Goal: Task Accomplishment & Management: Use online tool/utility

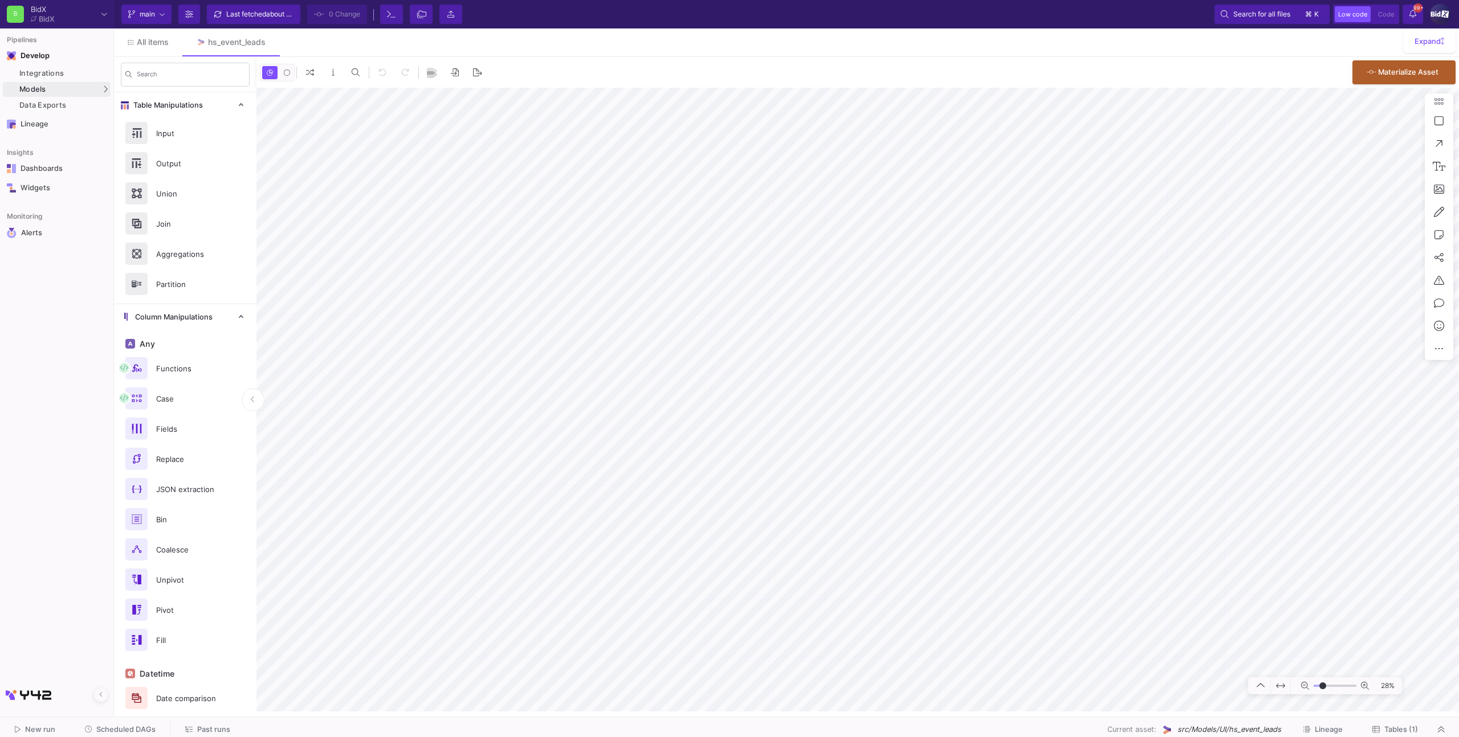
type input "-11"
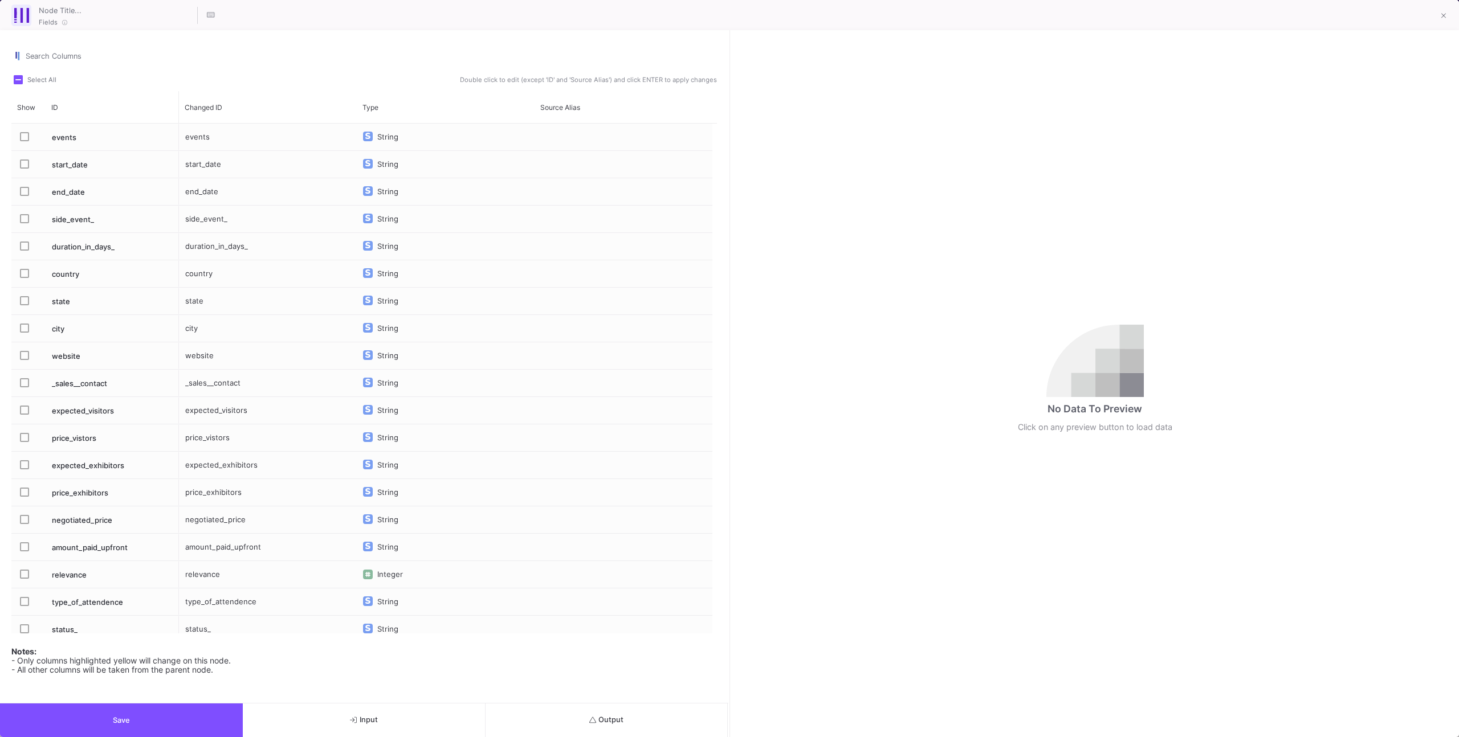
click at [22, 169] on label "Press SPACE to select this row." at bounding box center [28, 165] width 16 height 11
click at [24, 169] on input "Press SPACE to select this row." at bounding box center [24, 169] width 1 height 1
click at [187, 725] on button "Save" at bounding box center [121, 721] width 243 height 34
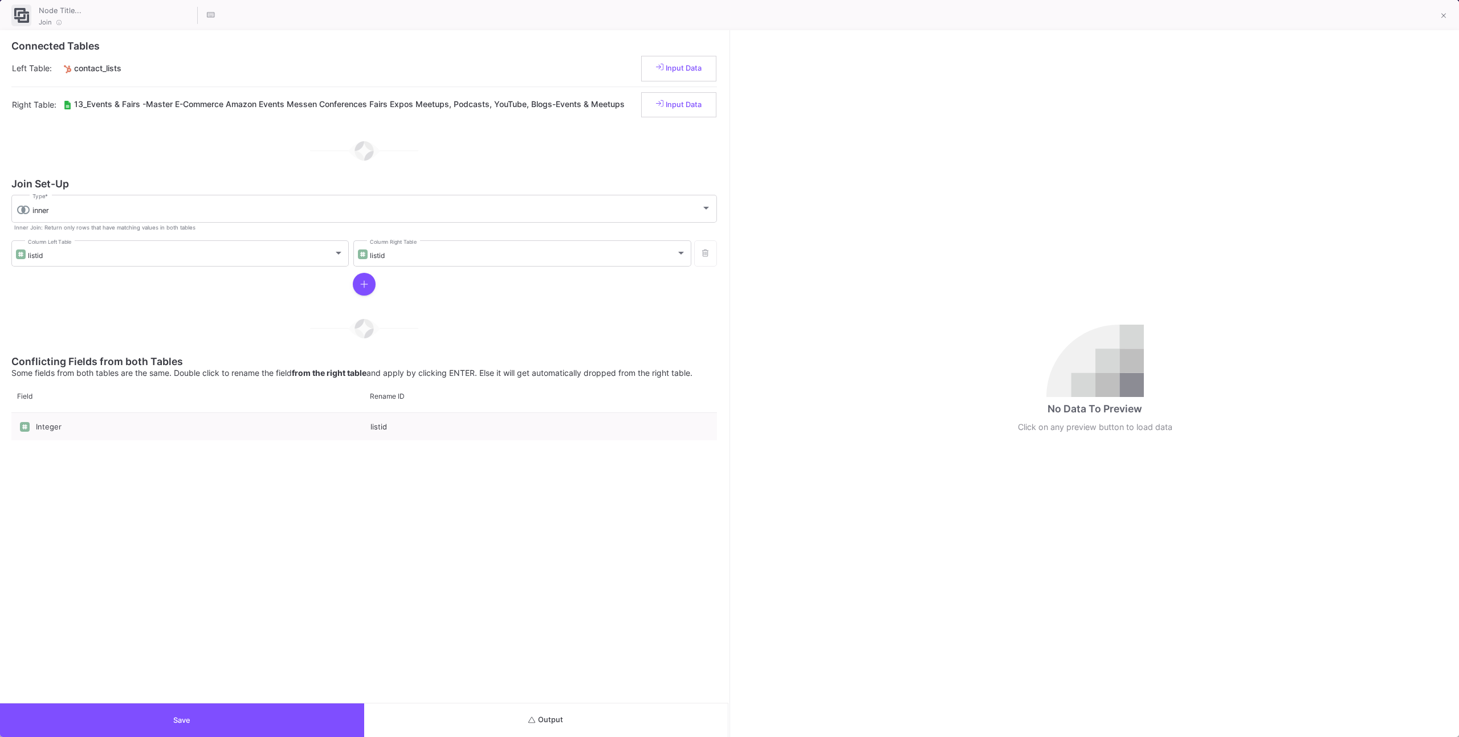
click at [549, 721] on span "Output" at bounding box center [545, 720] width 35 height 9
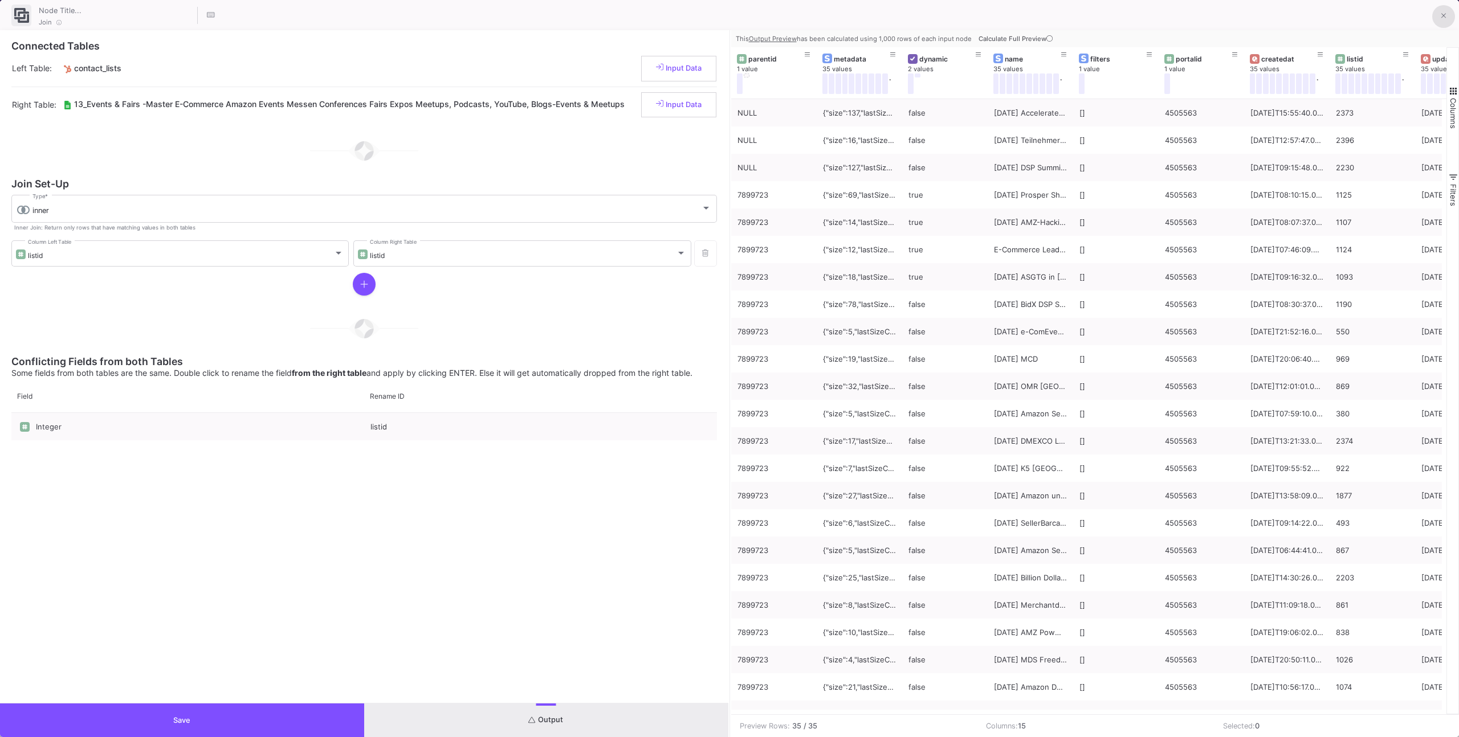
click at [1435, 15] on button at bounding box center [1443, 16] width 23 height 23
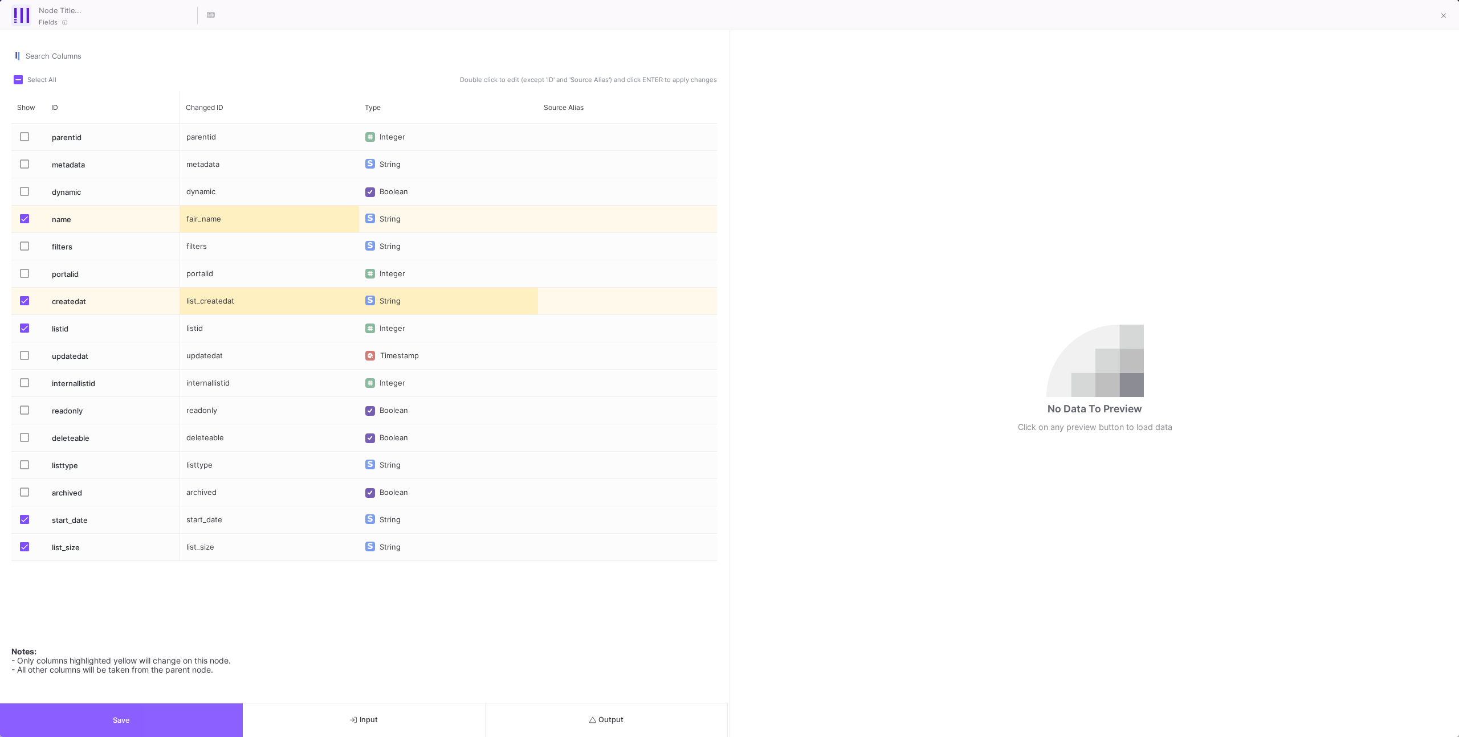
click at [193, 720] on button "Save" at bounding box center [121, 721] width 243 height 34
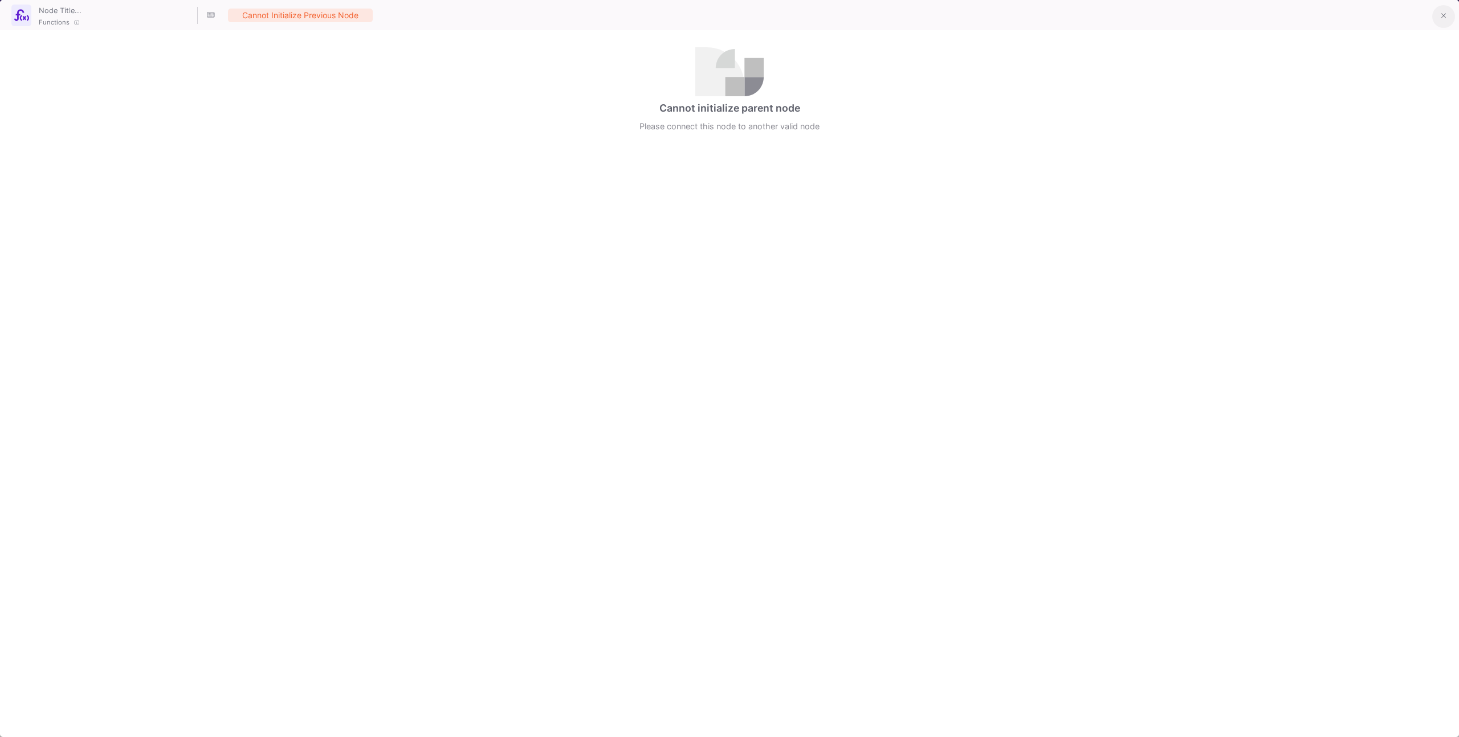
click at [1436, 21] on button at bounding box center [1443, 16] width 23 height 23
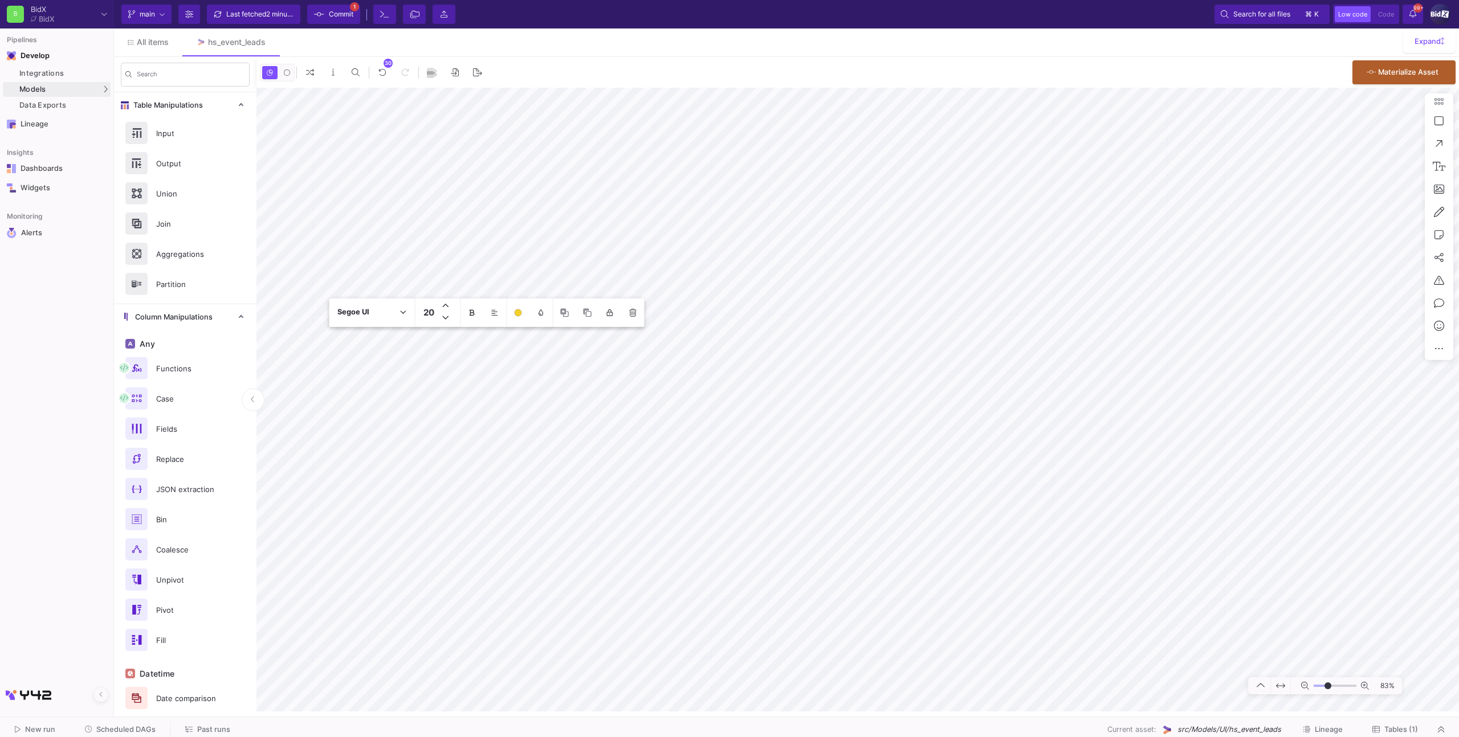
type input "-11"
click at [1444, 118] on button at bounding box center [1439, 120] width 23 height 23
click at [1360, 120] on button at bounding box center [1356, 120] width 23 height 23
drag, startPoint x: 392, startPoint y: 353, endPoint x: 791, endPoint y: 641, distance: 491.9
click at [603, 299] on icon at bounding box center [606, 299] width 8 height 8
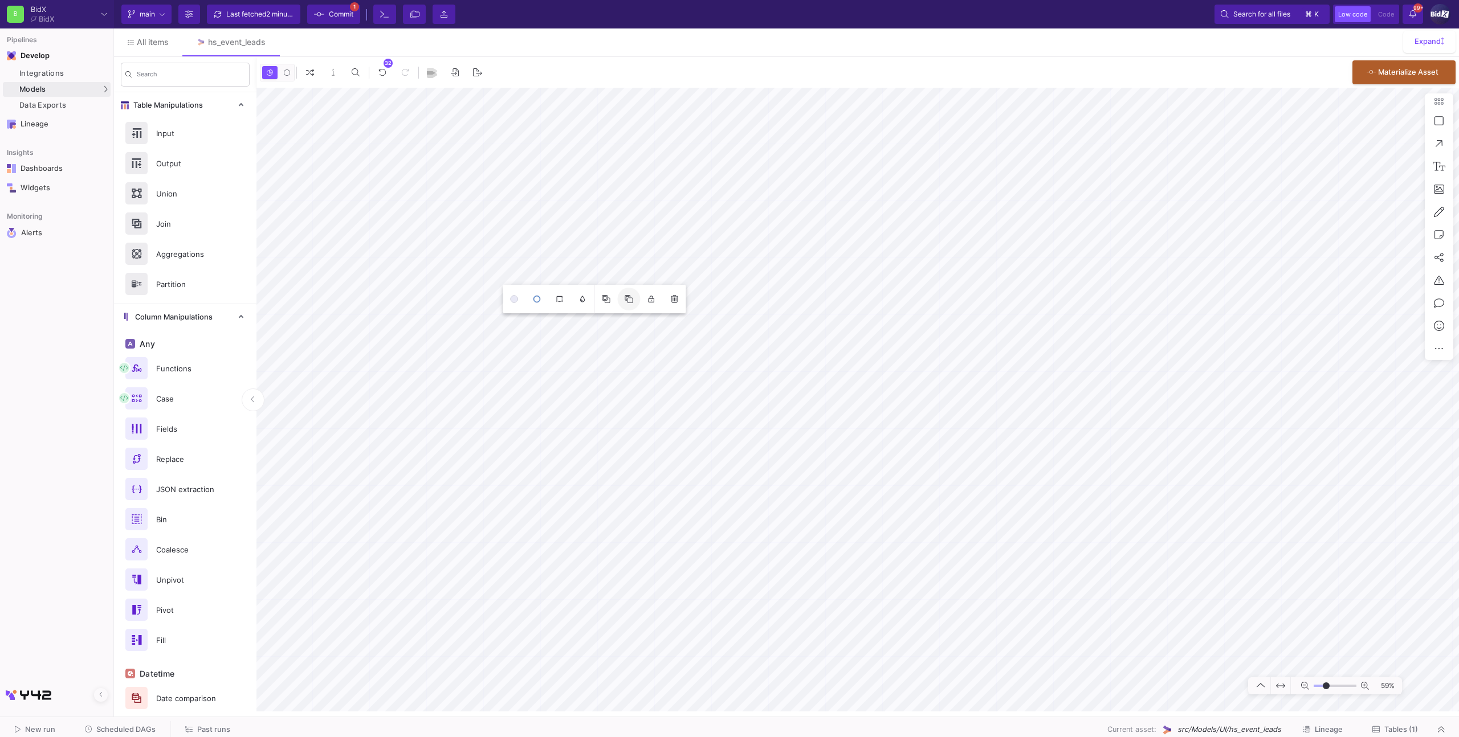
click at [629, 298] on icon at bounding box center [629, 299] width 8 height 8
click at [740, 389] on textarea "Transform the information about the date out of the title in a separate column …" at bounding box center [724, 385] width 124 height 31
type textarea "OLD LOGIC to extract the date out of the title; now the start date of the googl…"
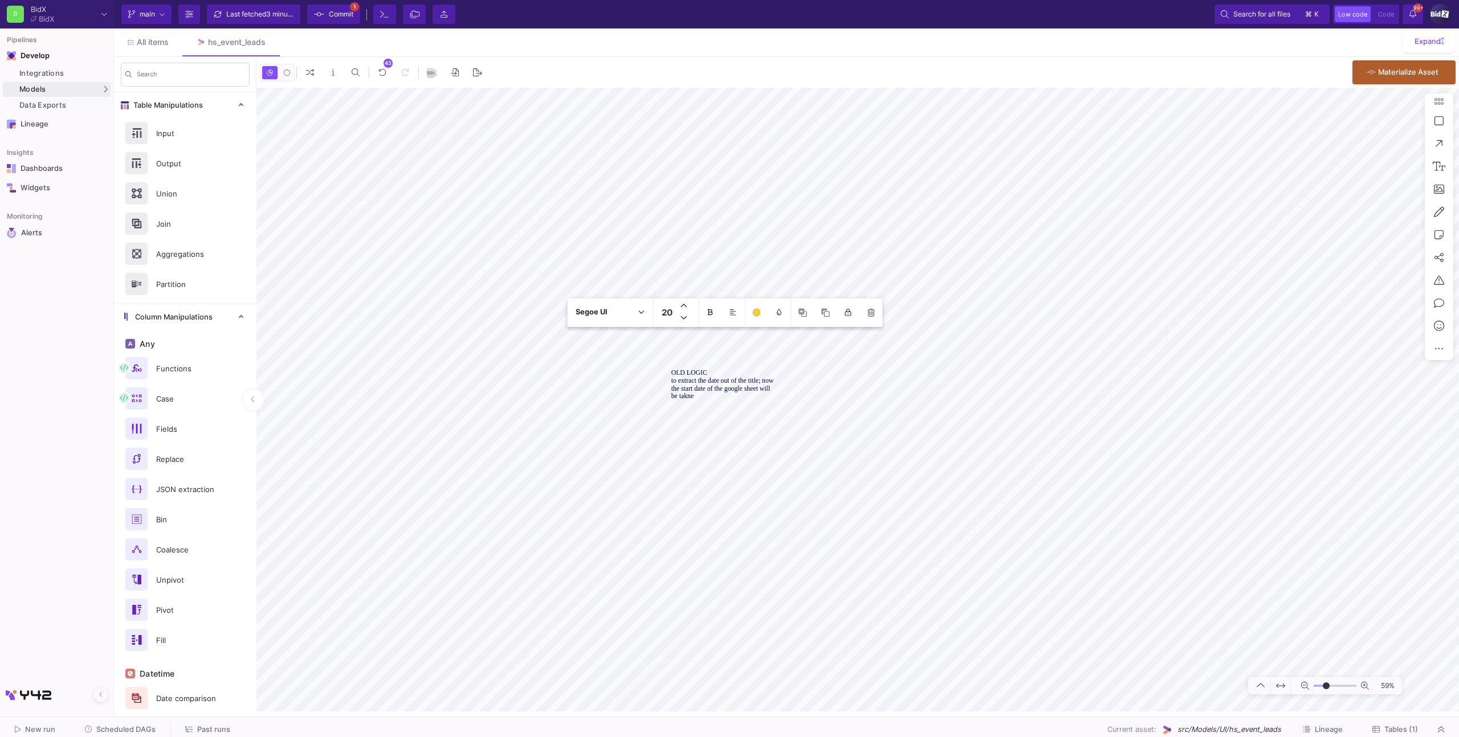
drag, startPoint x: 606, startPoint y: 312, endPoint x: 692, endPoint y: 397, distance: 120.5
click at [694, 396] on textarea "OLD LOGIC to extract the date out of the title; now the start date of the googl…" at bounding box center [724, 384] width 107 height 31
type textarea "OLD LOGIC to extract the date out of the title; now the start date of the googl…"
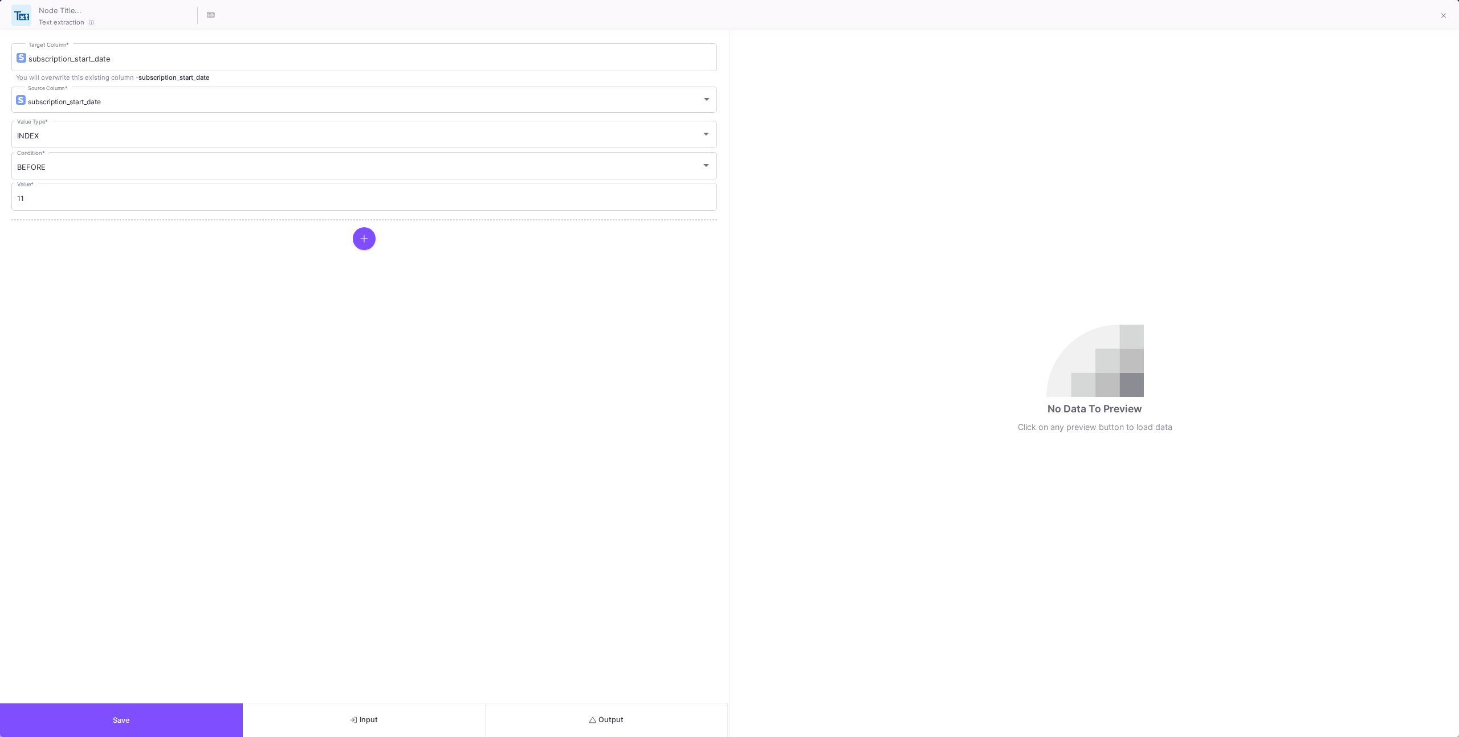
drag, startPoint x: 569, startPoint y: 717, endPoint x: 570, endPoint y: 710, distance: 7.6
click at [569, 715] on button "Output" at bounding box center [607, 721] width 243 height 34
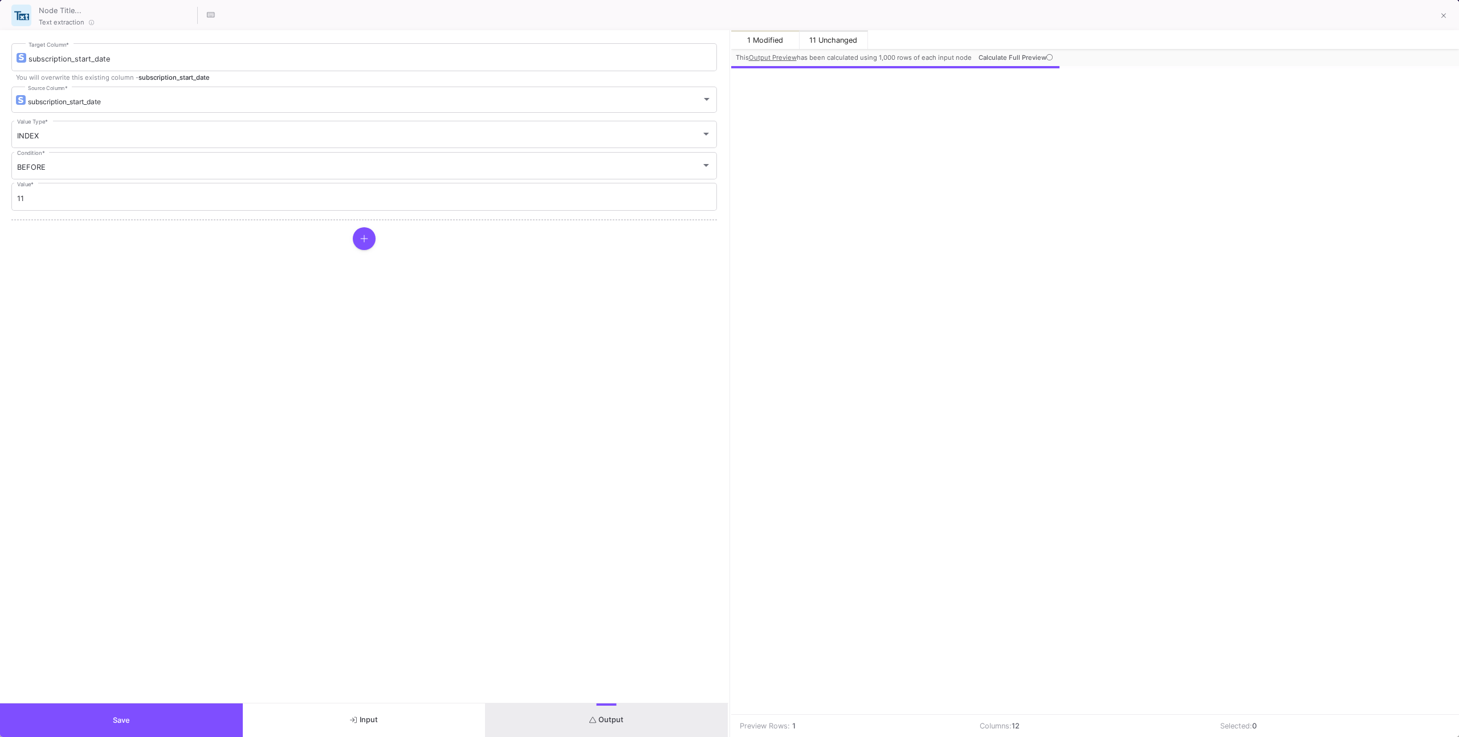
scroll to position [0, 54]
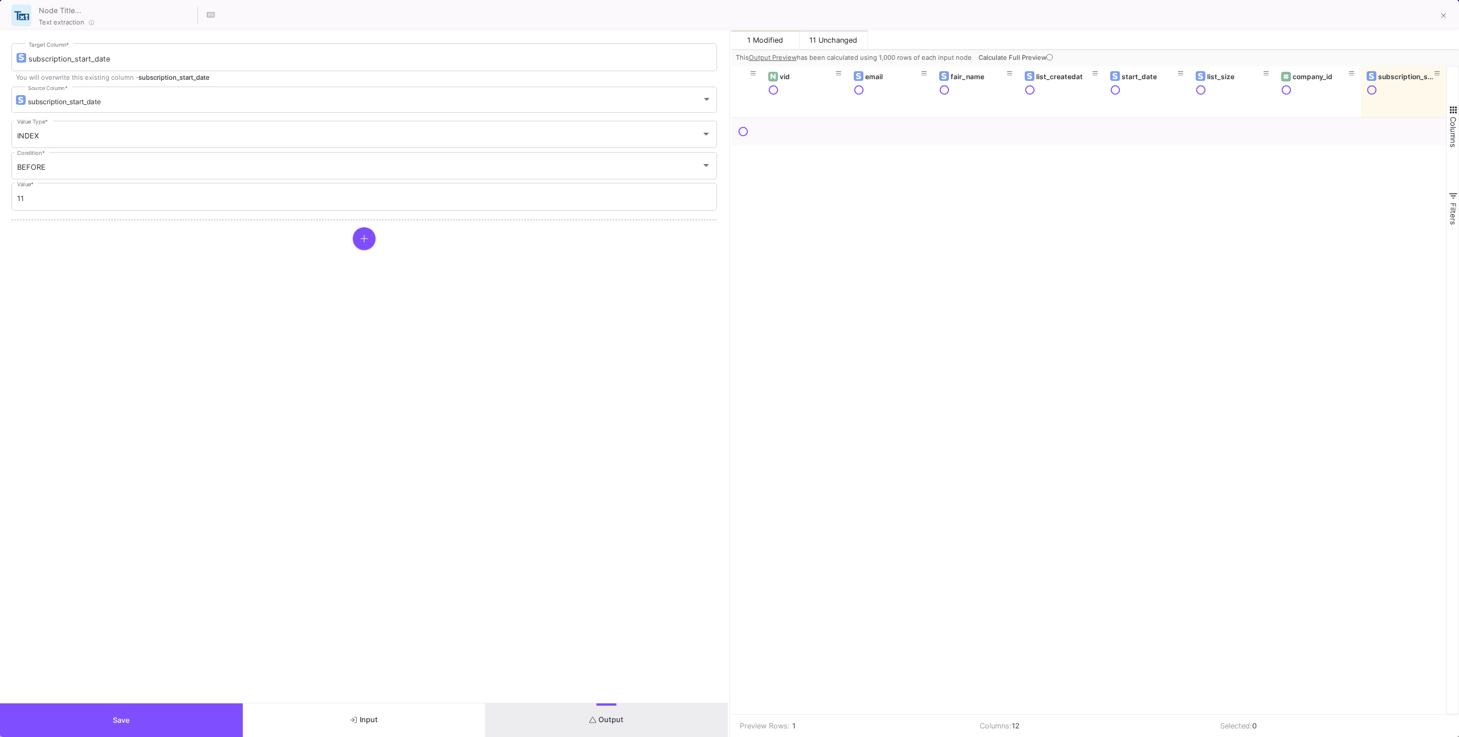
click at [1001, 52] on button "Calculate Full Preview" at bounding box center [1016, 57] width 81 height 17
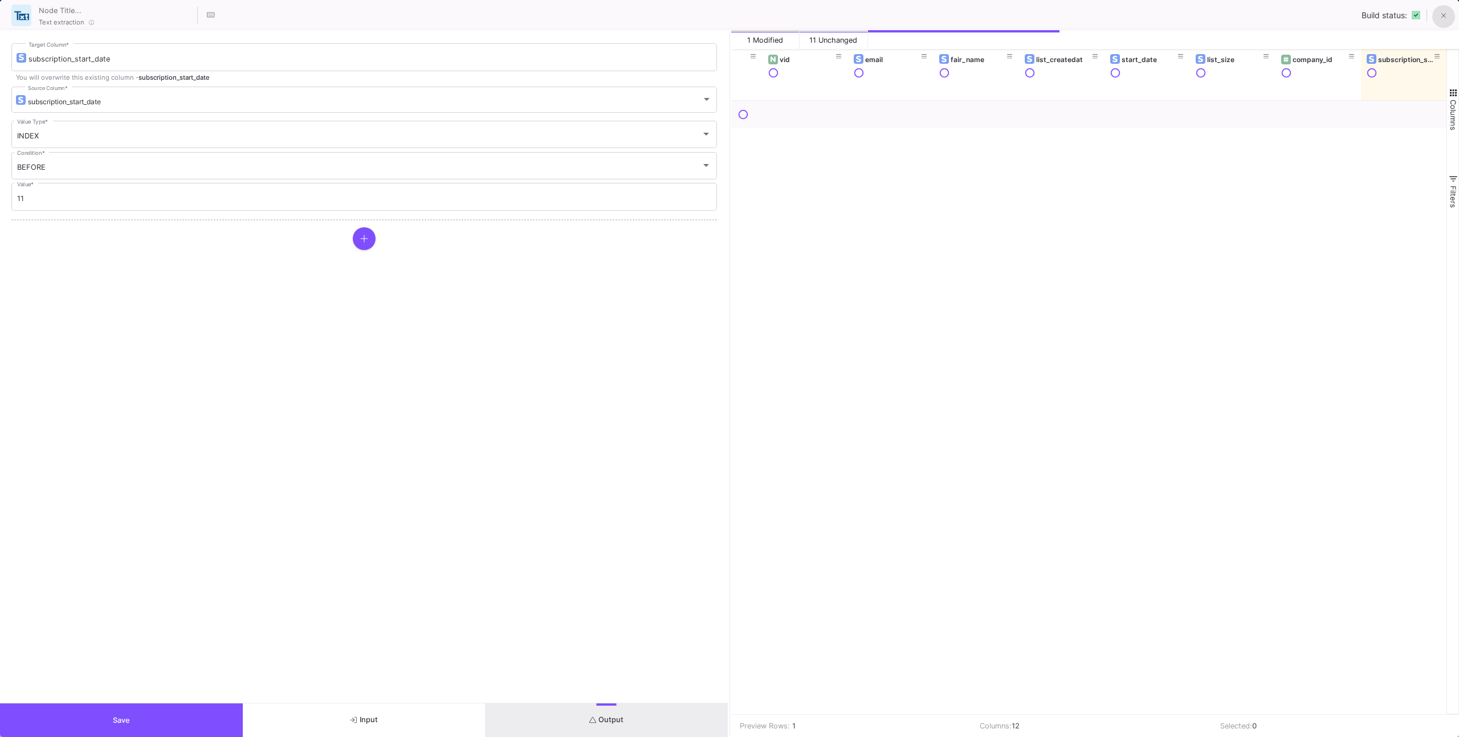
click at [1446, 17] on button at bounding box center [1443, 16] width 23 height 23
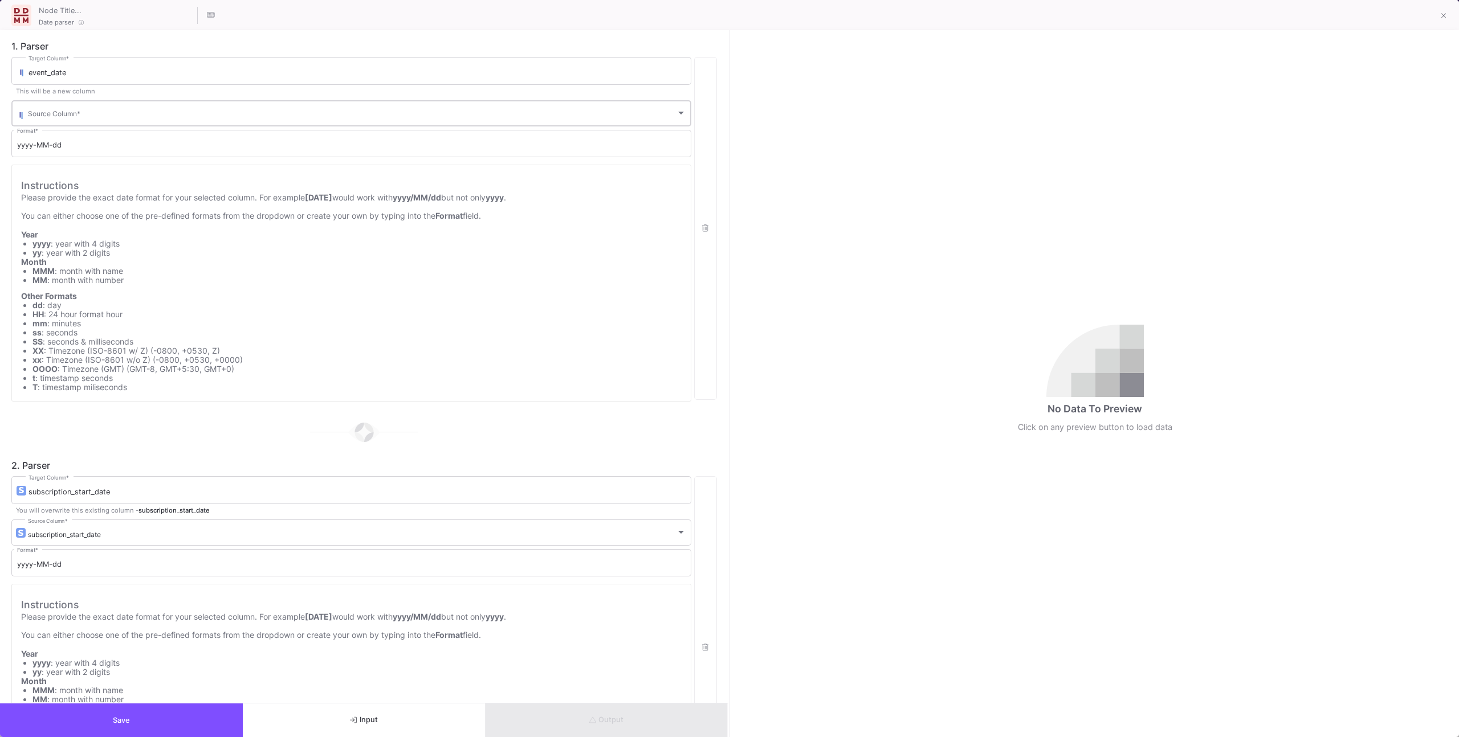
click at [196, 108] on div "Source Column *" at bounding box center [357, 113] width 658 height 28
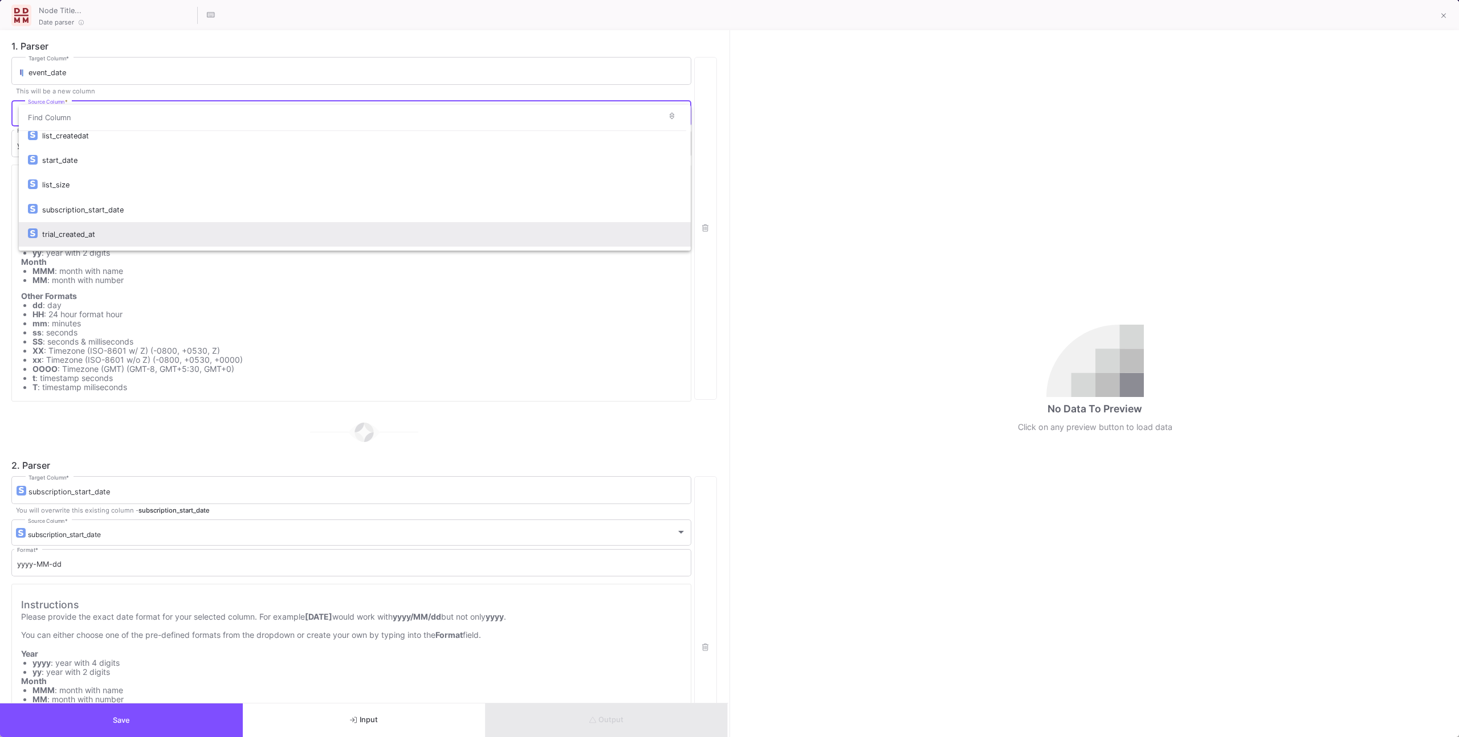
scroll to position [79, 0]
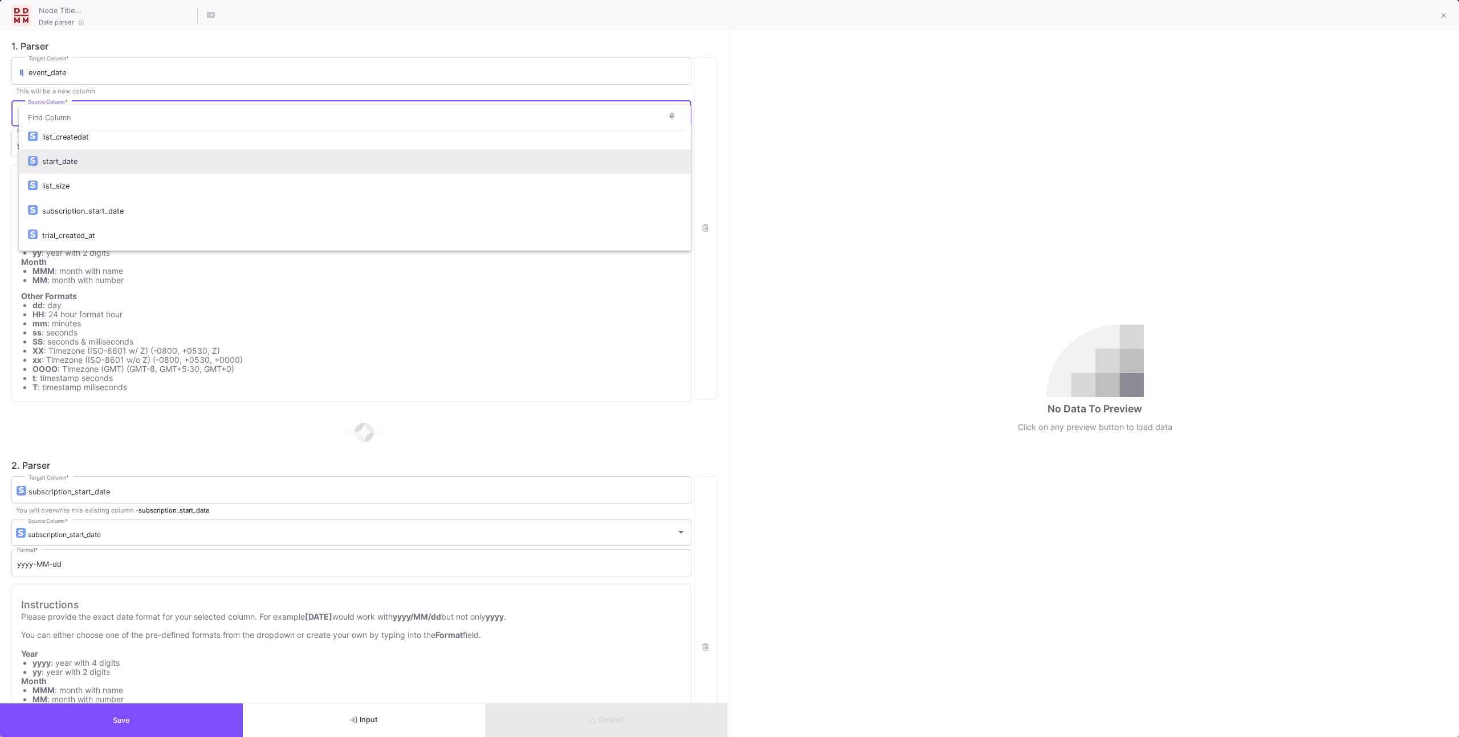
click at [136, 162] on div "start_date" at bounding box center [361, 161] width 639 height 25
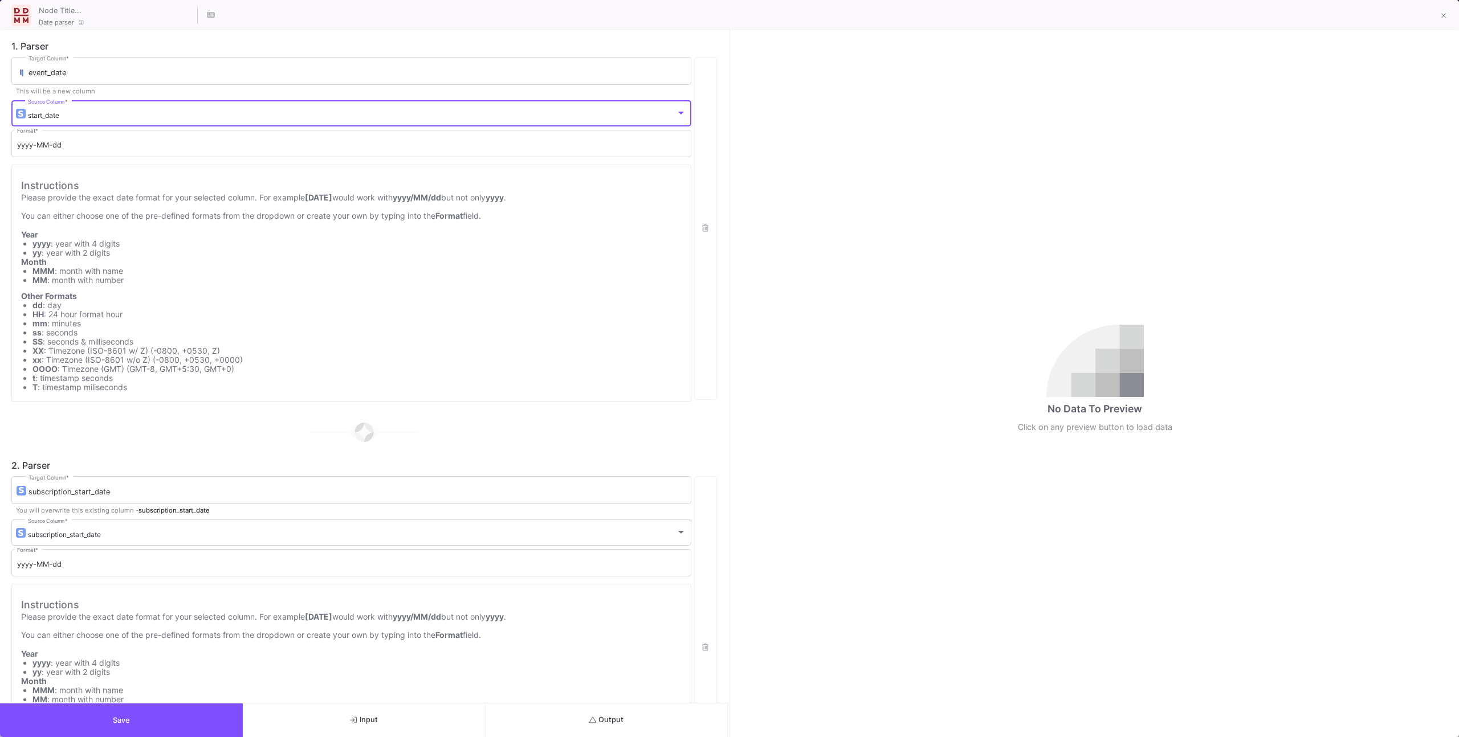
drag, startPoint x: 495, startPoint y: 705, endPoint x: 504, endPoint y: 698, distance: 11.3
click at [495, 705] on button "Output" at bounding box center [607, 721] width 243 height 34
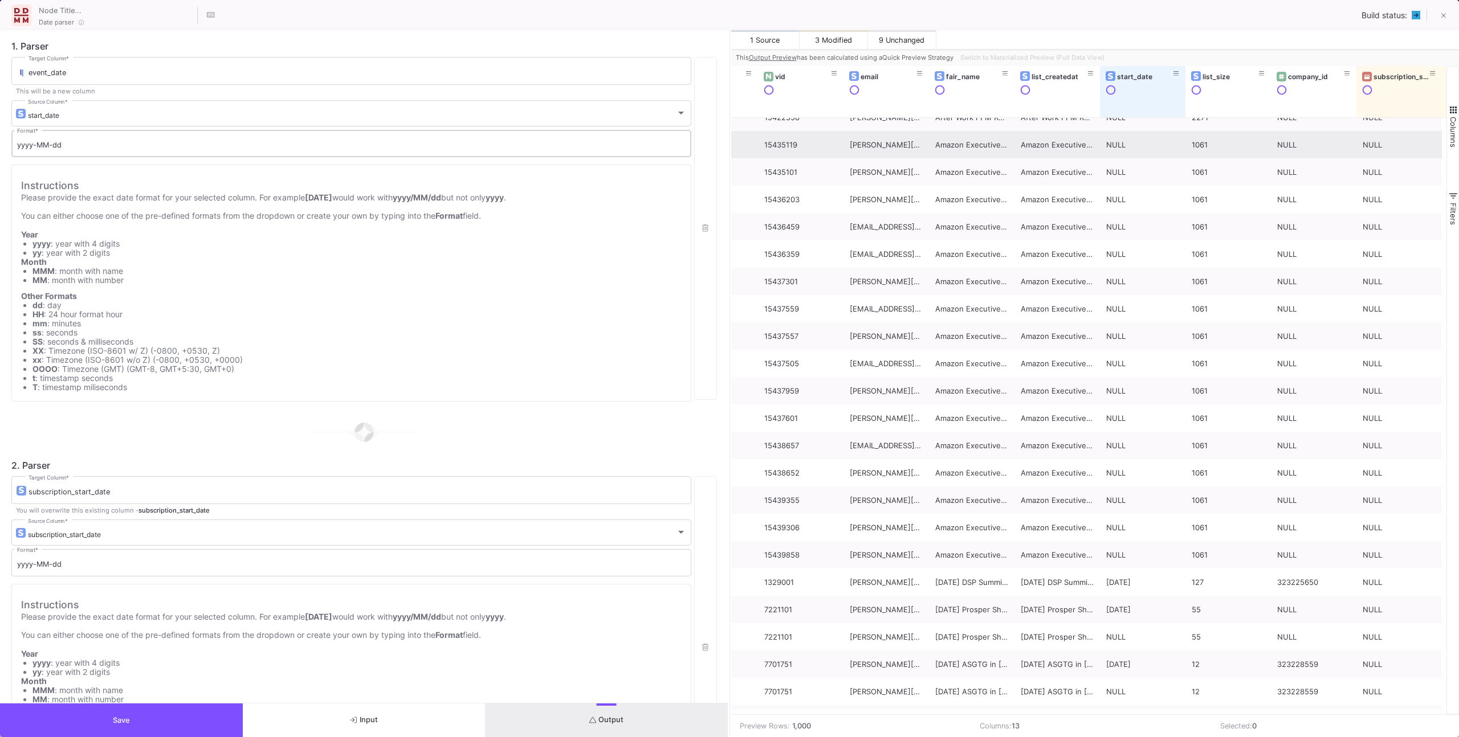
scroll to position [914, 0]
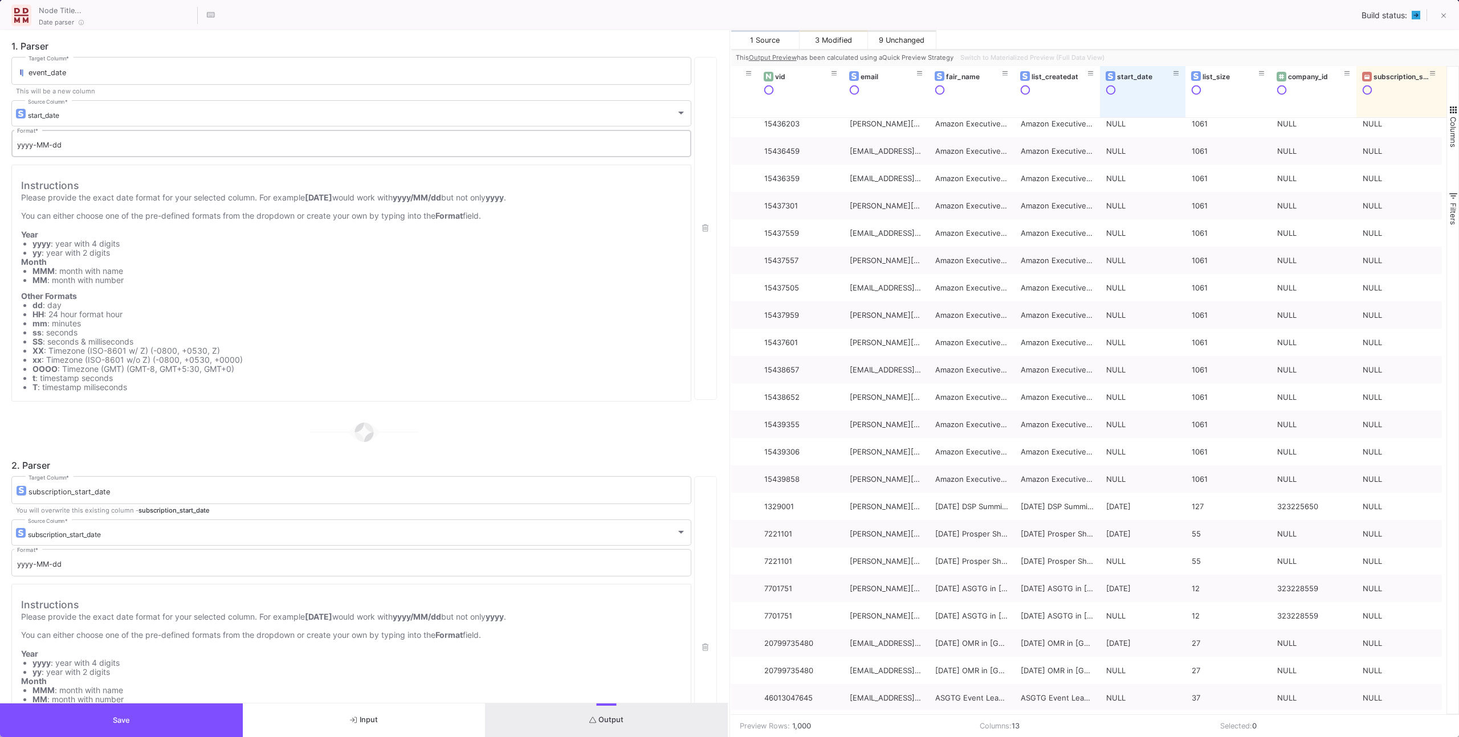
drag, startPoint x: 33, startPoint y: 144, endPoint x: 59, endPoint y: 142, distance: 25.7
click at [34, 144] on input "yyyy-MM-dd" at bounding box center [351, 145] width 668 height 9
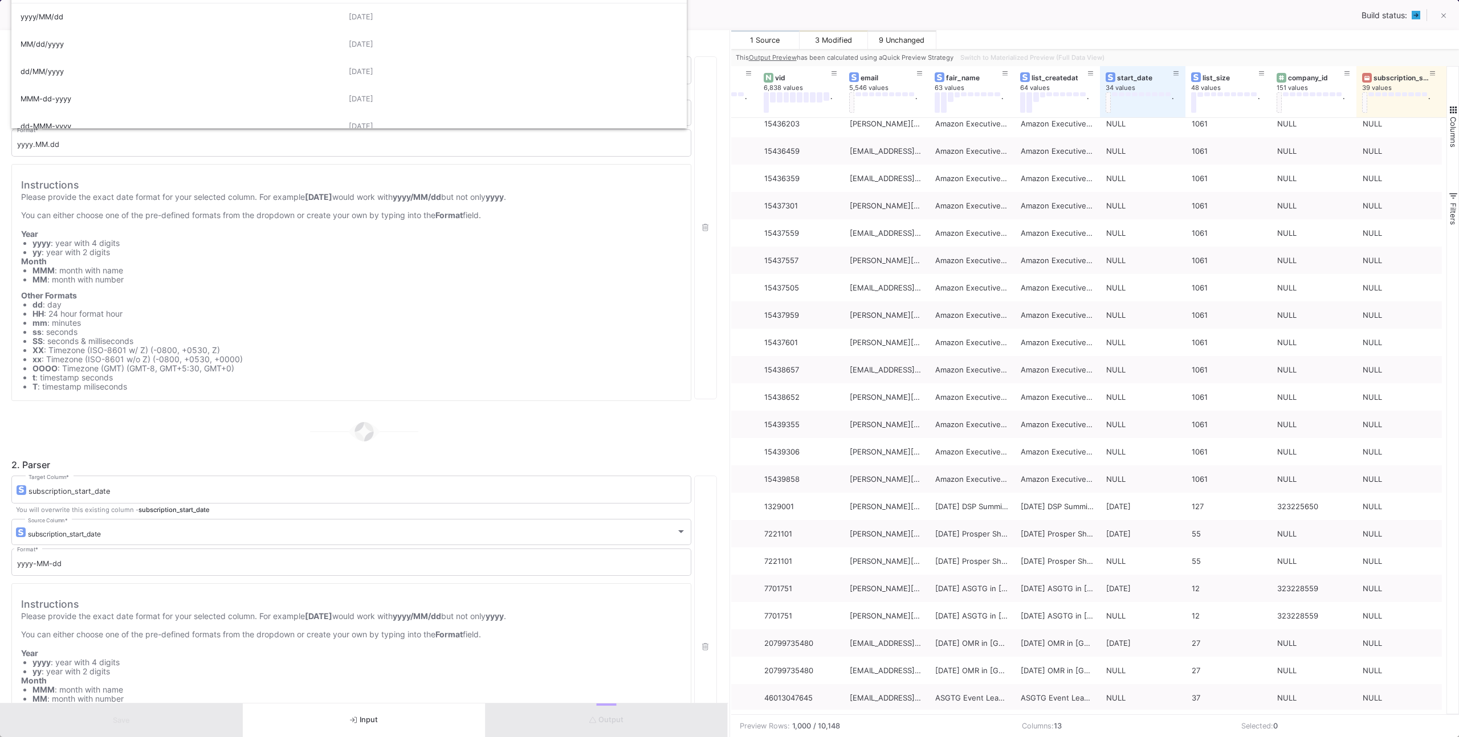
click at [101, 157] on mat-form-field "yyyy.MM.dd Format *" at bounding box center [351, 143] width 680 height 31
click at [254, 164] on div "Instructions Please provide the exact date format for your selected column. For…" at bounding box center [351, 282] width 680 height 237
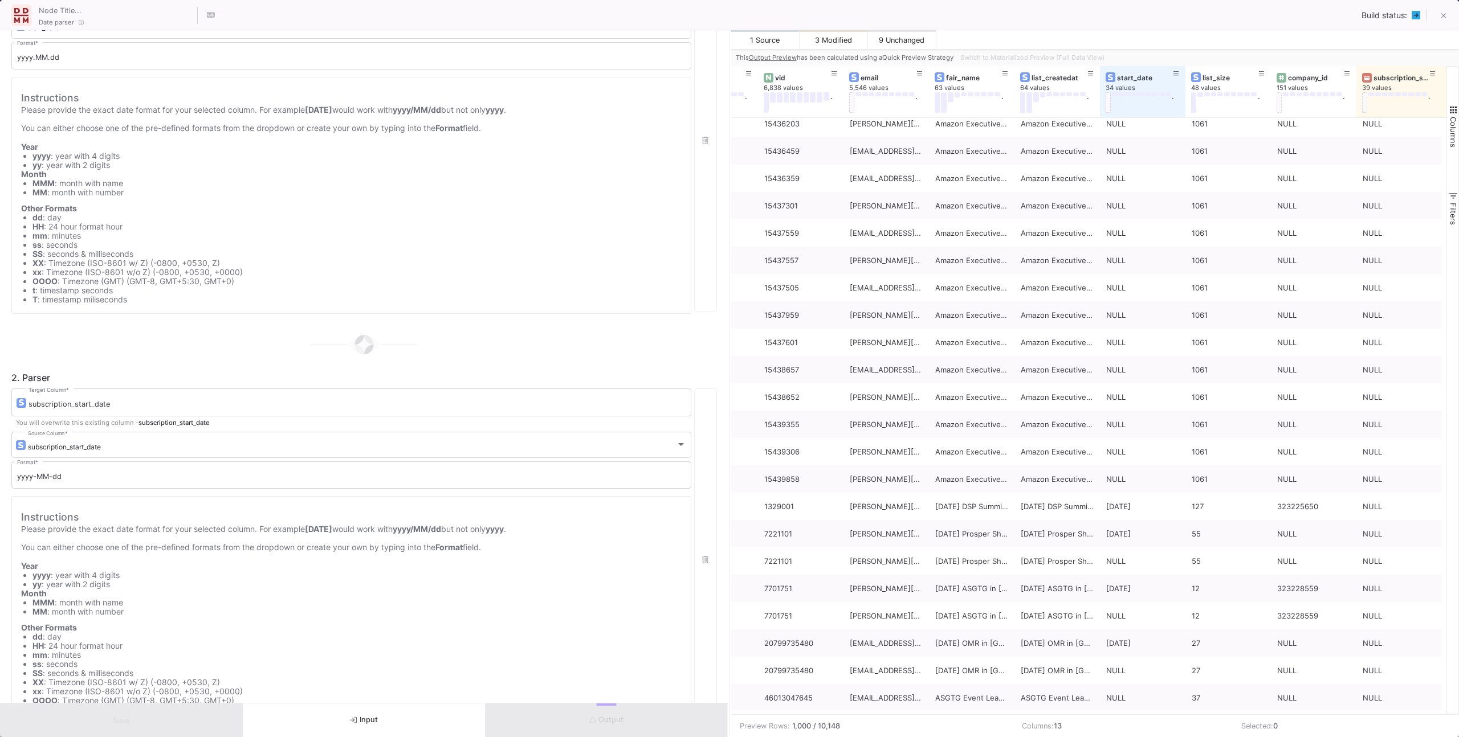
scroll to position [185, 0]
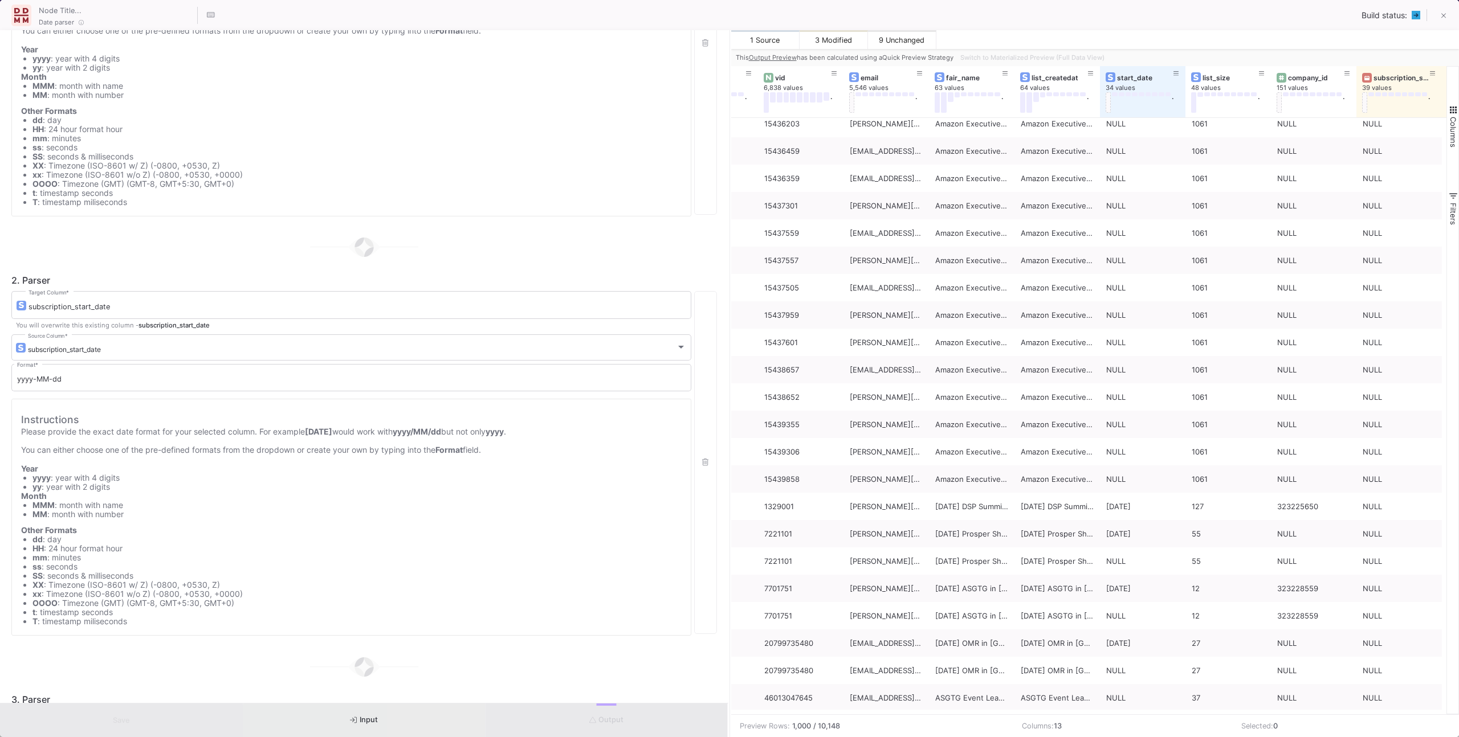
click at [466, 728] on button "Input" at bounding box center [364, 721] width 243 height 34
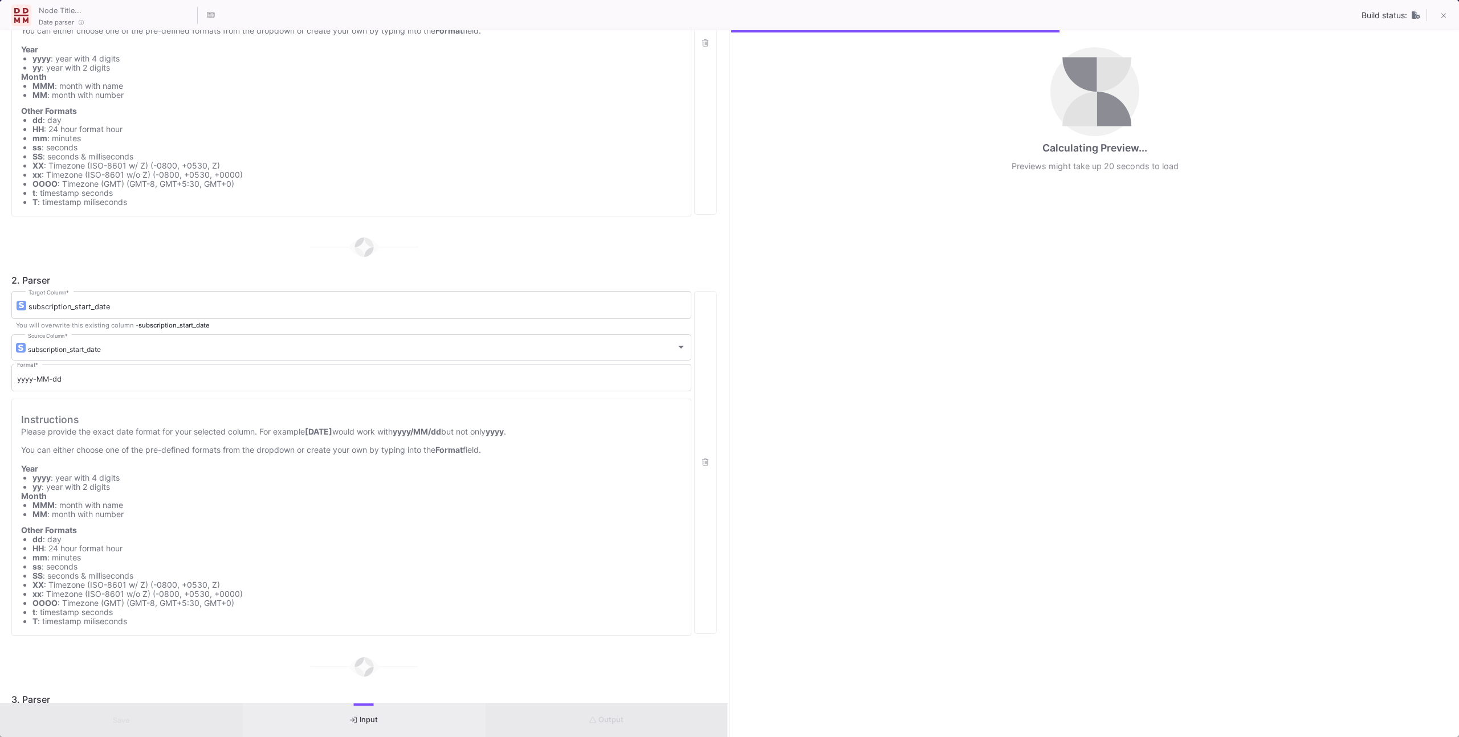
click at [539, 721] on div "Output" at bounding box center [607, 721] width 243 height 34
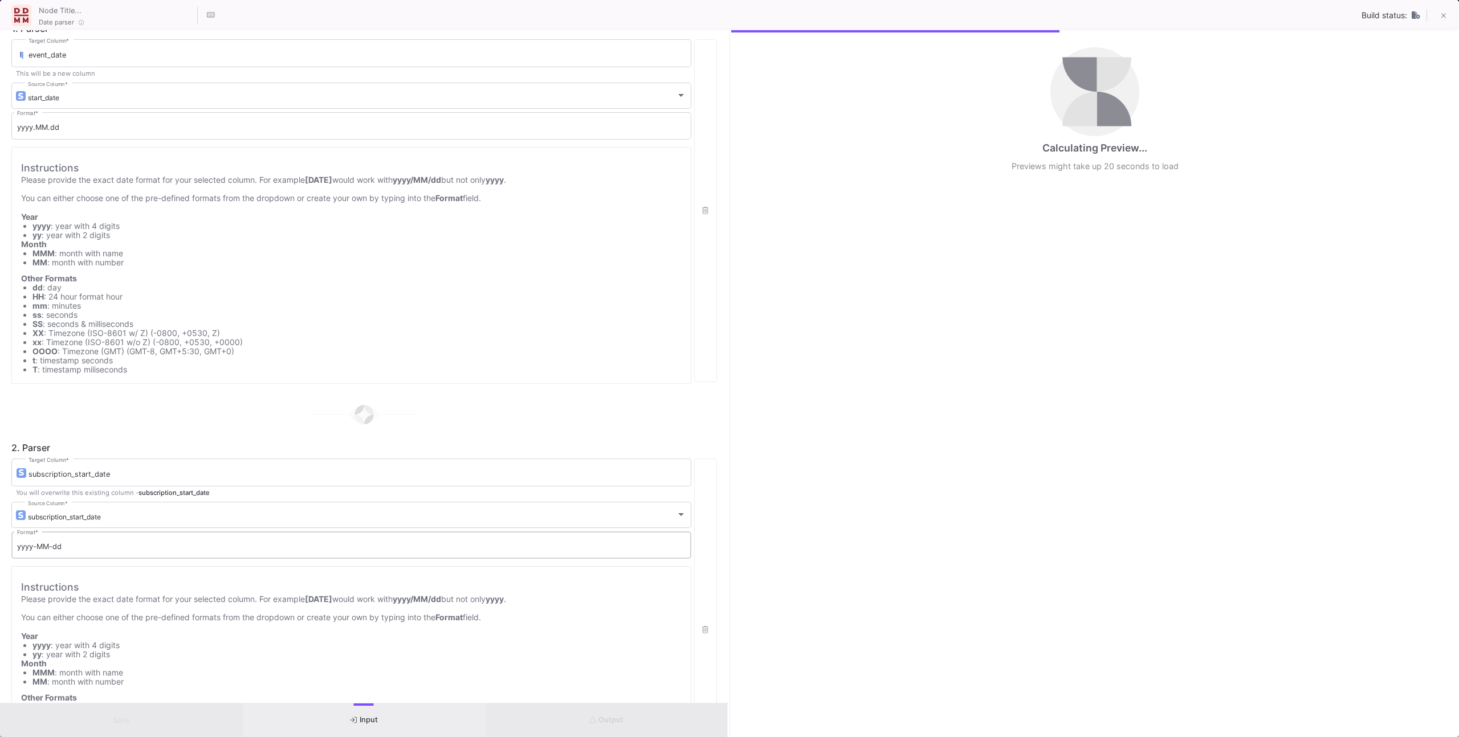
scroll to position [0, 0]
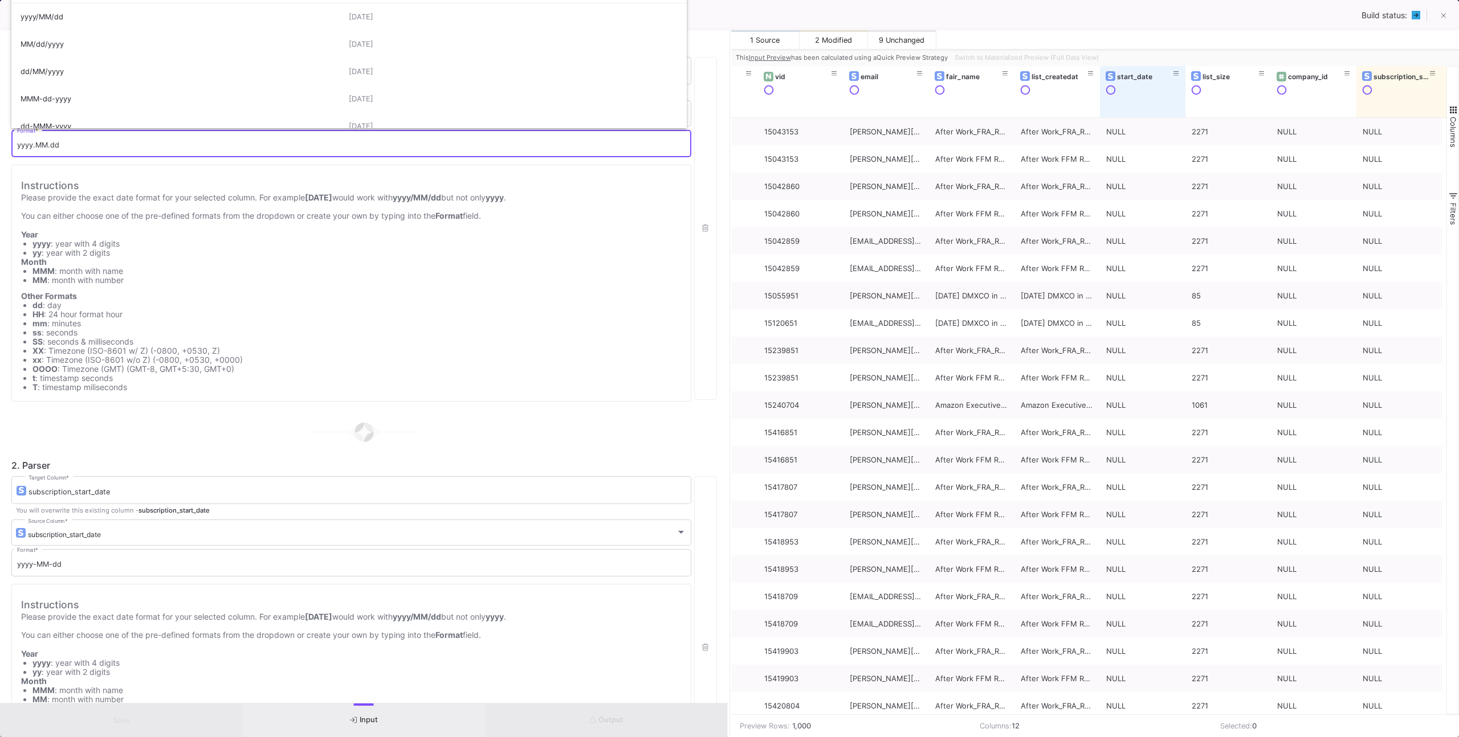
click at [78, 141] on input "yyyy.MM.dd" at bounding box center [351, 145] width 668 height 9
click at [67, 145] on input "yyyy.MM.dd" at bounding box center [351, 145] width 668 height 9
type input "dd.MM.yyyy"
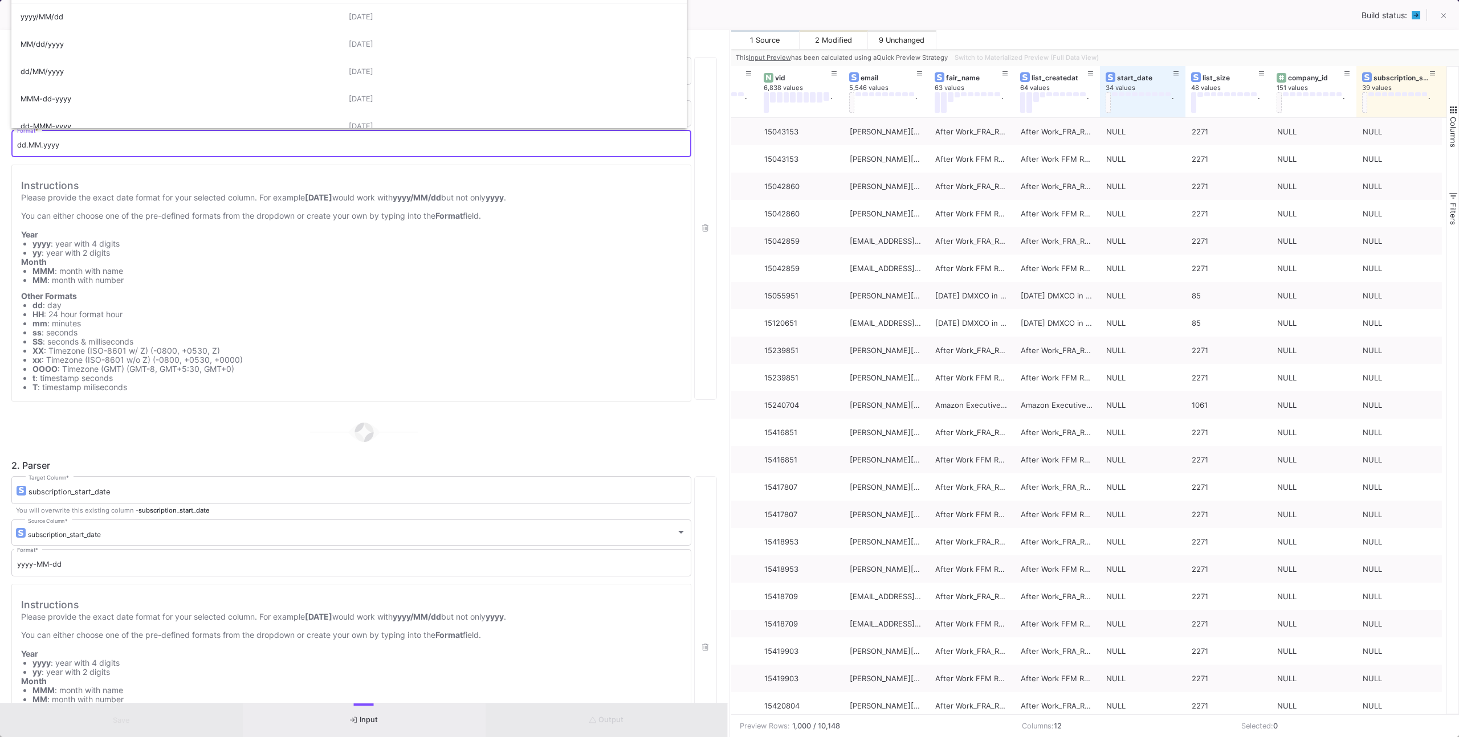
click at [106, 187] on div "Instructions Please provide the exact date format for your selected column. For…" at bounding box center [351, 197] width 661 height 46
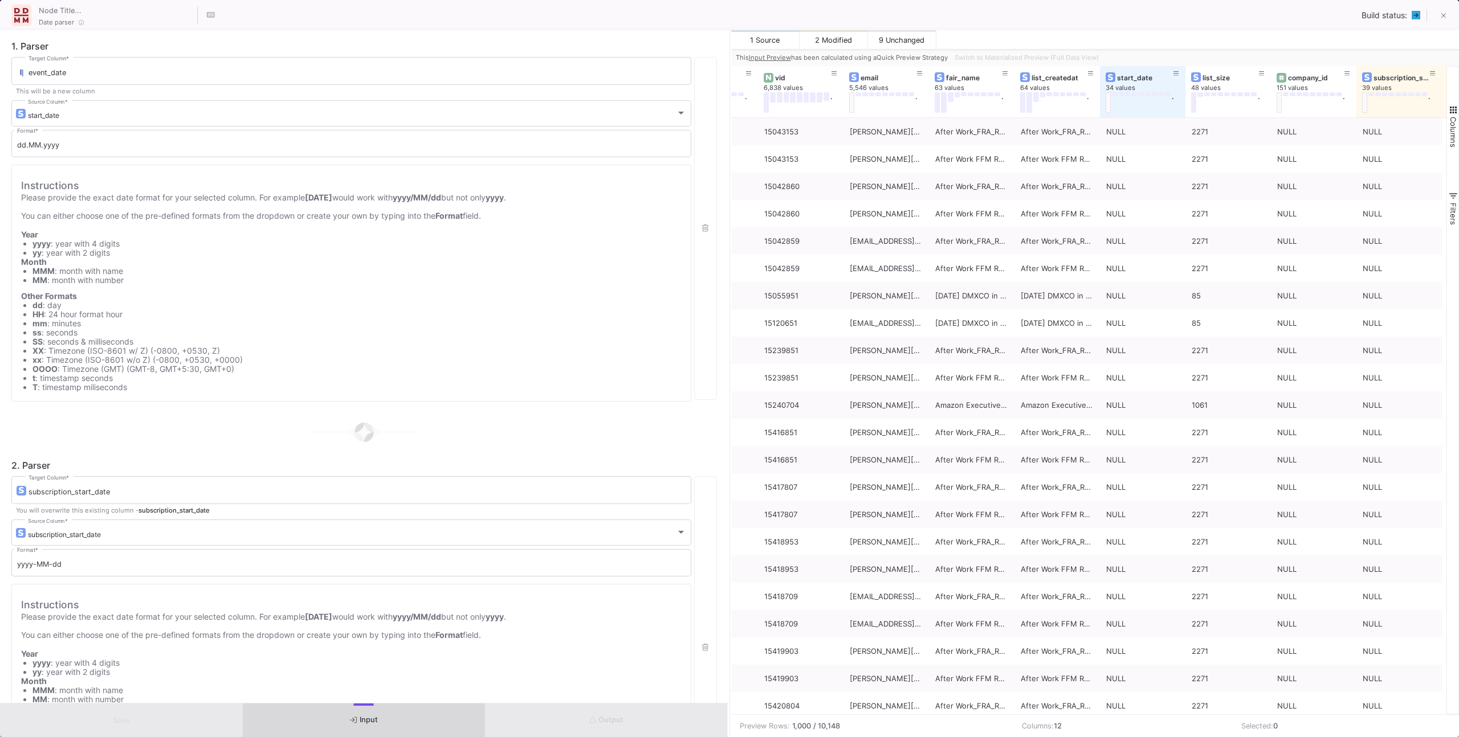
click at [396, 708] on button "Input" at bounding box center [364, 721] width 243 height 34
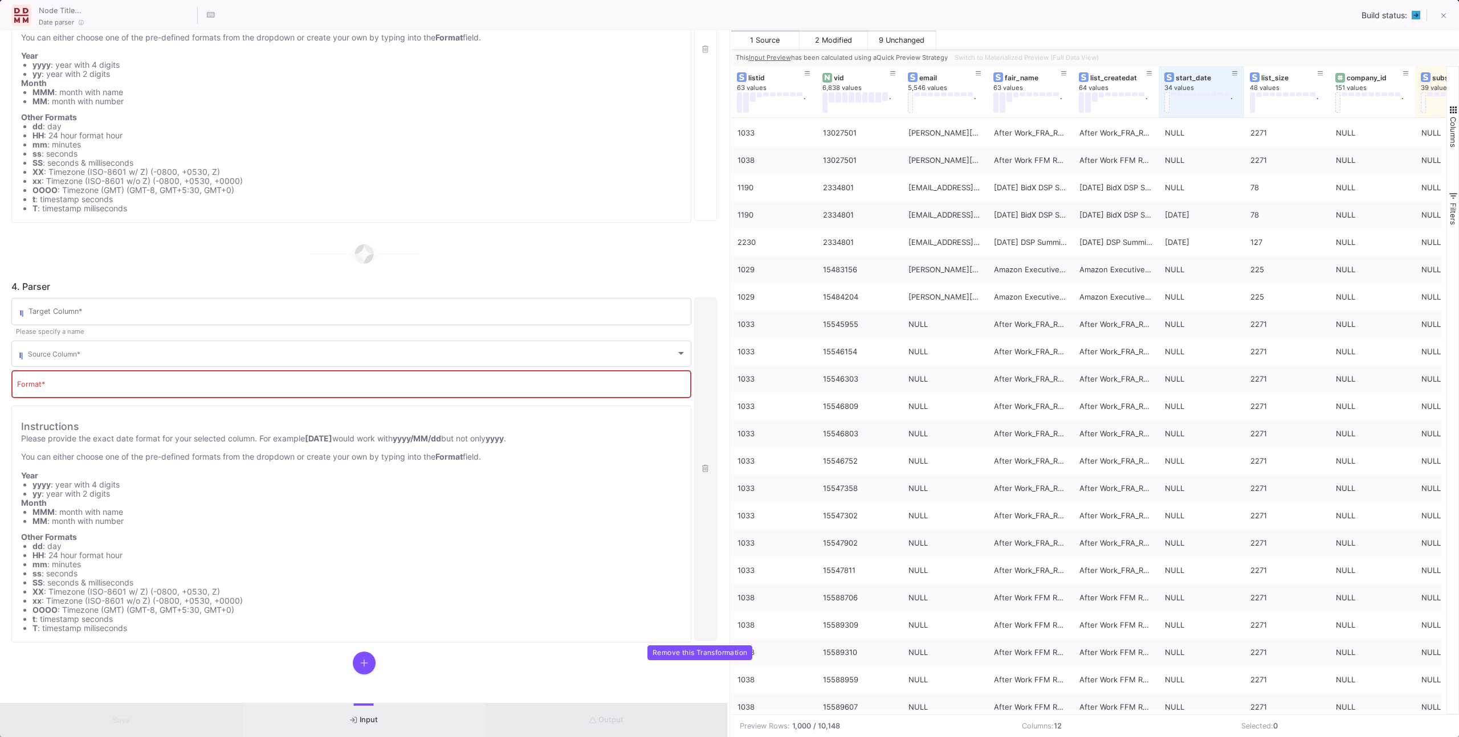
click at [702, 345] on button "button" at bounding box center [705, 468] width 23 height 343
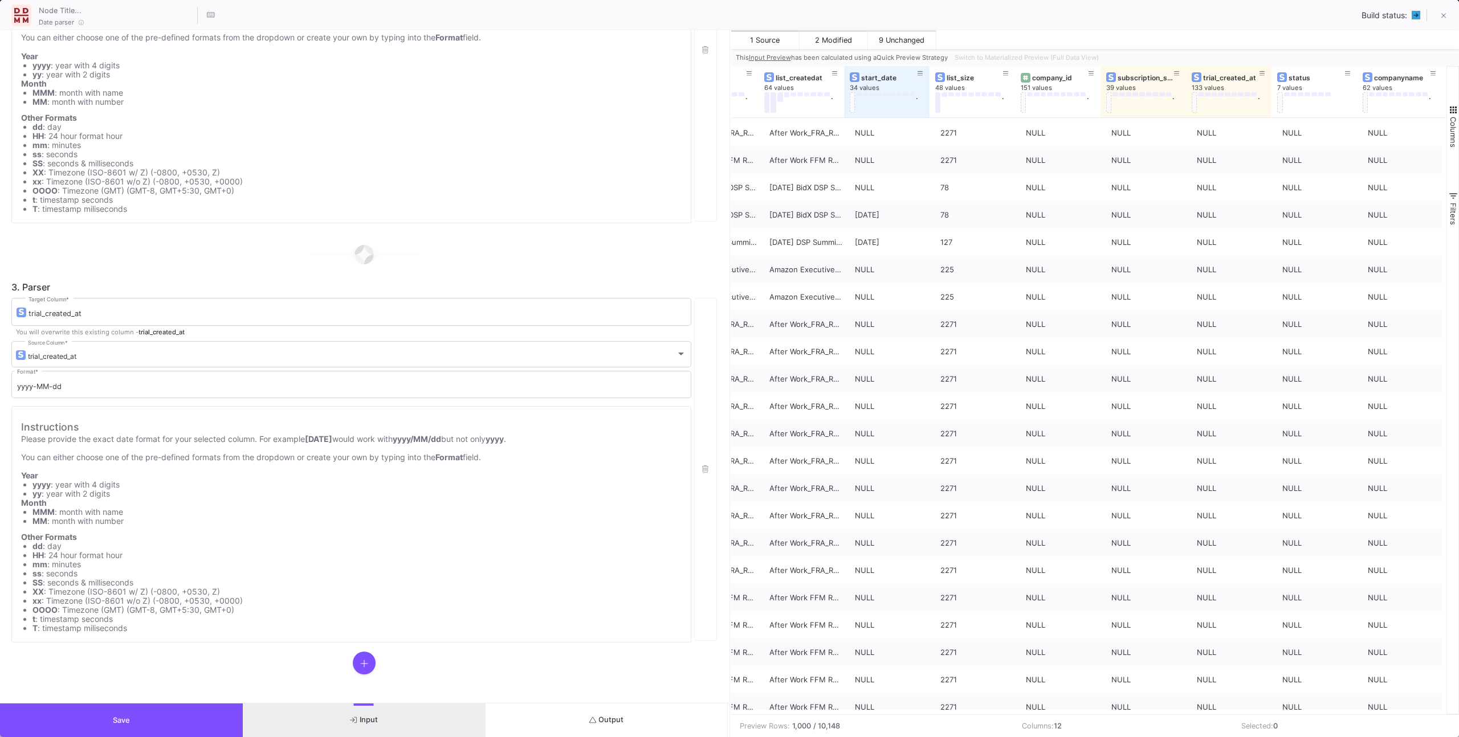
click at [555, 720] on button "Output" at bounding box center [607, 721] width 243 height 34
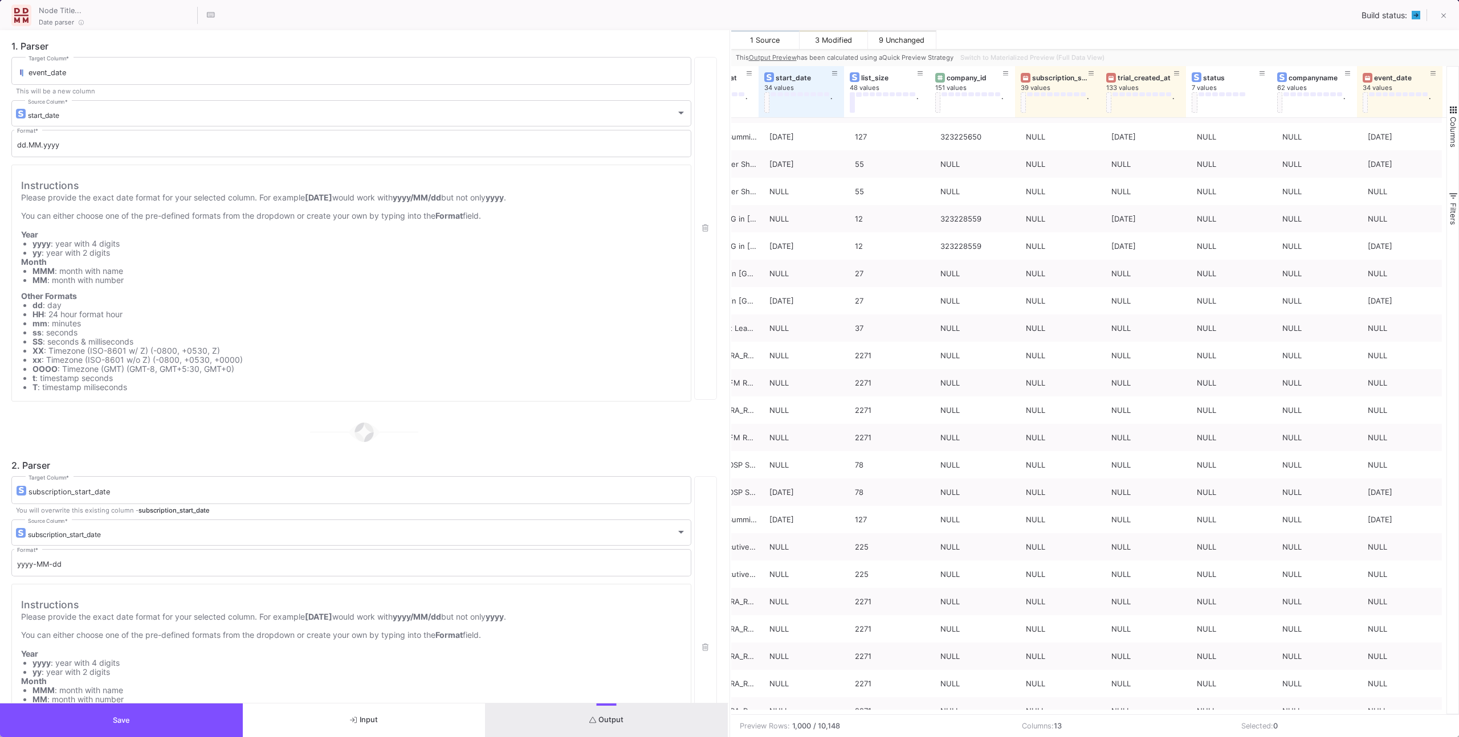
drag, startPoint x: 221, startPoint y: 715, endPoint x: 253, endPoint y: 699, distance: 35.9
click at [221, 715] on button "Save" at bounding box center [121, 721] width 243 height 34
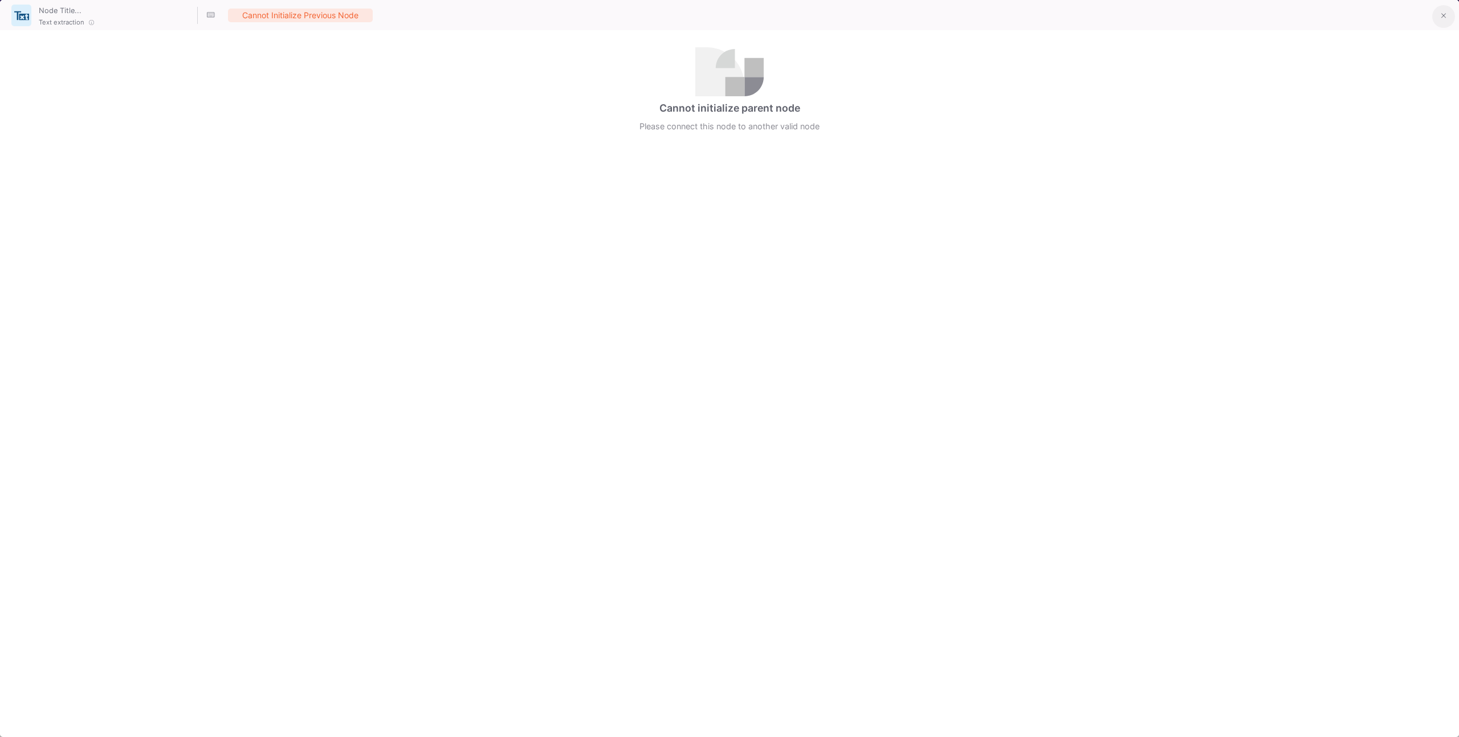
click at [1443, 16] on icon at bounding box center [1443, 16] width 5 height 8
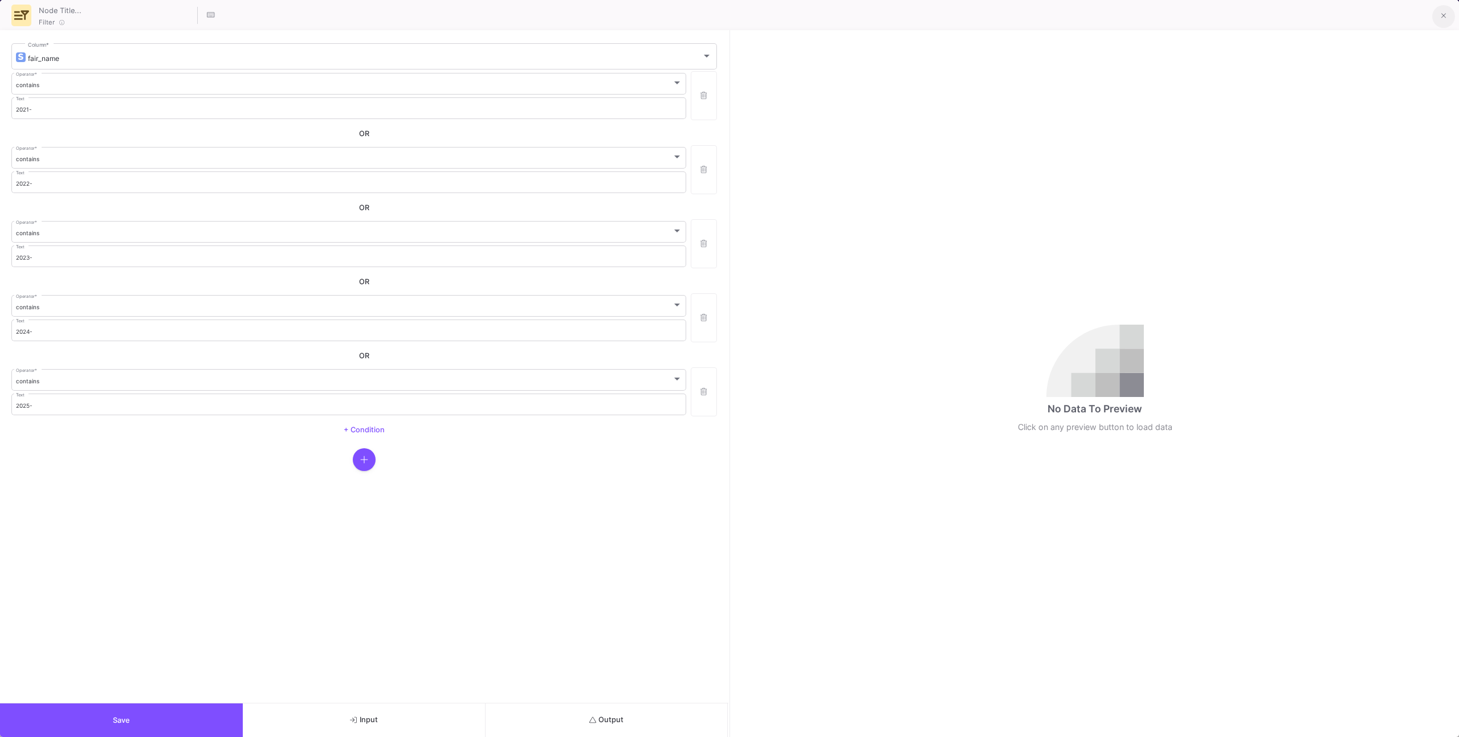
click at [1446, 13] on button at bounding box center [1443, 16] width 23 height 23
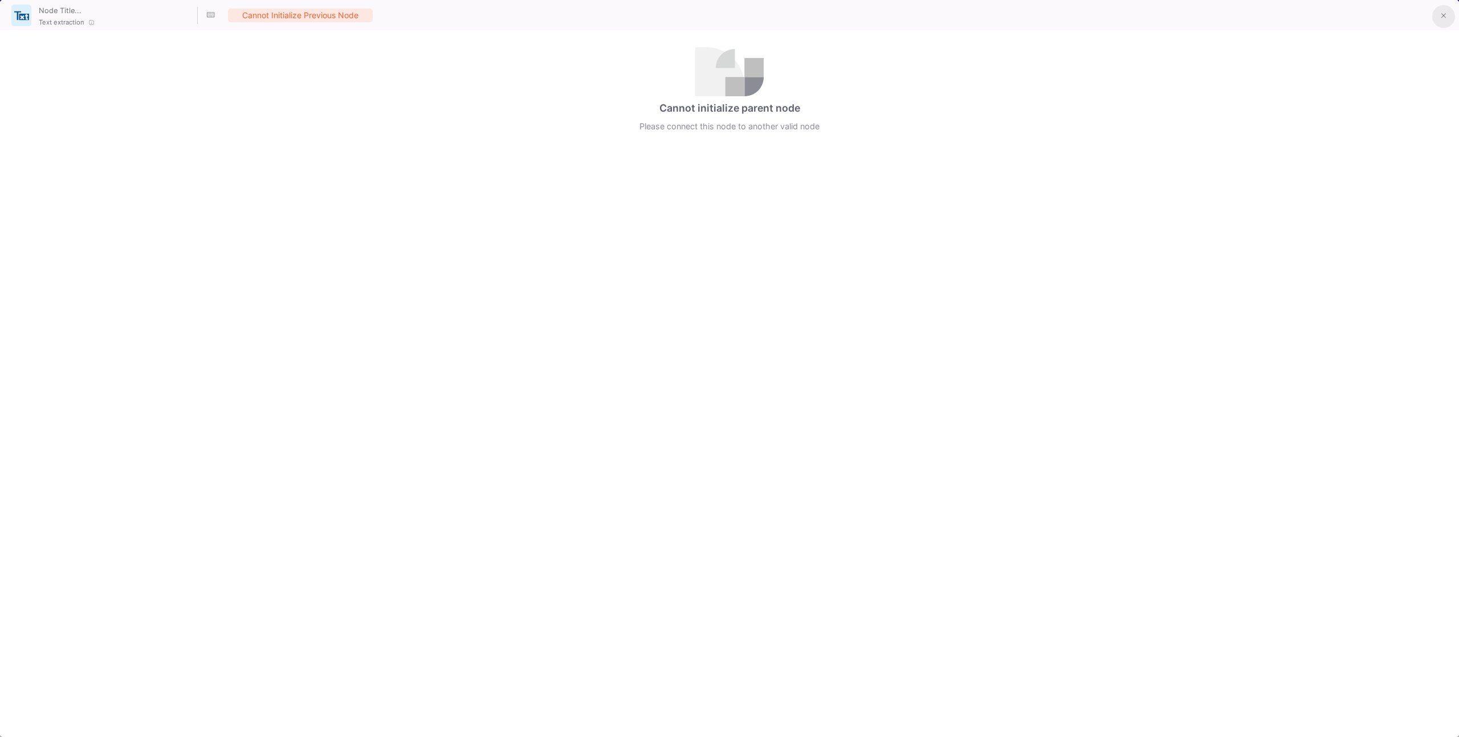
drag, startPoint x: 1441, startPoint y: 14, endPoint x: 1383, endPoint y: 67, distance: 78.3
click at [1441, 14] on icon at bounding box center [1443, 16] width 5 height 8
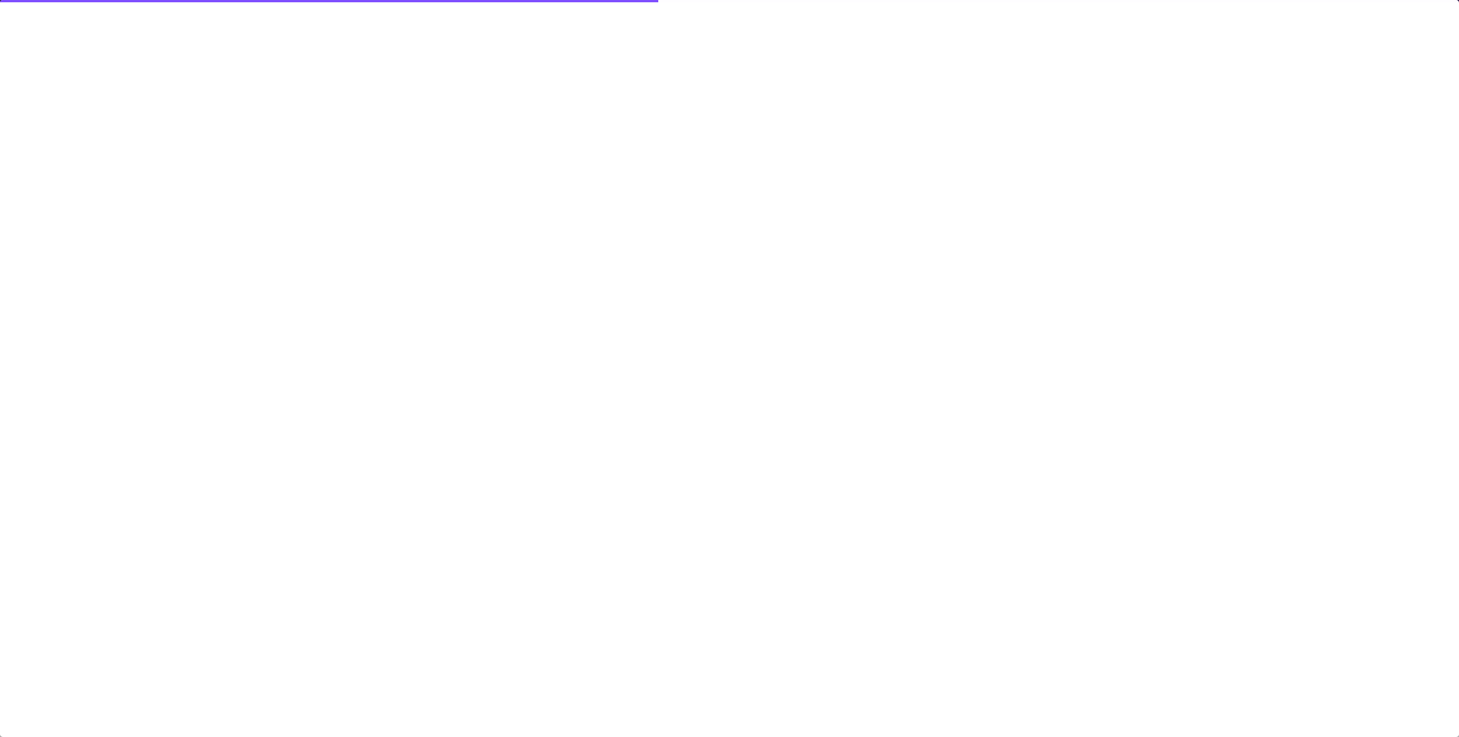
type input "-6"
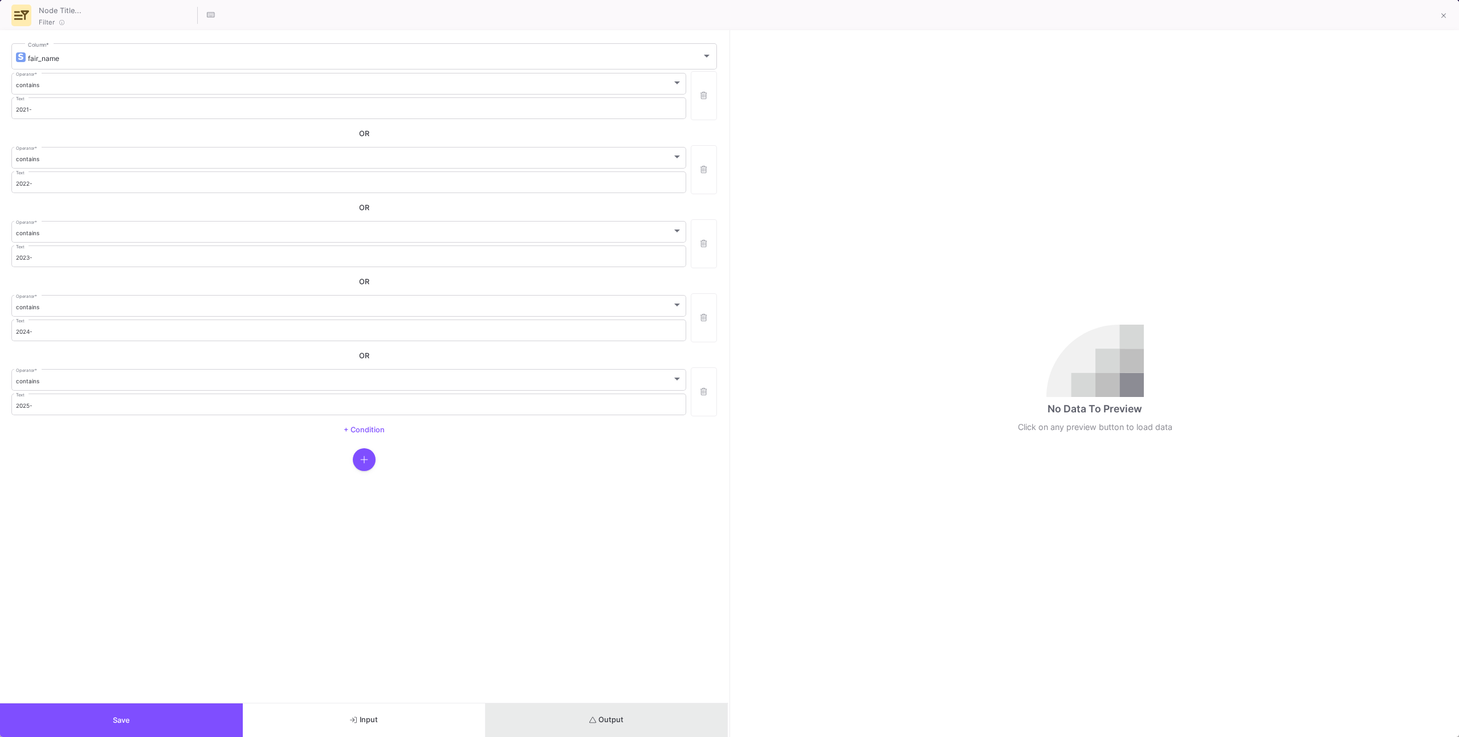
click at [621, 717] on span "Output" at bounding box center [606, 720] width 35 height 9
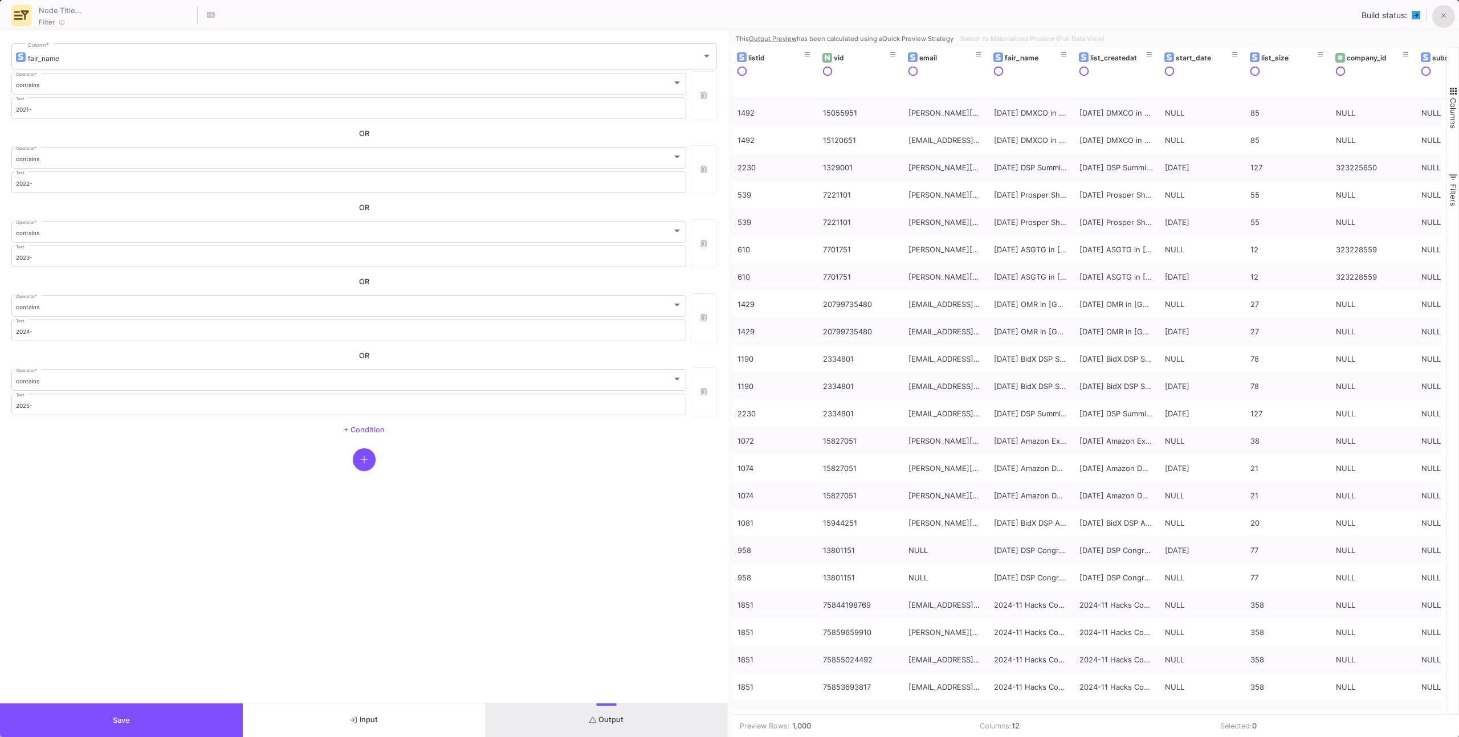
click at [1446, 13] on button at bounding box center [1443, 16] width 23 height 23
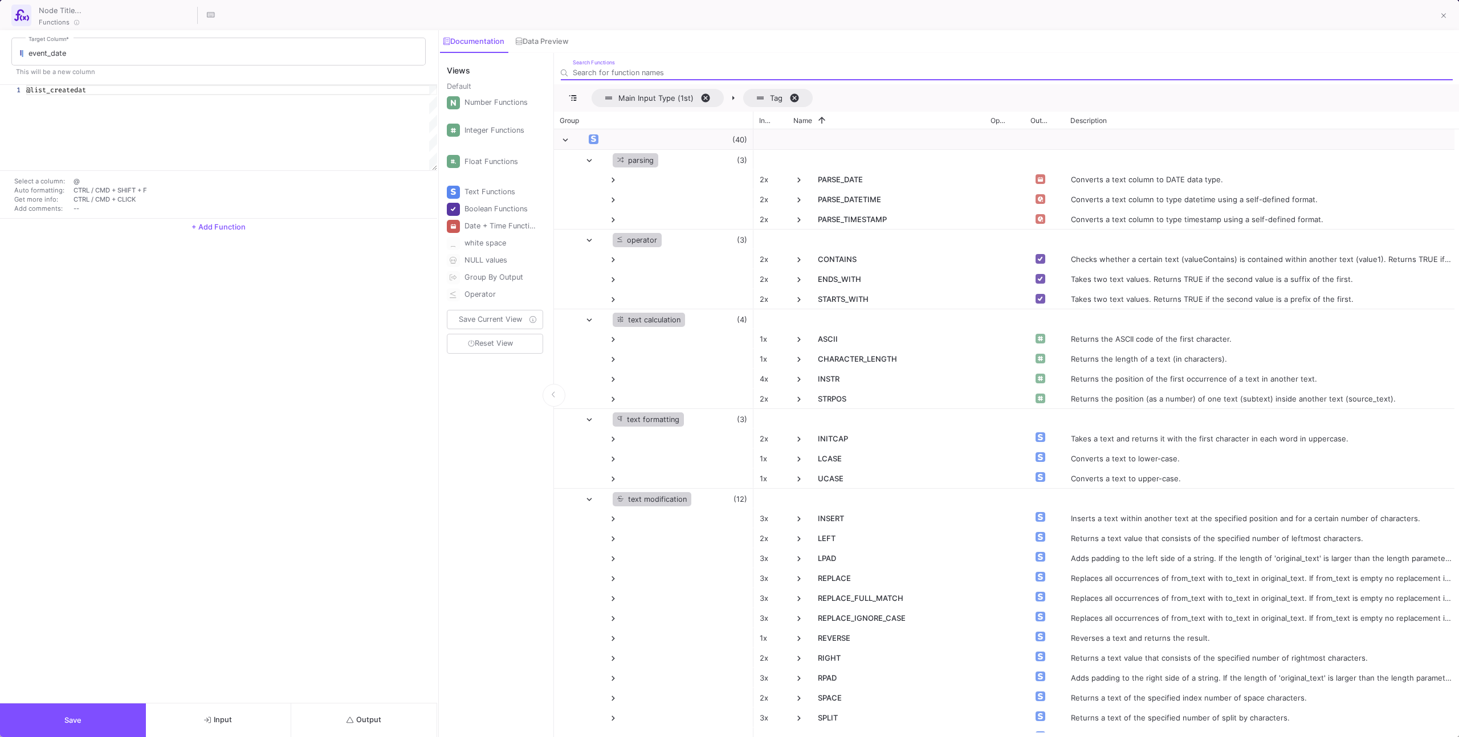
click at [1430, 19] on div at bounding box center [1442, 15] width 27 height 25
click at [1433, 17] on button at bounding box center [1443, 16] width 23 height 23
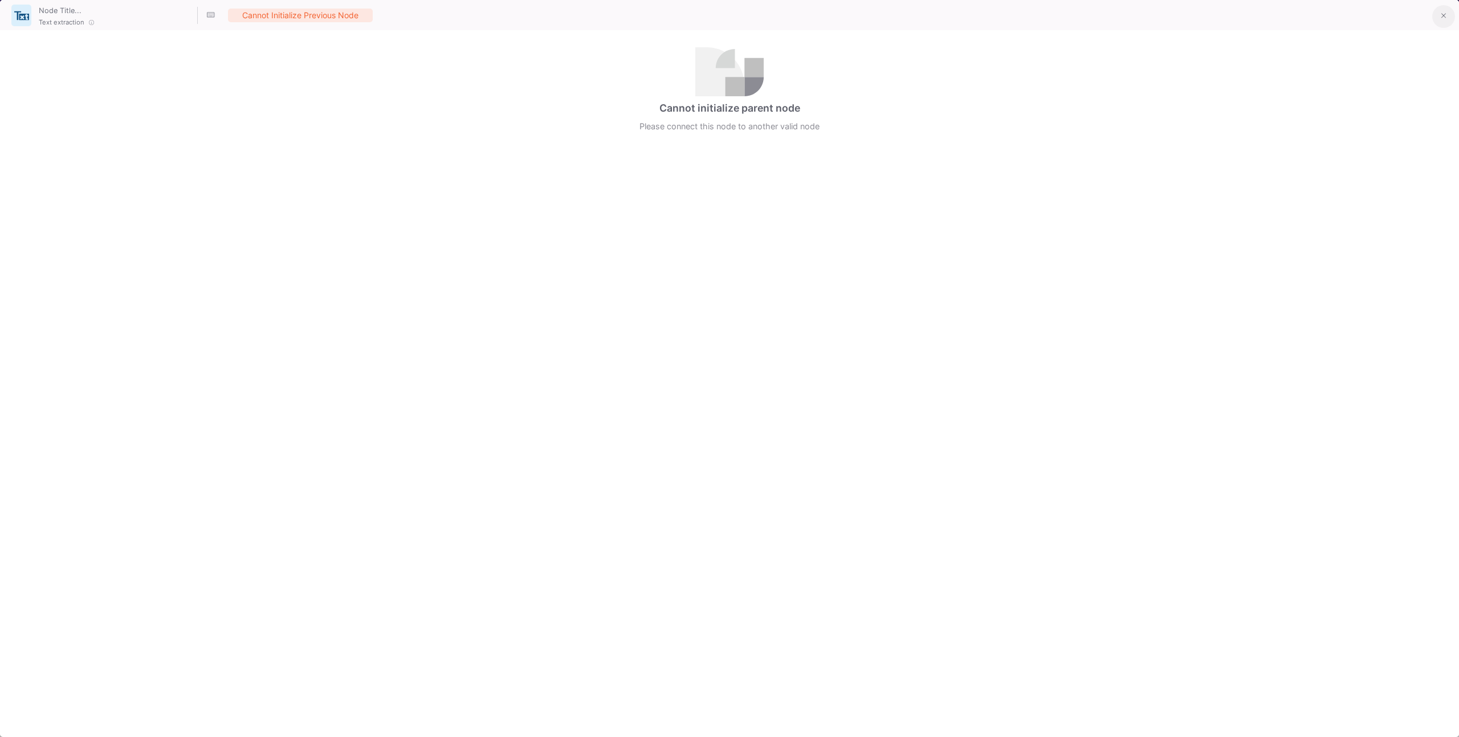
drag, startPoint x: 1456, startPoint y: 13, endPoint x: 1447, endPoint y: 18, distance: 10.0
click at [1455, 13] on div at bounding box center [1442, 15] width 27 height 25
click at [1442, 15] on icon at bounding box center [1443, 16] width 5 height 5
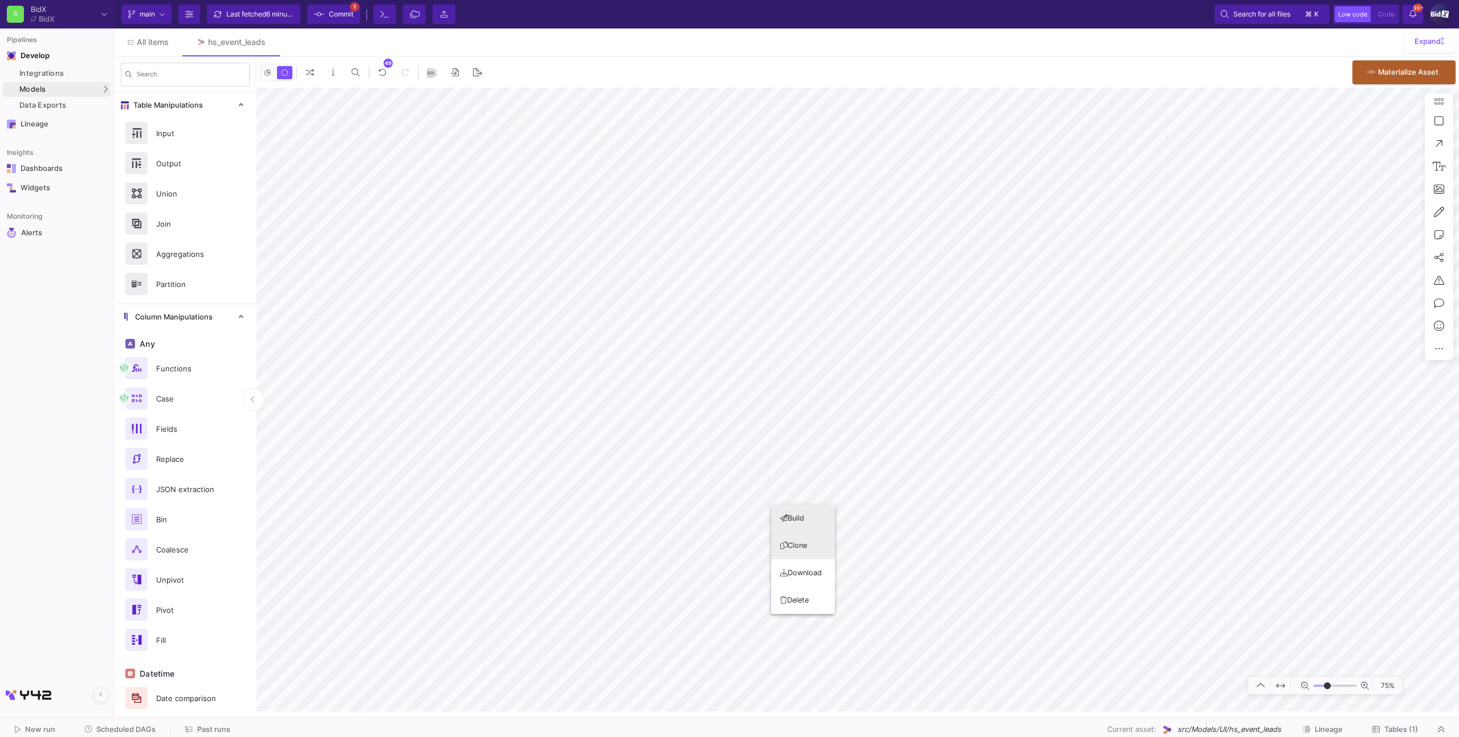
click at [789, 550] on button "Clone" at bounding box center [803, 545] width 64 height 27
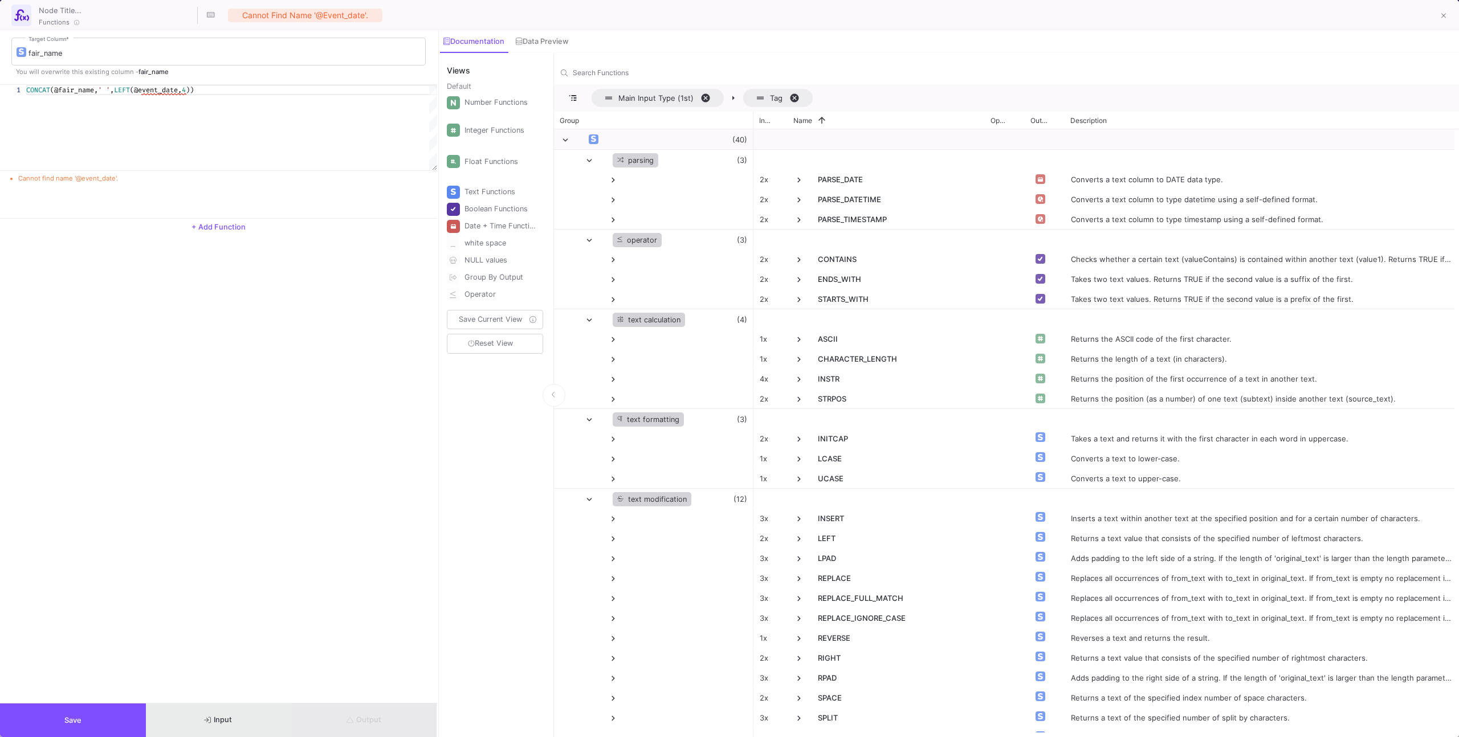
click at [284, 712] on button "Input" at bounding box center [219, 721] width 146 height 34
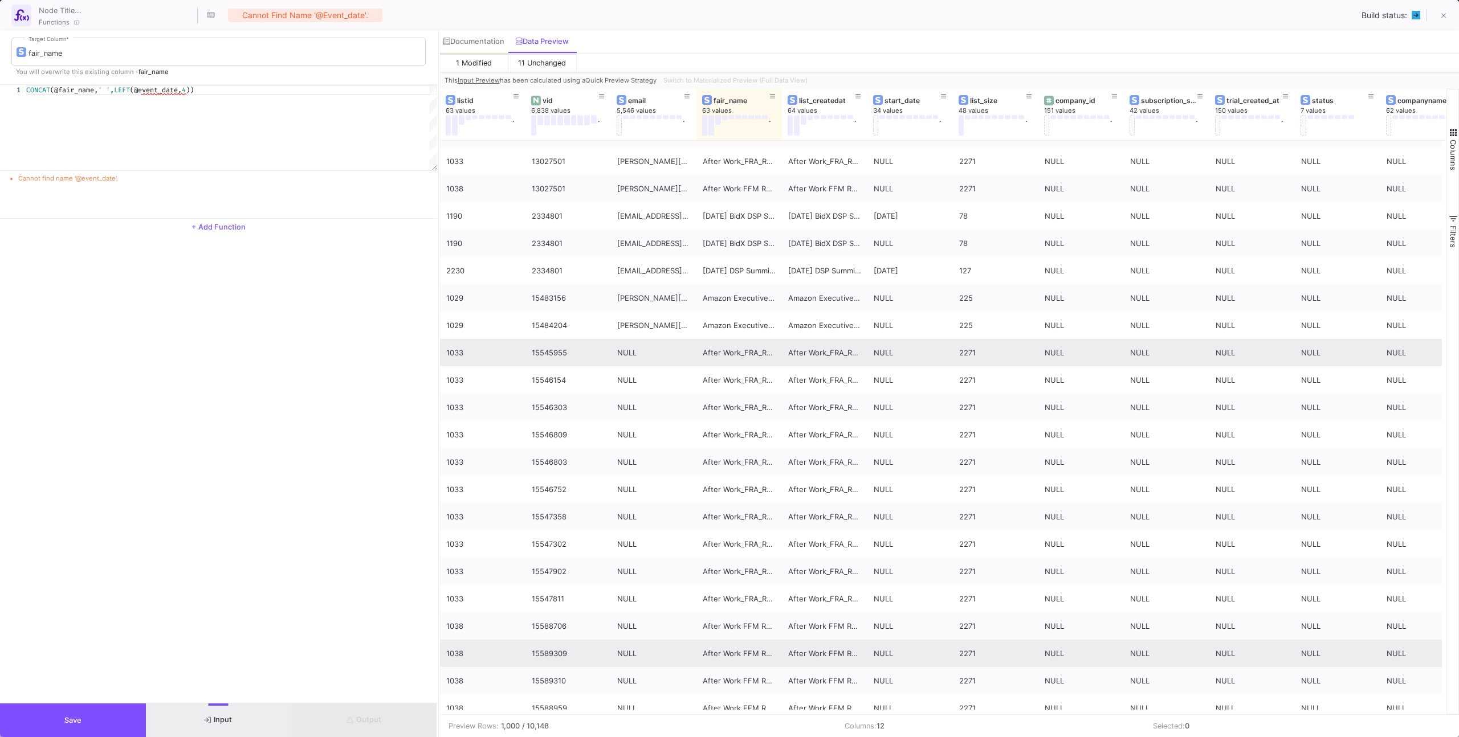
scroll to position [1552, 0]
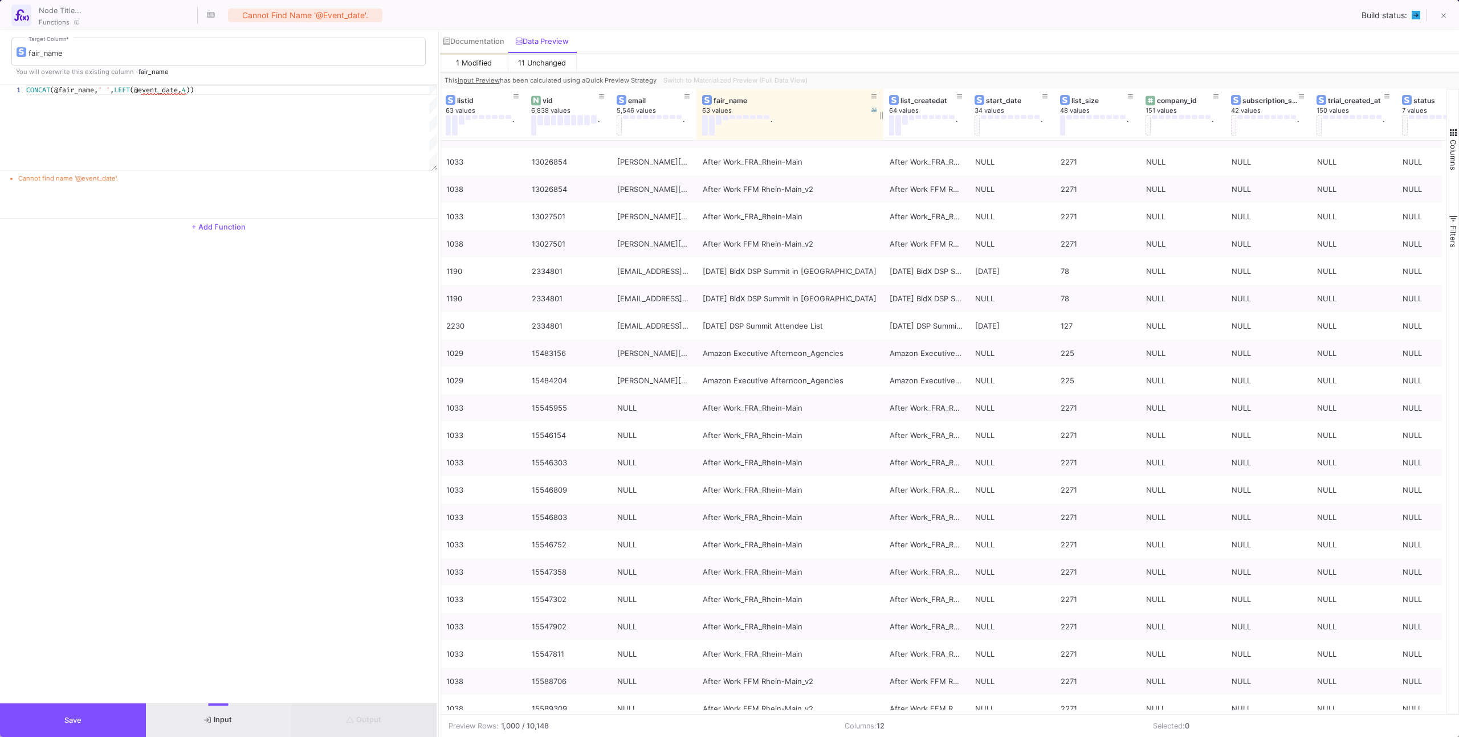
drag, startPoint x: 781, startPoint y: 126, endPoint x: 882, endPoint y: 132, distance: 101.6
click at [882, 132] on div at bounding box center [883, 114] width 5 height 51
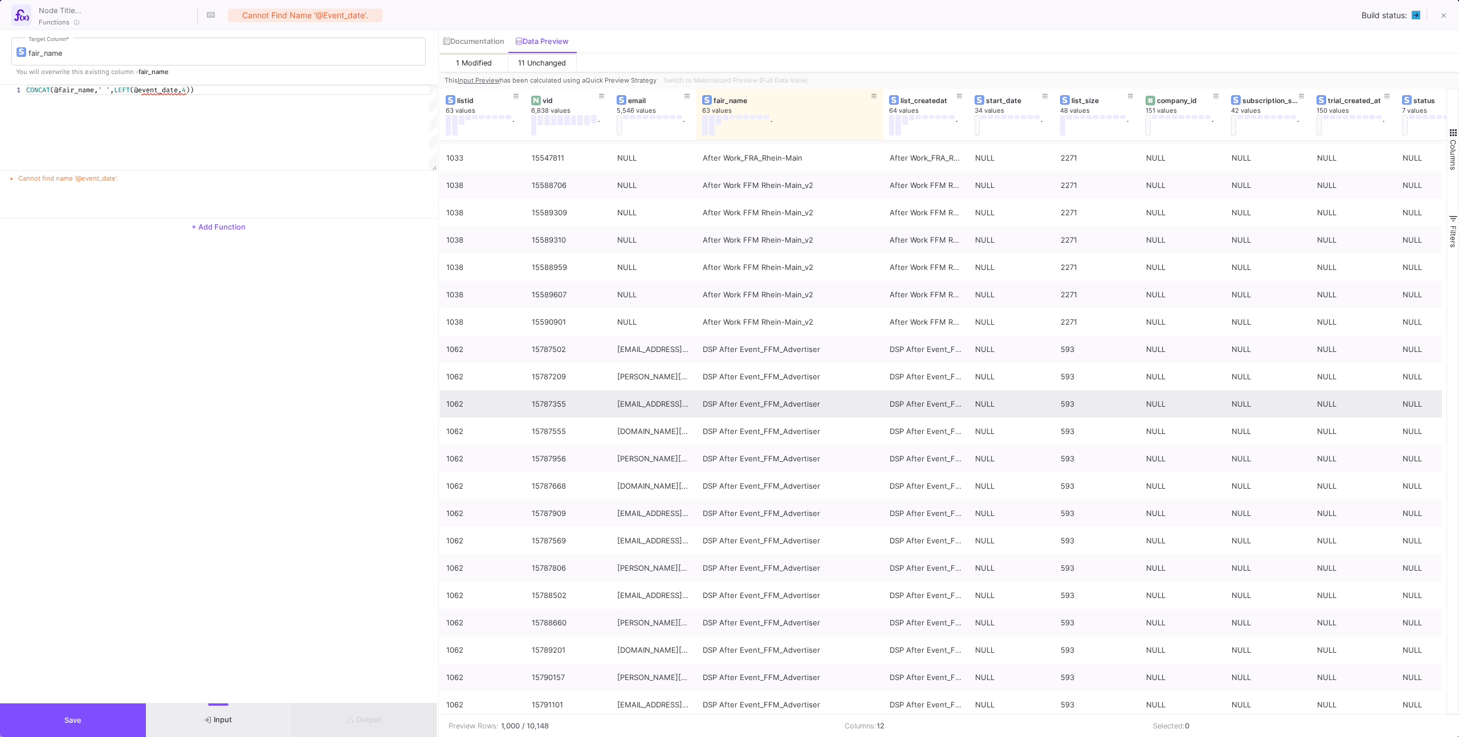
scroll to position [2663, 0]
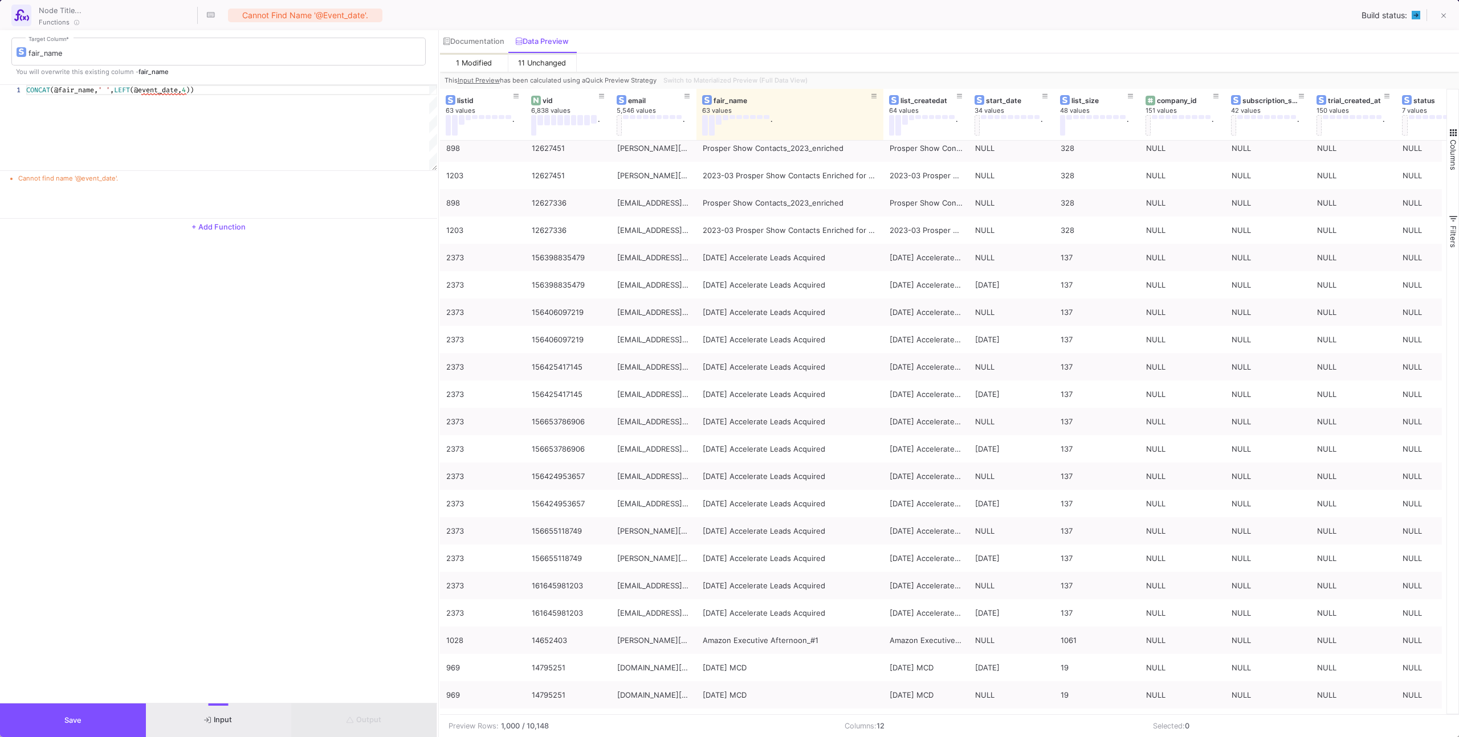
click at [142, 118] on div "CONCAT (@fair_name, ' ' , LEFT (@event_date, 4 ))" at bounding box center [231, 127] width 411 height 85
click at [97, 100] on div "CONCAT (@fair_name, ' ' , LEFT (@event_date, 4 ))" at bounding box center [231, 127] width 411 height 85
click at [473, 42] on div "Documentation" at bounding box center [473, 41] width 60 height 9
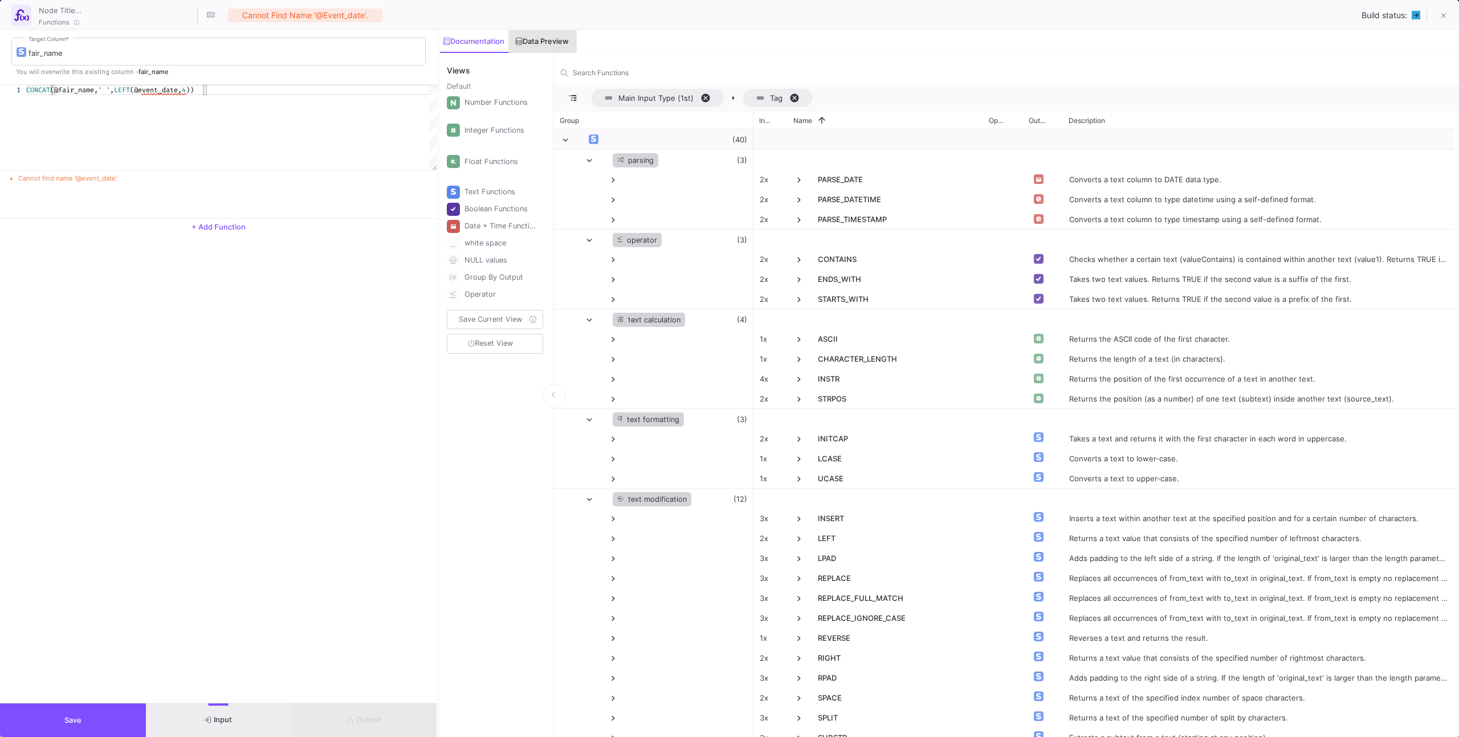
click at [547, 42] on div "Data Preview" at bounding box center [542, 41] width 52 height 9
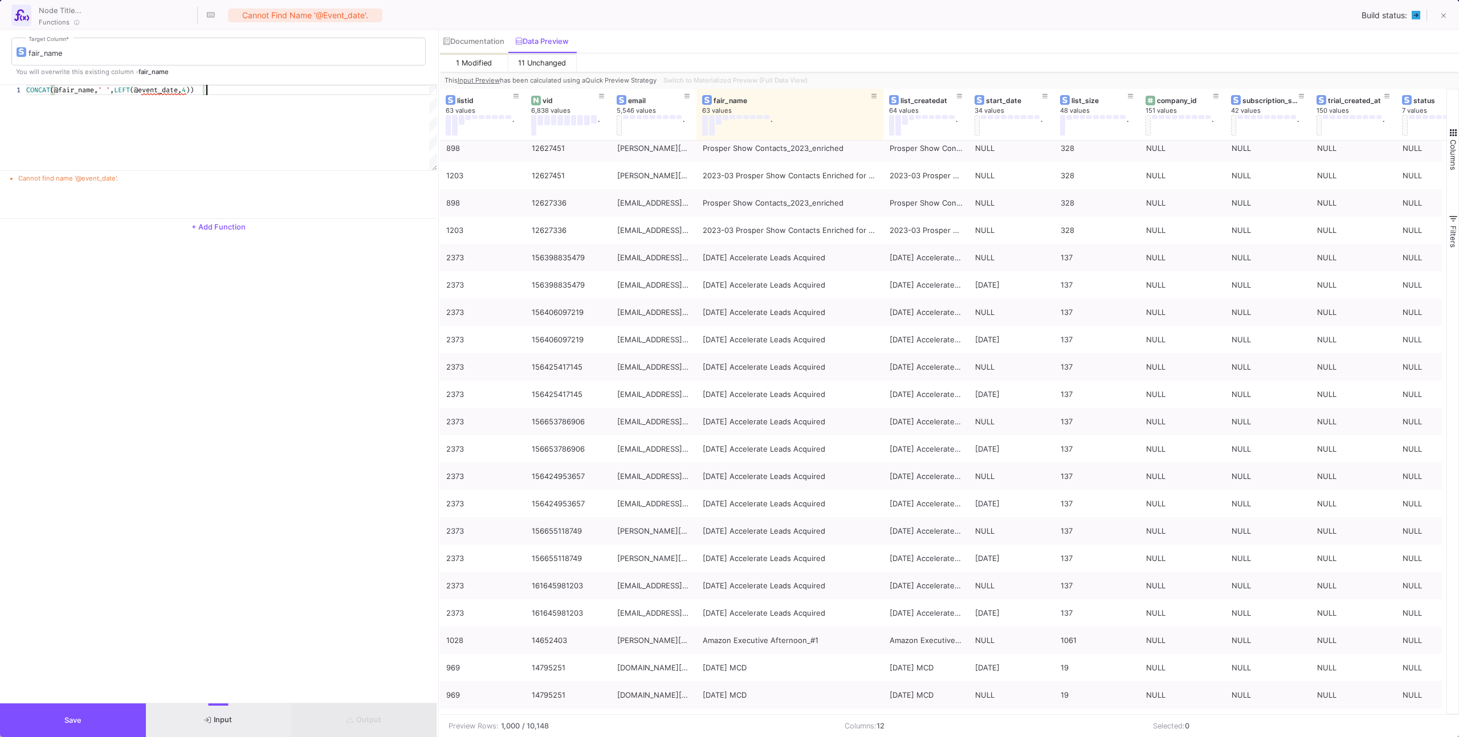
click at [265, 102] on div "CONCAT (@fair_name, ' ' , LEFT (@event_date, 4 ))" at bounding box center [231, 127] width 411 height 85
paste textarea "LEFT(@fair_name, POSITION(' ' IN @fair_name) - 1)"
click at [142, 92] on span at bounding box center [140, 89] width 4 height 9
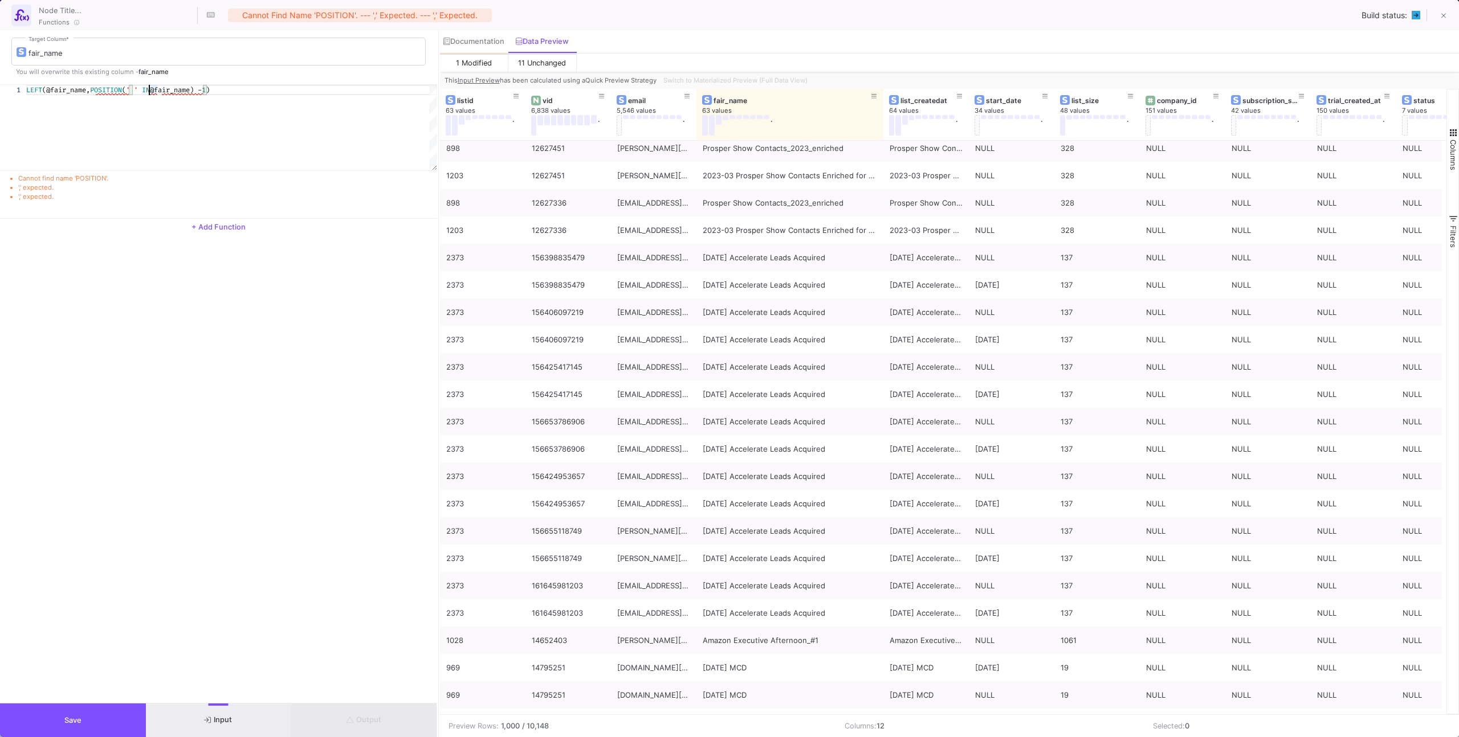
click at [104, 91] on div "1 LEFT (@fair_name, POSITION ( ' ' IN @fair_name) - 1 ) LEFT(@fair_name, POSITI…" at bounding box center [218, 127] width 437 height 85
click at [462, 44] on div "Documentation" at bounding box center [473, 41] width 60 height 9
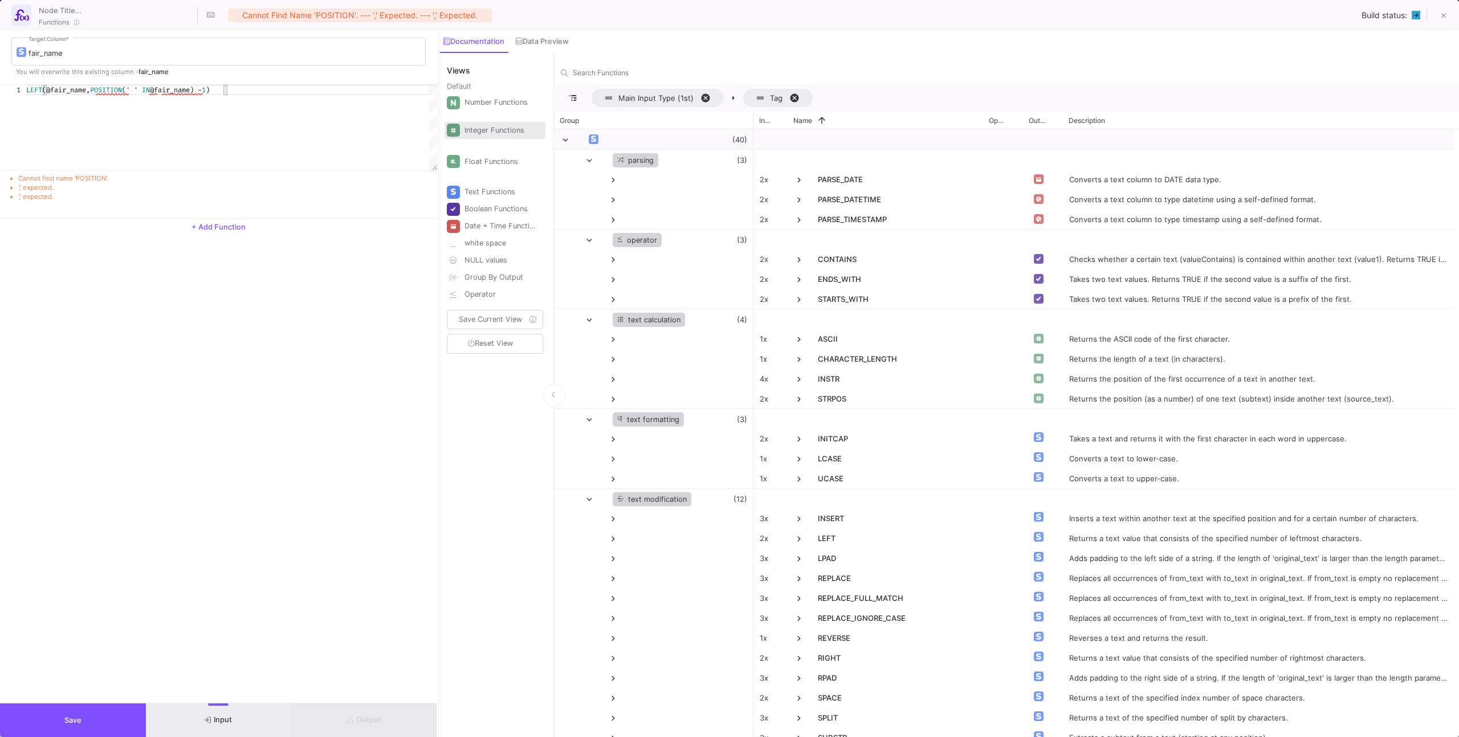
click at [495, 129] on div "Integer Functions" at bounding box center [500, 130] width 72 height 17
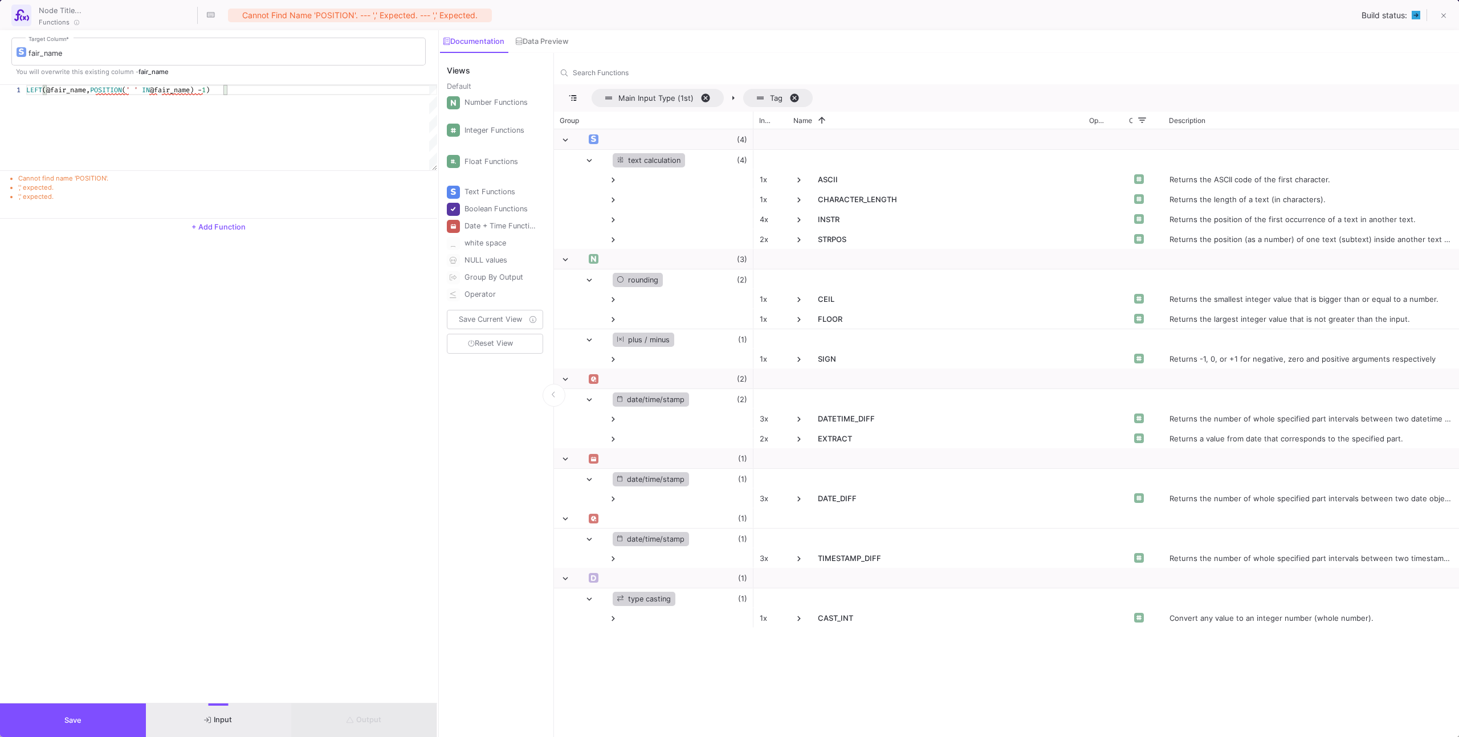
click at [487, 184] on div "Text Functions" at bounding box center [500, 192] width 72 height 17
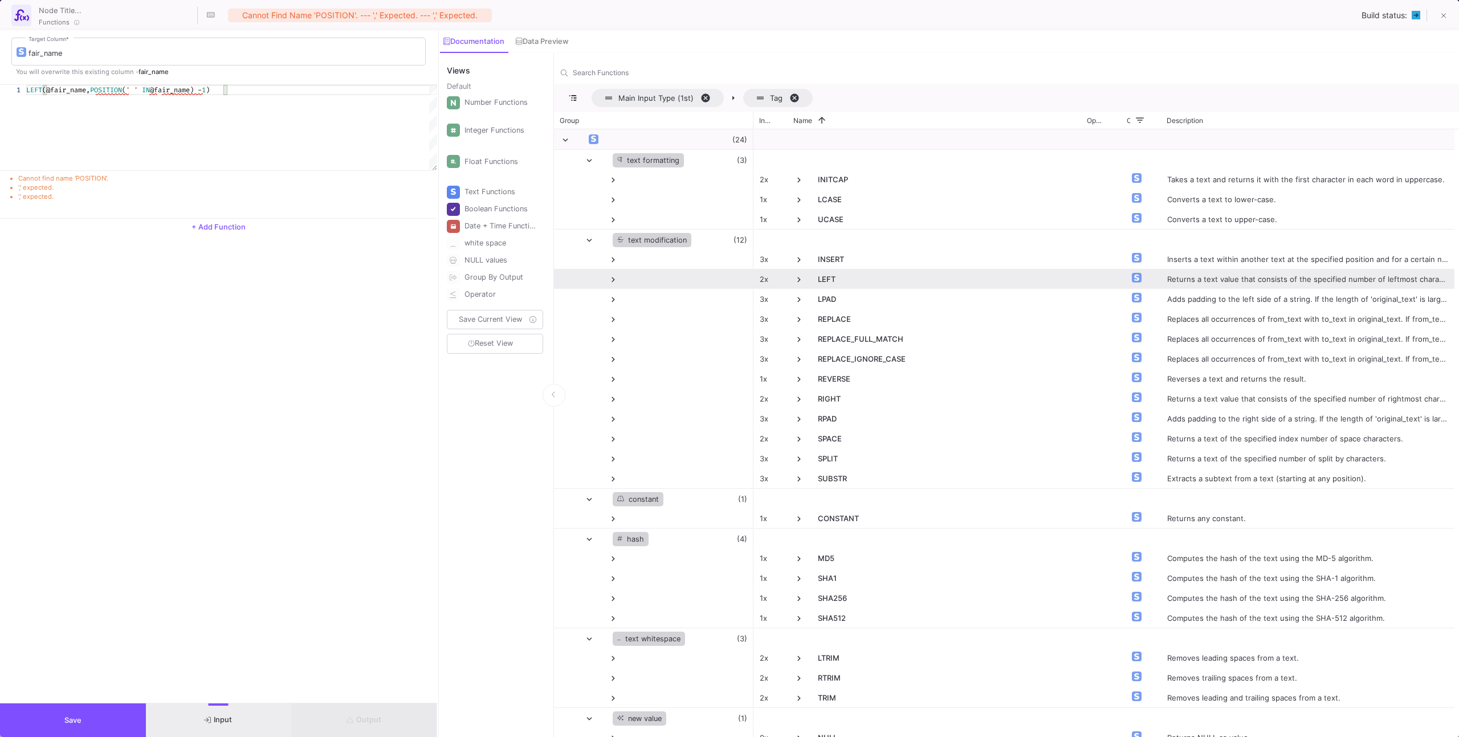
click at [794, 276] on span at bounding box center [799, 280] width 10 height 10
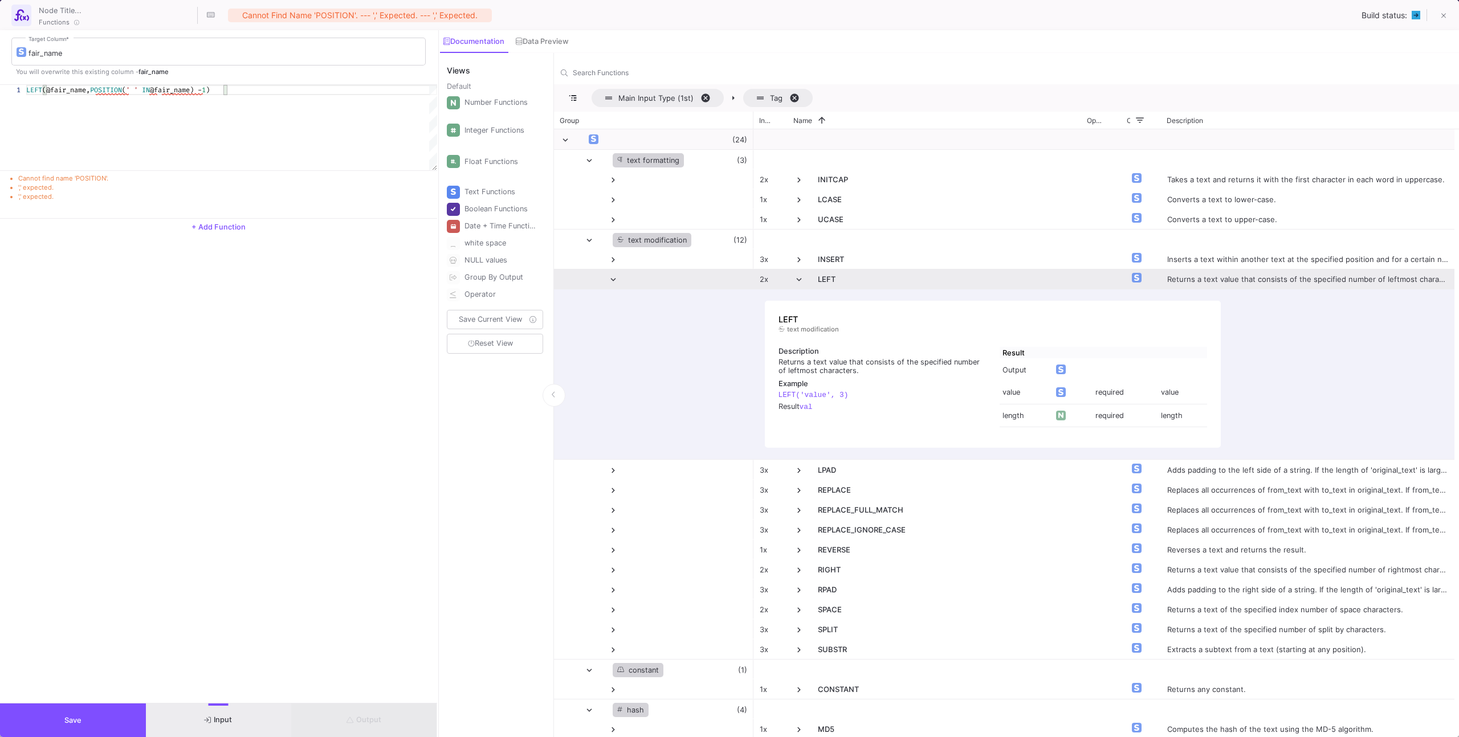
click at [795, 276] on span at bounding box center [799, 280] width 10 height 10
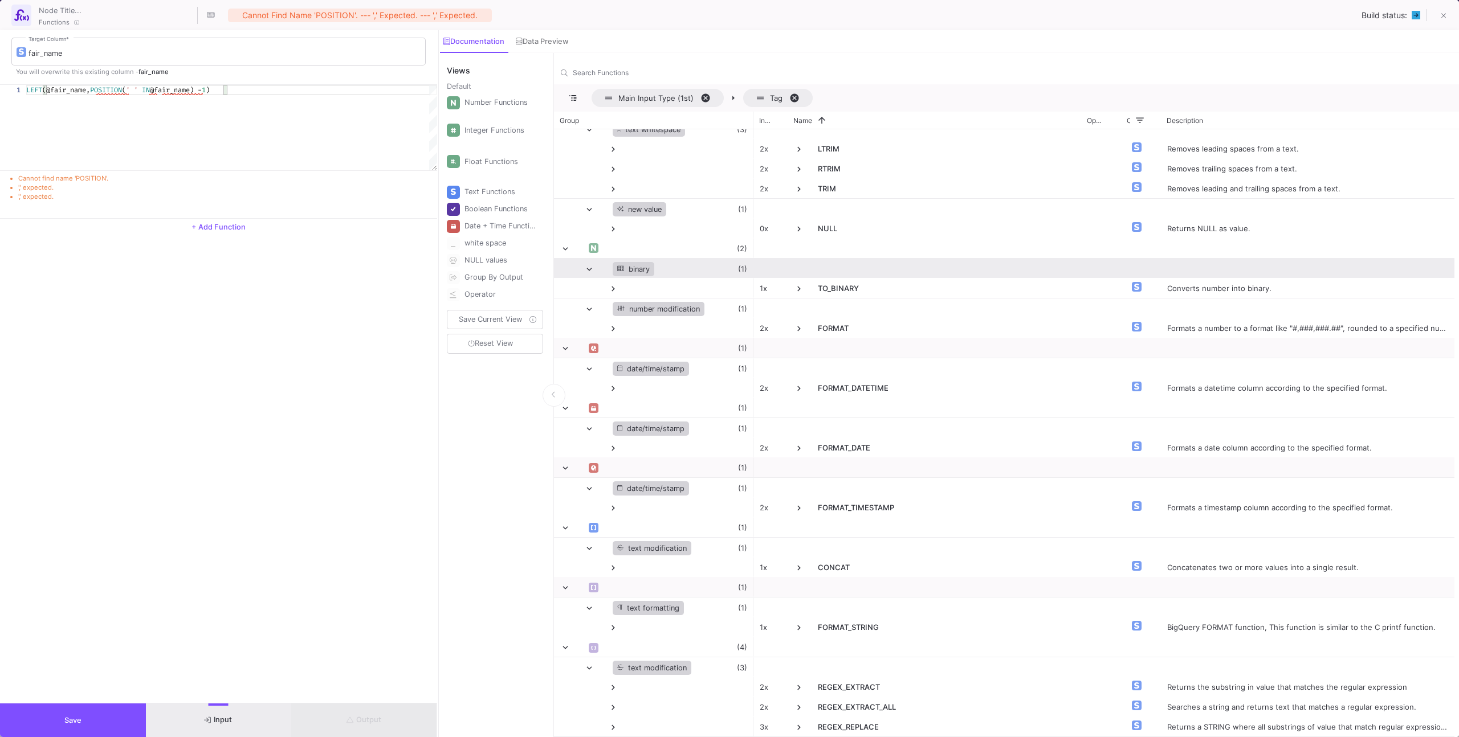
scroll to position [549, 0]
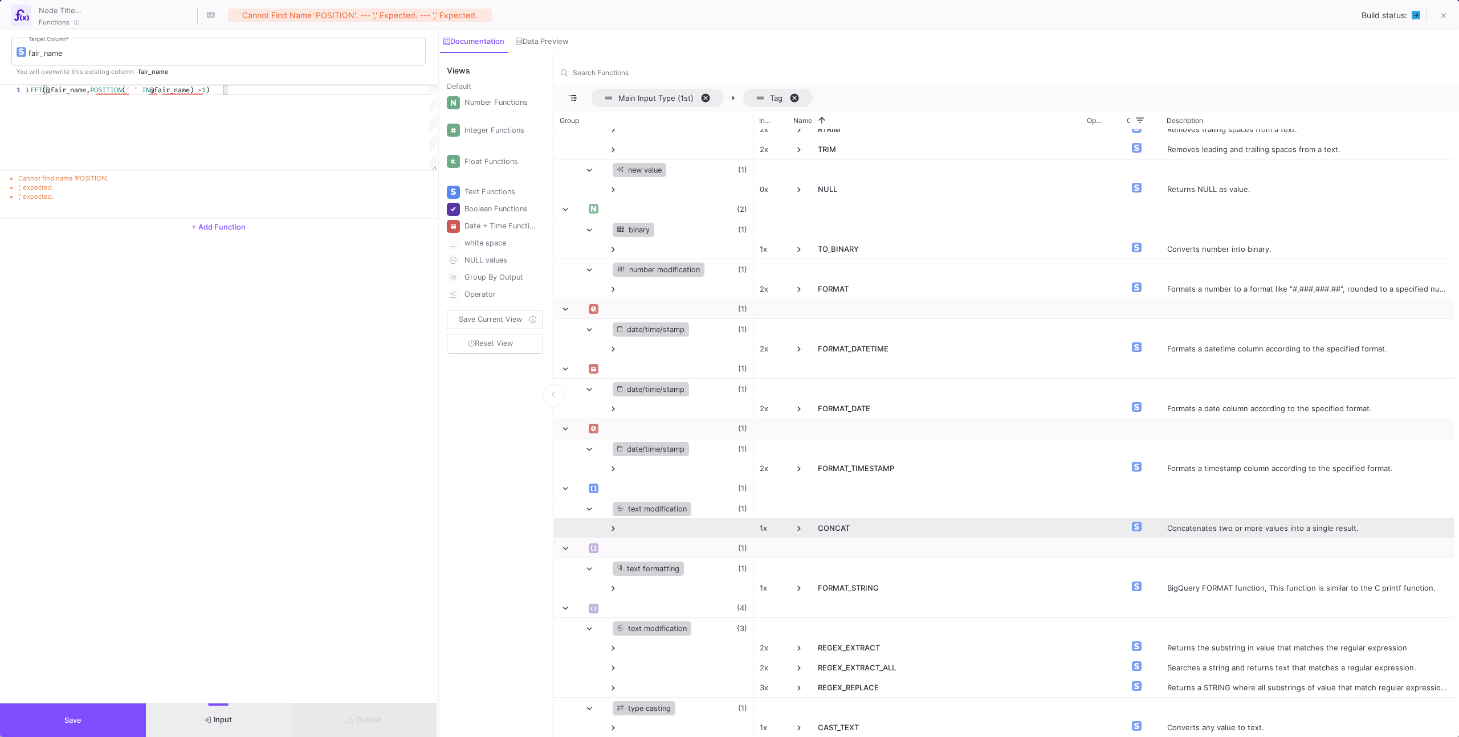
click at [826, 519] on span "CONCAT" at bounding box center [946, 529] width 256 height 21
click at [816, 523] on span "CONCAT" at bounding box center [934, 529] width 281 height 21
click at [798, 529] on span at bounding box center [799, 529] width 10 height 10
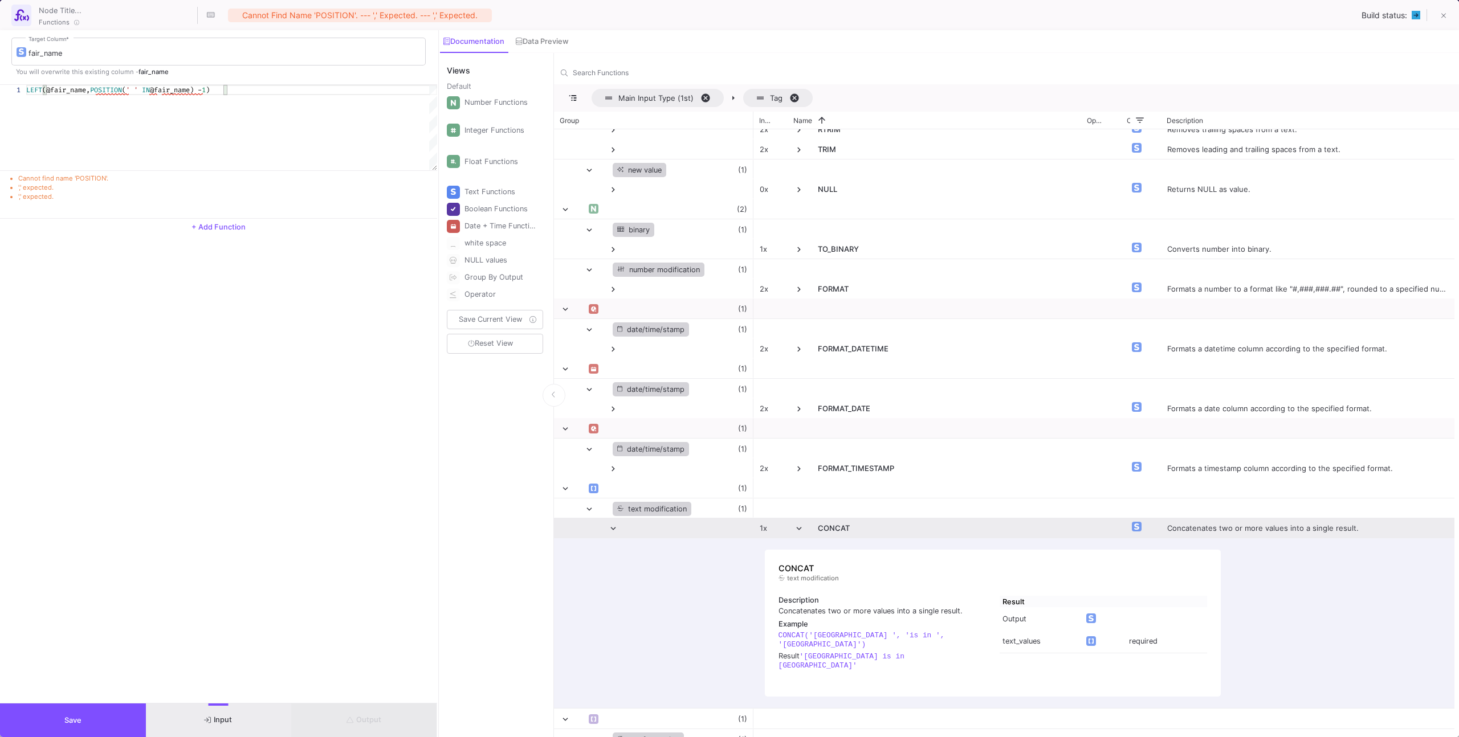
click at [798, 529] on span at bounding box center [799, 529] width 10 height 10
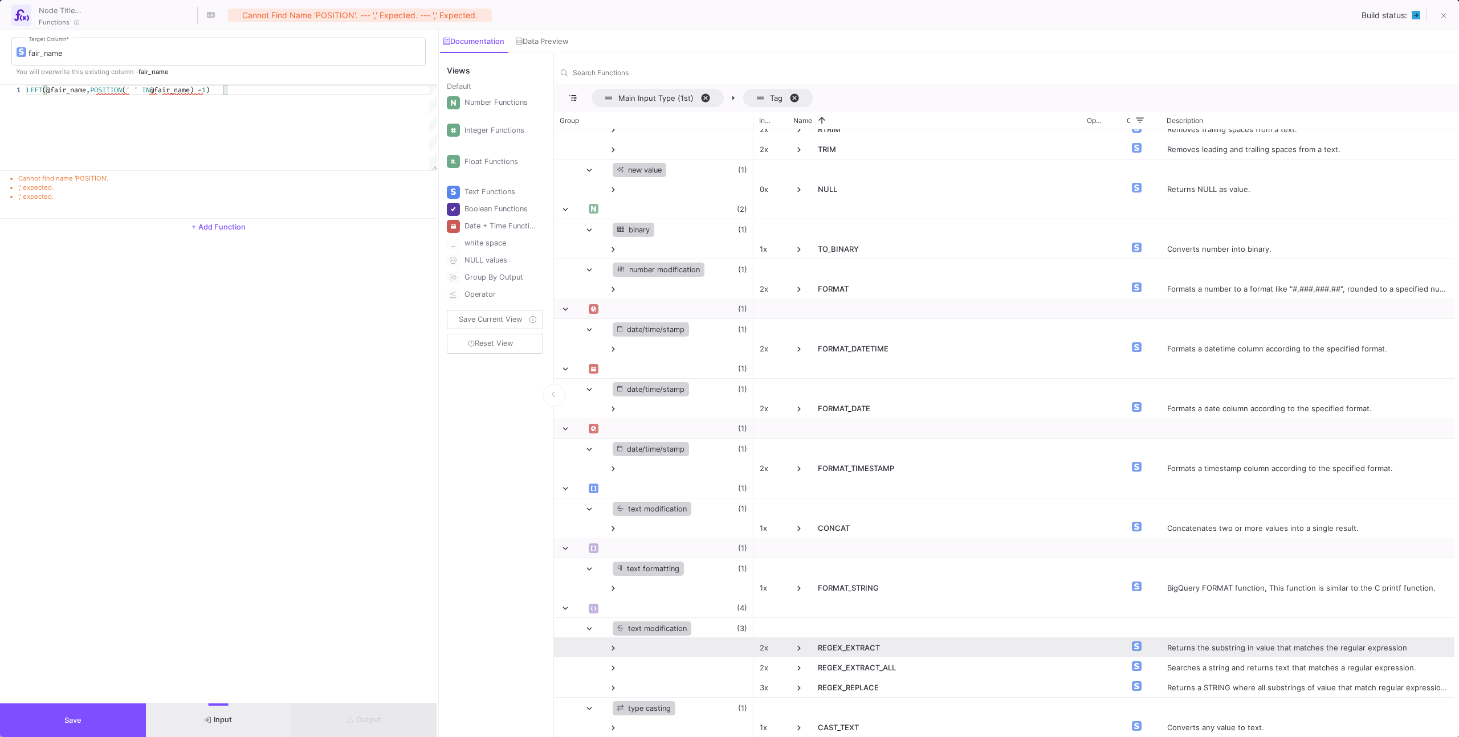
click at [788, 643] on div "REGEX_EXTRACT" at bounding box center [934, 648] width 293 height 20
click at [802, 646] on span at bounding box center [799, 648] width 10 height 10
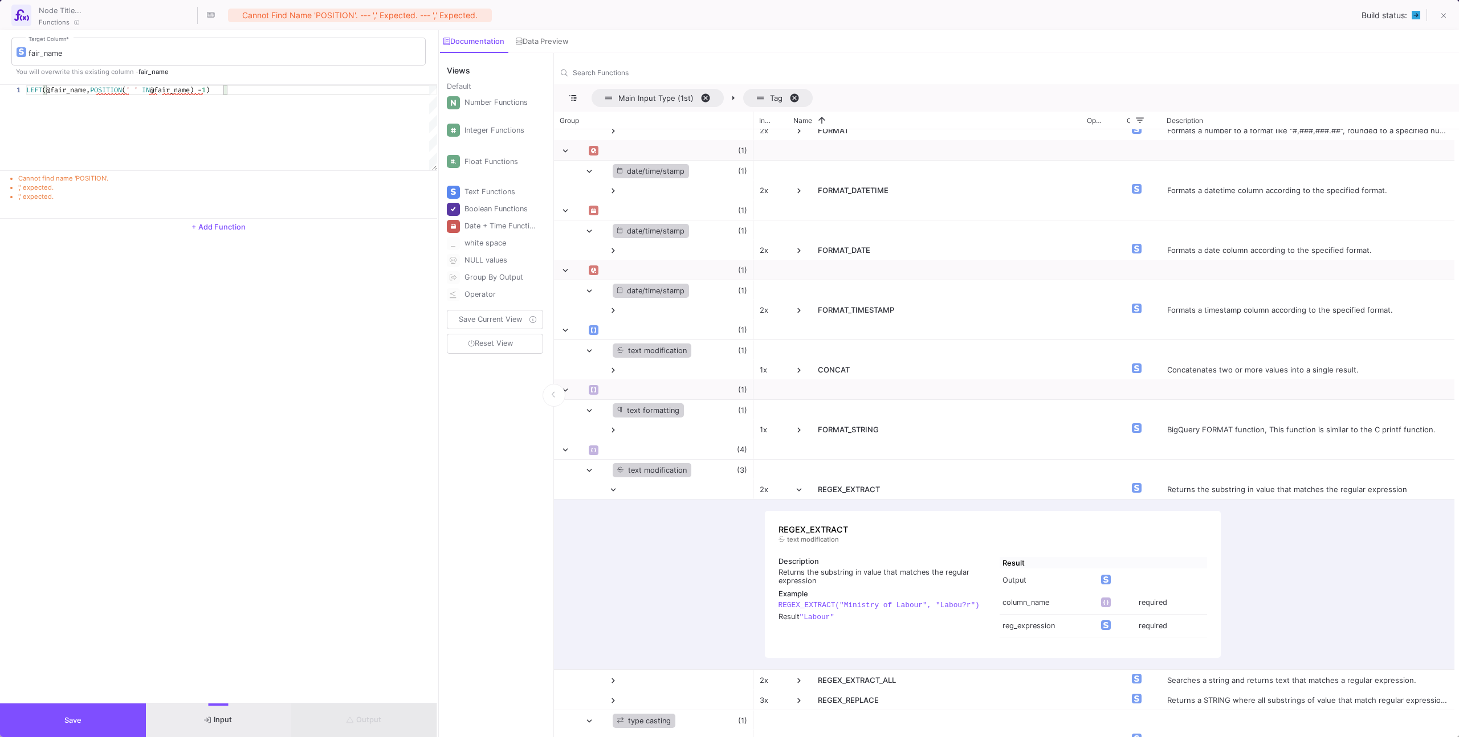
scroll to position [720, 0]
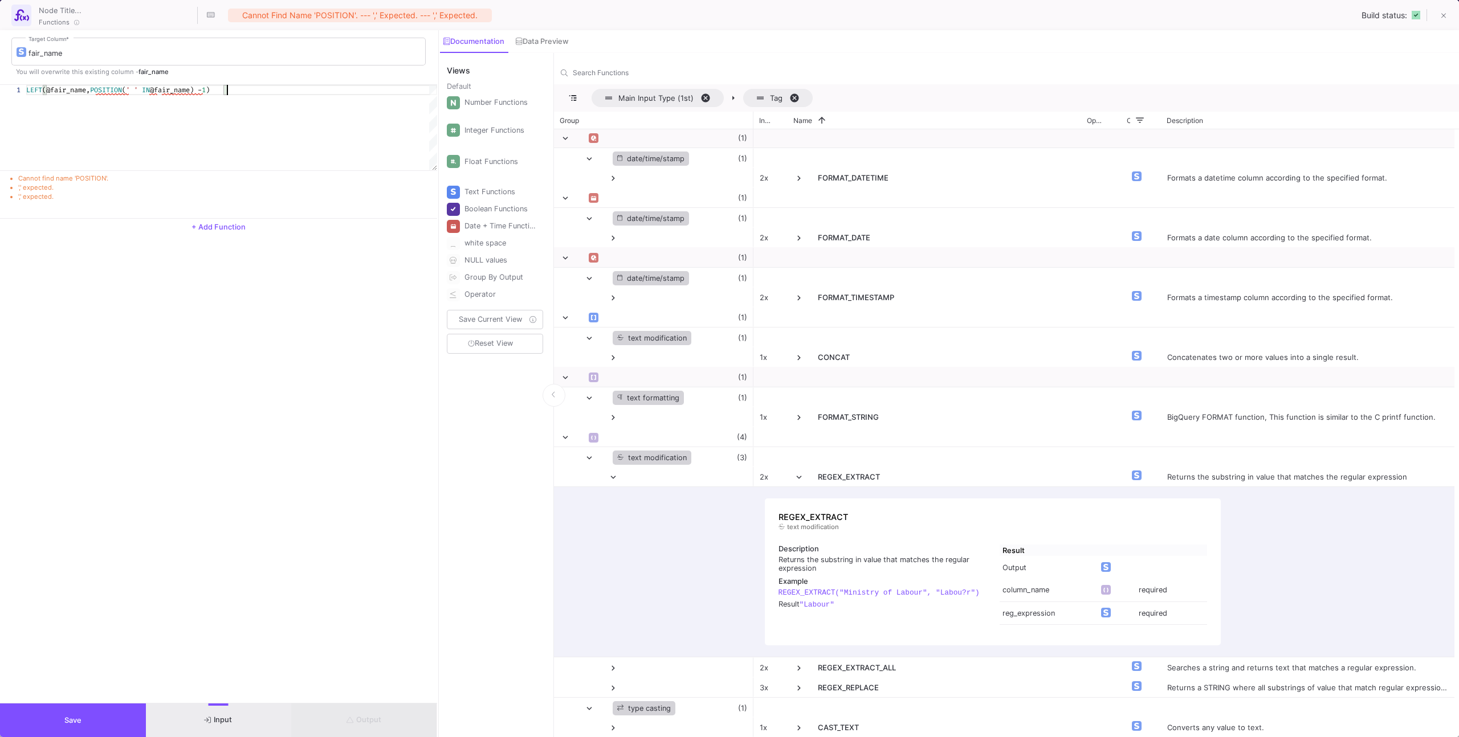
click at [304, 106] on div "LEFT (@fair_name, POSITION ( ' ' IN @fair_name) - 1 )" at bounding box center [231, 127] width 411 height 85
click at [304, 106] on div "LEFT (@fair_name, · POSITION ( ' · ' · IN · @fair_name) · - · 1 )" at bounding box center [231, 127] width 411 height 85
paste textarea "REGEX_EXTRACT(@fair_name, '^\\S+\\s+(.*)')"
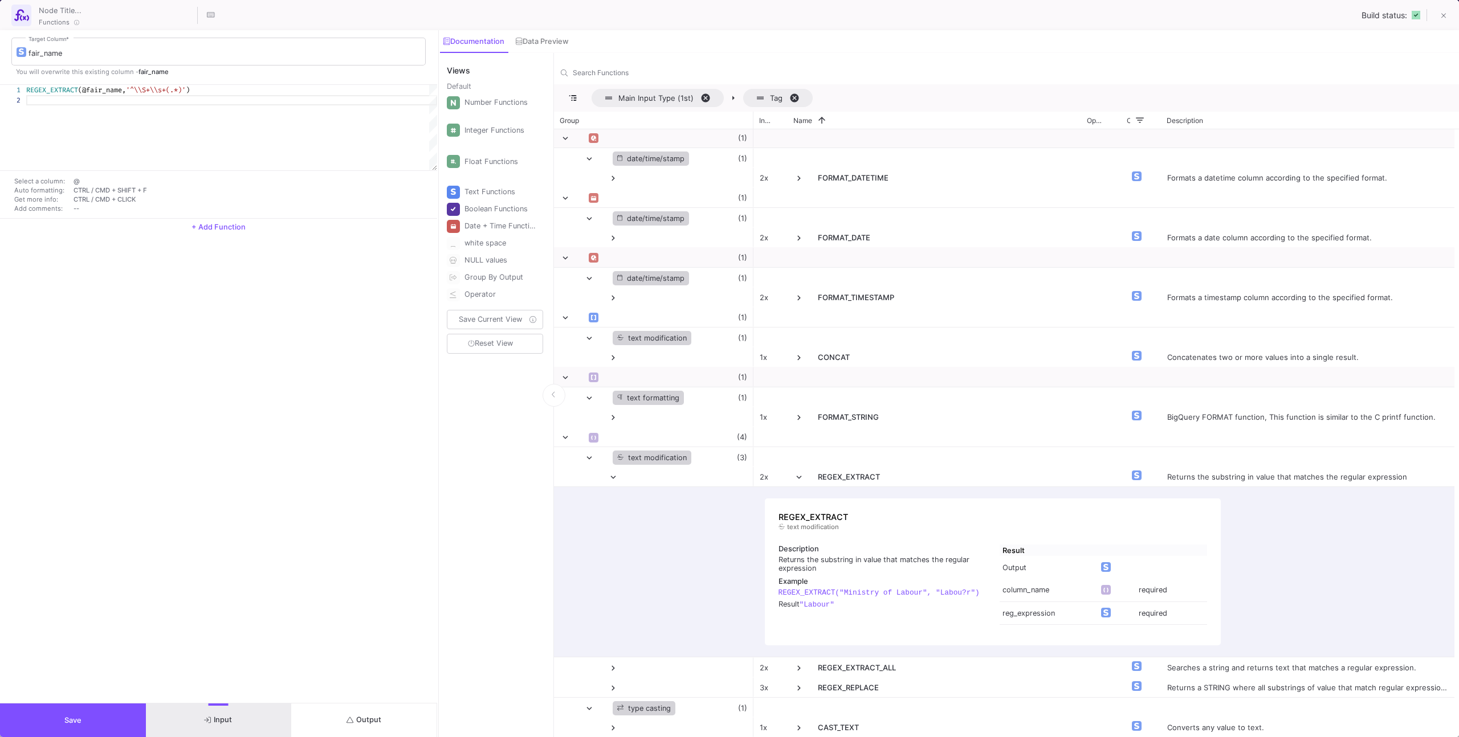
type textarea "REGEX_EXTRACT(@fair_name, '^\\S+\\s+(.*)')"
drag, startPoint x: 340, startPoint y: 716, endPoint x: 352, endPoint y: 699, distance: 20.9
click at [340, 716] on button "Output" at bounding box center [364, 721] width 146 height 34
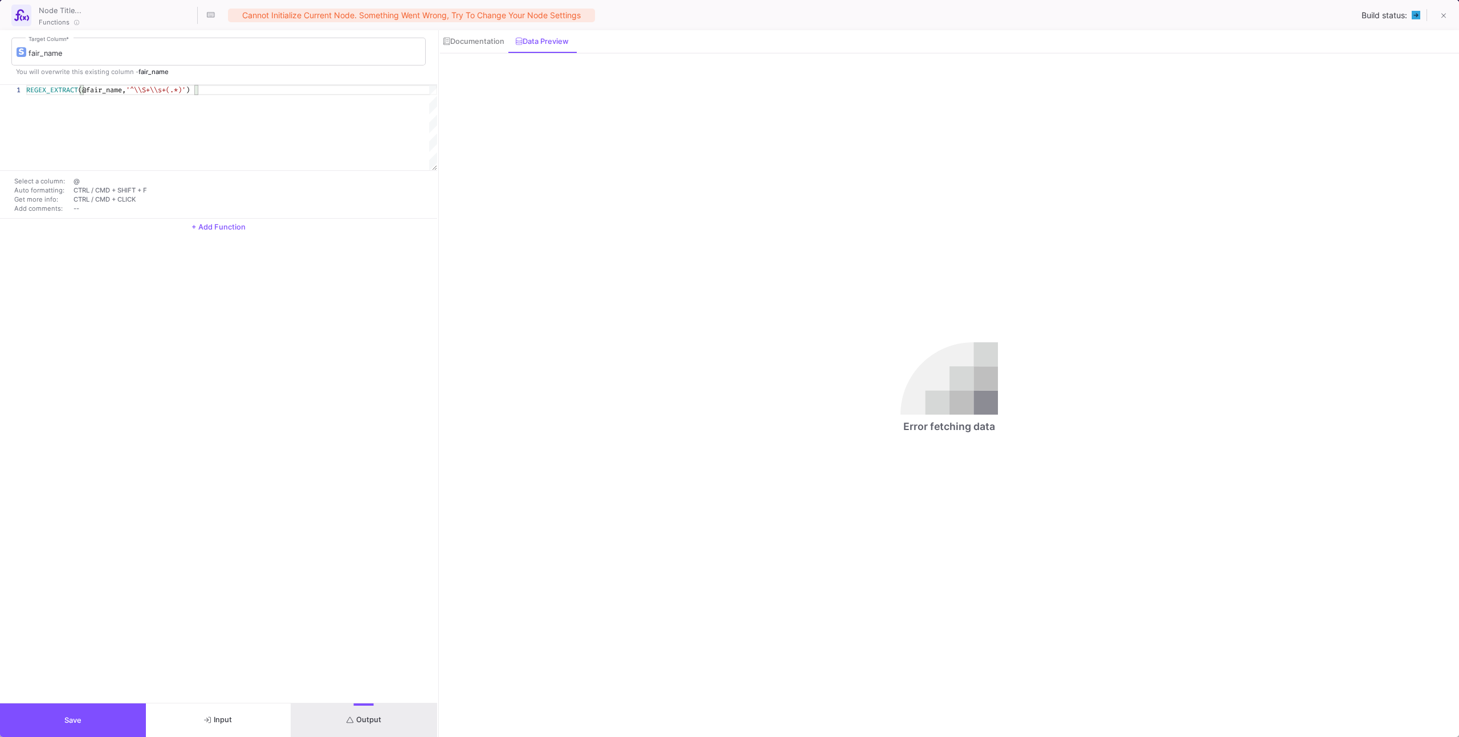
click at [138, 704] on button "Save" at bounding box center [73, 721] width 146 height 34
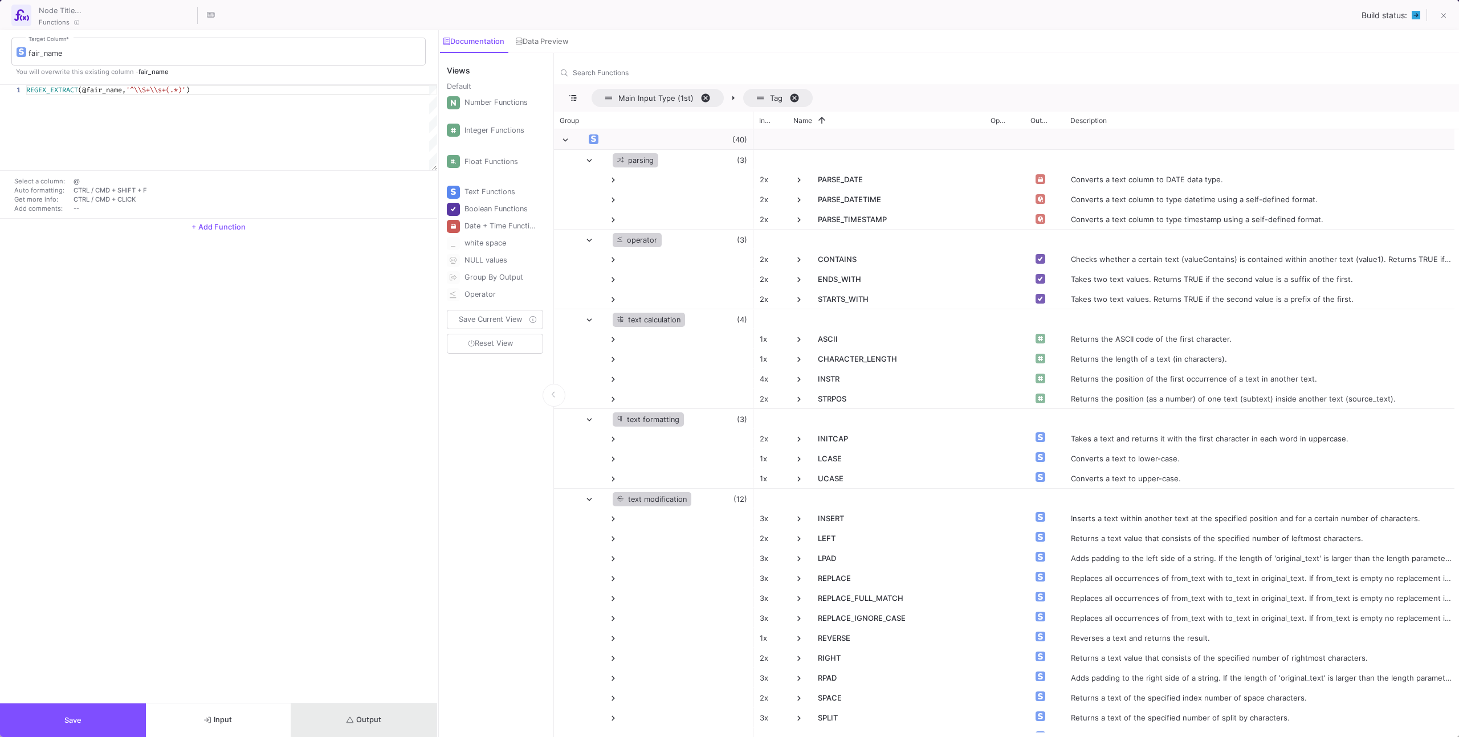
click at [372, 710] on button "Output" at bounding box center [364, 721] width 146 height 34
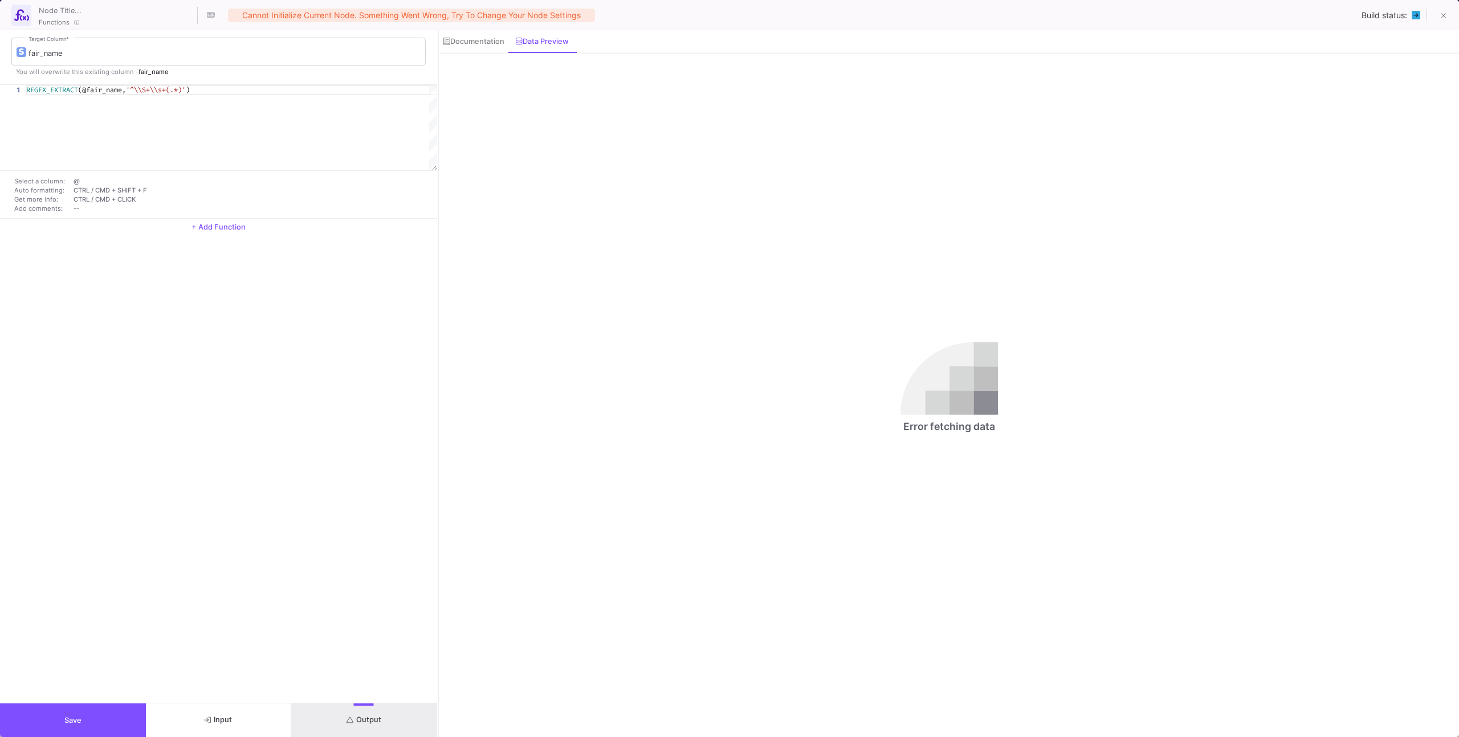
click at [365, 84] on div "fair_name Target Column * You will overwrite this existing column - fair_name" at bounding box center [218, 57] width 437 height 54
drag, startPoint x: 365, startPoint y: 84, endPoint x: 353, endPoint y: 86, distance: 12.7
click at [363, 84] on div "fair_name Target Column * You will overwrite this existing column - fair_name" at bounding box center [218, 57] width 437 height 54
click at [353, 86] on div "REGEX_EXTRACT (@fair_name, '^\\S+\\s+(.*)' )" at bounding box center [231, 90] width 411 height 10
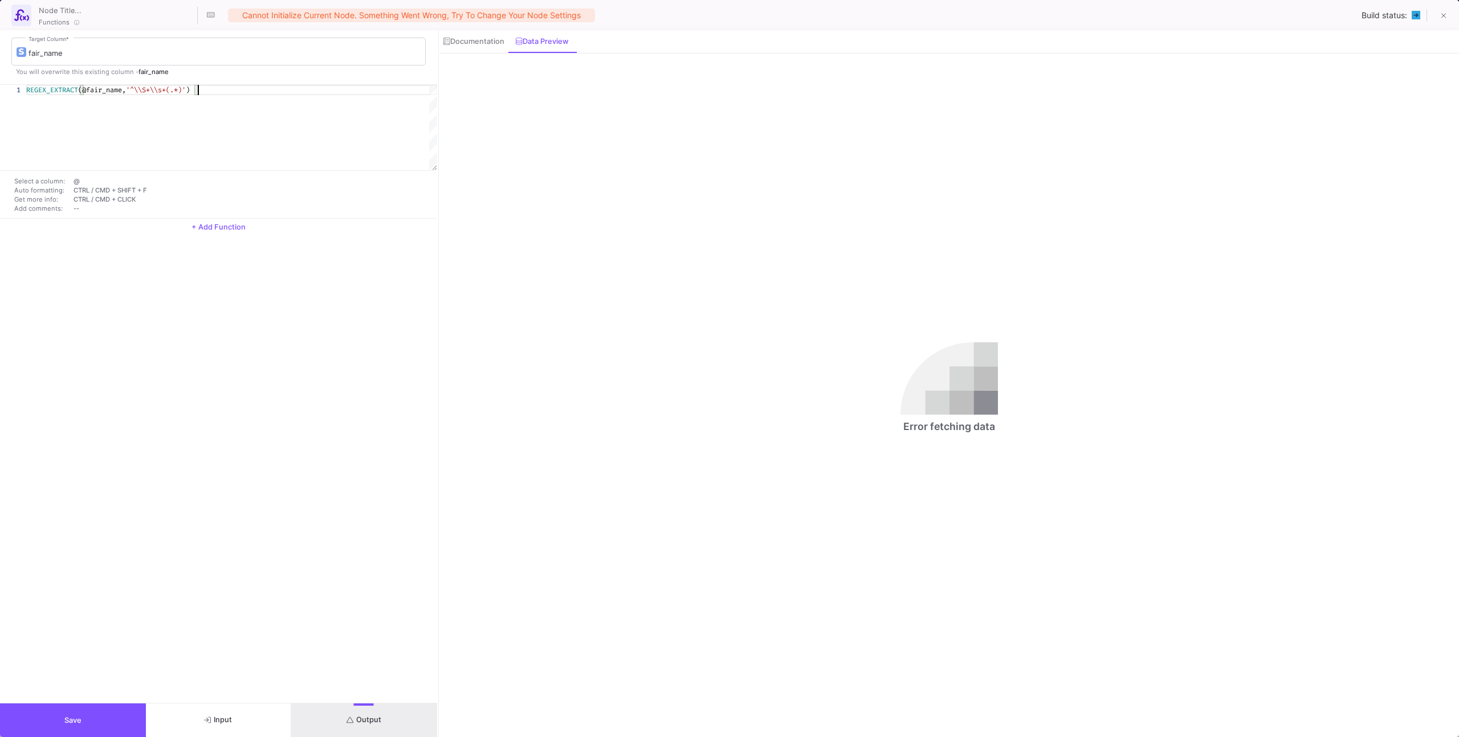
click at [353, 86] on div "REGEX_EXTRACT (@fair_name, '^\\S+\\s+(.*)' )" at bounding box center [231, 90] width 411 height 10
paste textarea "TRIM(REGEX_EXTRACT(@fair_name, '^\\S+\\s+(.*)'))"
click at [396, 728] on button "Output" at bounding box center [364, 721] width 146 height 34
click at [292, 113] on div "TRIM ( REGEX_EXTRACT (@fair_name, '^\\S+\\s+(.*)' ))" at bounding box center [231, 127] width 411 height 85
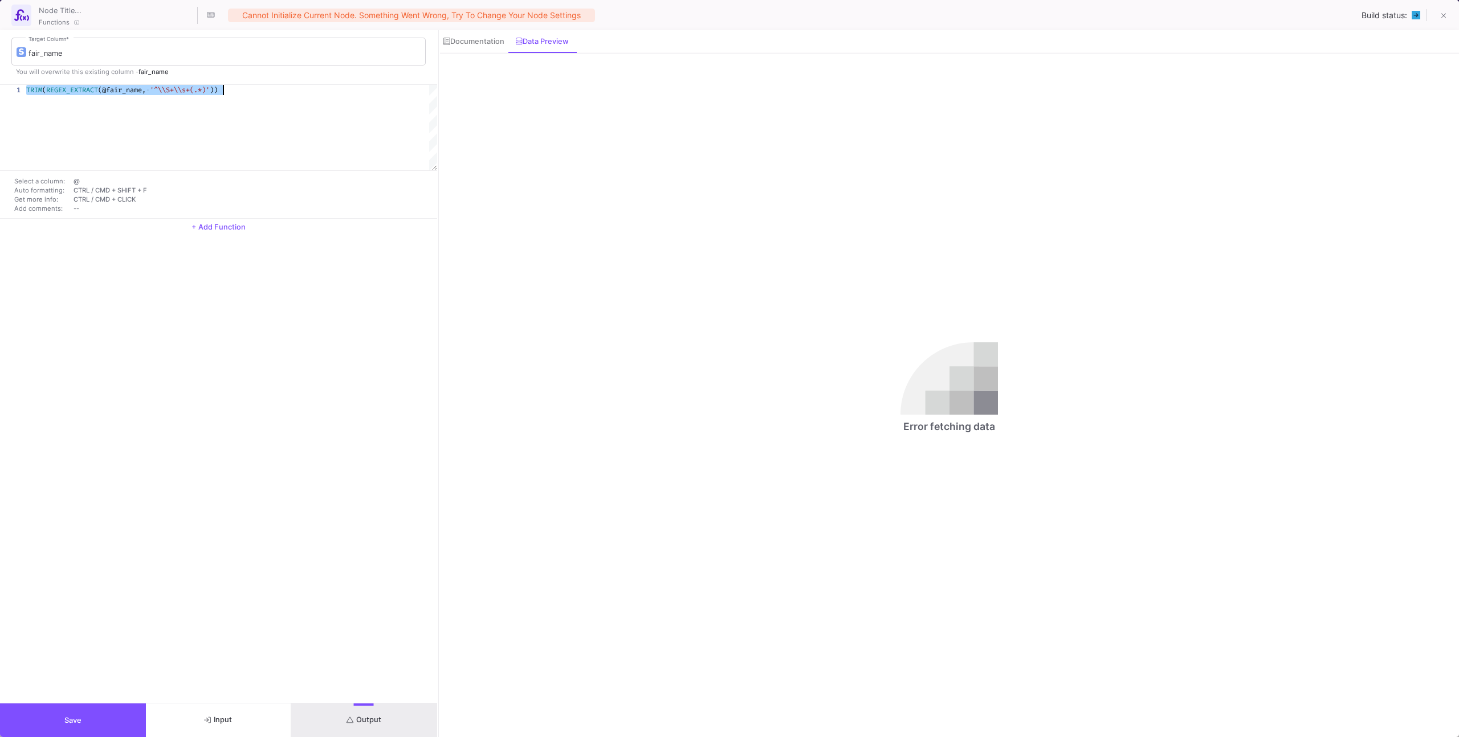
paste textarea "SUBSTRING(@fair_name, POSITION(' ' IN @fair_name) + 1)"
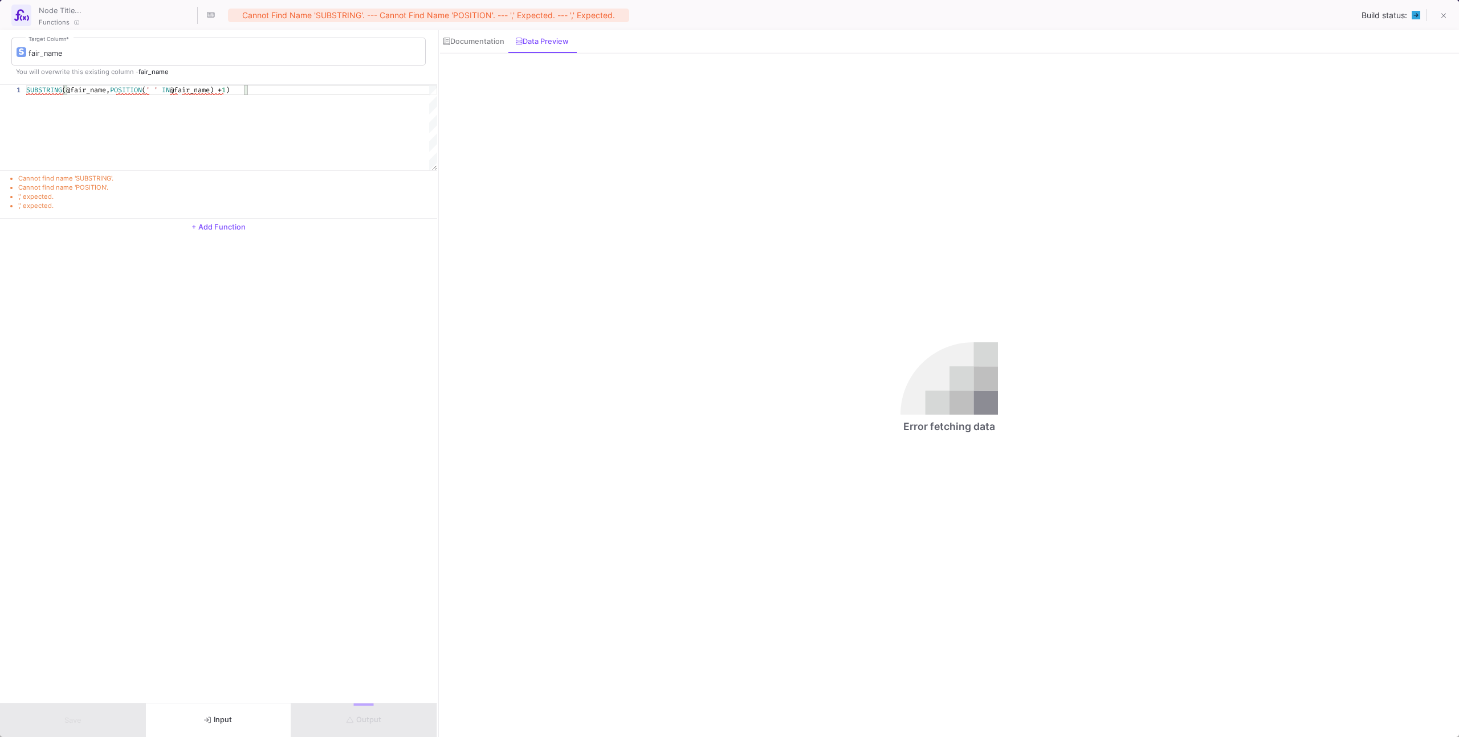
click at [350, 17] on div "Cannot find name 'SUBSTRING'. --- Cannot find name 'POSITION'. --- ',' expected…" at bounding box center [428, 16] width 401 height 14
click at [265, 101] on div "SUBSTRING (@fair_name, POSITION ( ' ' IN @fair_name) + 1 )" at bounding box center [231, 127] width 411 height 85
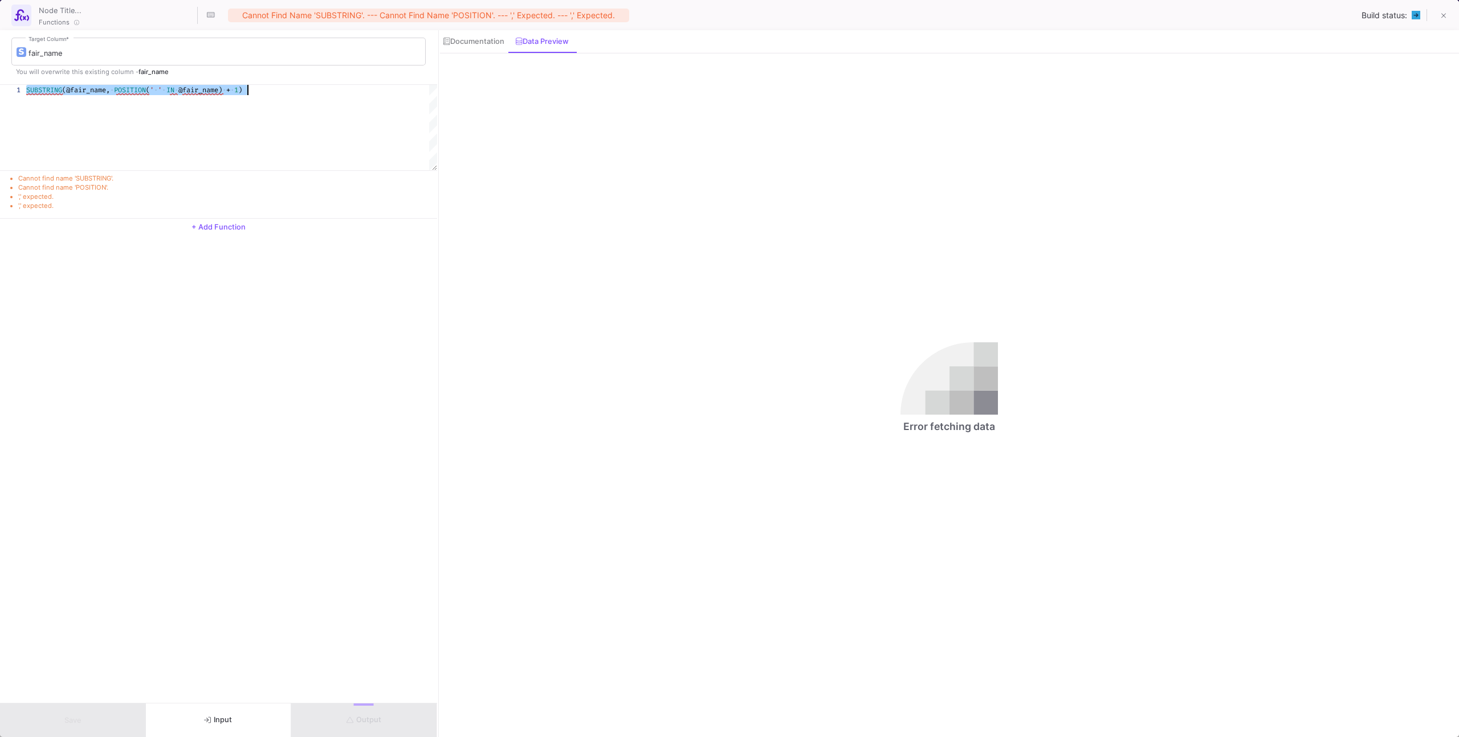
paste textarea "CASE WHEN POSITION(' ' IN @fair_name) > 0 THEN SUBSTRING(@fair_name, POSITION('…"
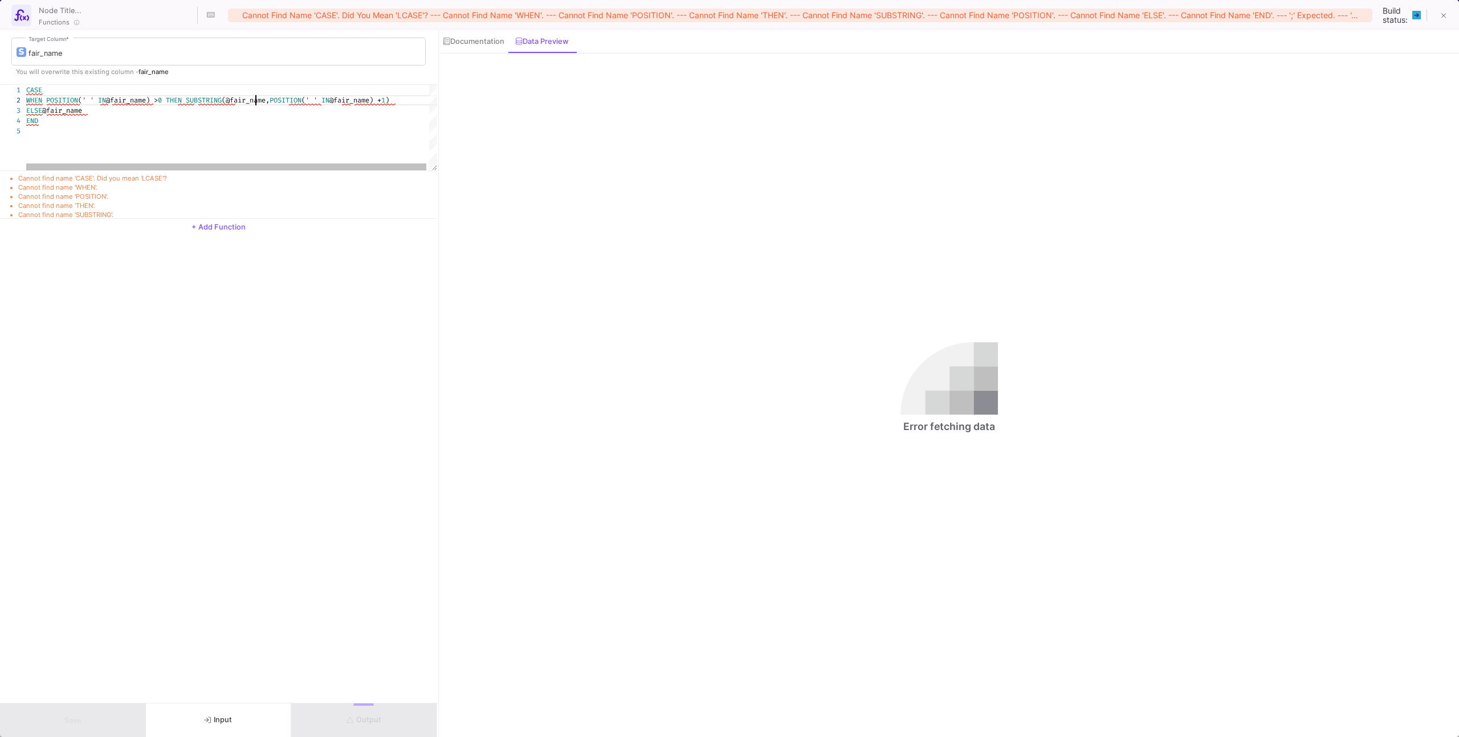
click at [254, 105] on div "ELSE @fair_name" at bounding box center [233, 110] width 414 height 10
paste textarea "SUBSTRING(@fair_name, POSITION(' ' IN @fair_name) + 1)"
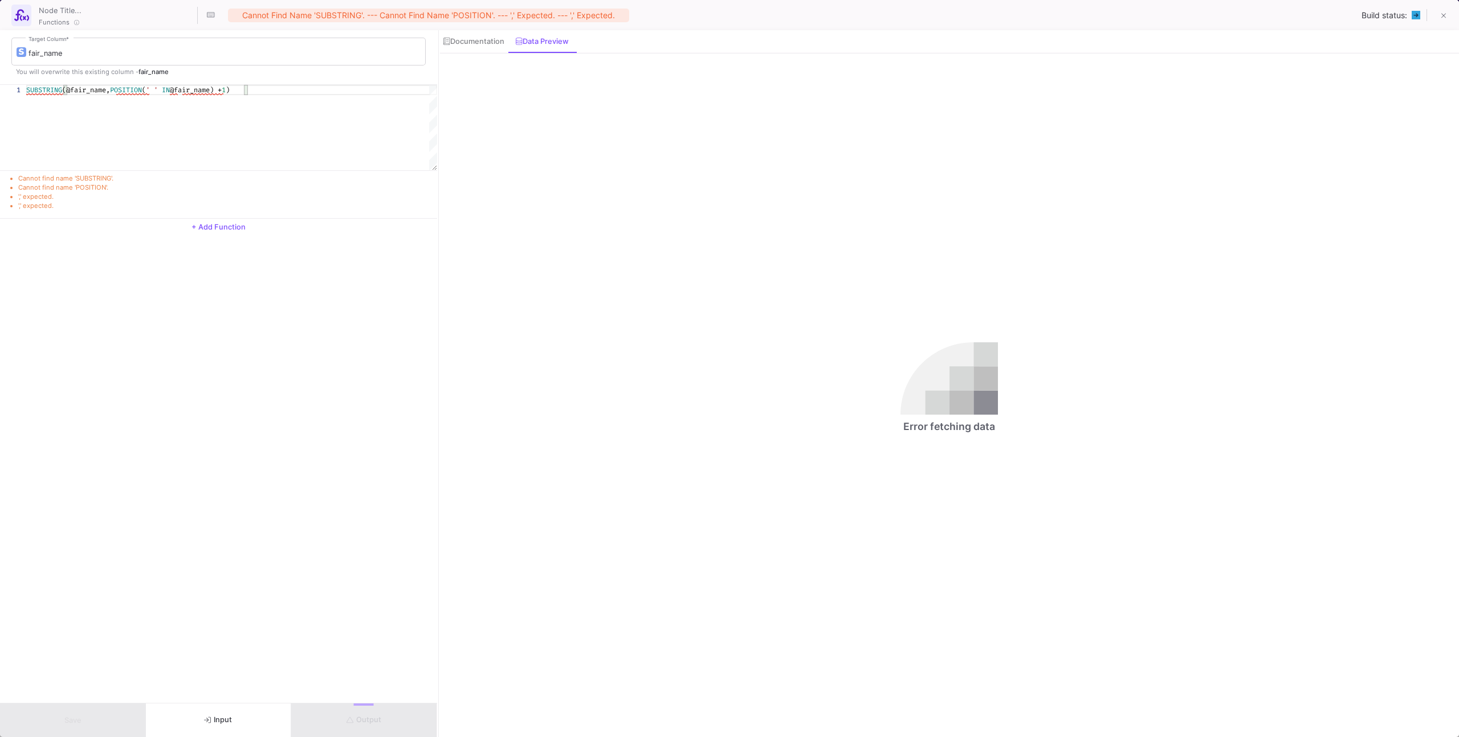
click at [319, 15] on div "Cannot find name 'SUBSTRING'. --- Cannot find name 'POSITION'. --- ',' expected…" at bounding box center [428, 16] width 401 height 14
copy div "Cannot find name 'SUBSTRING'. --- Cannot find name 'POSITION'. --- ',' expected…"
click at [233, 725] on button "Input" at bounding box center [219, 721] width 146 height 34
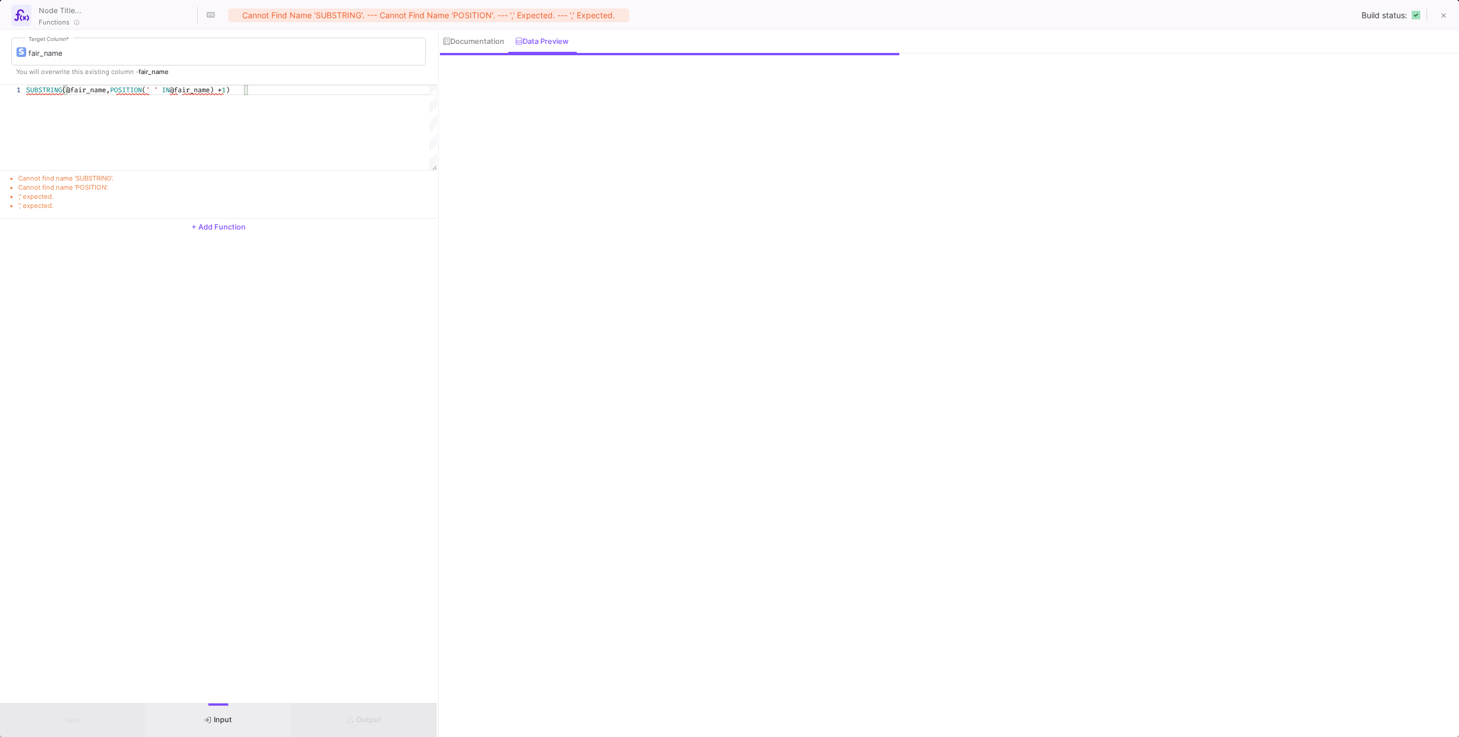
click at [336, 391] on div "fair_name Target Column * You will overwrite this existing column - fair_name 1…" at bounding box center [218, 366] width 437 height 673
click at [467, 45] on div "Documentation" at bounding box center [473, 41] width 60 height 9
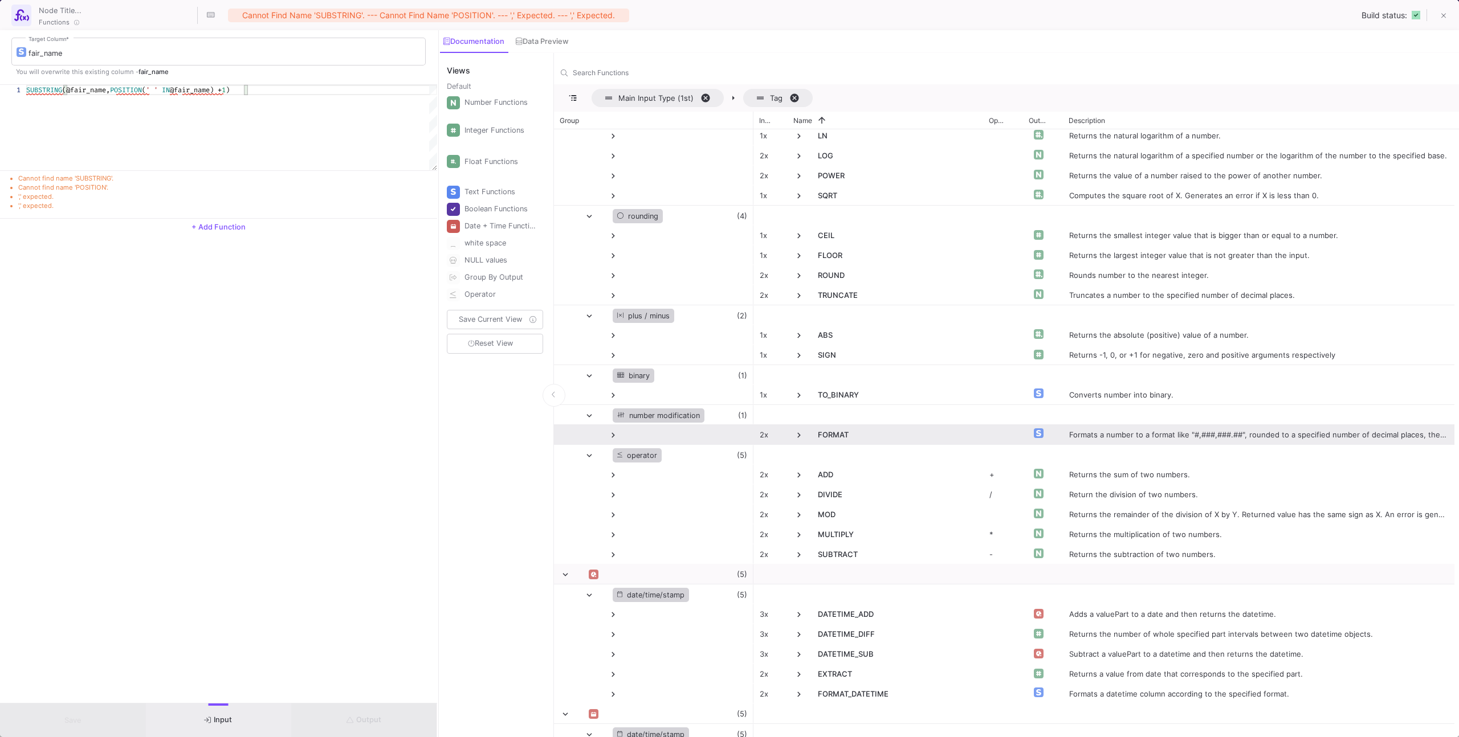
scroll to position [1351, 0]
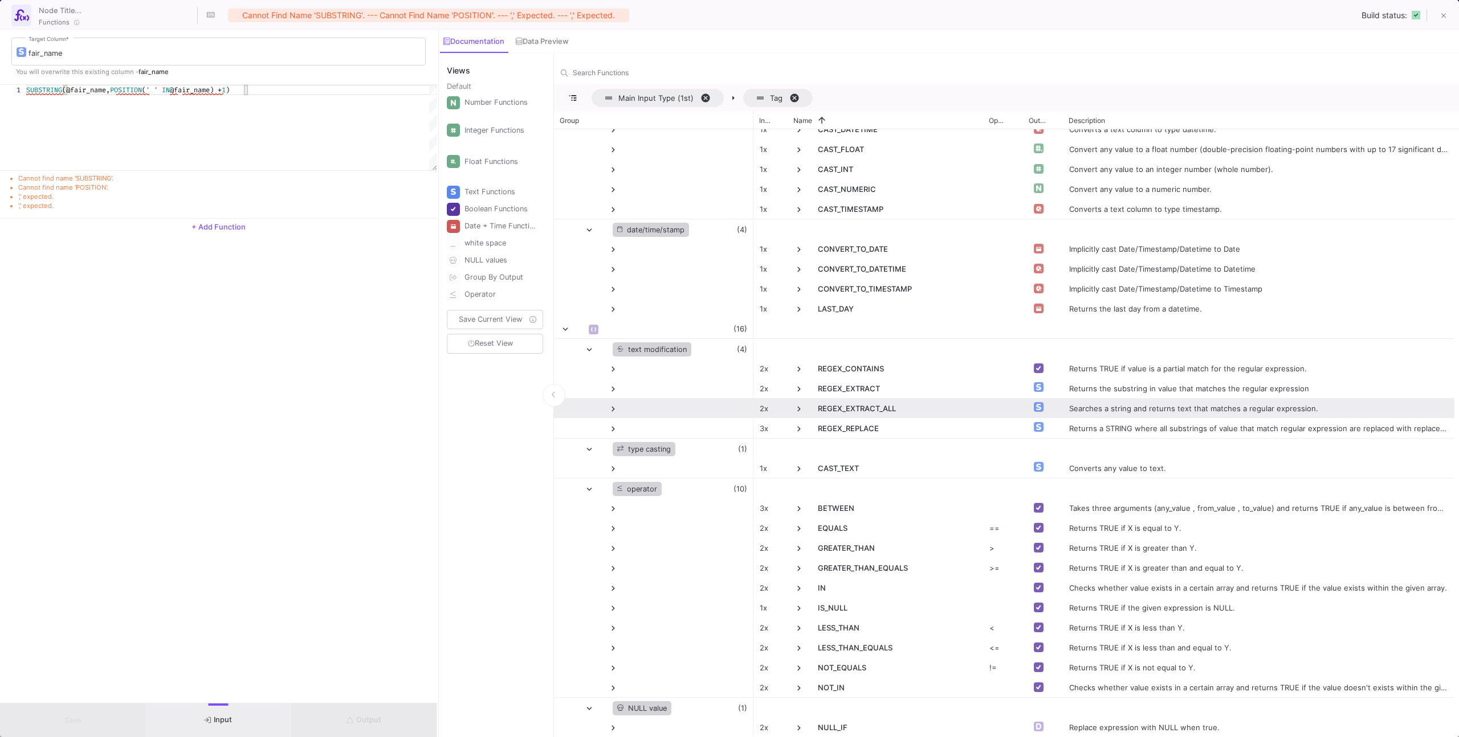
click at [809, 409] on span "REGEX_EXTRACT_ALL" at bounding box center [886, 409] width 184 height 21
click at [800, 409] on span at bounding box center [799, 409] width 10 height 10
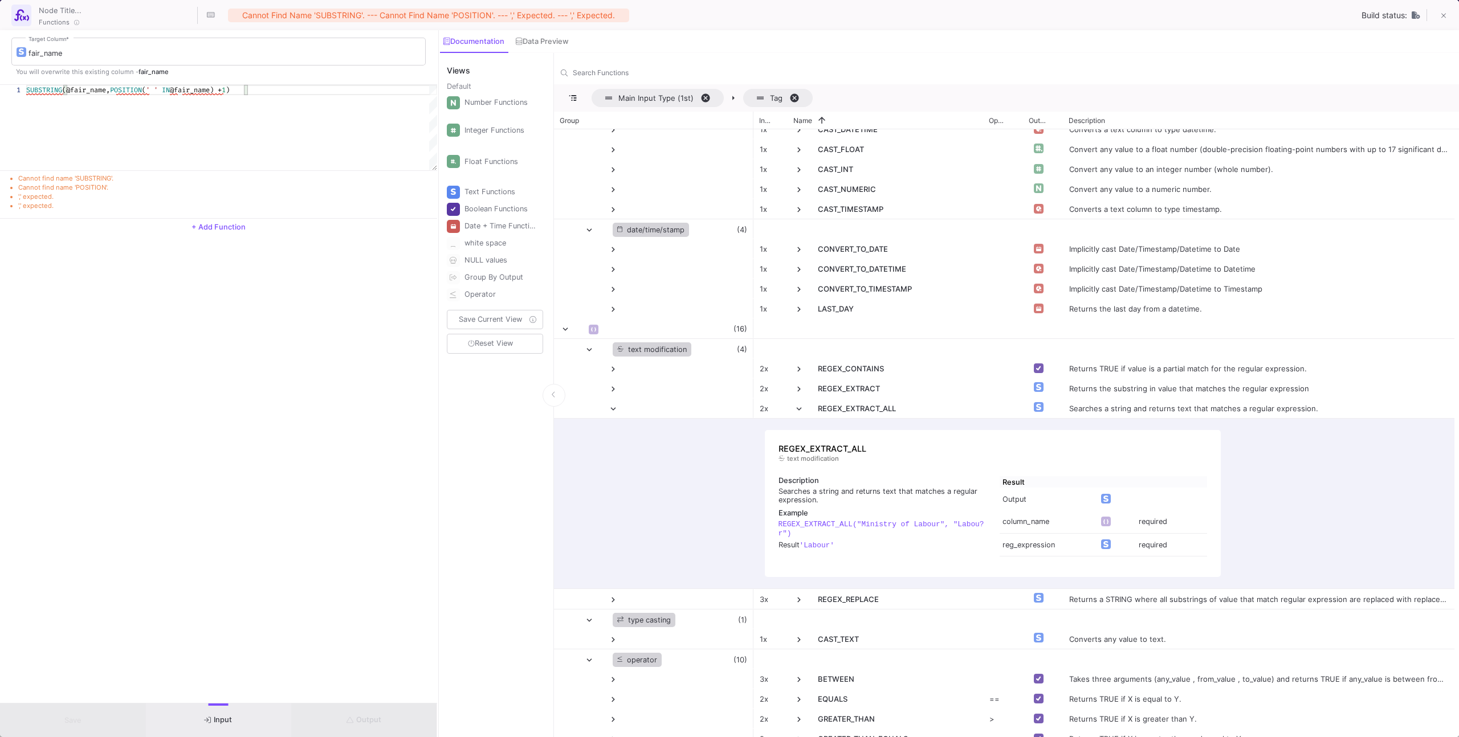
click at [275, 125] on div "SUBSTRING (@fair_name, POSITION ( ' ' IN @fair_name) + 1 )" at bounding box center [231, 127] width 411 height 85
paste textarea "REGEX_EXTRACT(@fair_name, '\\s+(.+)')"
click at [308, 707] on button "Output" at bounding box center [364, 721] width 146 height 34
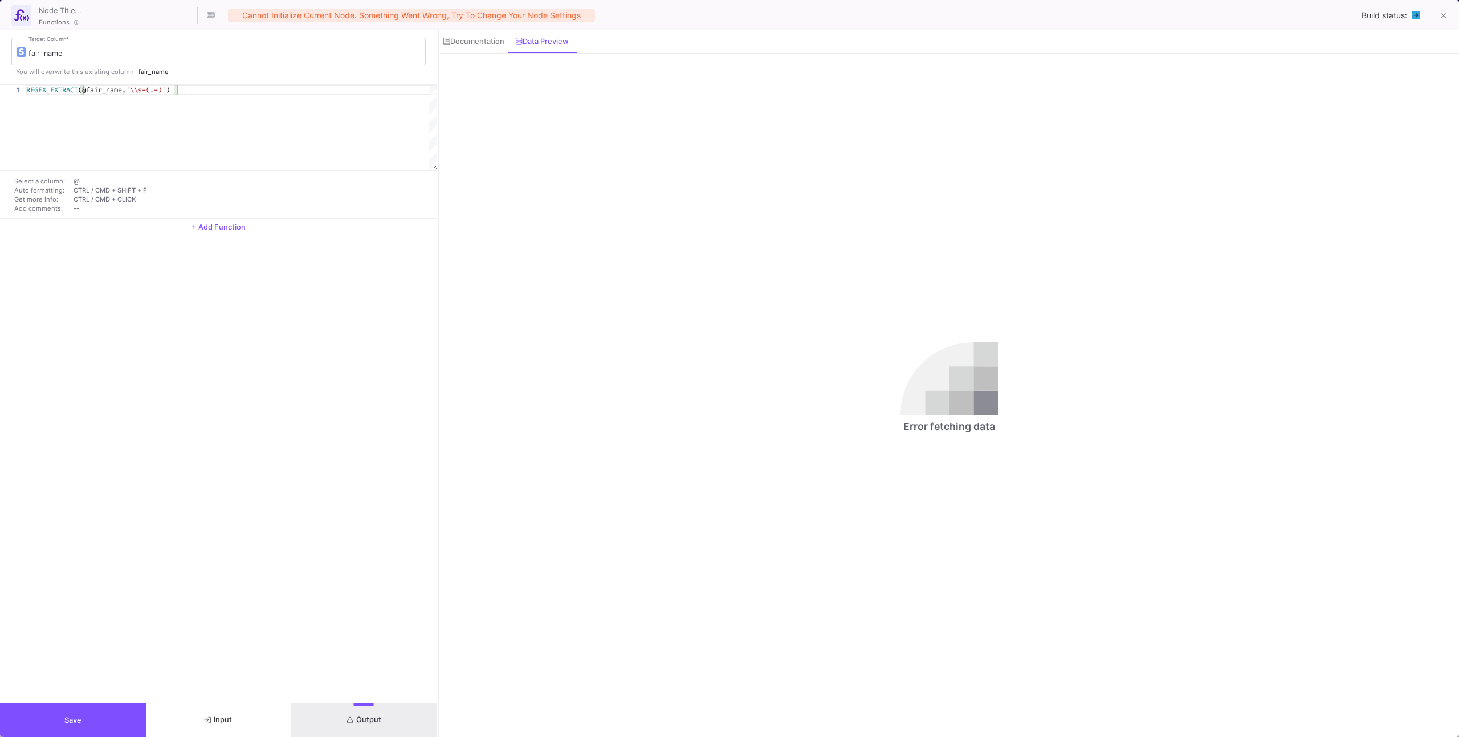
click at [283, 111] on div "REGEX_EXTRACT (@fair_name, '\\s+(.+)' )" at bounding box center [231, 127] width 411 height 85
paste textarea "^[0-9]{4}-[0-9]{2}-[0-9]{2}\\s+(.+)')"
type textarea "REGEX_EXTRACT(@fair_name, '^[0-9]{4}-[0-9]{2}-[0-9]{2}\\s+(.+)')"
click at [408, 720] on button "Output" at bounding box center [364, 721] width 146 height 34
click at [485, 51] on div "Documentation" at bounding box center [474, 41] width 68 height 23
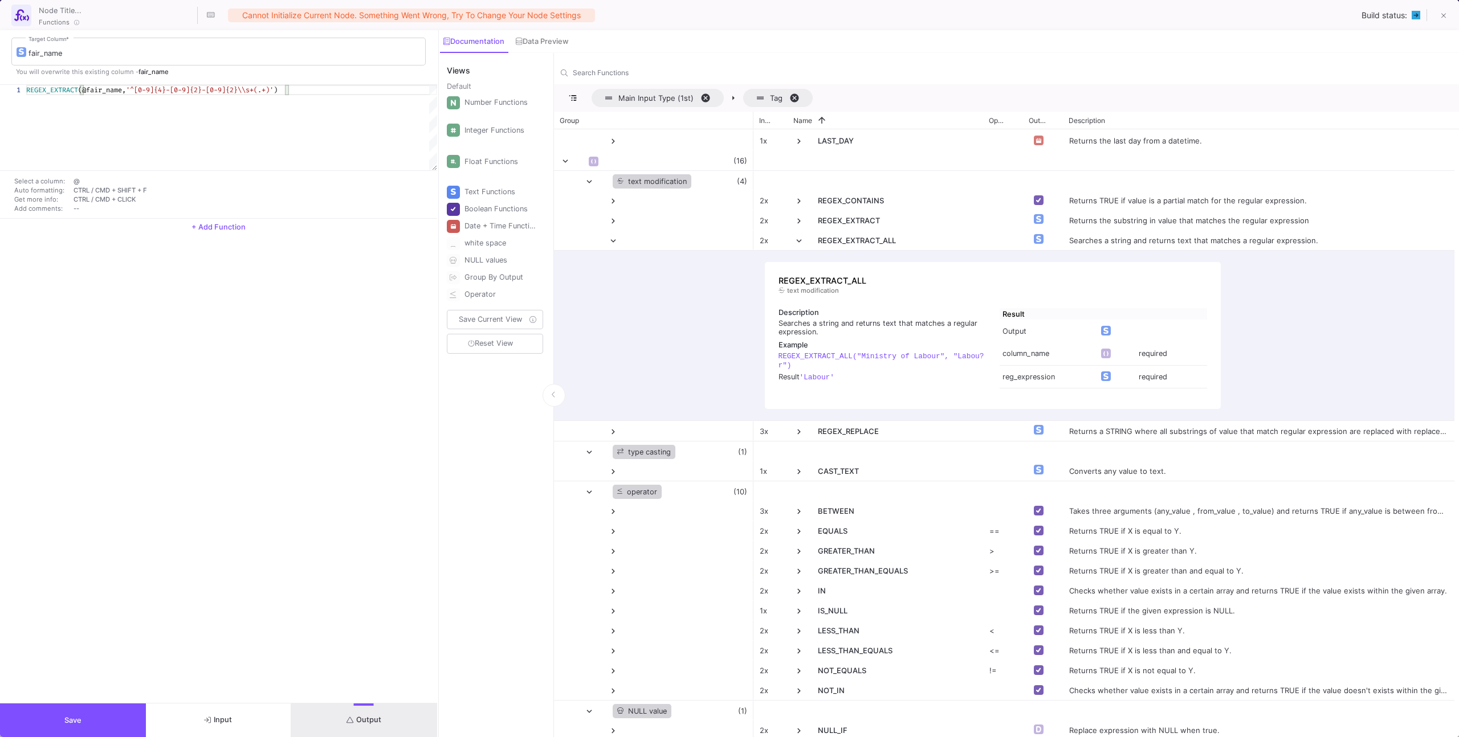
scroll to position [2754, 0]
click at [851, 274] on div "REGEX_EXTRACT_ALL text modification" at bounding box center [993, 282] width 442 height 32
drag, startPoint x: 869, startPoint y: 278, endPoint x: 770, endPoint y: 278, distance: 99.2
click at [769, 278] on div "REGEX_EXTRACT_ALL text modification Description Searches a string and returns t…" at bounding box center [993, 329] width 456 height 140
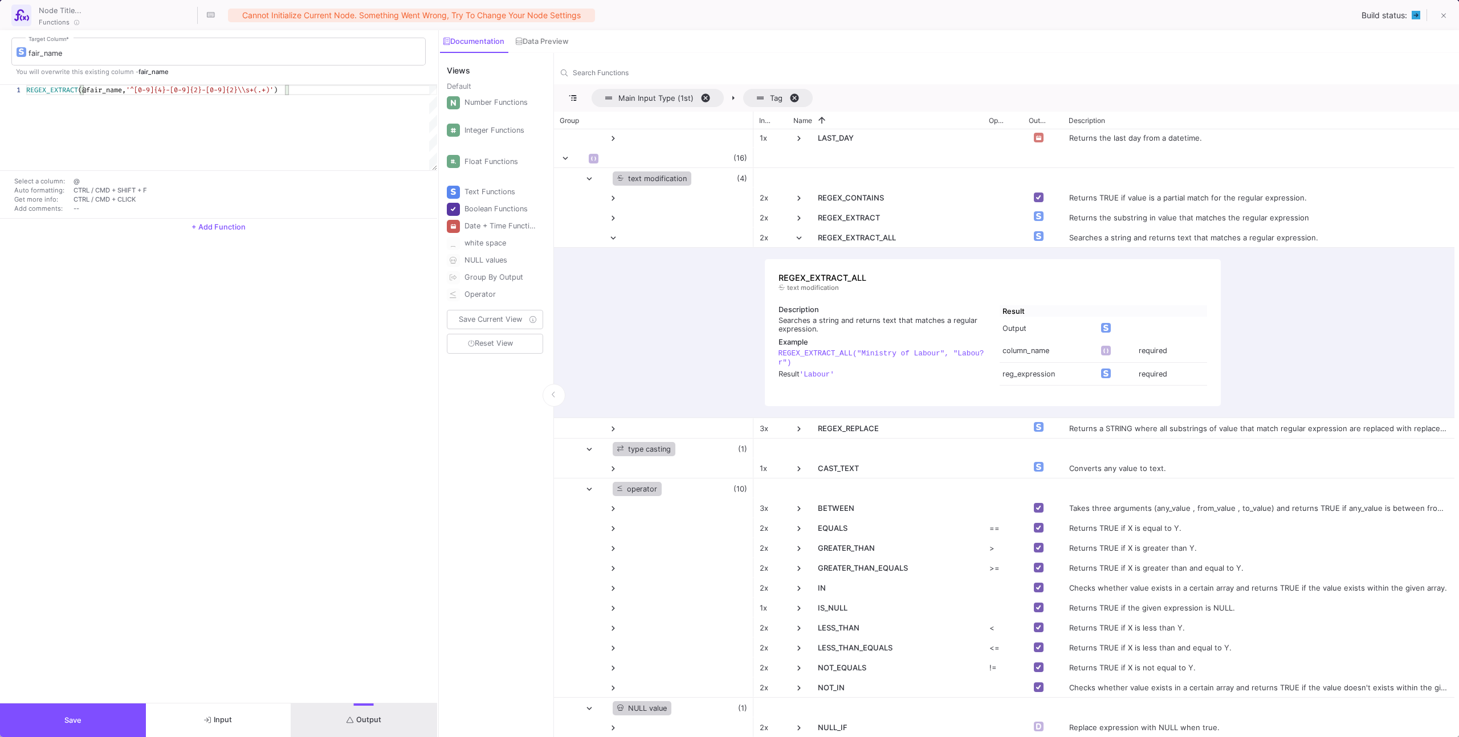
drag, startPoint x: 106, startPoint y: 711, endPoint x: 191, endPoint y: 653, distance: 103.2
click at [105, 711] on button "Save" at bounding box center [73, 721] width 146 height 34
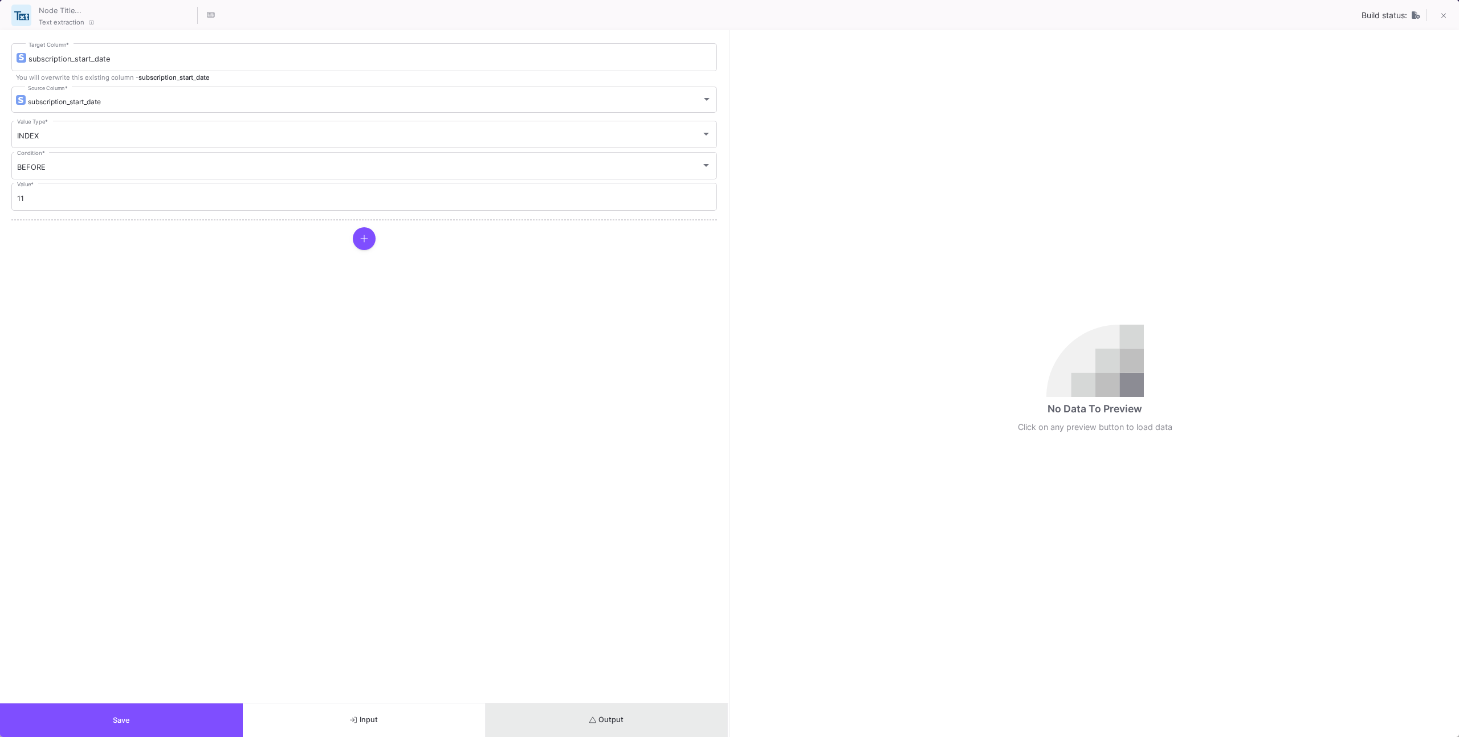
click at [632, 708] on button "Output" at bounding box center [607, 721] width 243 height 34
drag, startPoint x: 226, startPoint y: 717, endPoint x: 272, endPoint y: 651, distance: 79.8
click at [227, 714] on button "Save" at bounding box center [121, 721] width 243 height 34
click at [1448, 13] on button at bounding box center [1443, 16] width 23 height 23
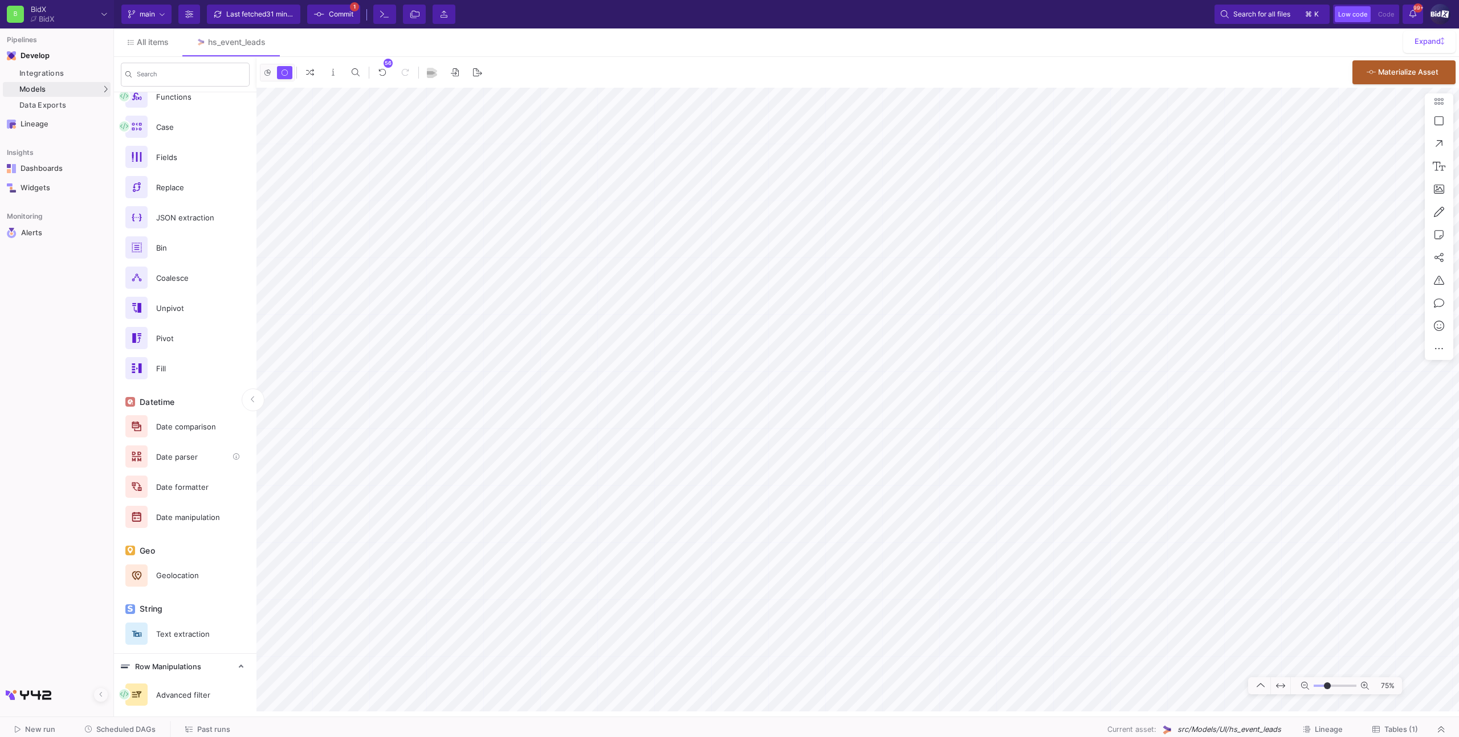
scroll to position [336, 0]
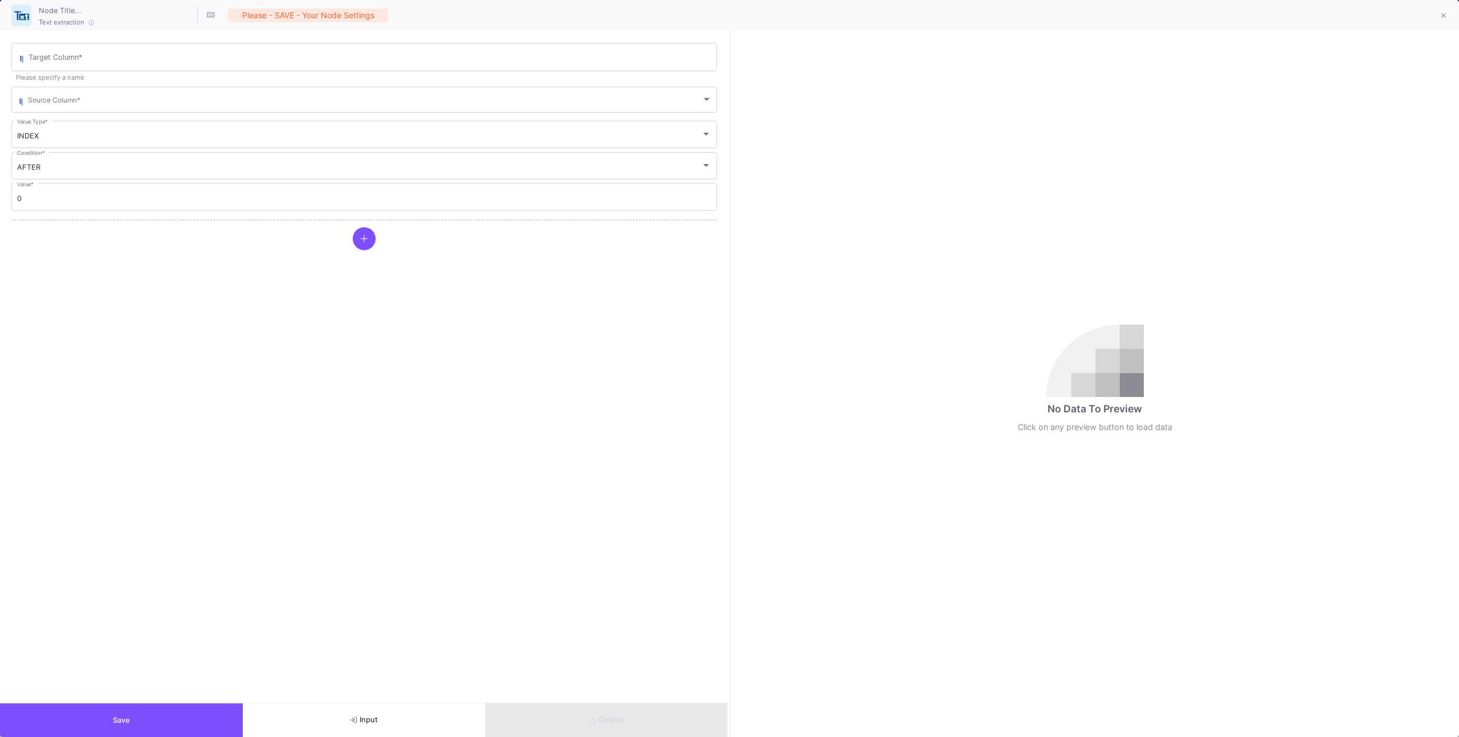
click at [240, 39] on form "Target Column * Please specify a name Source Column * INDEX Value Type * AFTER …" at bounding box center [364, 366] width 728 height 673
drag, startPoint x: 234, startPoint y: 52, endPoint x: 230, endPoint y: 62, distance: 10.2
click at [234, 53] on div "Target Column *" at bounding box center [369, 57] width 683 height 30
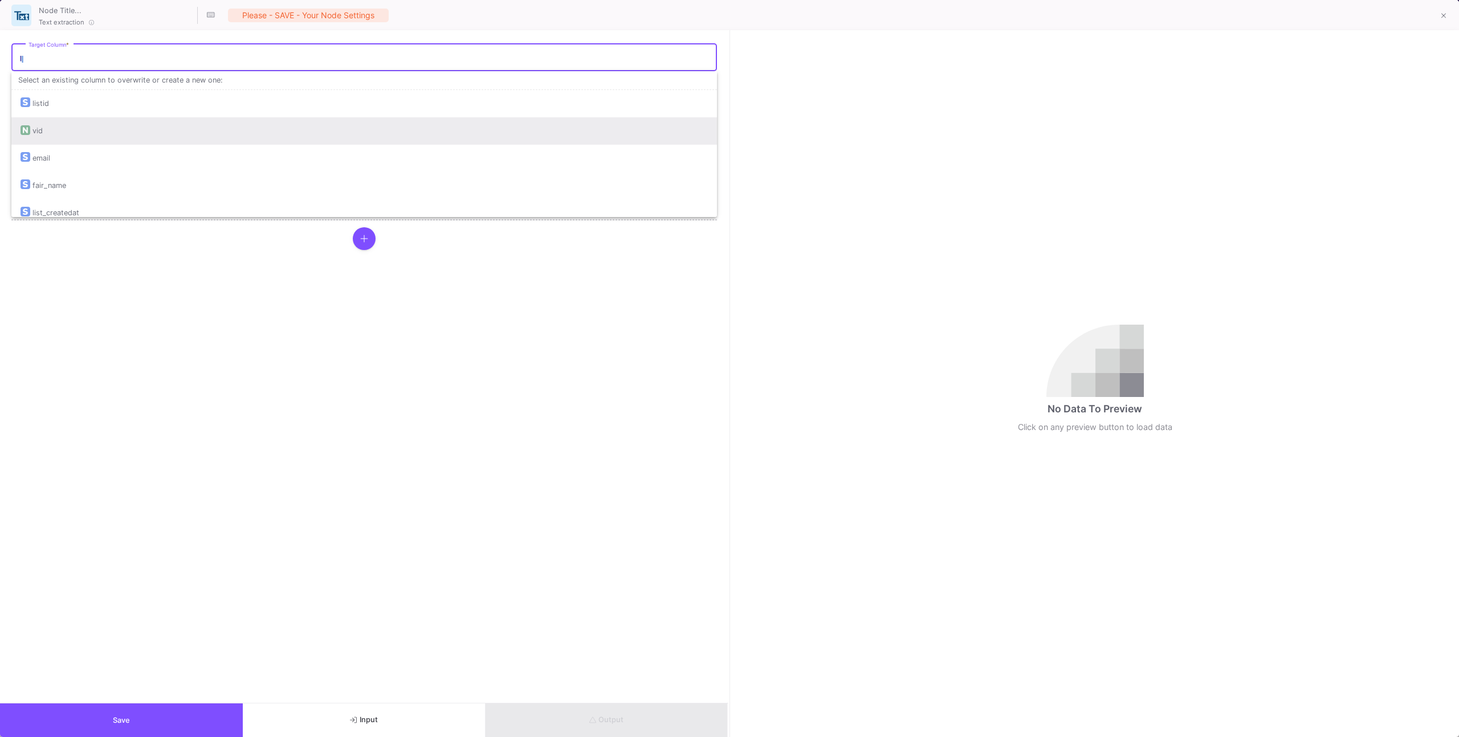
scroll to position [7, 0]
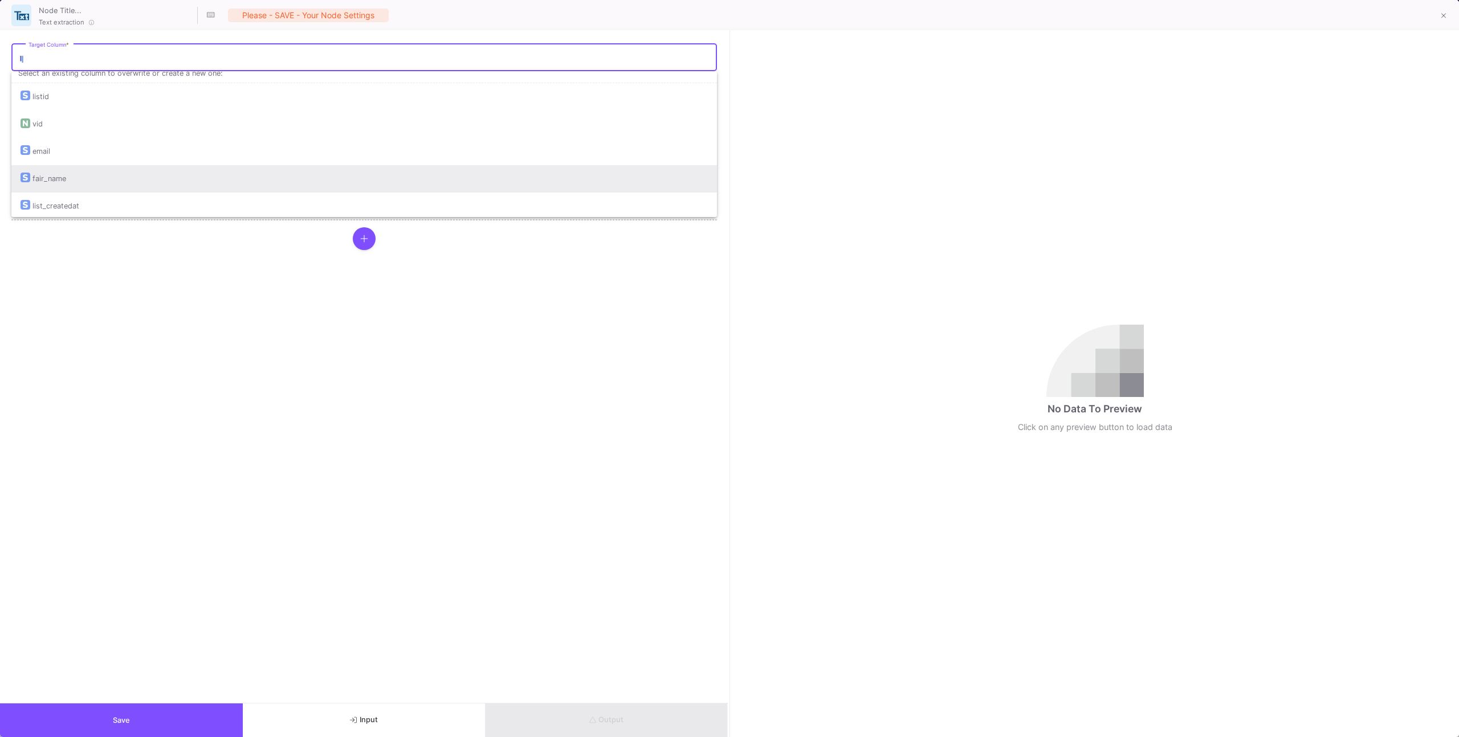
click at [150, 169] on div "fair_name" at bounding box center [364, 178] width 687 height 27
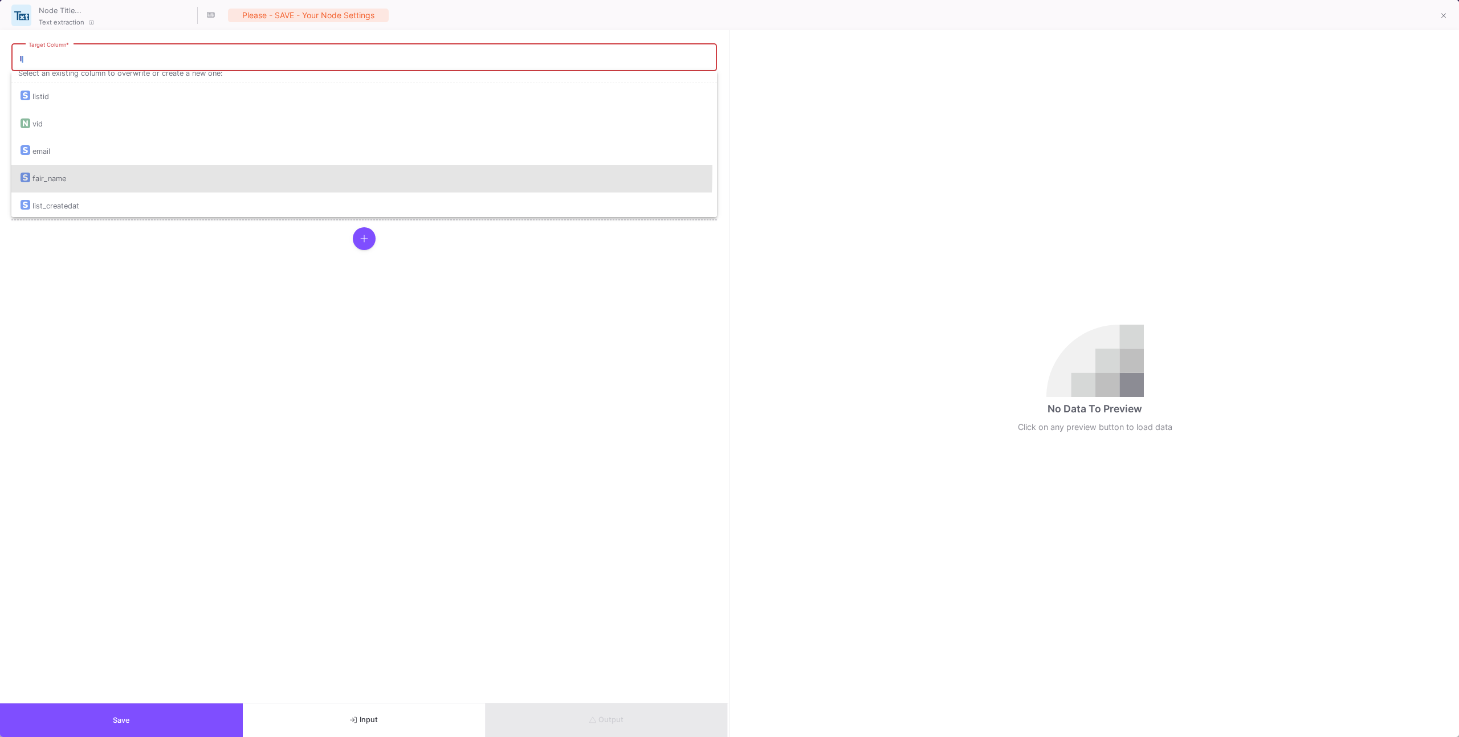
type input "fair_name"
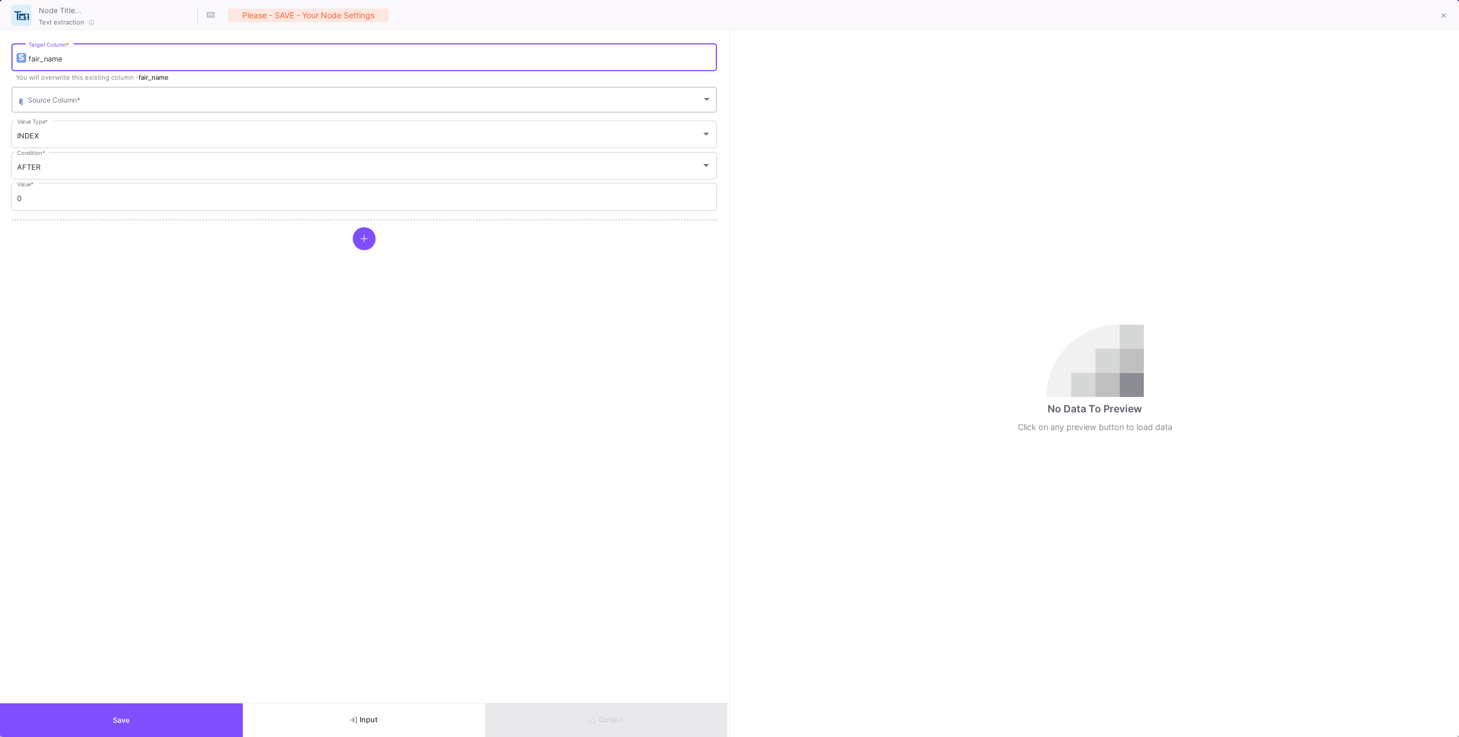
click at [128, 102] on span at bounding box center [365, 101] width 674 height 9
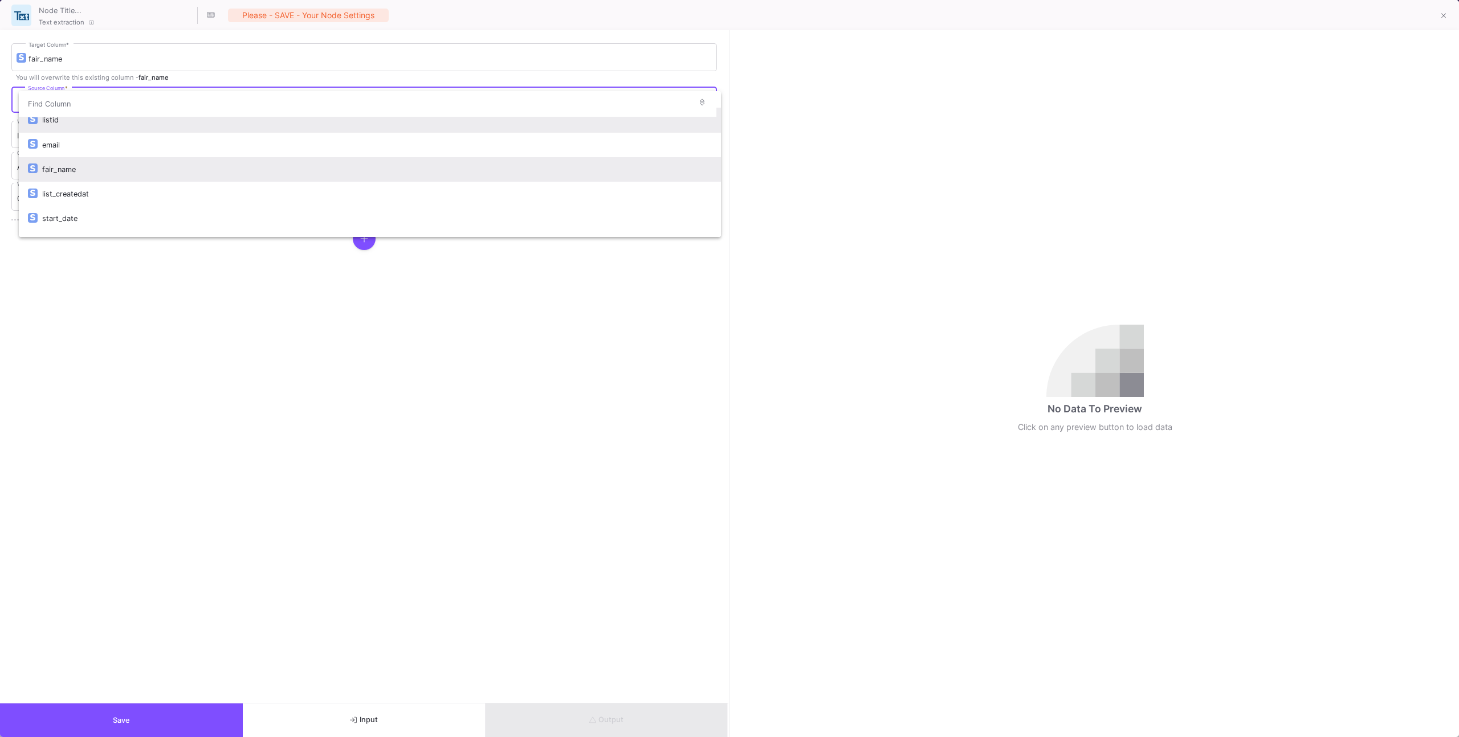
scroll to position [9, 0]
click at [119, 170] on div "fair_name" at bounding box center [377, 169] width 670 height 25
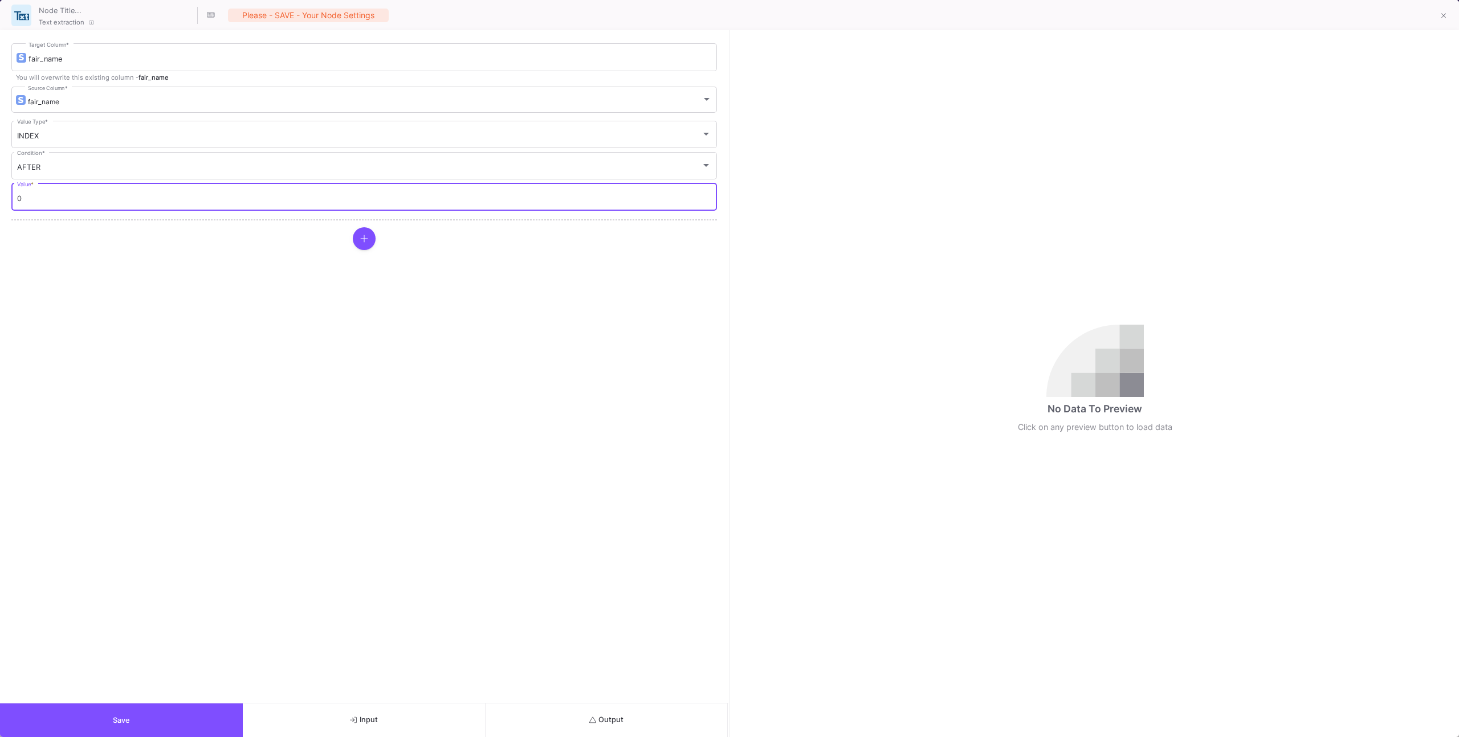
click at [92, 202] on input "0" at bounding box center [364, 198] width 694 height 9
click at [101, 169] on div "AFTER" at bounding box center [359, 167] width 684 height 9
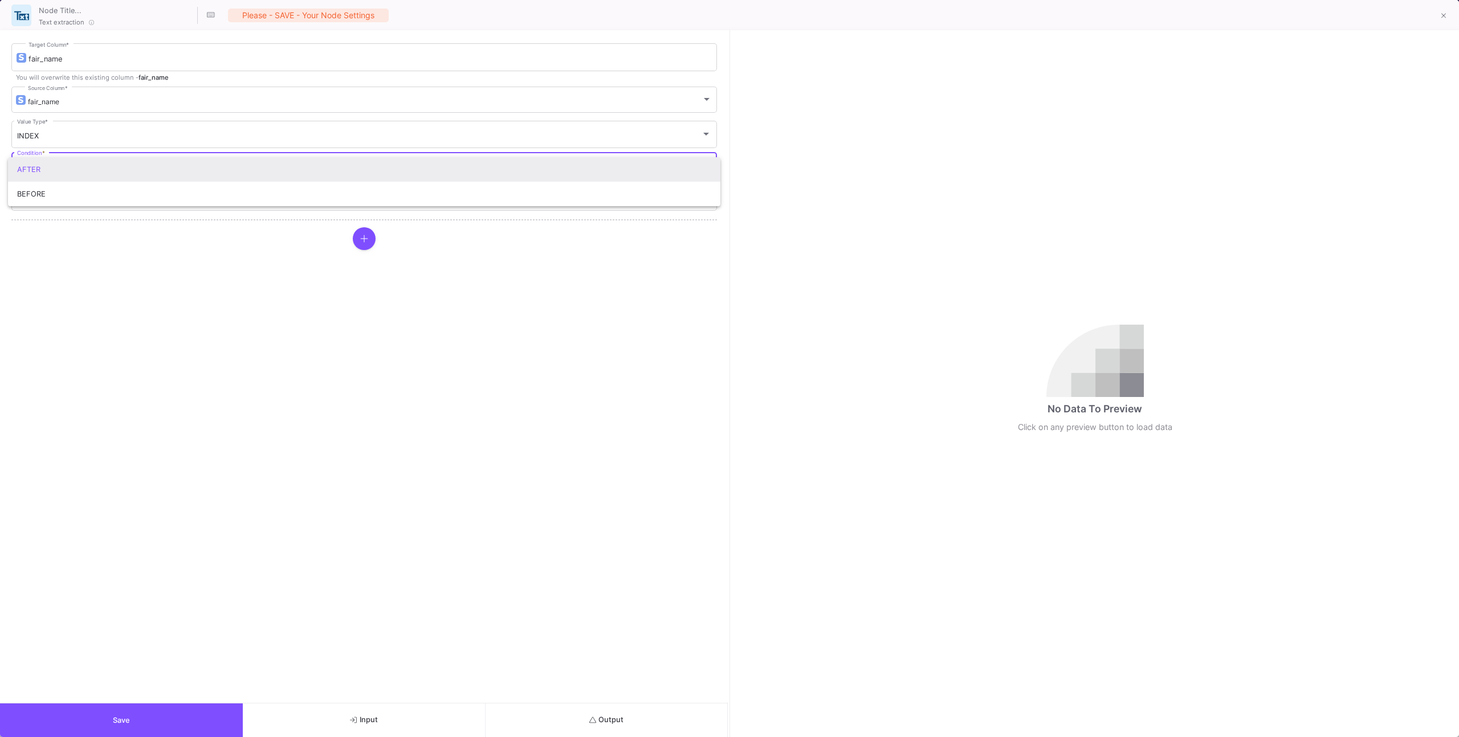
click at [100, 138] on div at bounding box center [729, 368] width 1459 height 737
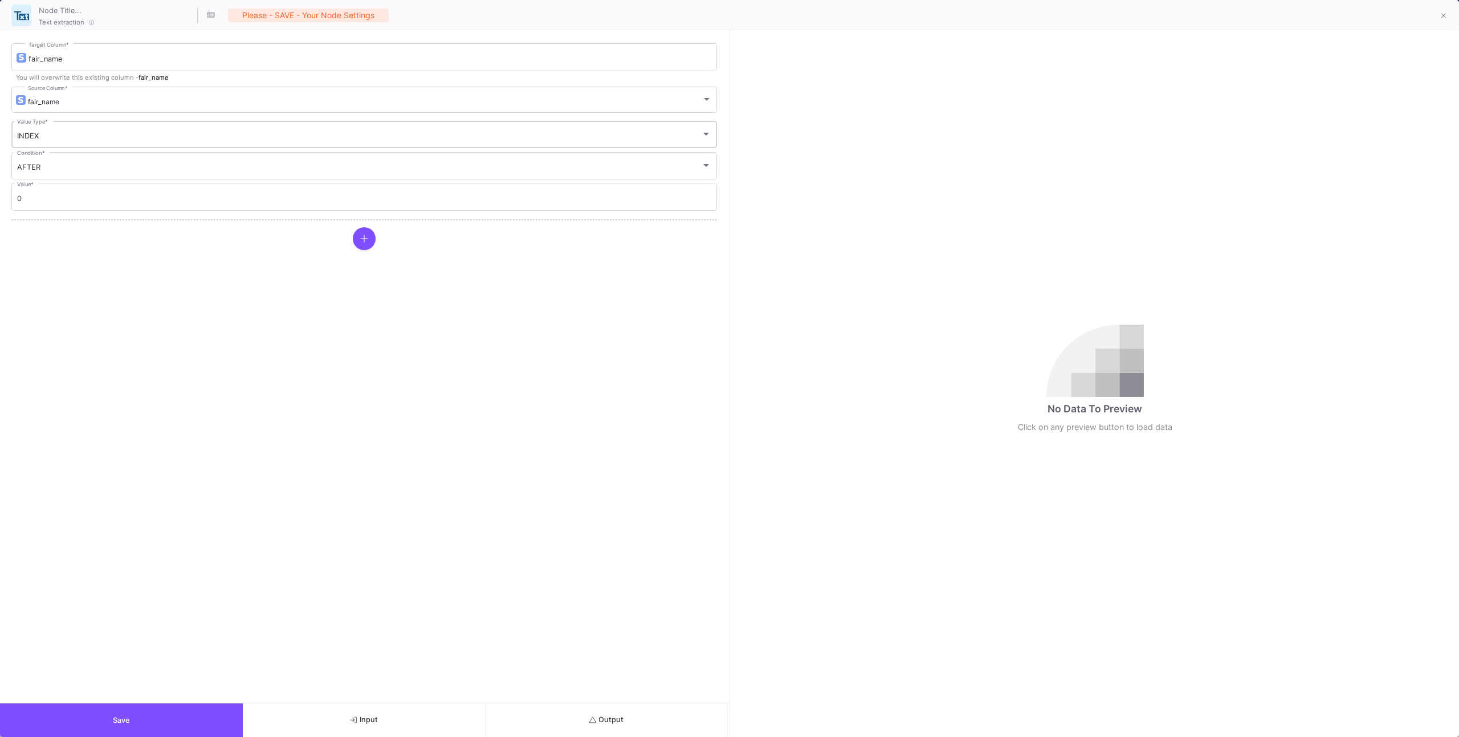
click at [105, 130] on div "INDEX Value Type *" at bounding box center [364, 134] width 694 height 30
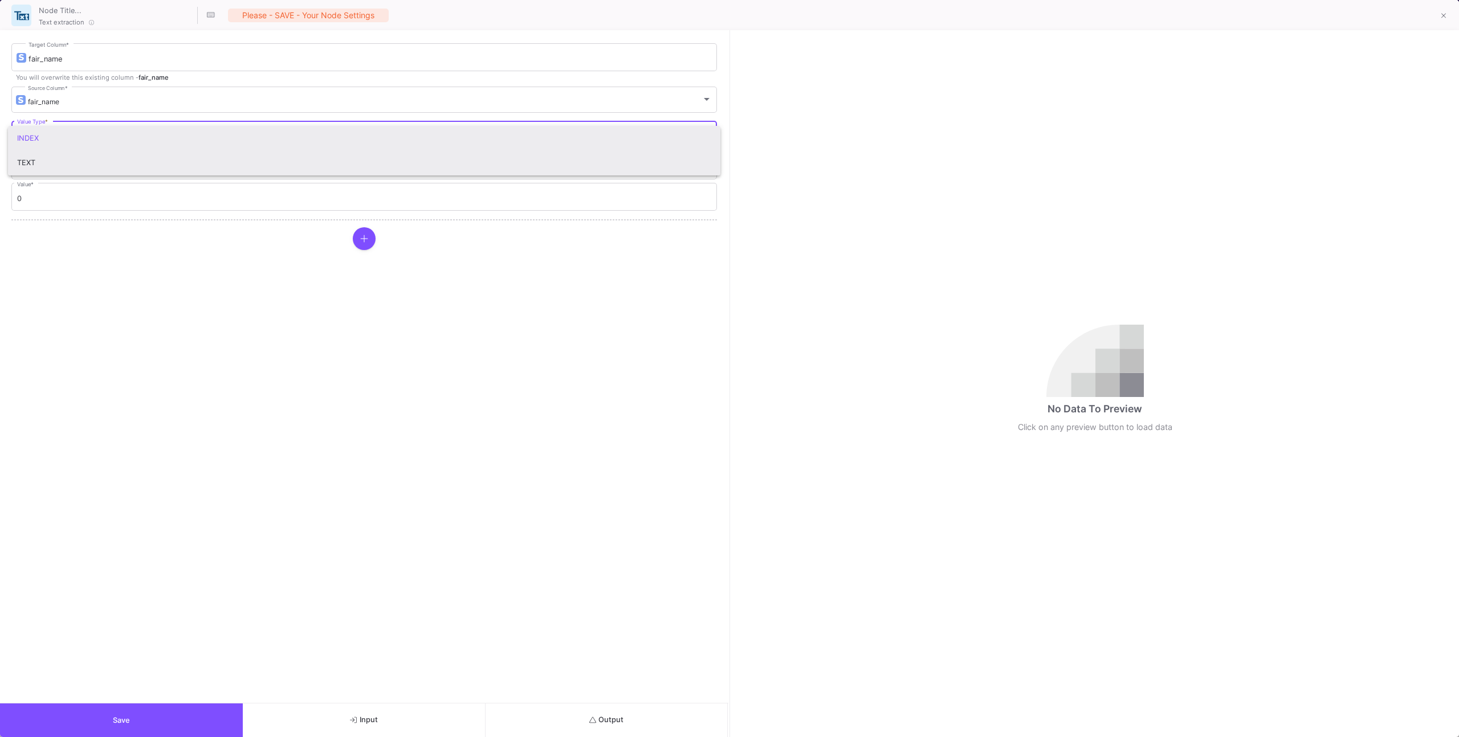
click at [97, 174] on span "TEXT" at bounding box center [364, 162] width 694 height 25
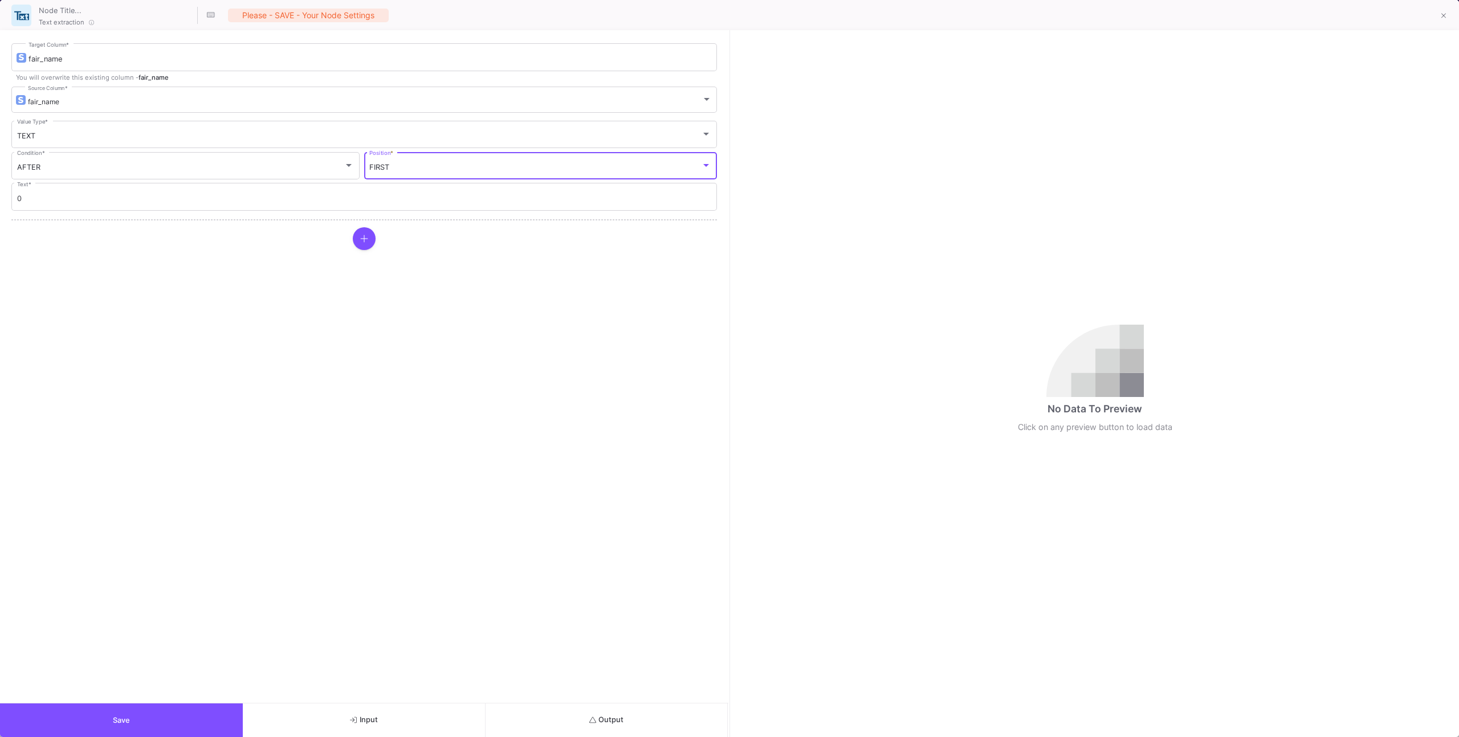
click at [454, 172] on div "FIRST" at bounding box center [535, 167] width 332 height 9
click at [258, 164] on div at bounding box center [729, 368] width 1459 height 737
click at [186, 193] on div "0 Text *" at bounding box center [364, 196] width 694 height 30
click at [185, 198] on input "0" at bounding box center [364, 198] width 694 height 9
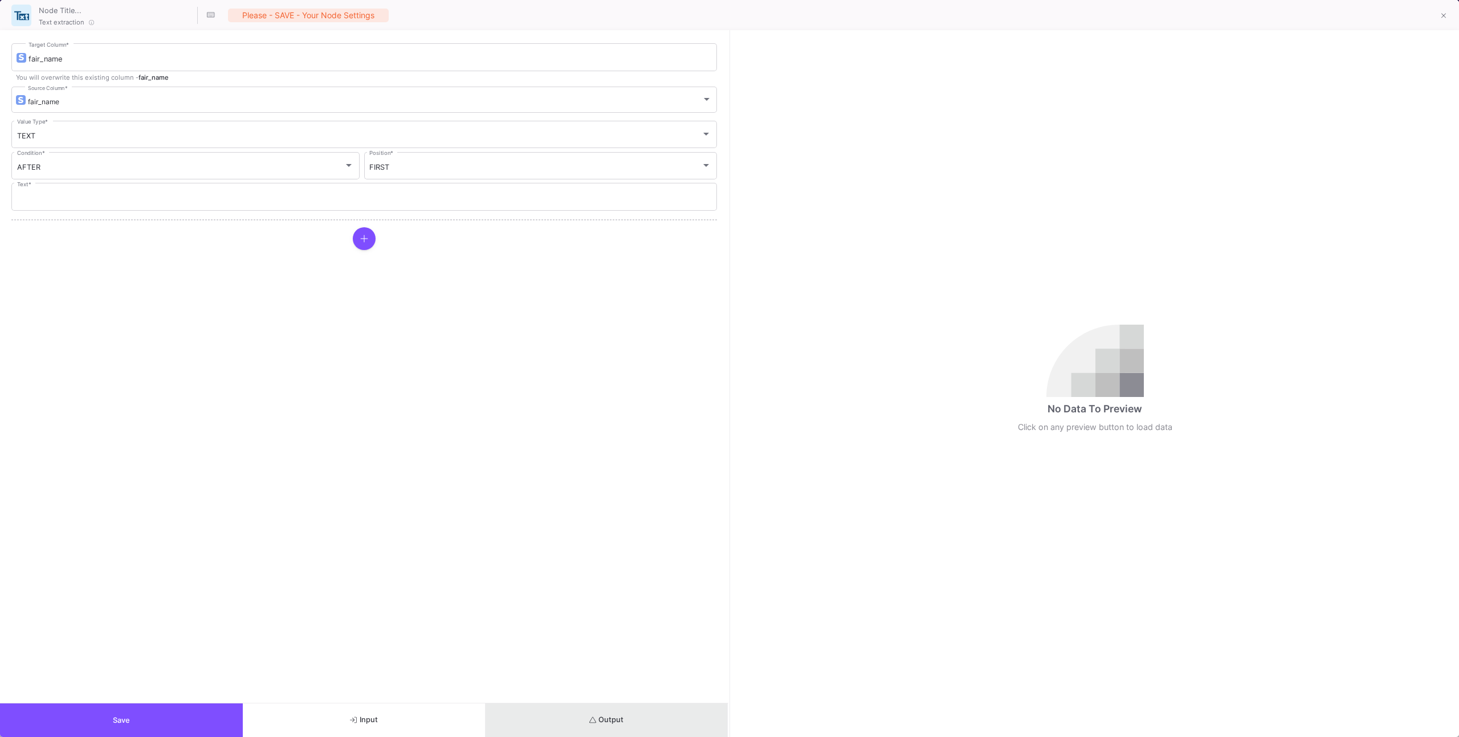
drag, startPoint x: 578, startPoint y: 716, endPoint x: 554, endPoint y: 662, distance: 59.2
click at [575, 711] on button "Output" at bounding box center [607, 721] width 243 height 34
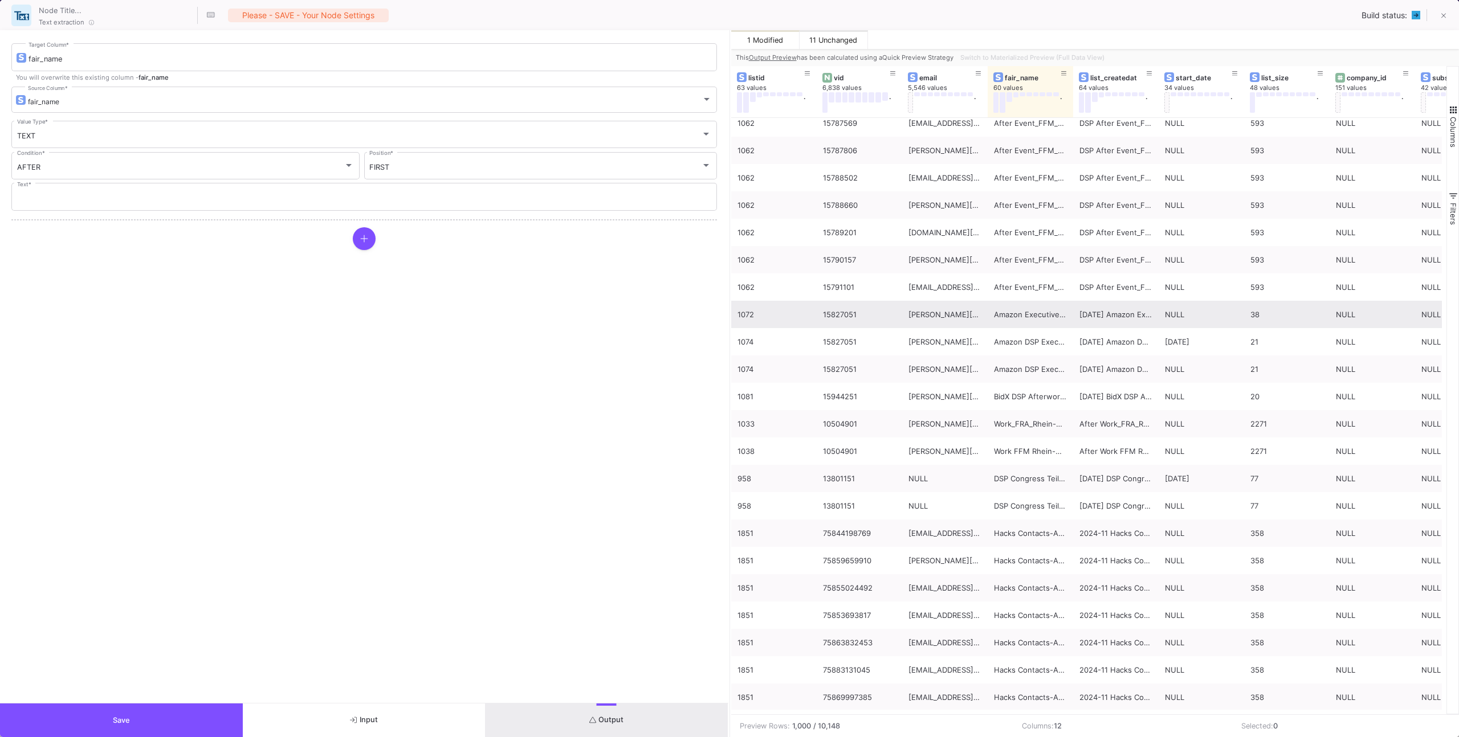
scroll to position [2667, 0]
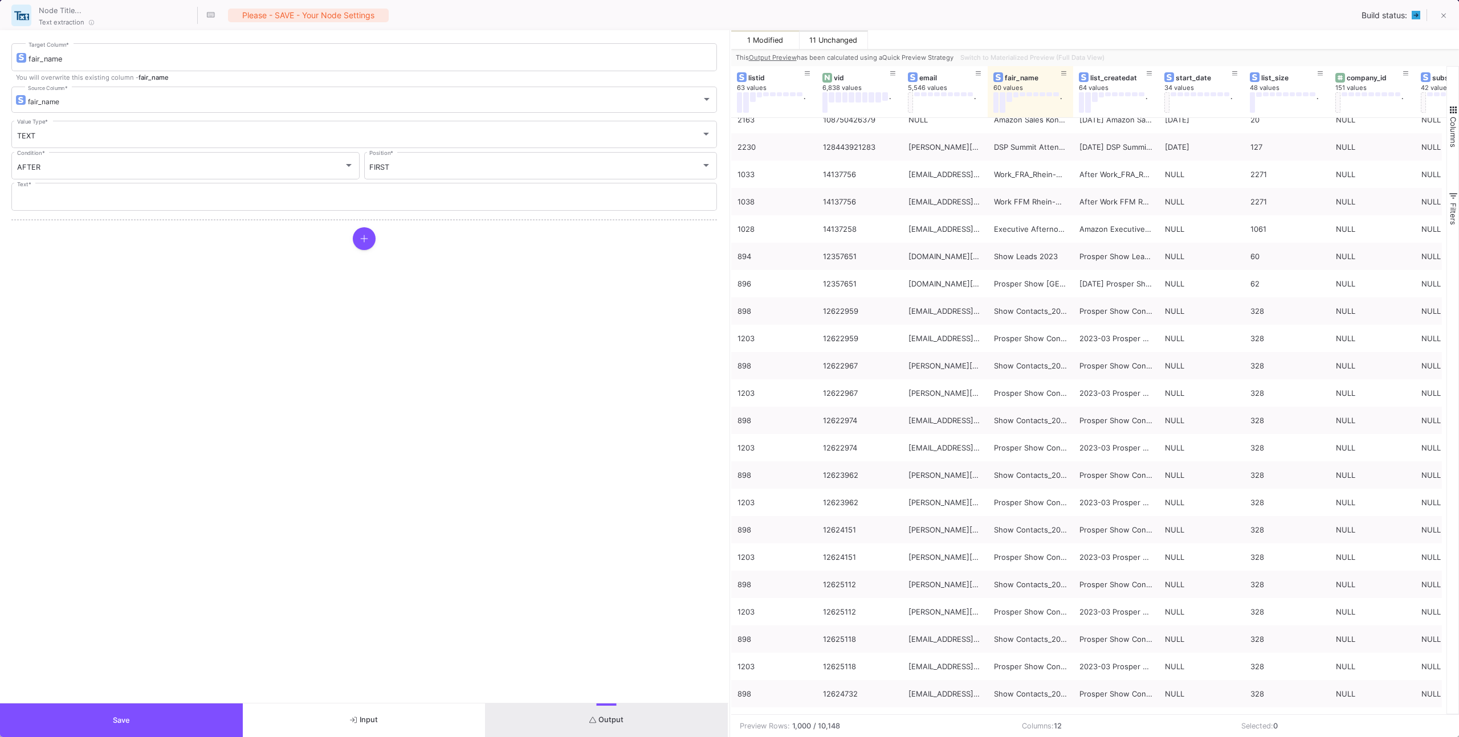
click at [1072, 79] on mat-tooltip-component "Wait until Full Data View Status is ready" at bounding box center [1032, 83] width 114 height 24
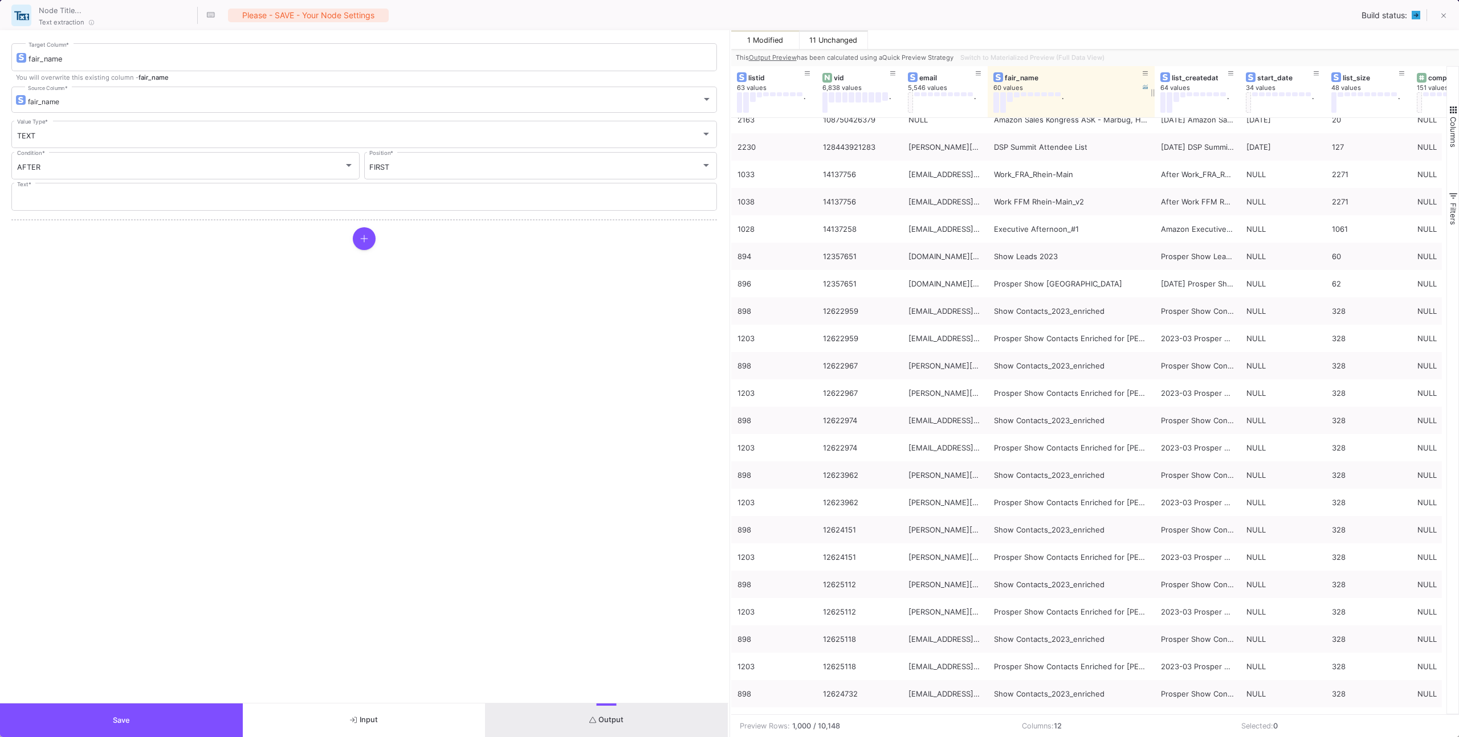
drag, startPoint x: 1089, startPoint y: 82, endPoint x: 1155, endPoint y: 79, distance: 66.2
click at [1154, 79] on div at bounding box center [1154, 91] width 5 height 51
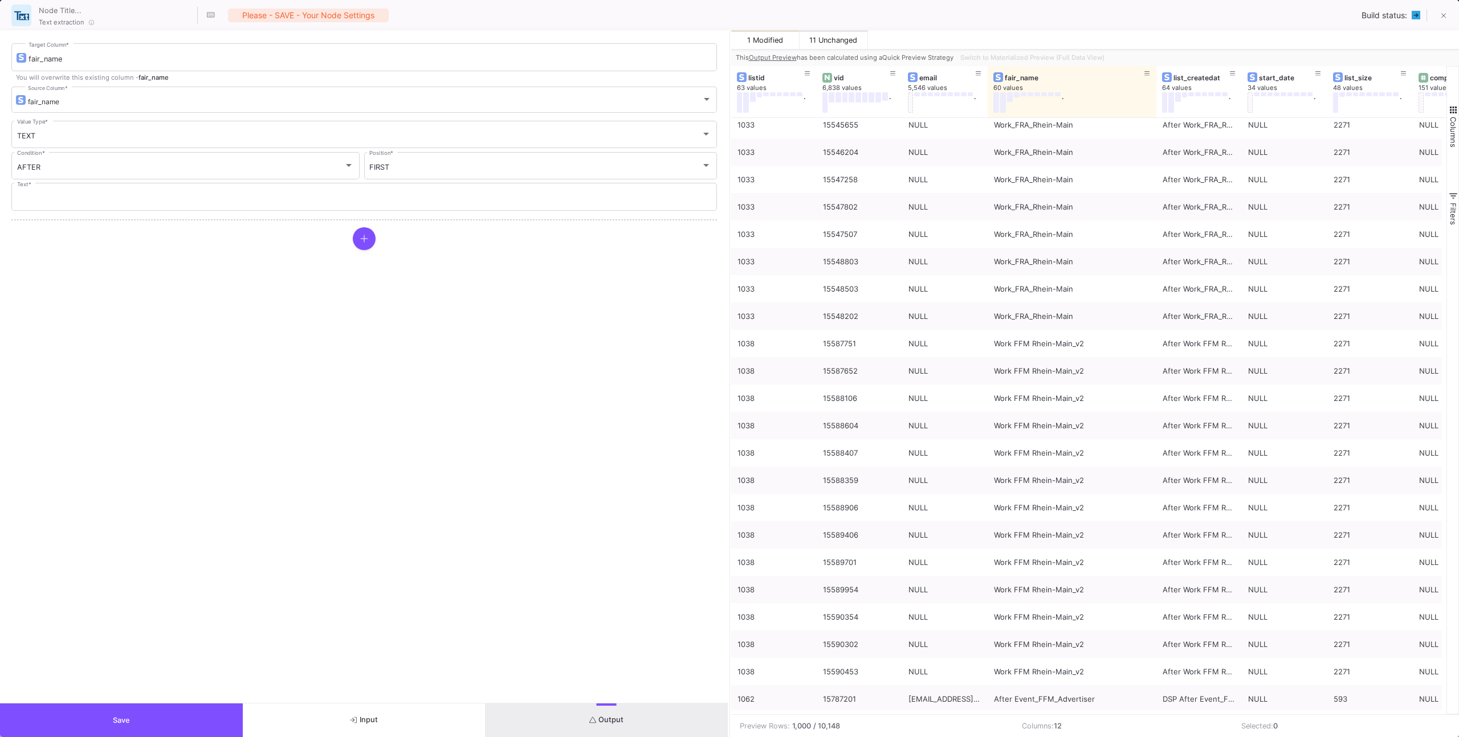
click at [190, 716] on button "Save" at bounding box center [121, 721] width 243 height 34
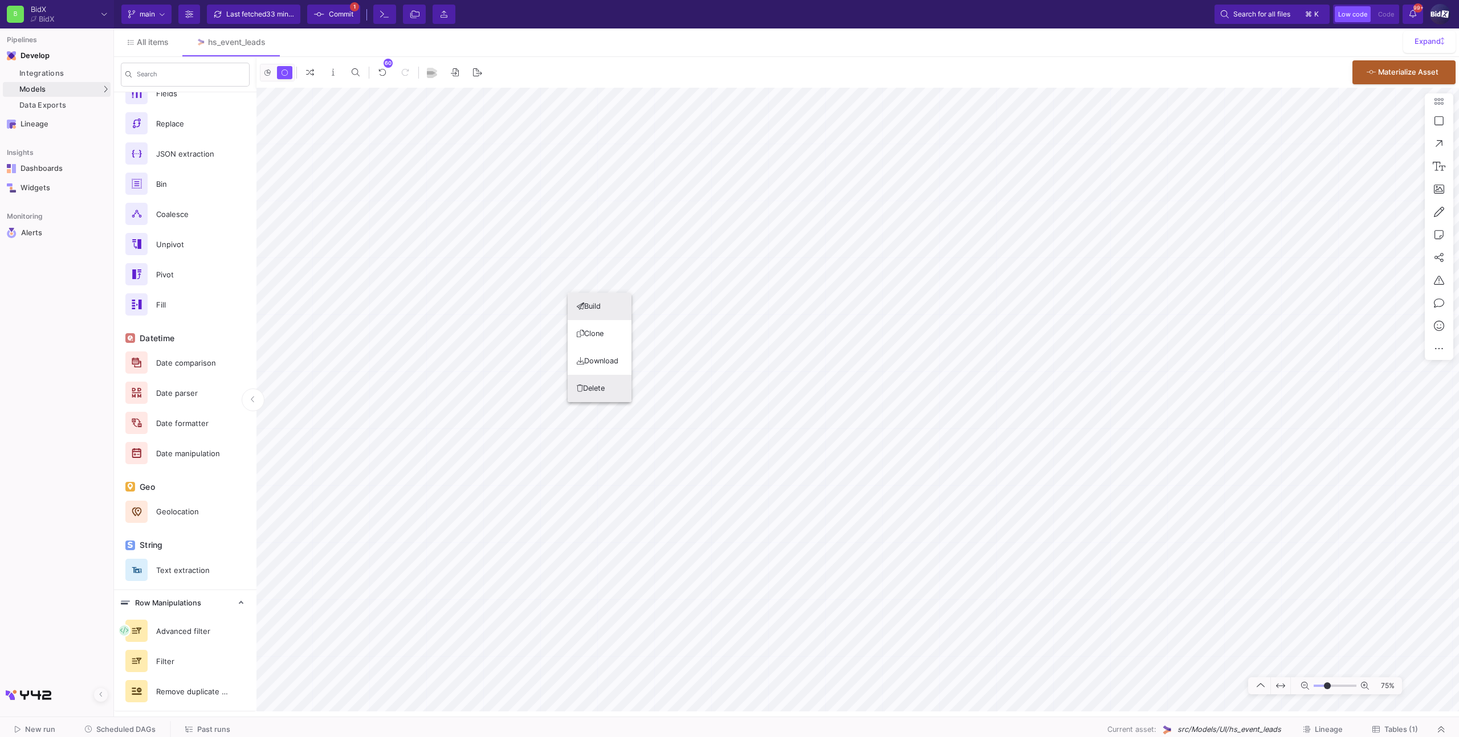
click at [591, 388] on button "Delete" at bounding box center [600, 388] width 64 height 27
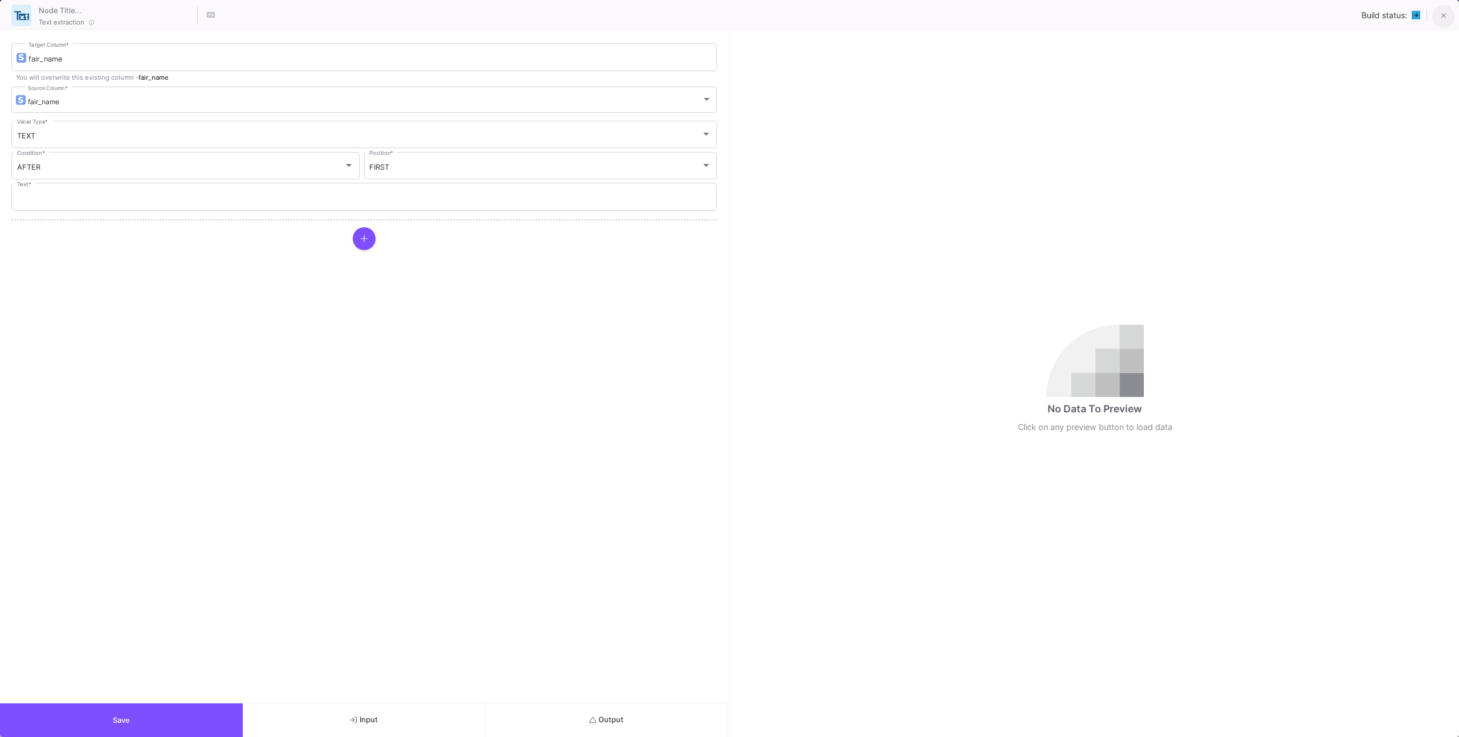
click at [1442, 12] on icon at bounding box center [1443, 16] width 5 height 8
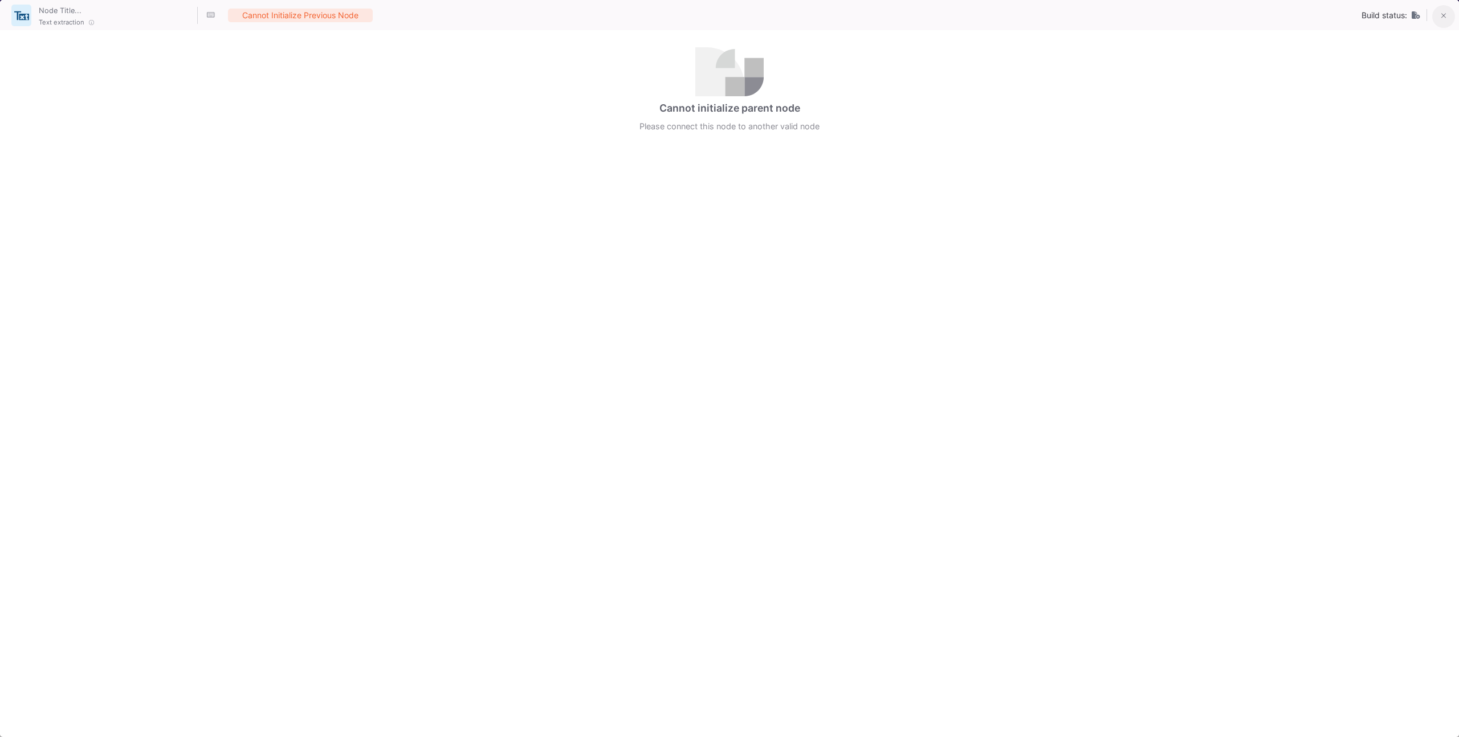
click at [1447, 16] on button at bounding box center [1443, 16] width 23 height 23
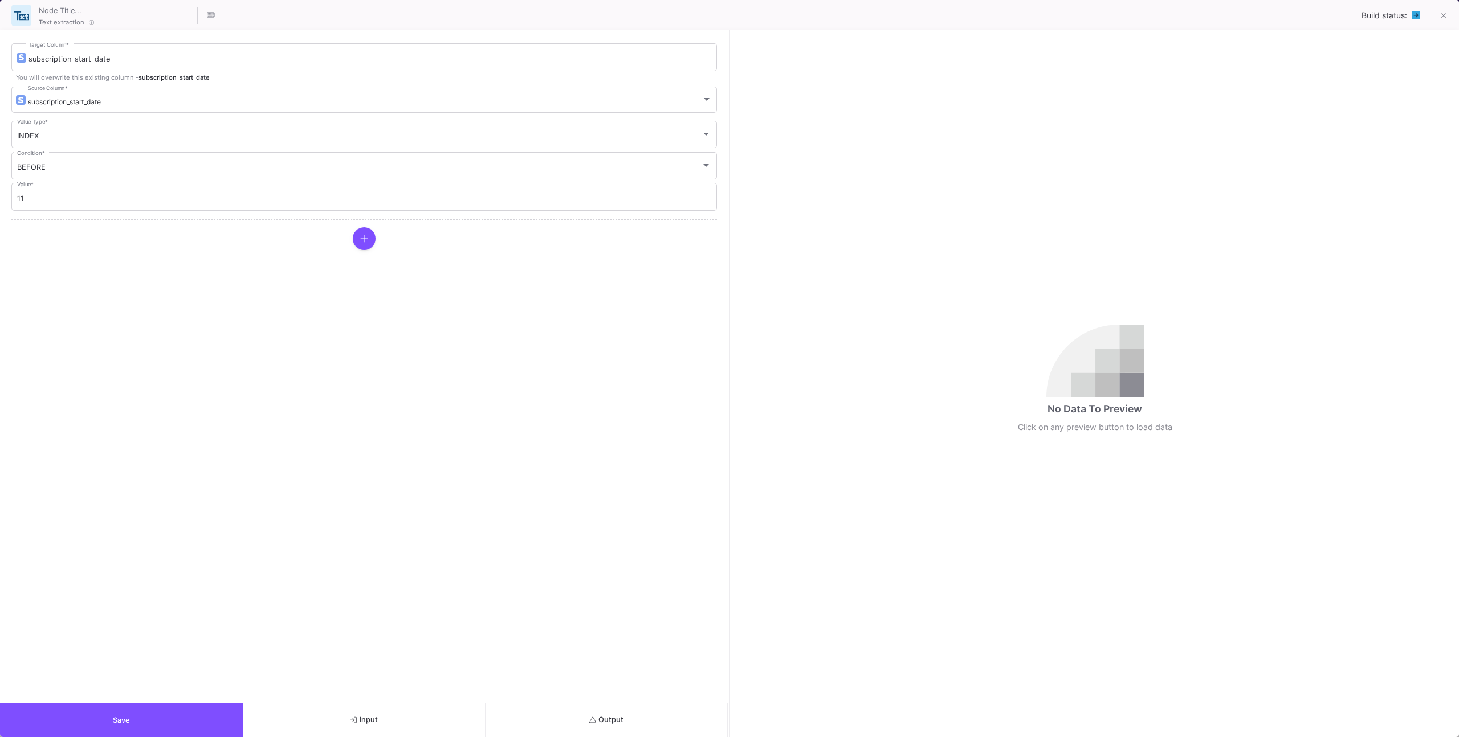
click at [604, 709] on button "Output" at bounding box center [607, 721] width 243 height 34
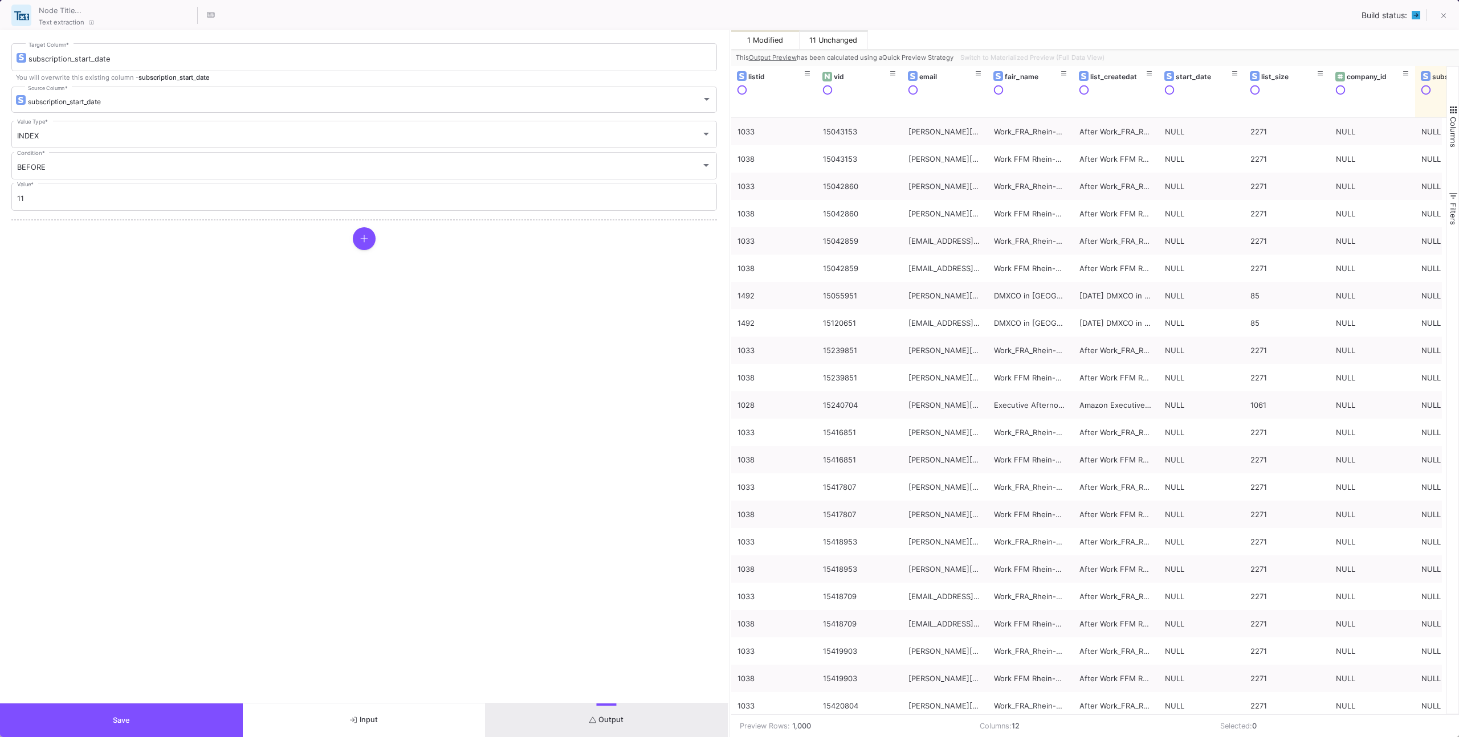
click at [220, 706] on button "Save" at bounding box center [121, 721] width 243 height 34
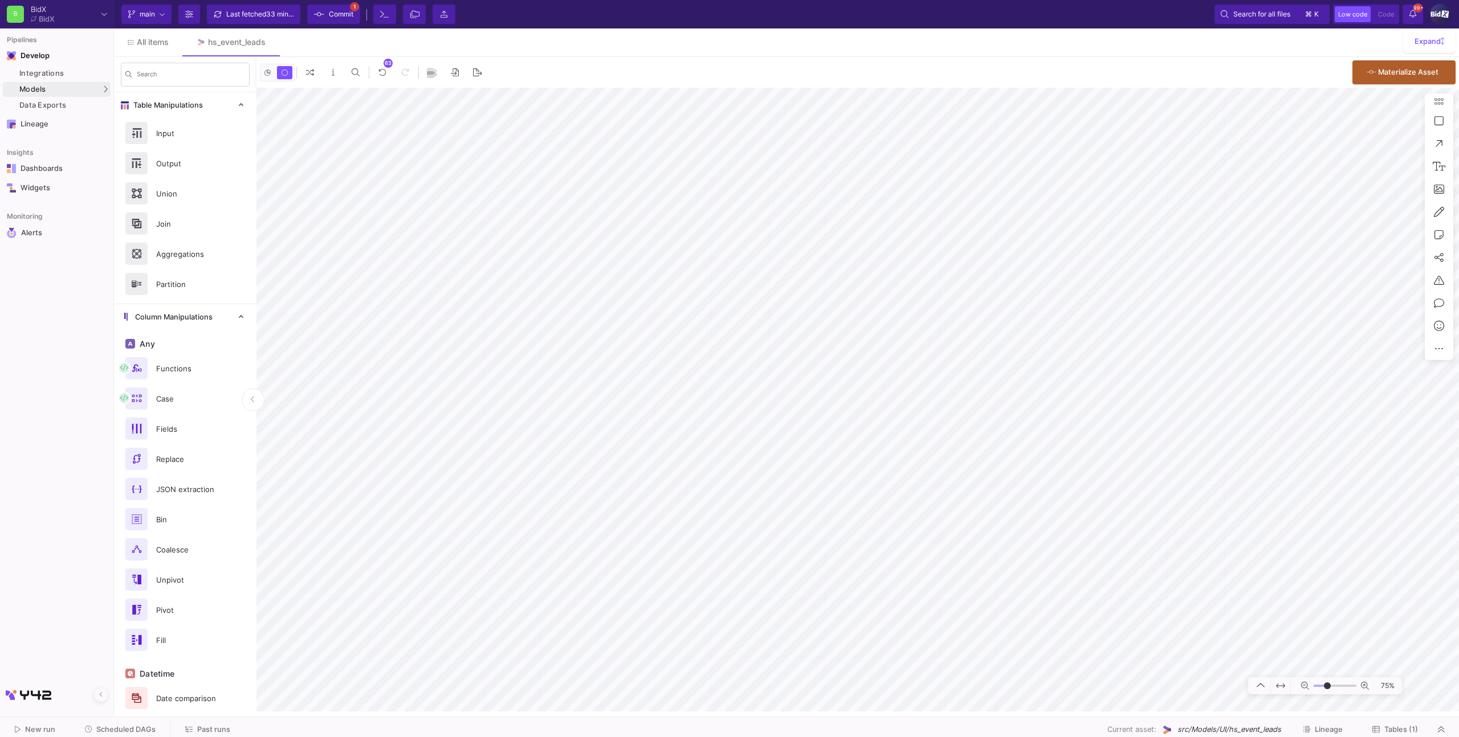
scroll to position [336, 0]
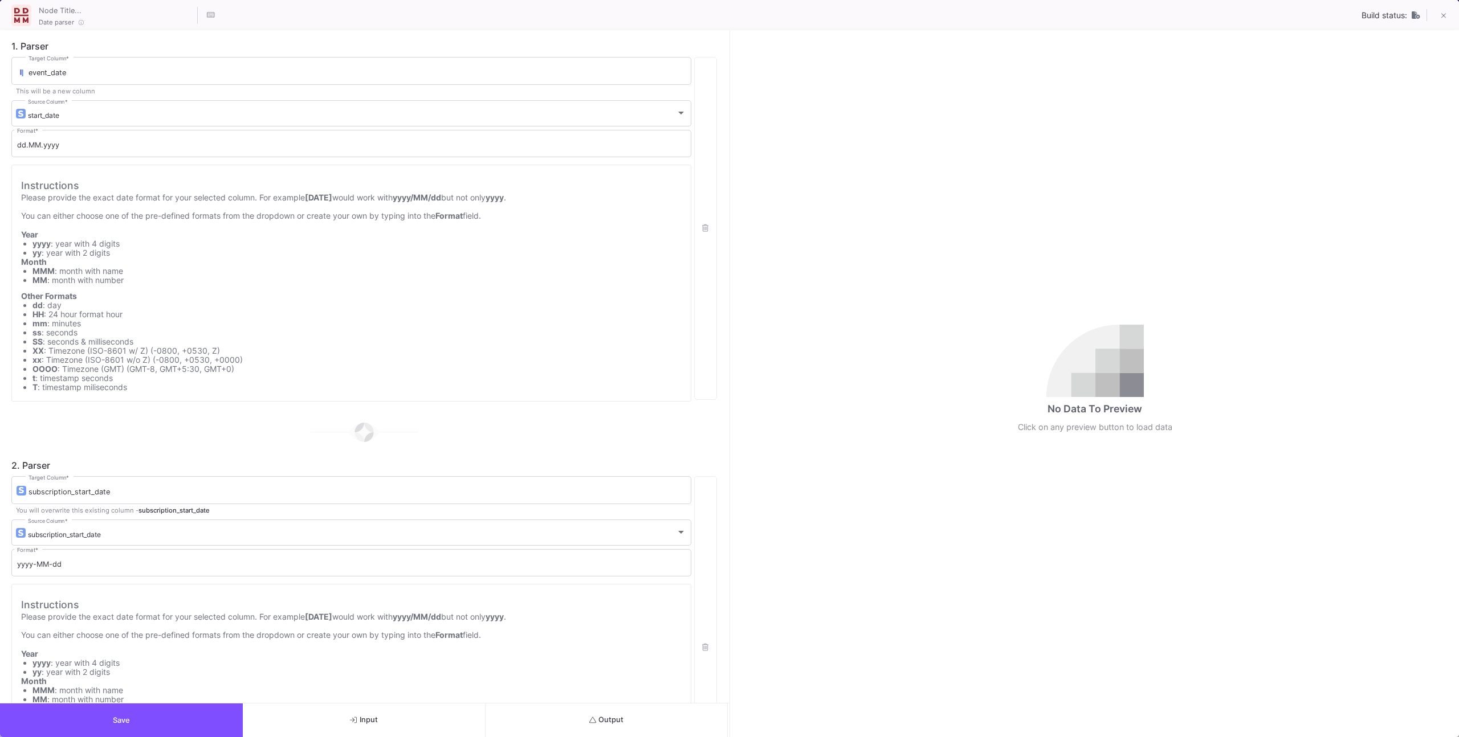
click at [578, 710] on button "Output" at bounding box center [607, 721] width 243 height 34
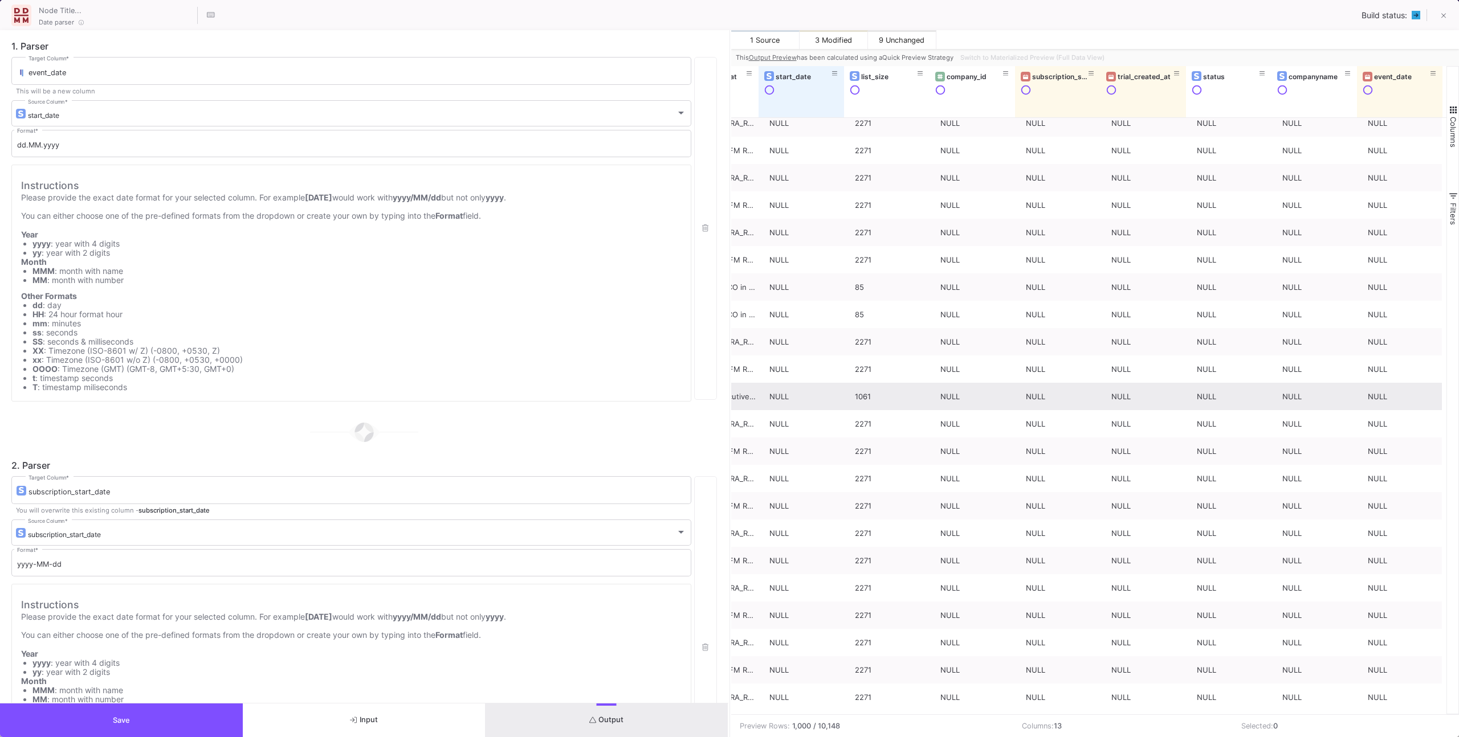
scroll to position [13, 0]
click at [210, 706] on button "Save" at bounding box center [121, 721] width 243 height 34
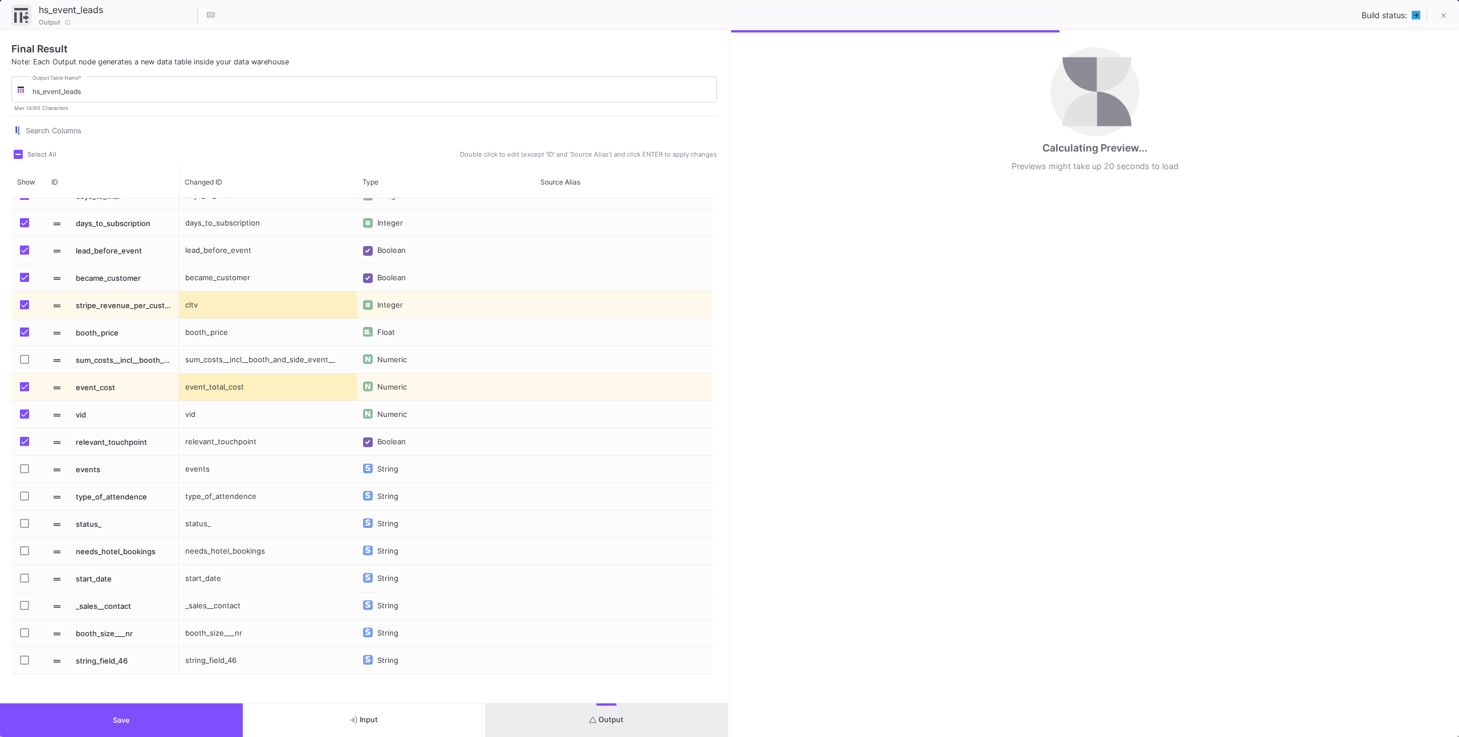
scroll to position [299, 0]
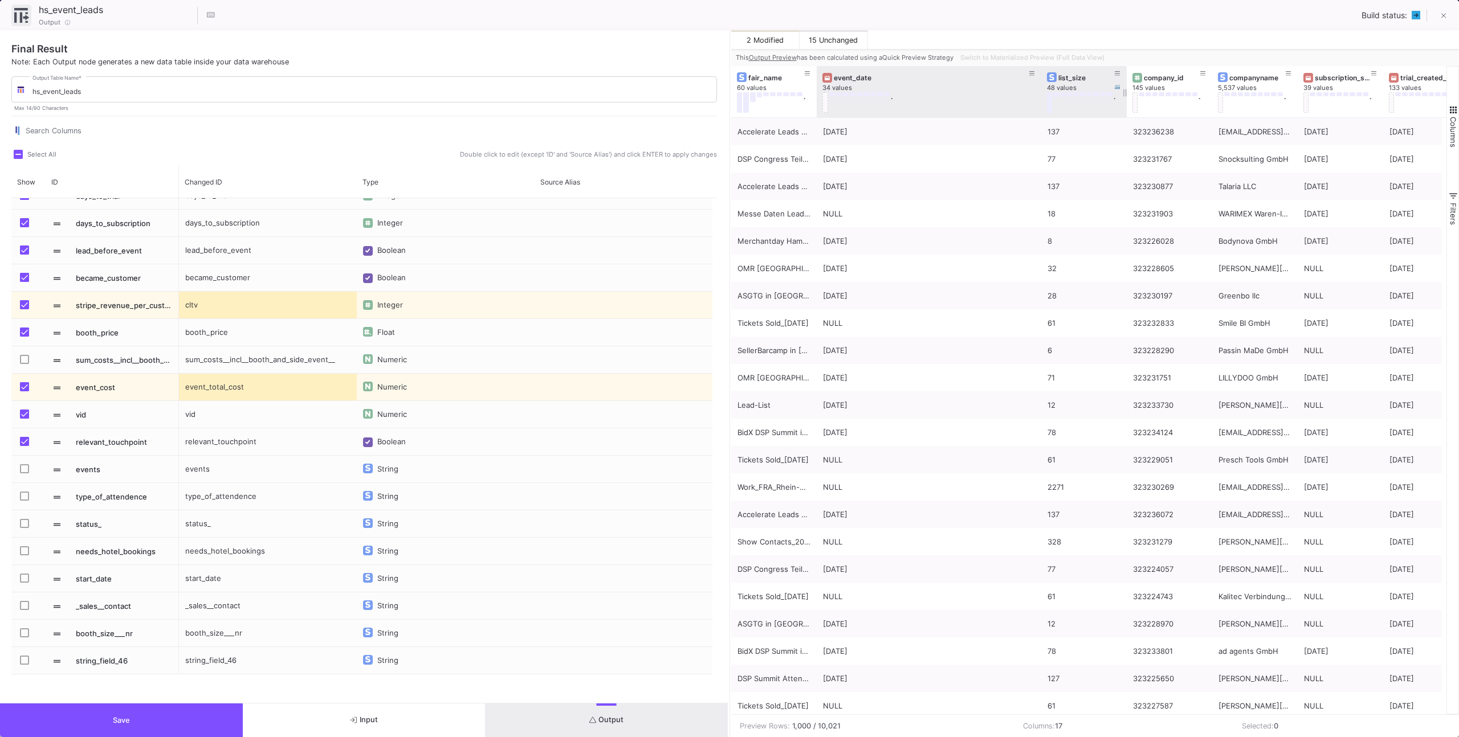
drag, startPoint x: 900, startPoint y: 98, endPoint x: 1039, endPoint y: 100, distance: 139.1
click at [1039, 100] on div at bounding box center [1041, 91] width 5 height 51
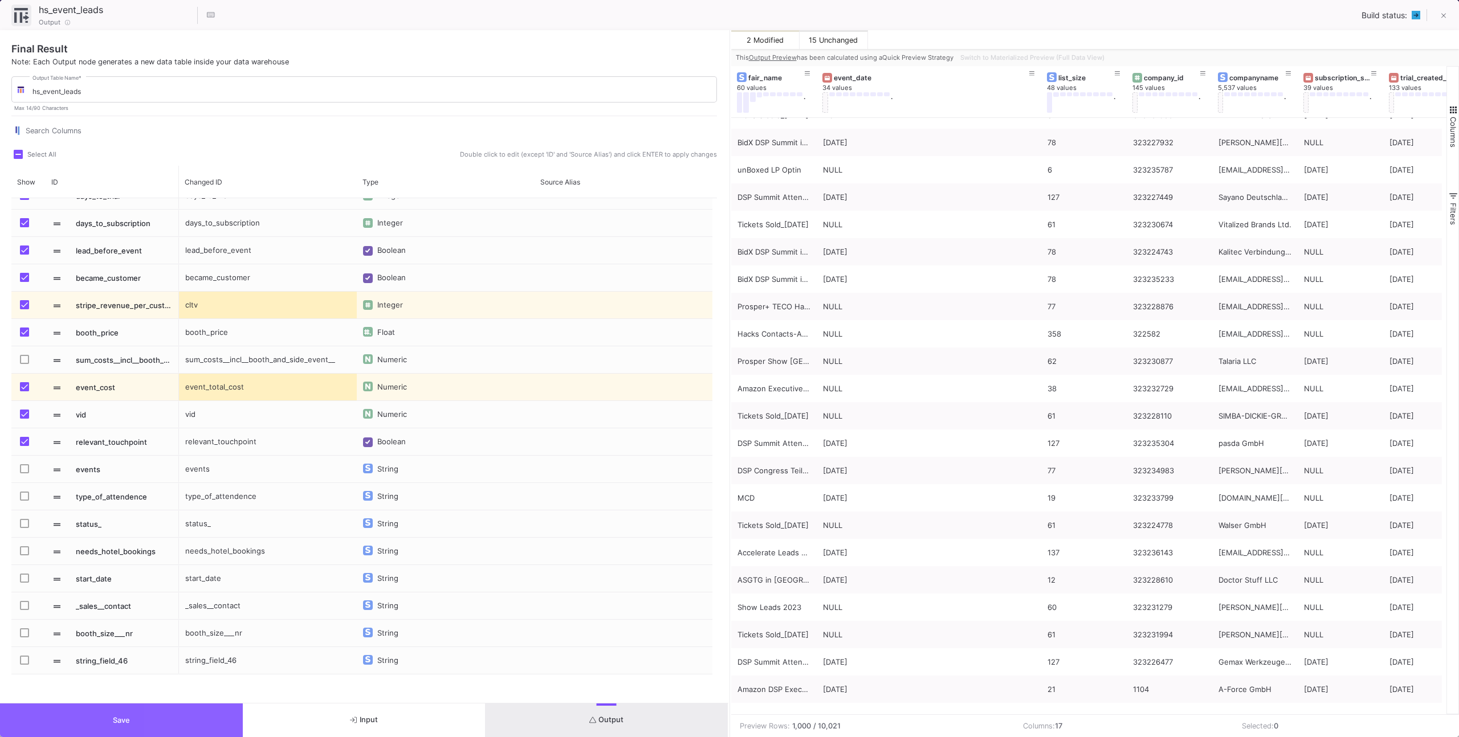
click at [210, 712] on button "Save" at bounding box center [121, 721] width 243 height 34
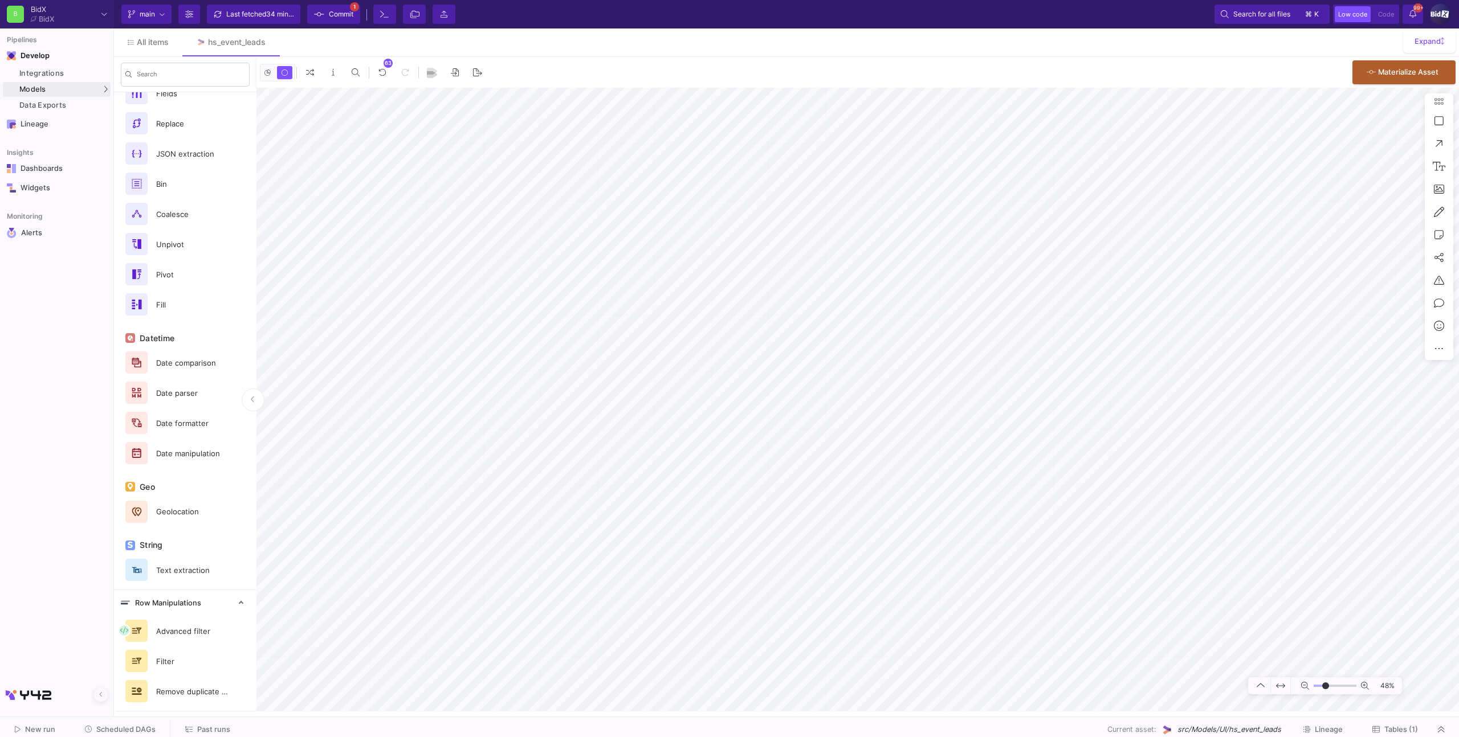
type input "1"
click at [1384, 721] on button "Tables (1)" at bounding box center [1395, 730] width 73 height 18
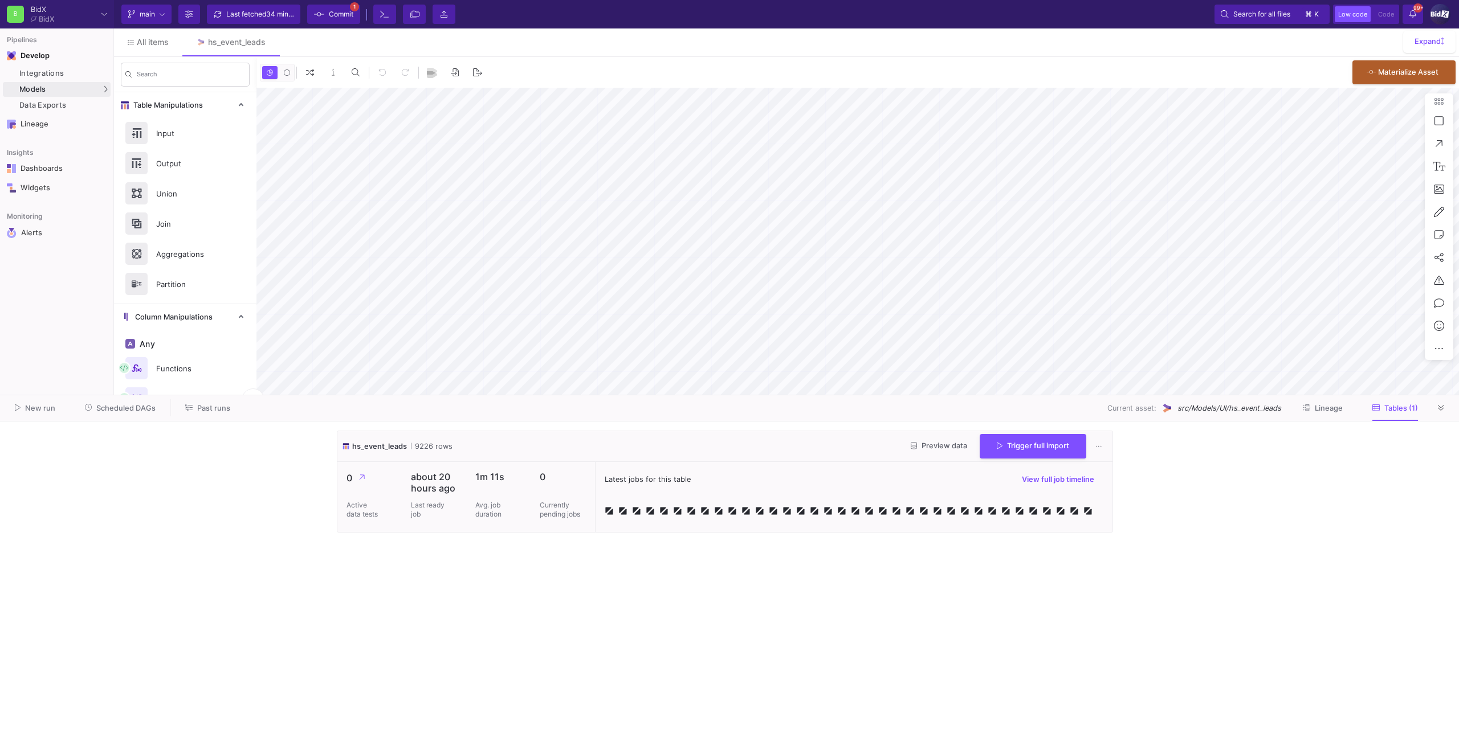
click at [1050, 442] on div "Trigger full import" at bounding box center [1033, 446] width 107 height 25
type input "-31"
click at [1020, 452] on button "Trigger full import" at bounding box center [1033, 445] width 107 height 25
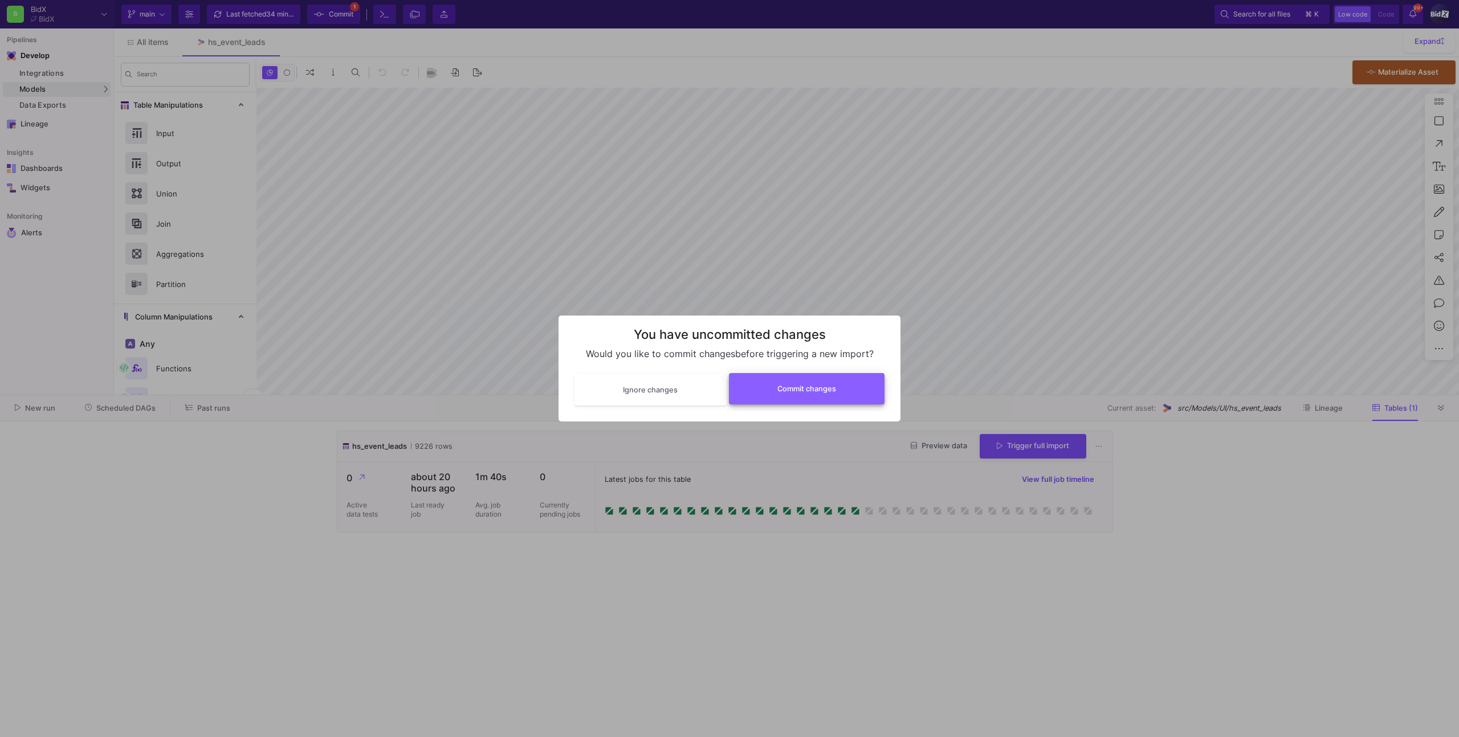
click at [829, 397] on button "Commit changes" at bounding box center [807, 388] width 156 height 31
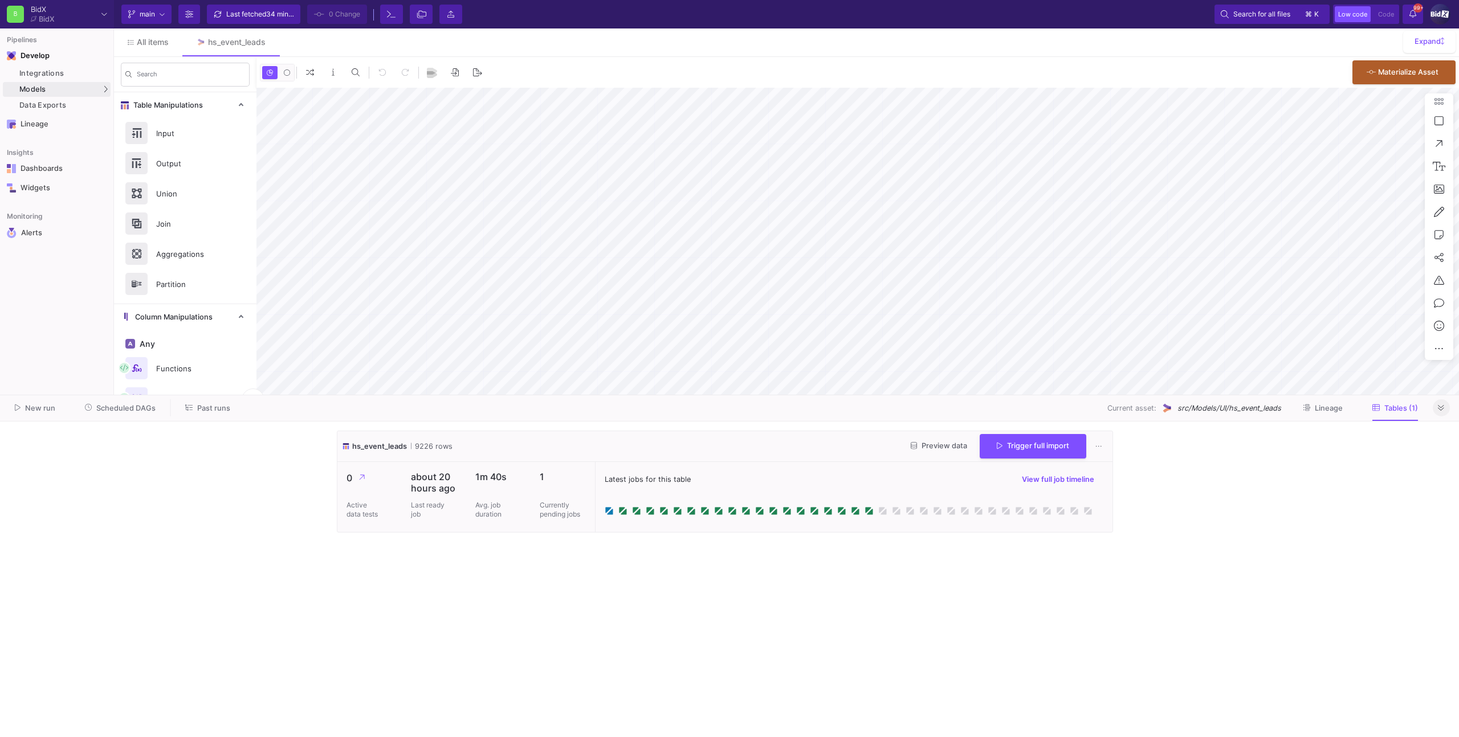
click at [1449, 409] on button at bounding box center [1441, 407] width 17 height 17
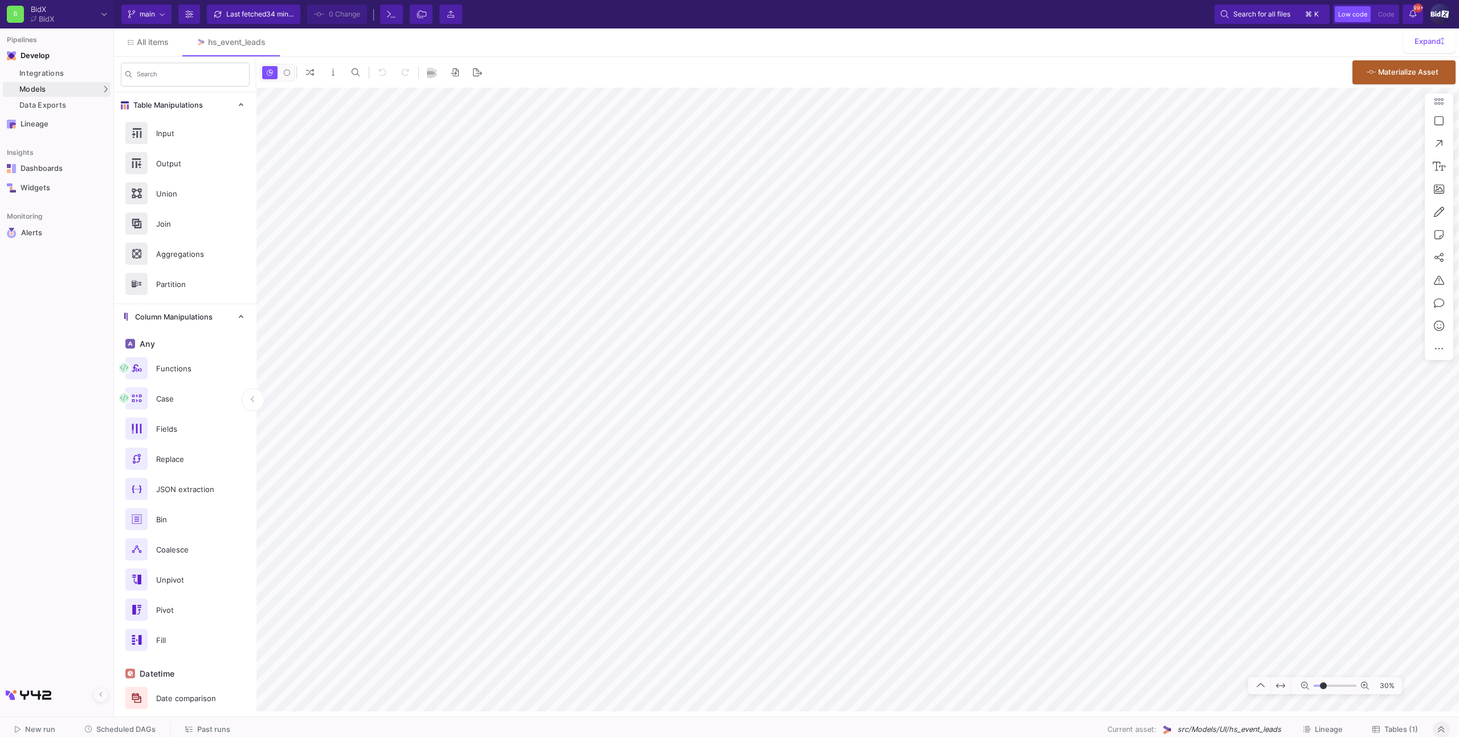
type input "0"
click at [1381, 732] on span "Tables (1)" at bounding box center [1395, 729] width 46 height 9
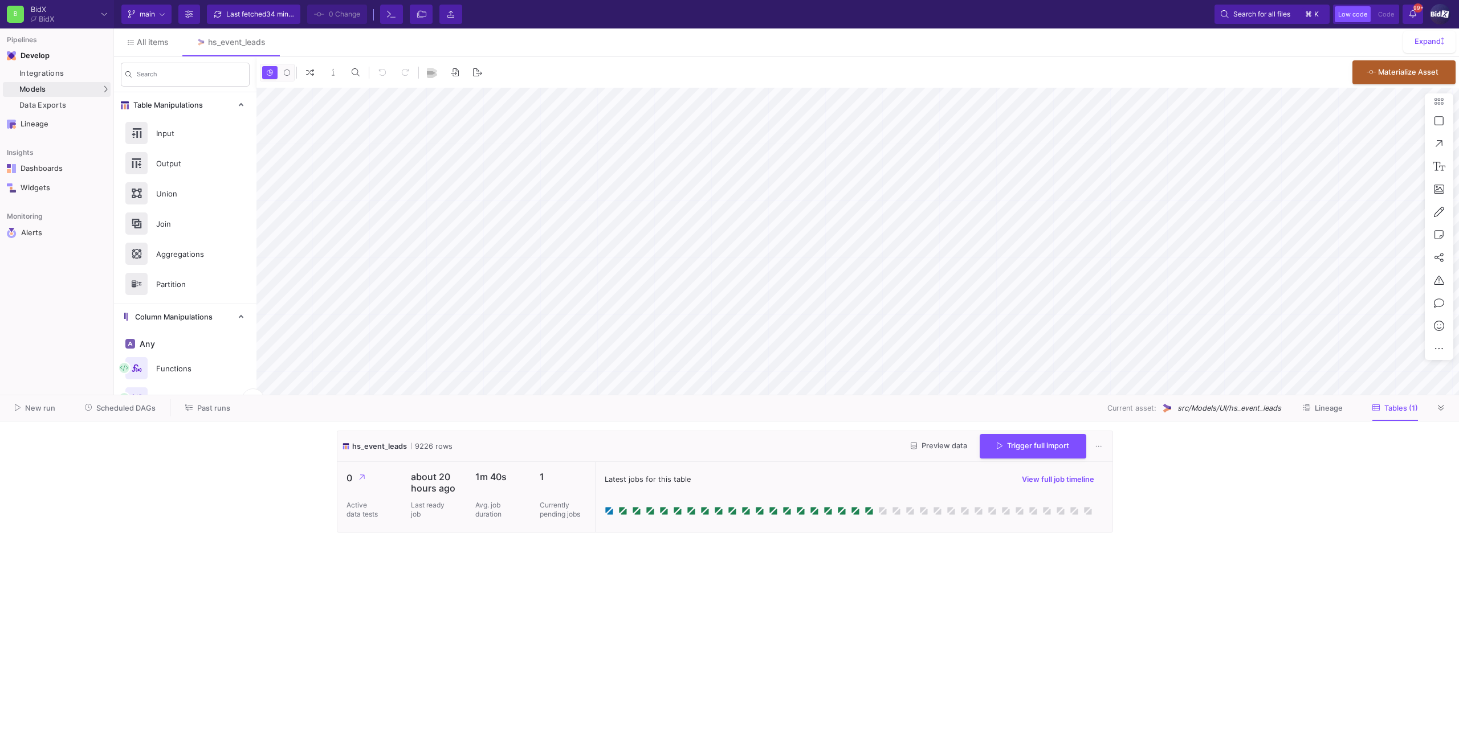
click at [654, 593] on cdk-virtual-scroll-viewport "hs_event_leads 9226 rows Preview data Trigger full import 0 Active data tests a…" at bounding box center [729, 579] width 785 height 297
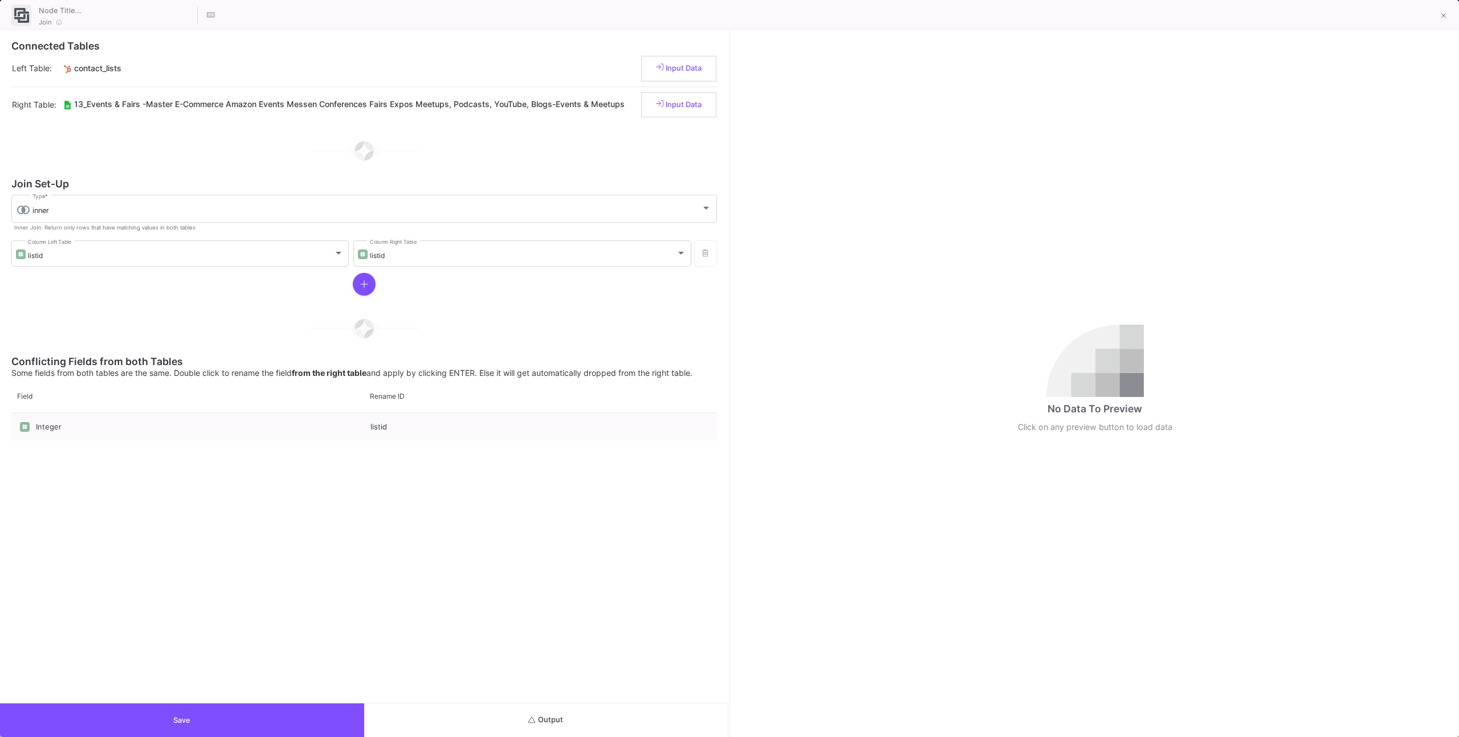
click at [642, 715] on button "Output" at bounding box center [546, 721] width 364 height 34
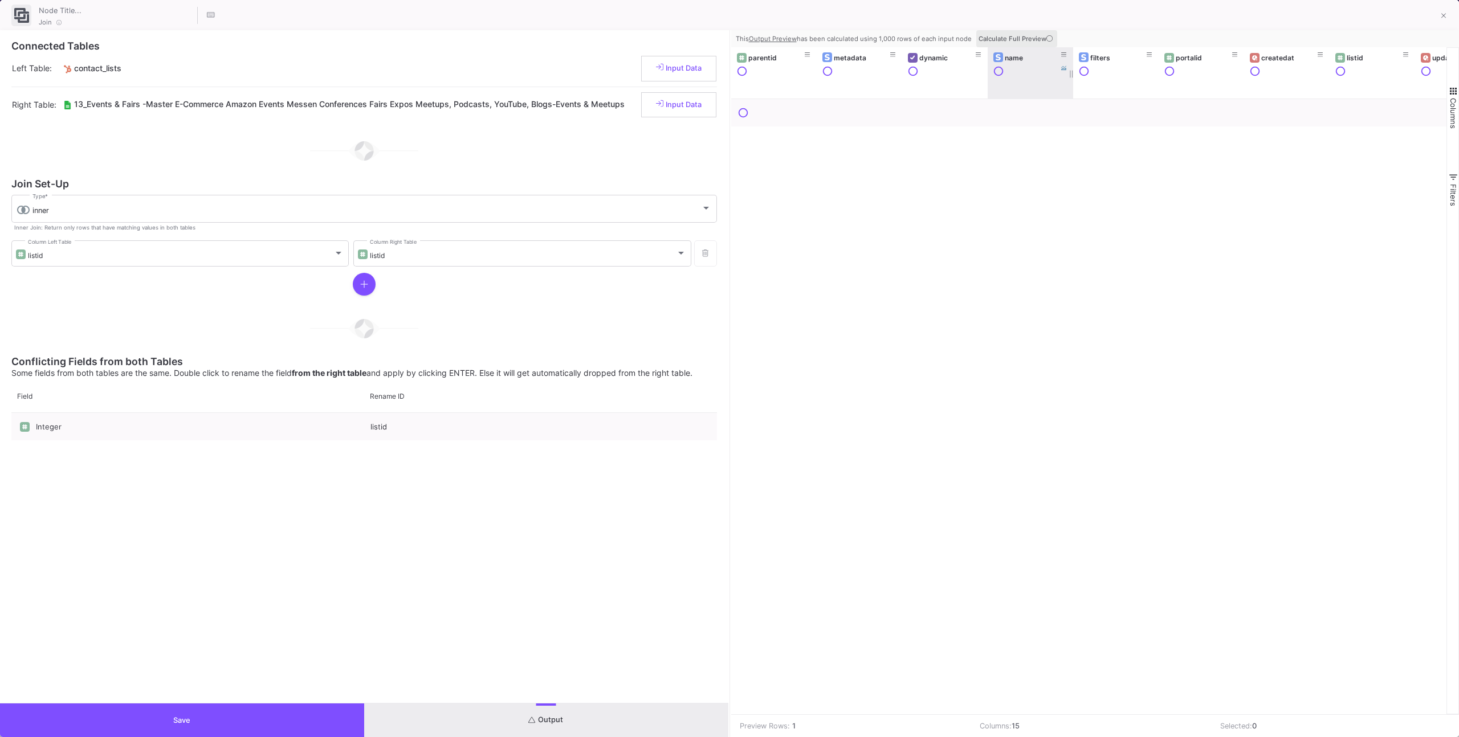
click at [1016, 32] on button "Calculate Full Preview" at bounding box center [1016, 38] width 81 height 17
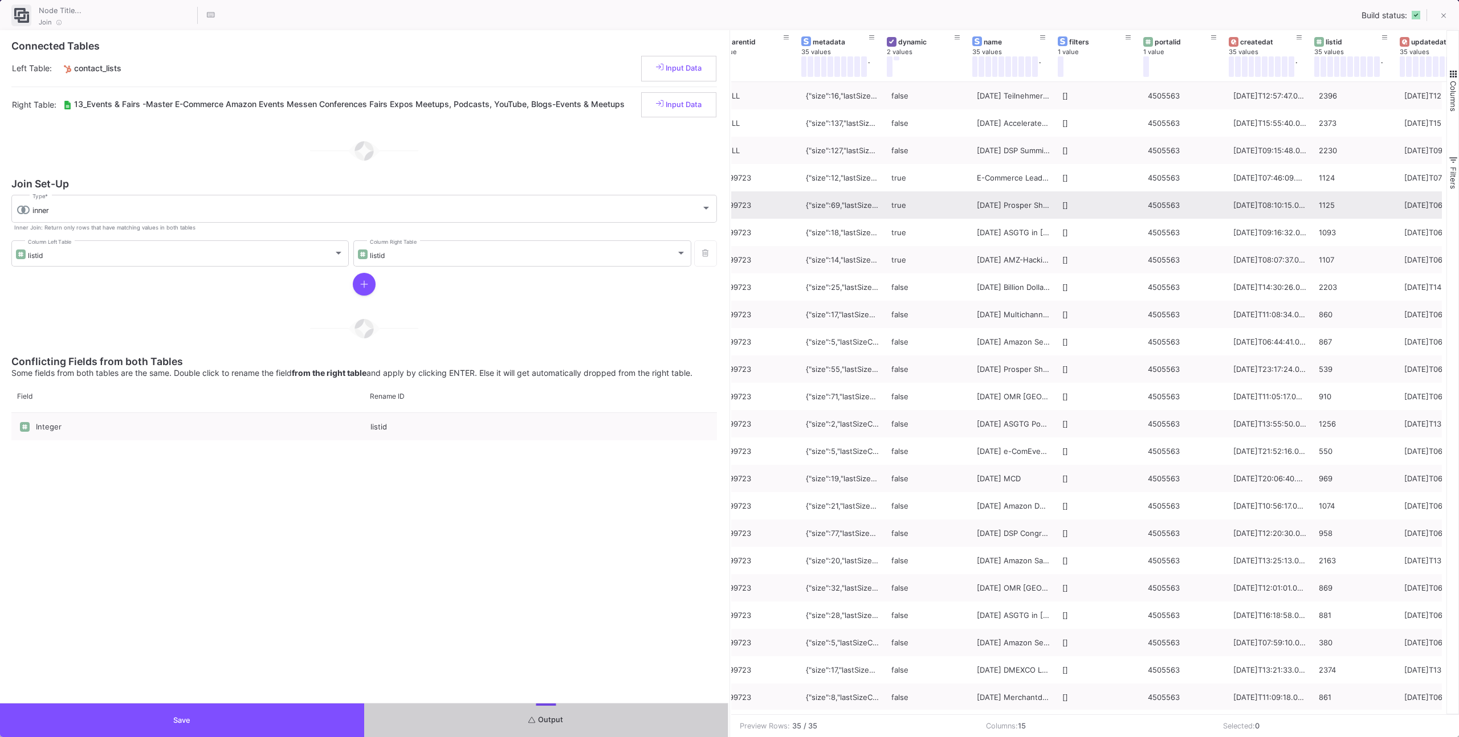
scroll to position [0, 22]
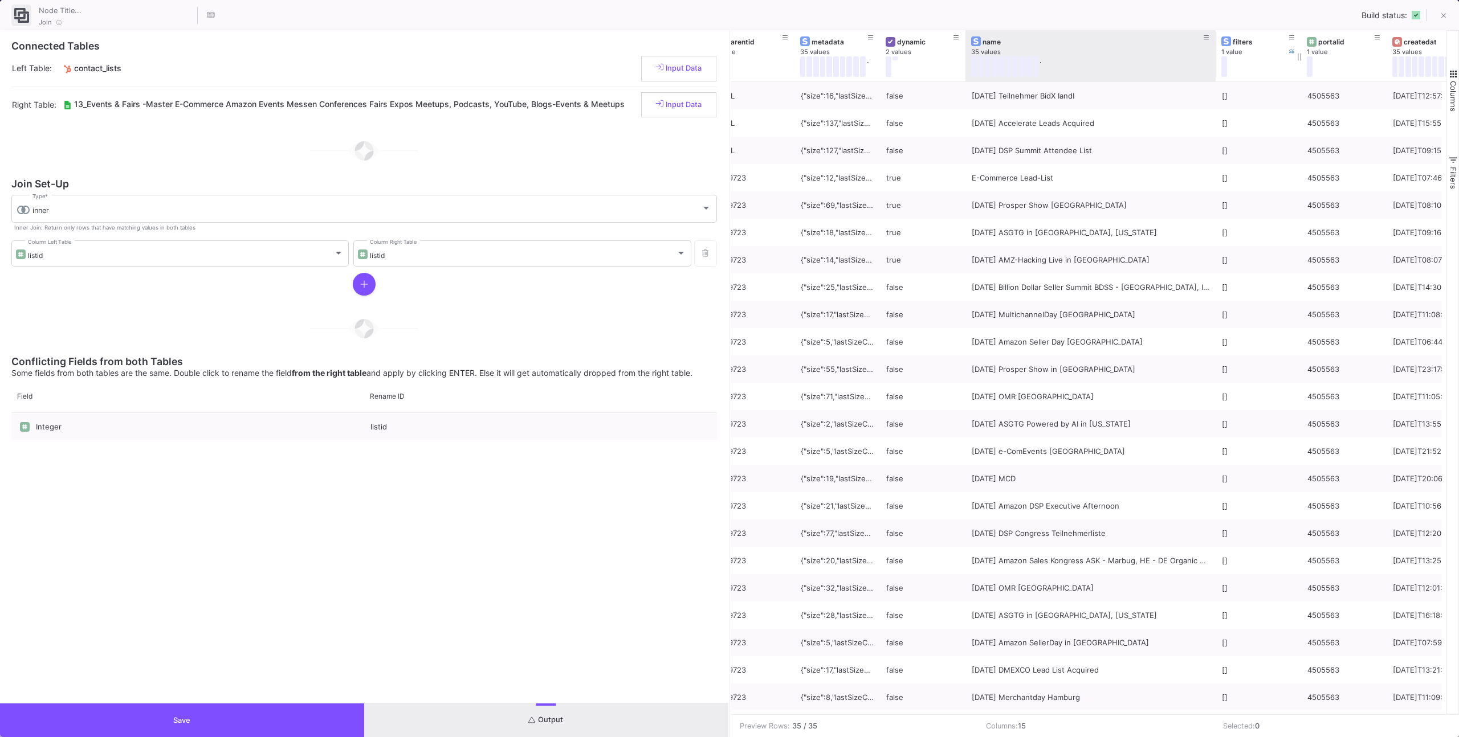
drag, startPoint x: 1050, startPoint y: 72, endPoint x: 1216, endPoint y: 72, distance: 165.8
click at [1216, 72] on div at bounding box center [1215, 55] width 5 height 51
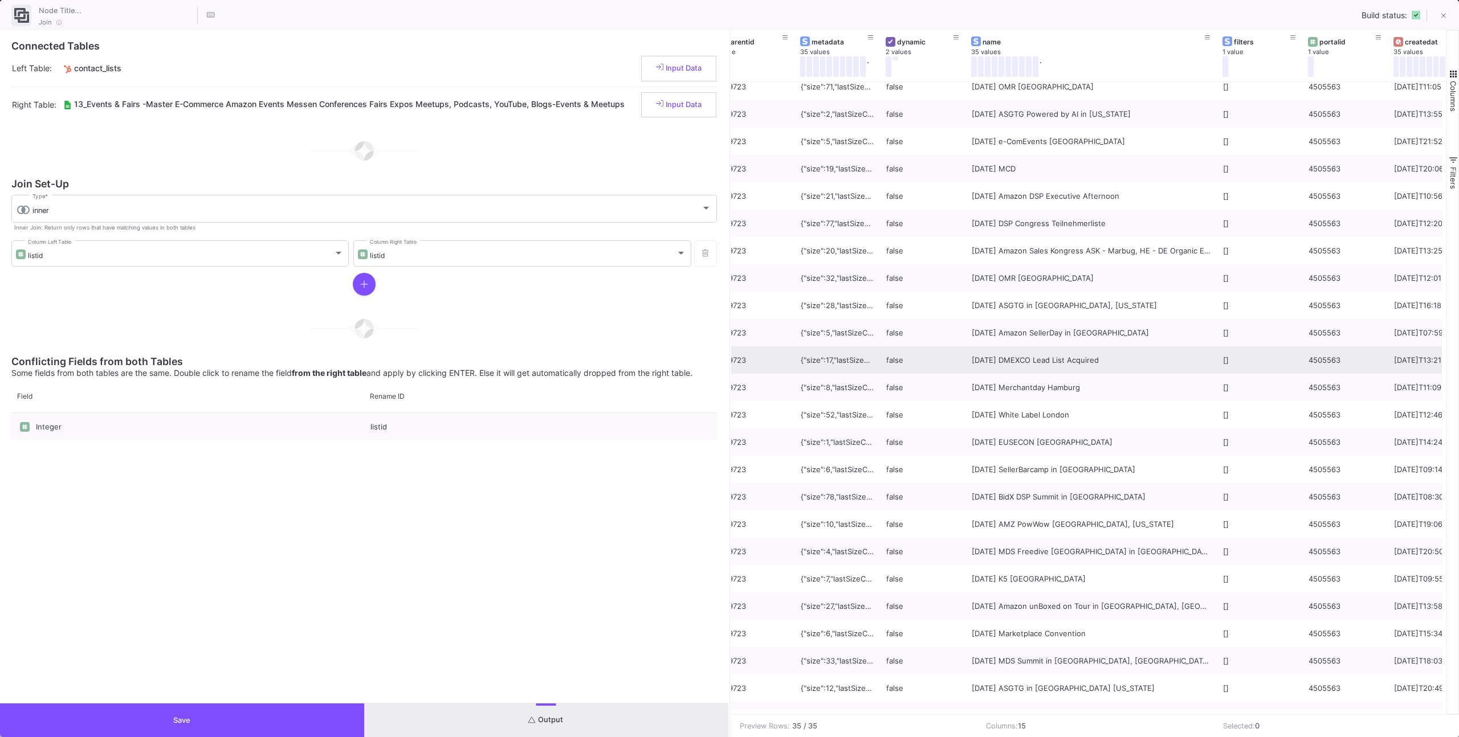
scroll to position [296, 0]
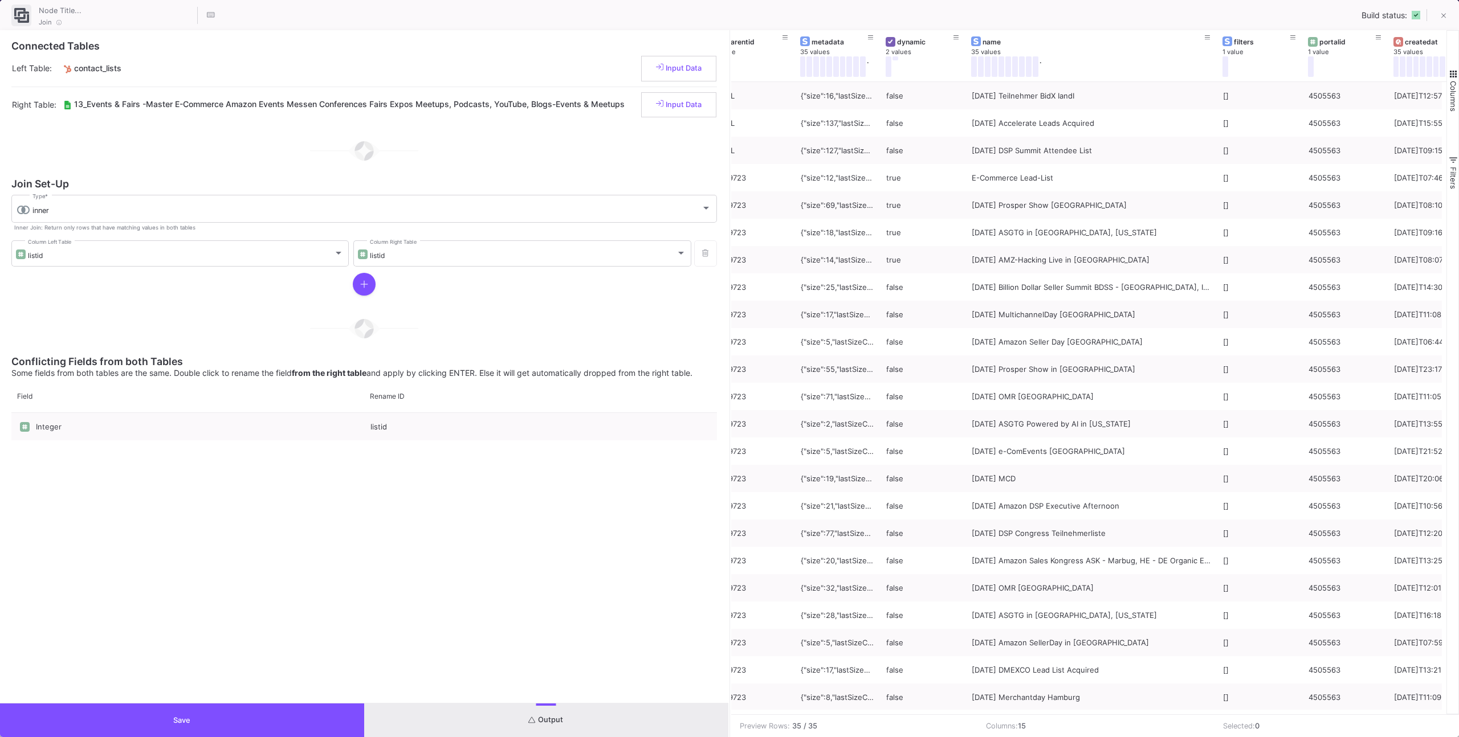
click at [321, 725] on button "Save" at bounding box center [182, 721] width 364 height 34
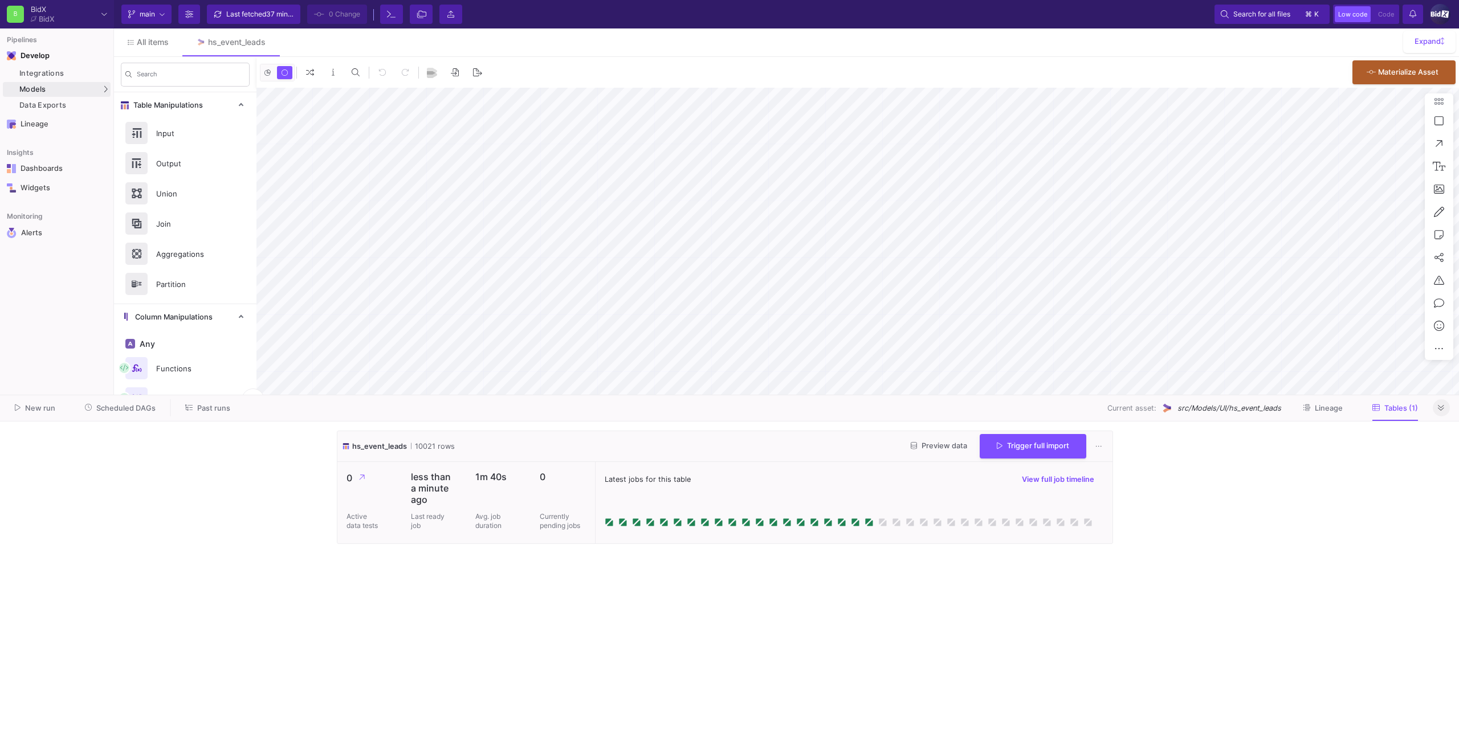
click at [1438, 409] on icon at bounding box center [1441, 408] width 6 height 7
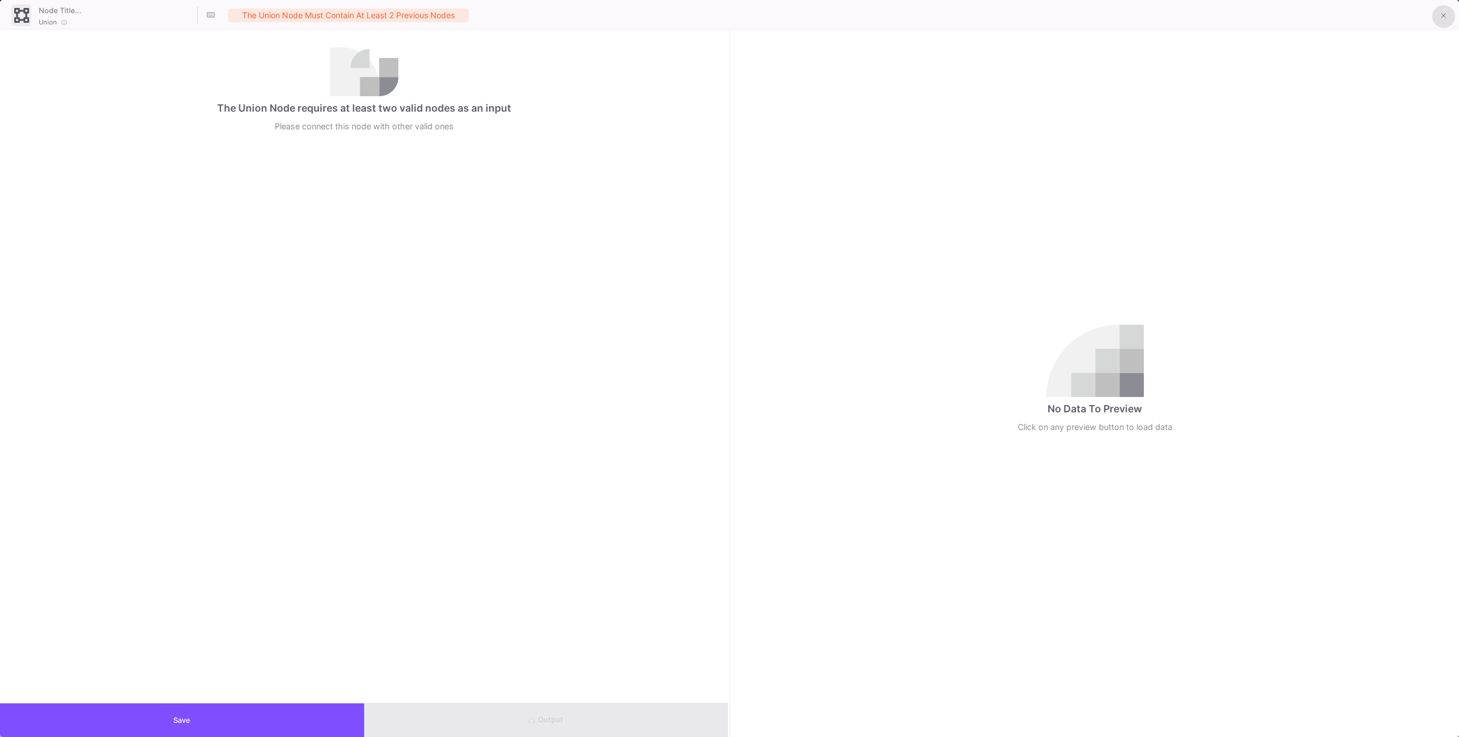
click at [1433, 21] on button at bounding box center [1443, 16] width 23 height 23
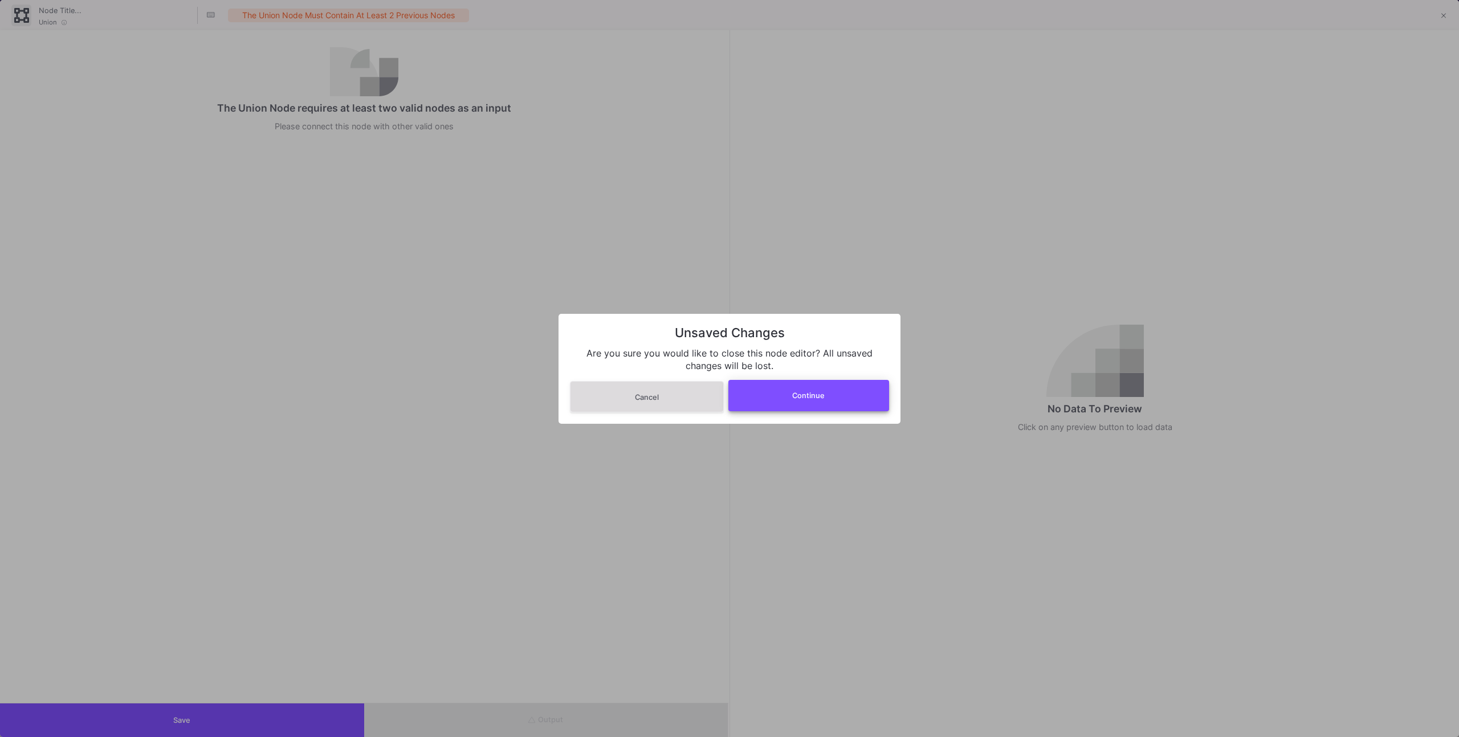
click at [782, 401] on button "Continue" at bounding box center [808, 395] width 161 height 31
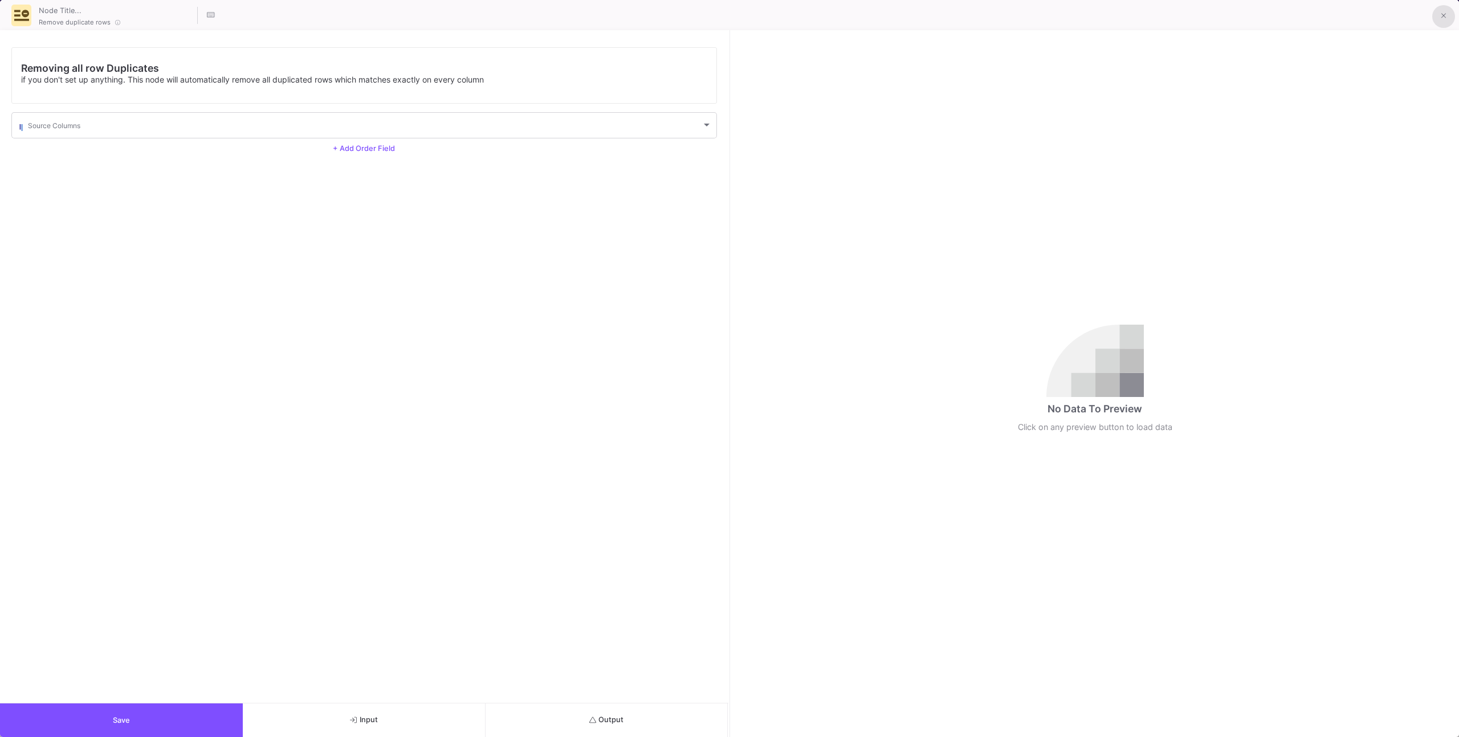
click at [1437, 15] on button at bounding box center [1443, 16] width 23 height 23
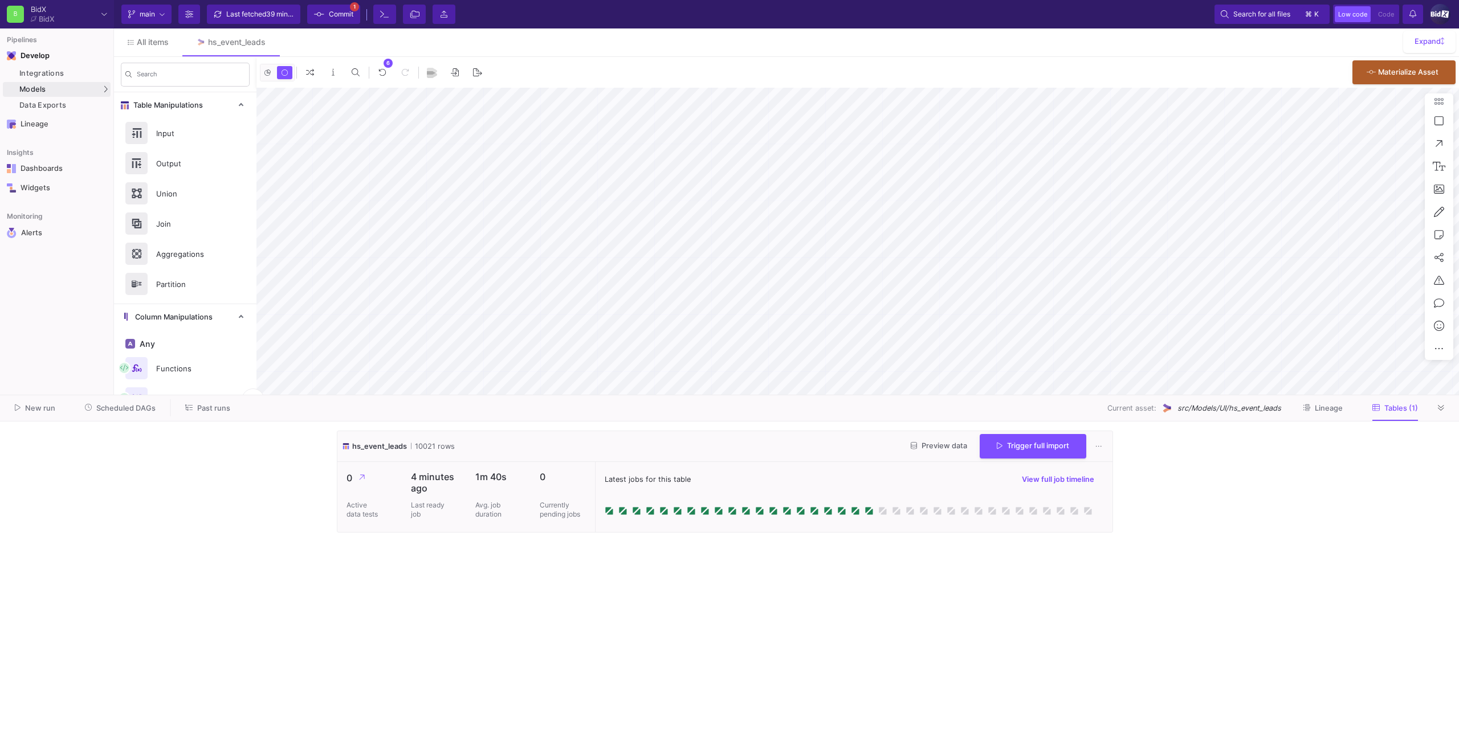
click at [1433, 407] on button at bounding box center [1441, 407] width 17 height 17
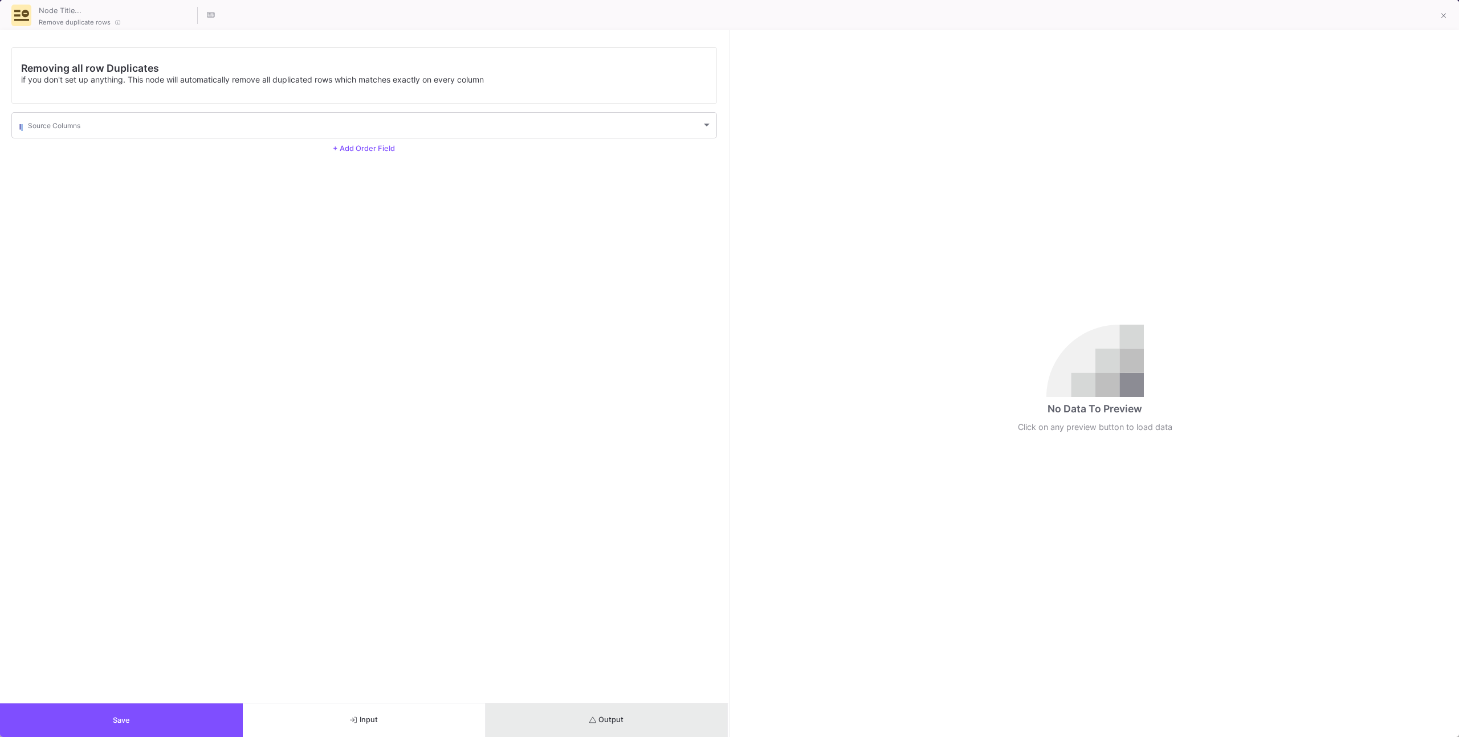
click at [606, 711] on button "Output" at bounding box center [607, 721] width 243 height 34
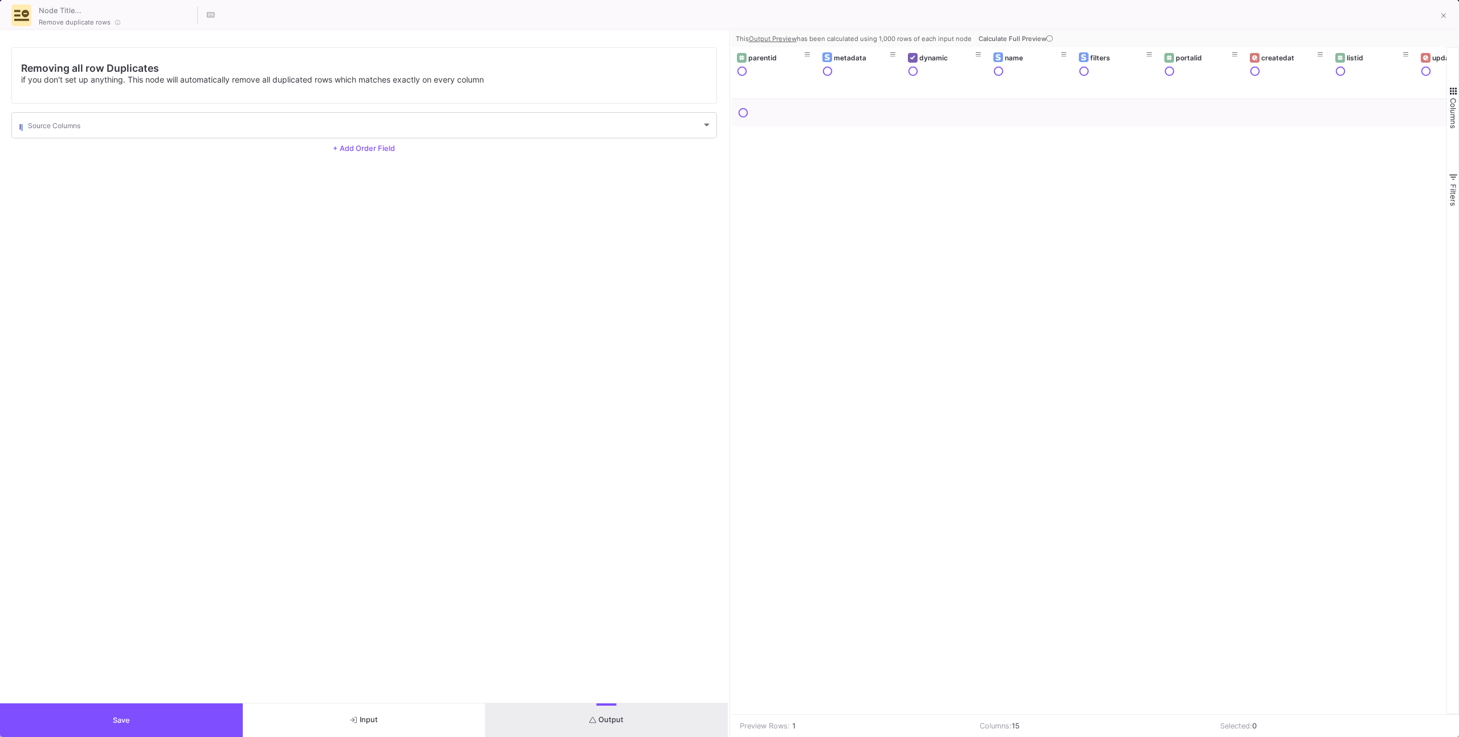
click at [1030, 32] on button "Calculate Full Preview" at bounding box center [1016, 38] width 81 height 17
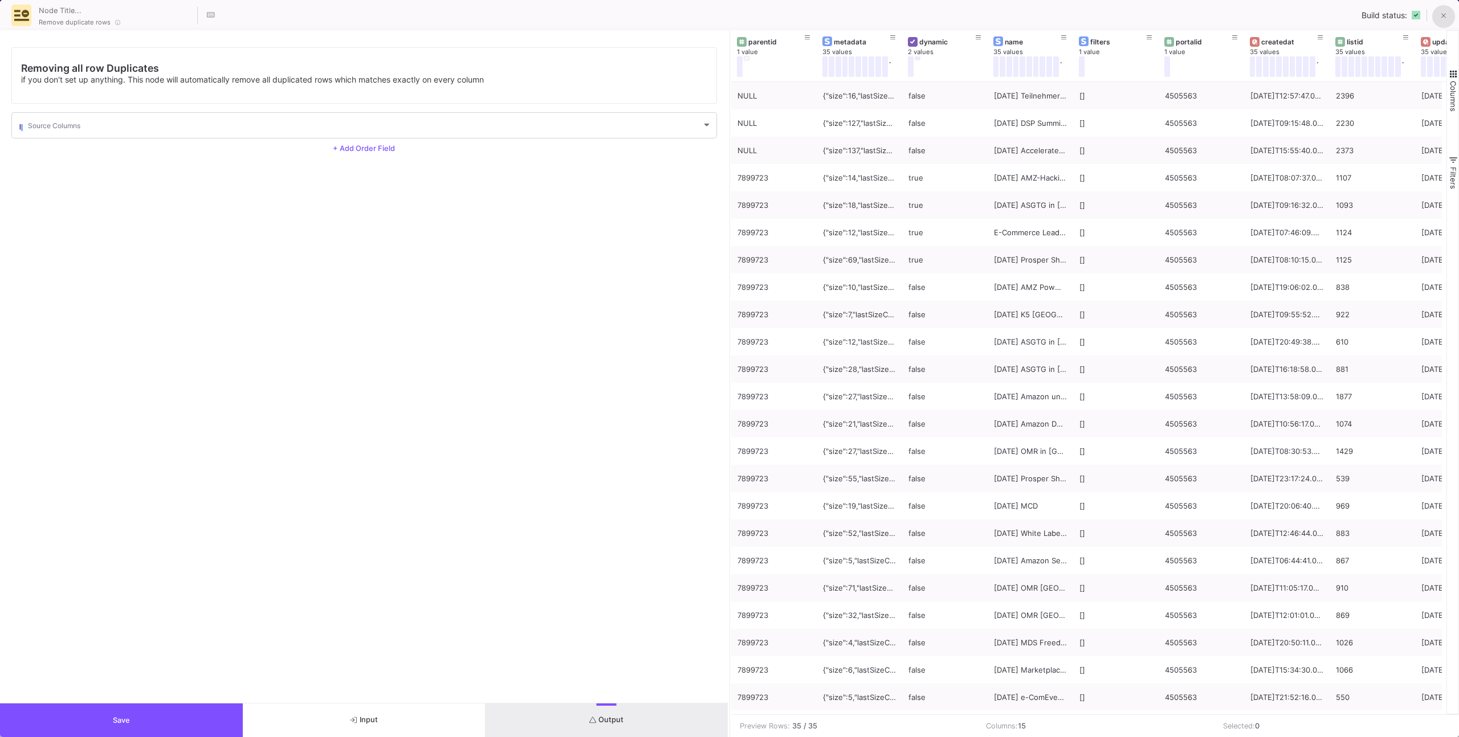
click at [1442, 22] on button at bounding box center [1443, 16] width 23 height 23
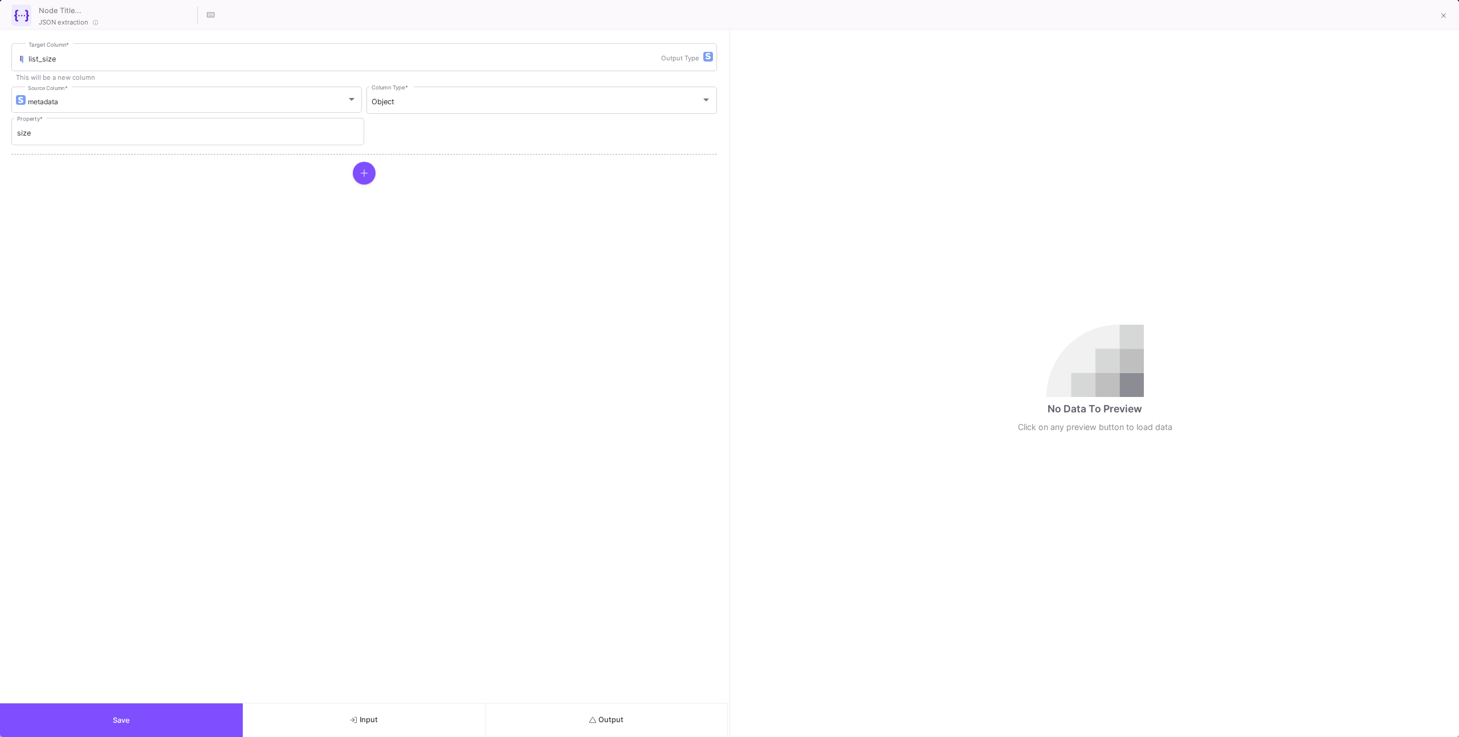
click at [629, 722] on button "Output" at bounding box center [607, 721] width 243 height 34
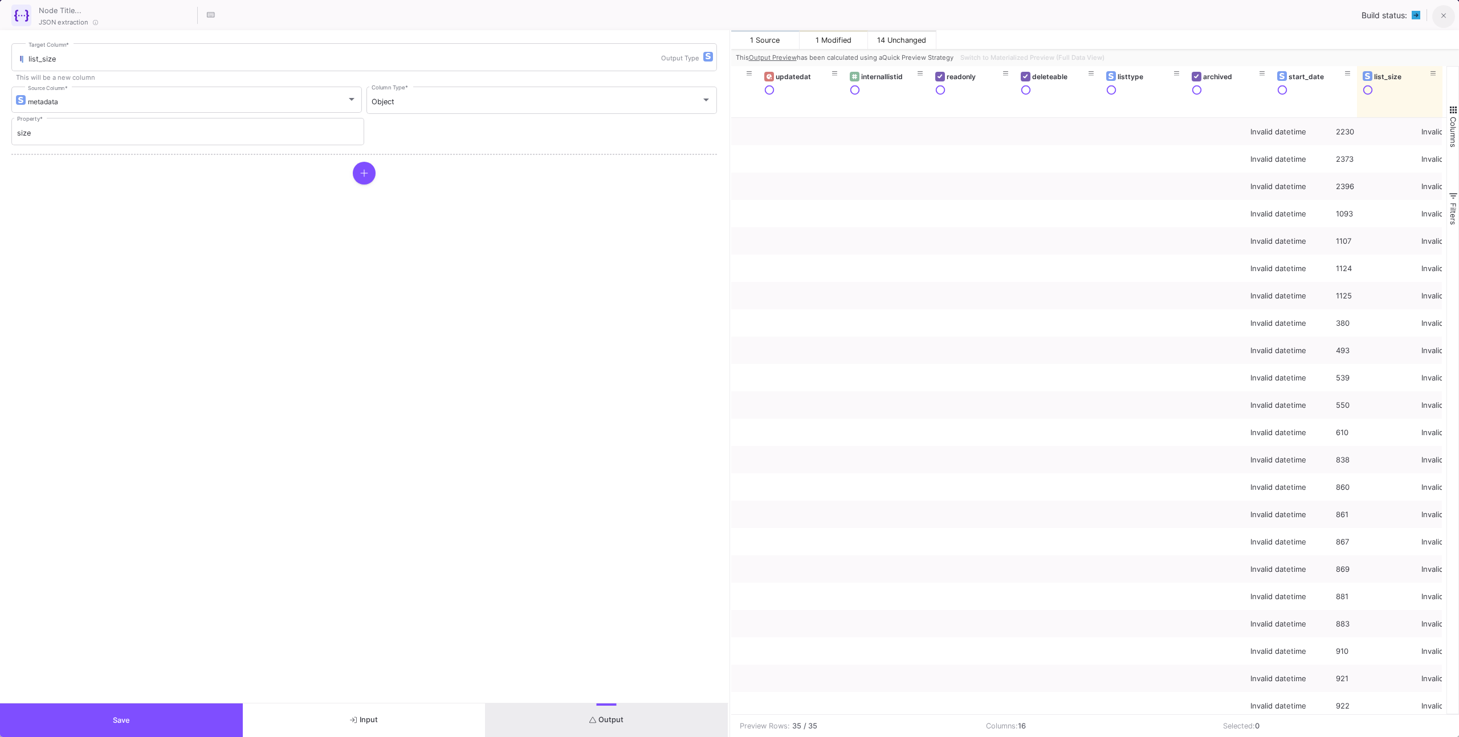
scroll to position [0, 652]
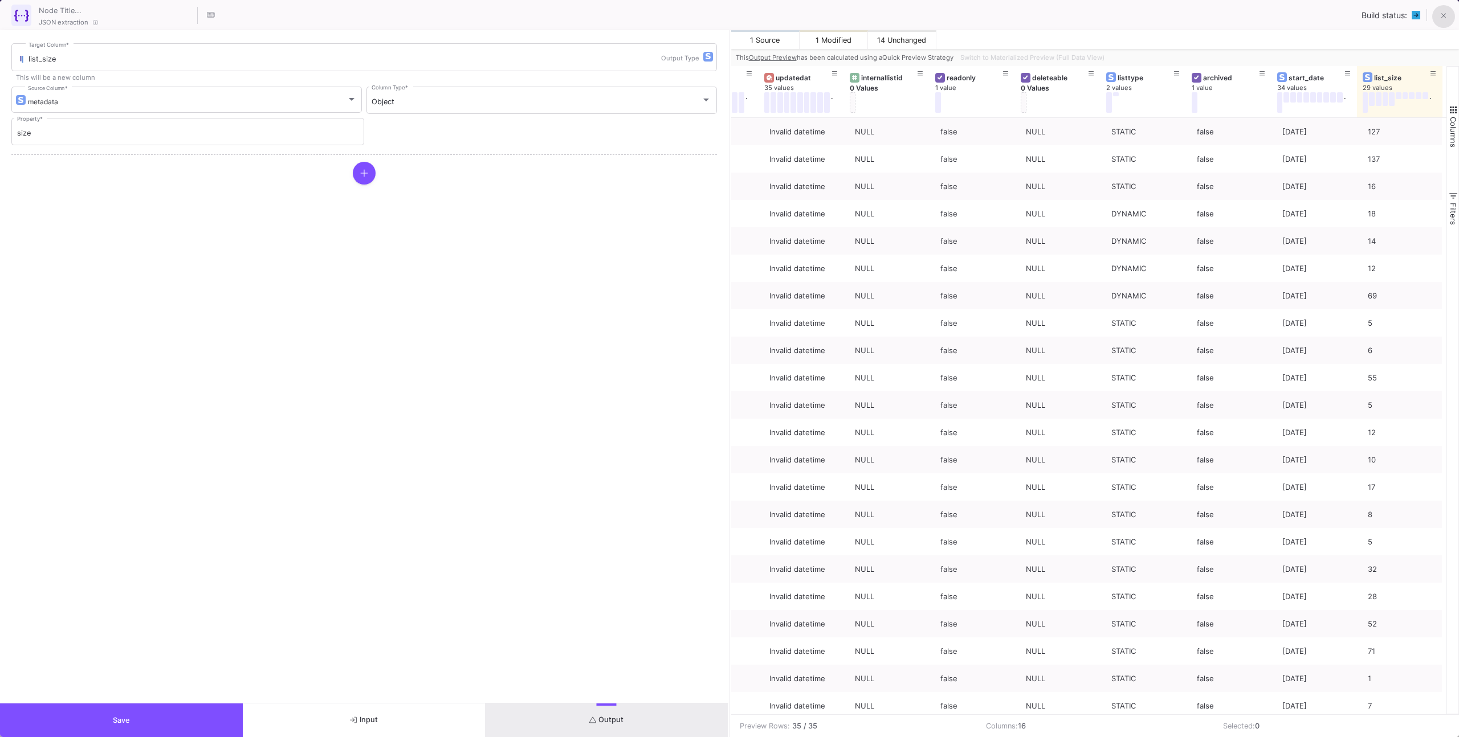
click at [1440, 13] on button at bounding box center [1443, 16] width 23 height 23
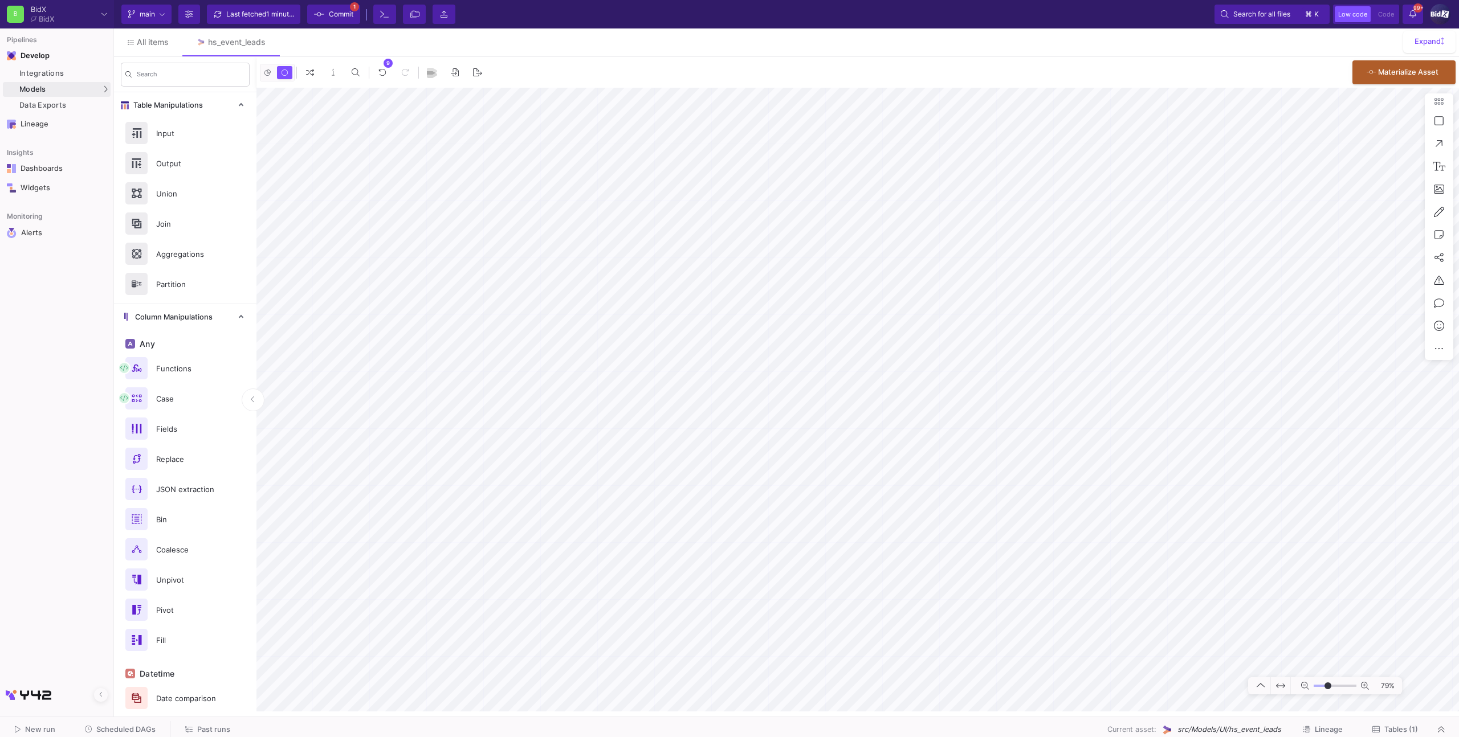
type input "-18"
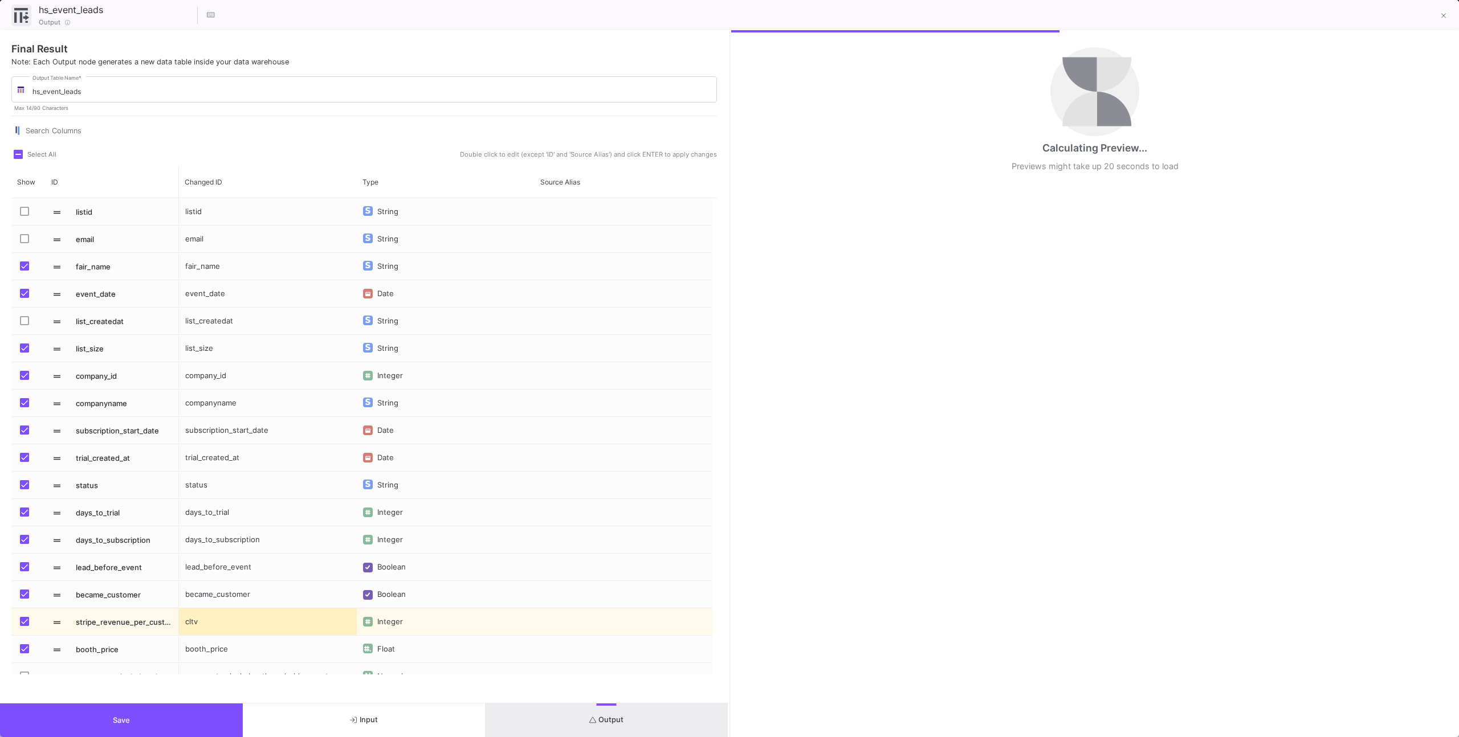
click at [578, 712] on button "Output" at bounding box center [607, 721] width 243 height 34
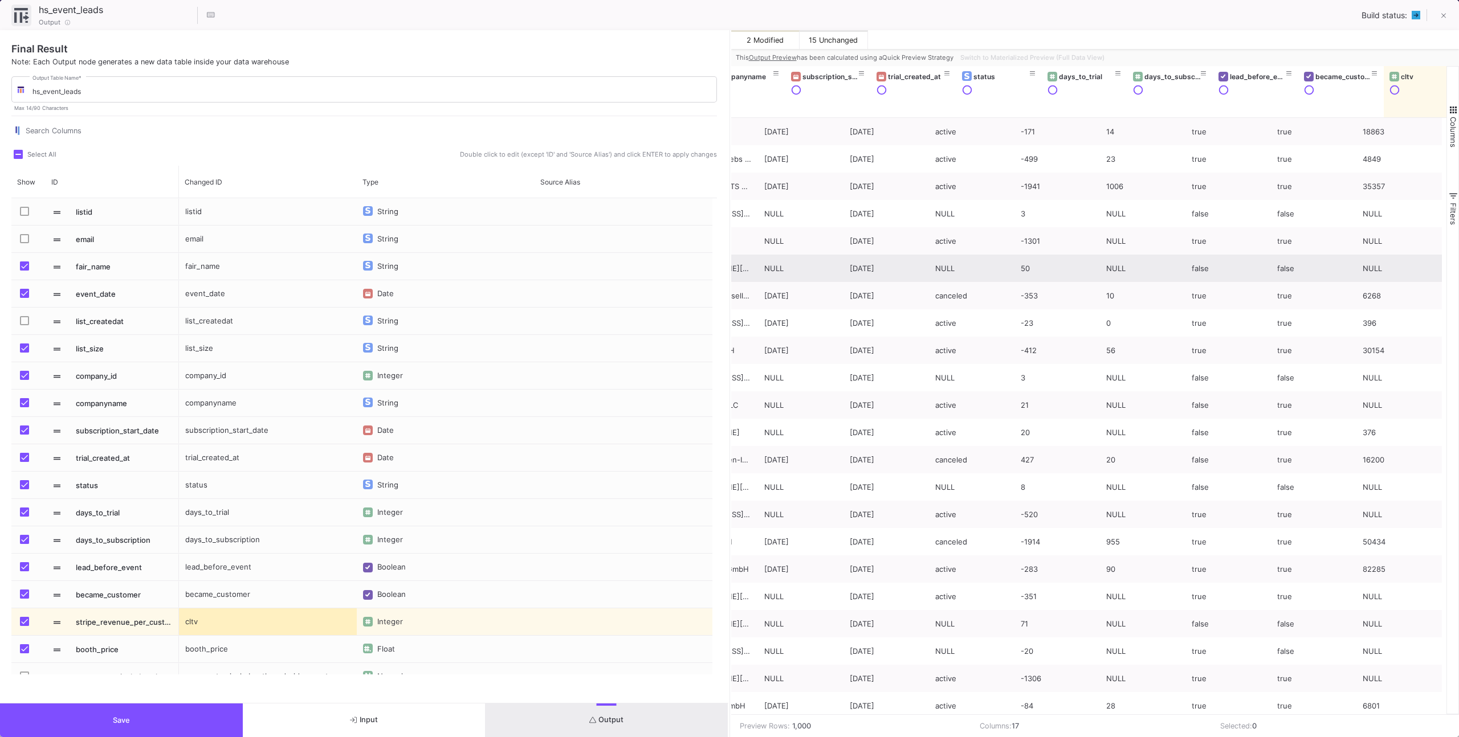
scroll to position [0, 358]
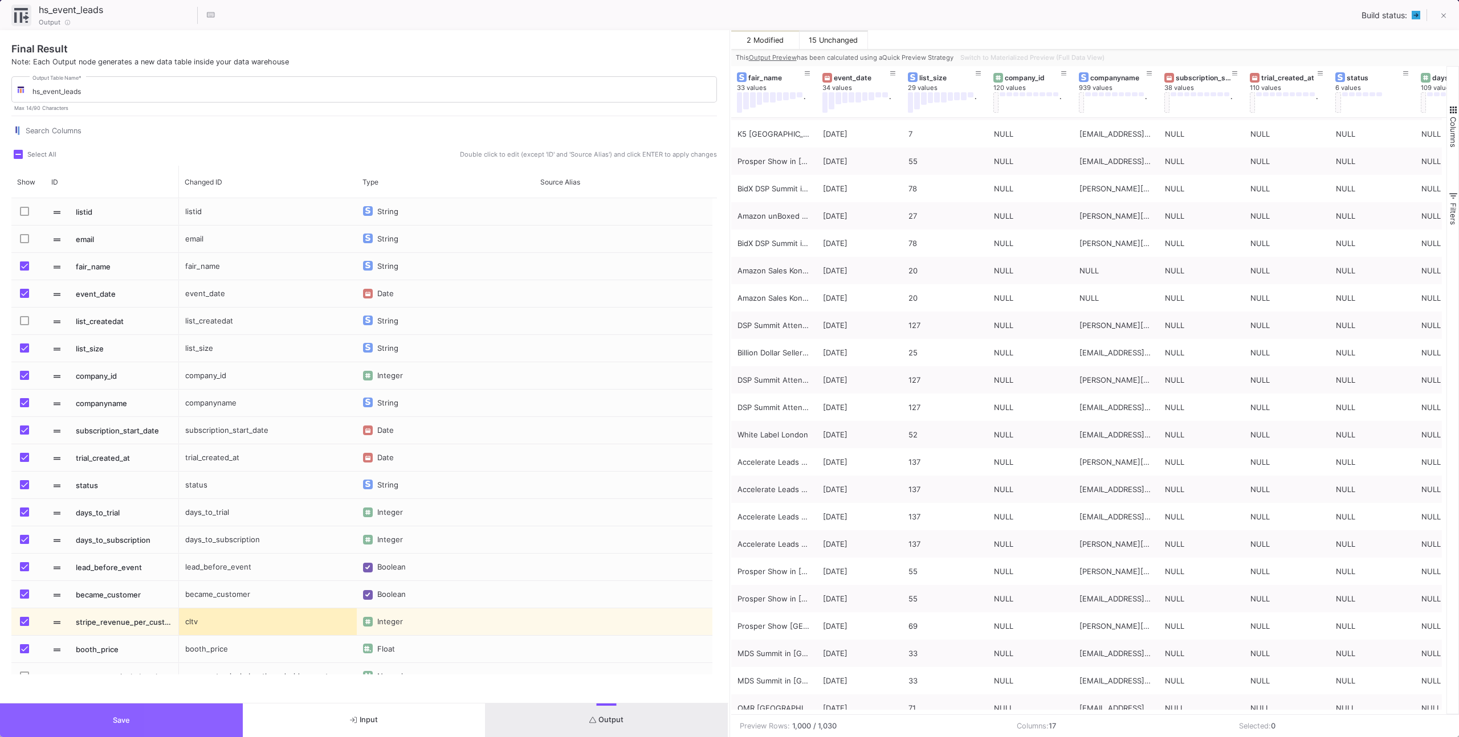
click at [211, 711] on button "Save" at bounding box center [121, 721] width 243 height 34
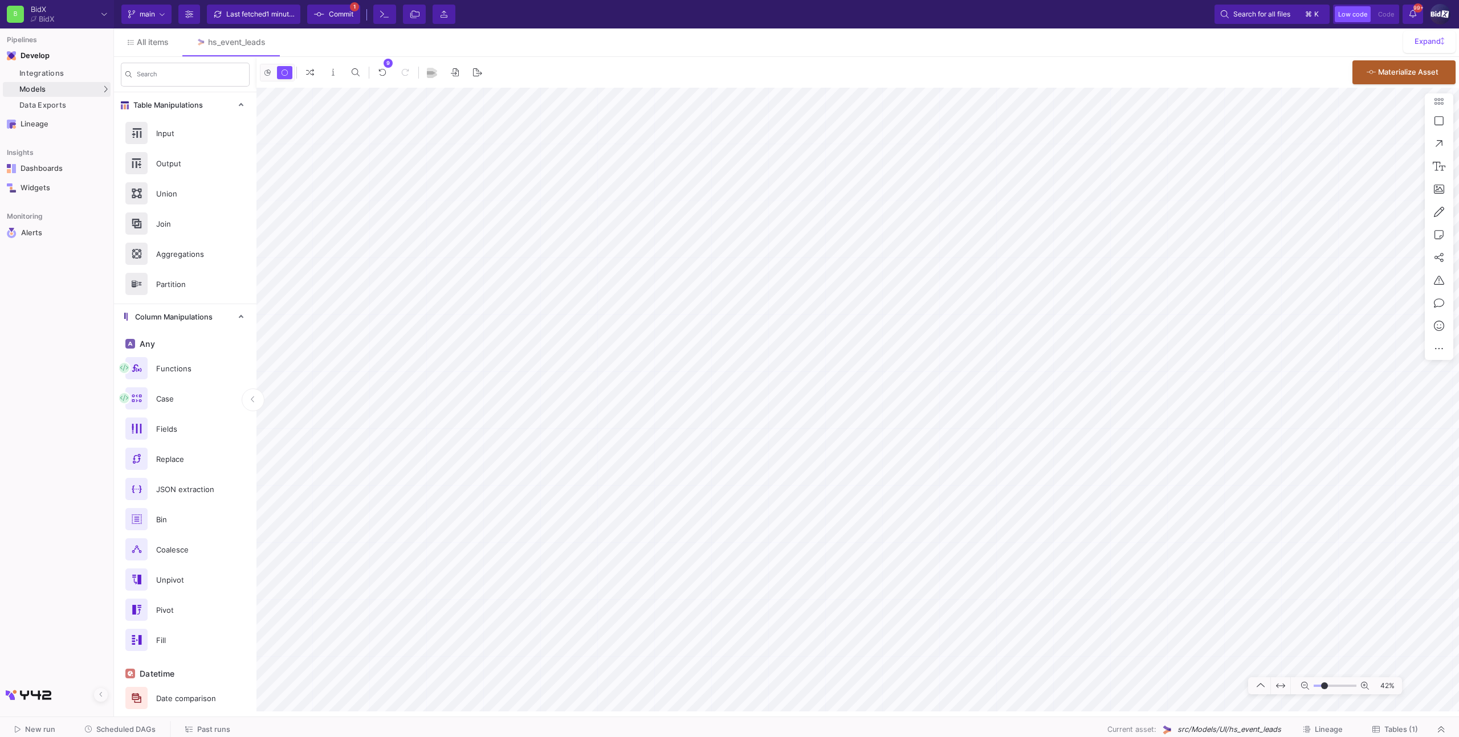
click at [351, 3] on div "Current branch main Branch Options Last fetched 1 minute ago Commit 1 Terminal …" at bounding box center [786, 14] width 1345 height 28
click at [349, 7] on span "Commit" at bounding box center [341, 14] width 25 height 17
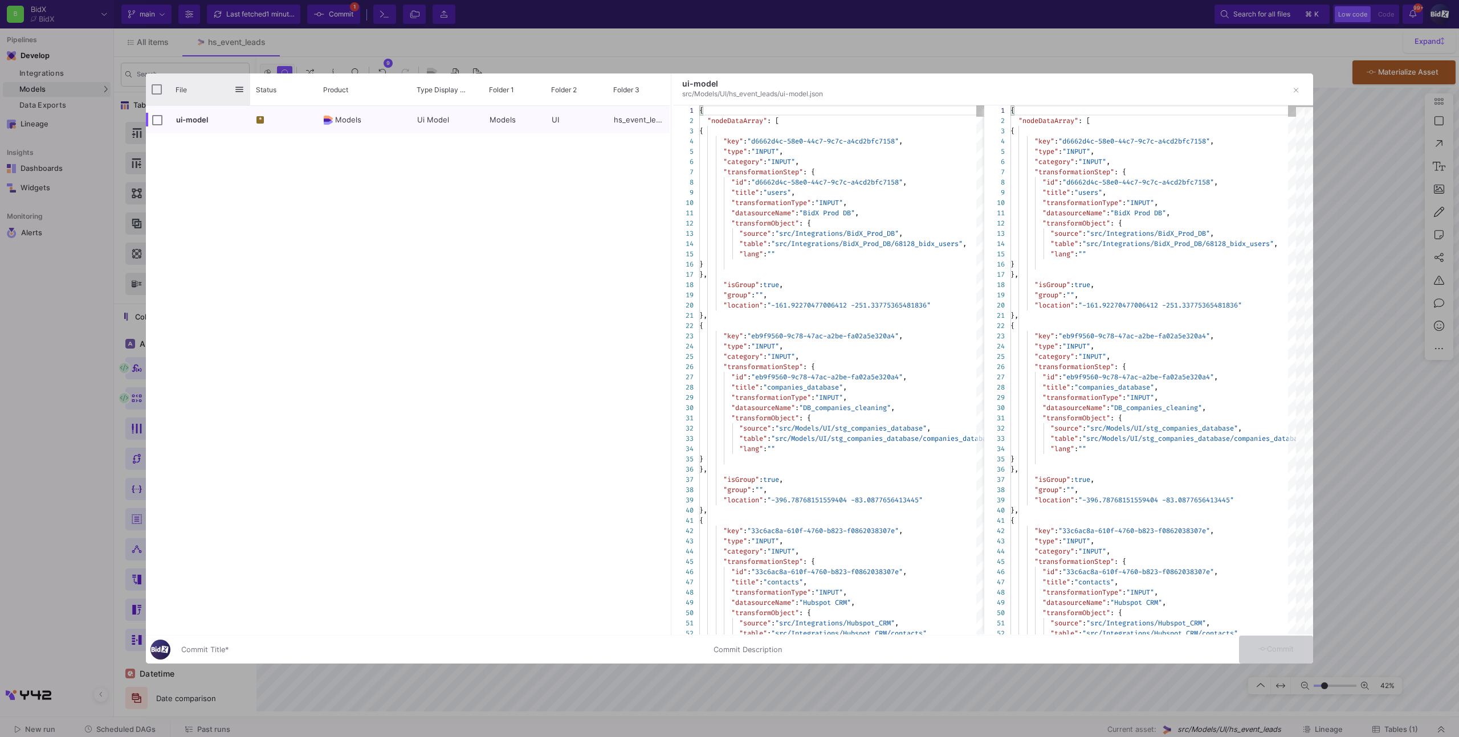
click at [151, 85] on div "File" at bounding box center [198, 90] width 104 height 32
drag, startPoint x: 160, startPoint y: 93, endPoint x: 165, endPoint y: 105, distance: 13.5
click at [160, 93] on input "Press Space to toggle all rows selection (unchecked)" at bounding box center [157, 89] width 10 height 10
checkbox input "true"
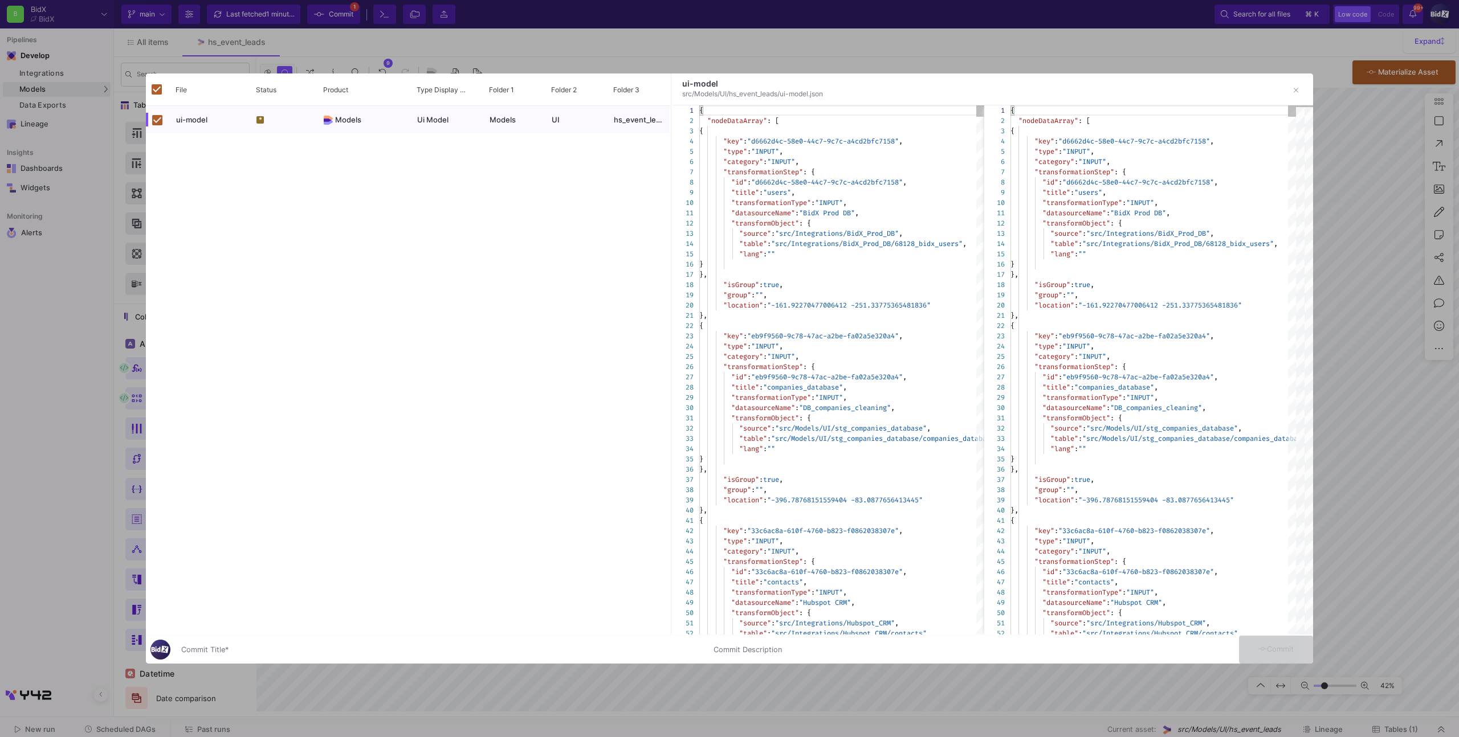
click at [342, 653] on input "Commit Title *" at bounding box center [440, 650] width 519 height 9
type input "x"
click at [1241, 658] on button "Commit" at bounding box center [1276, 650] width 74 height 28
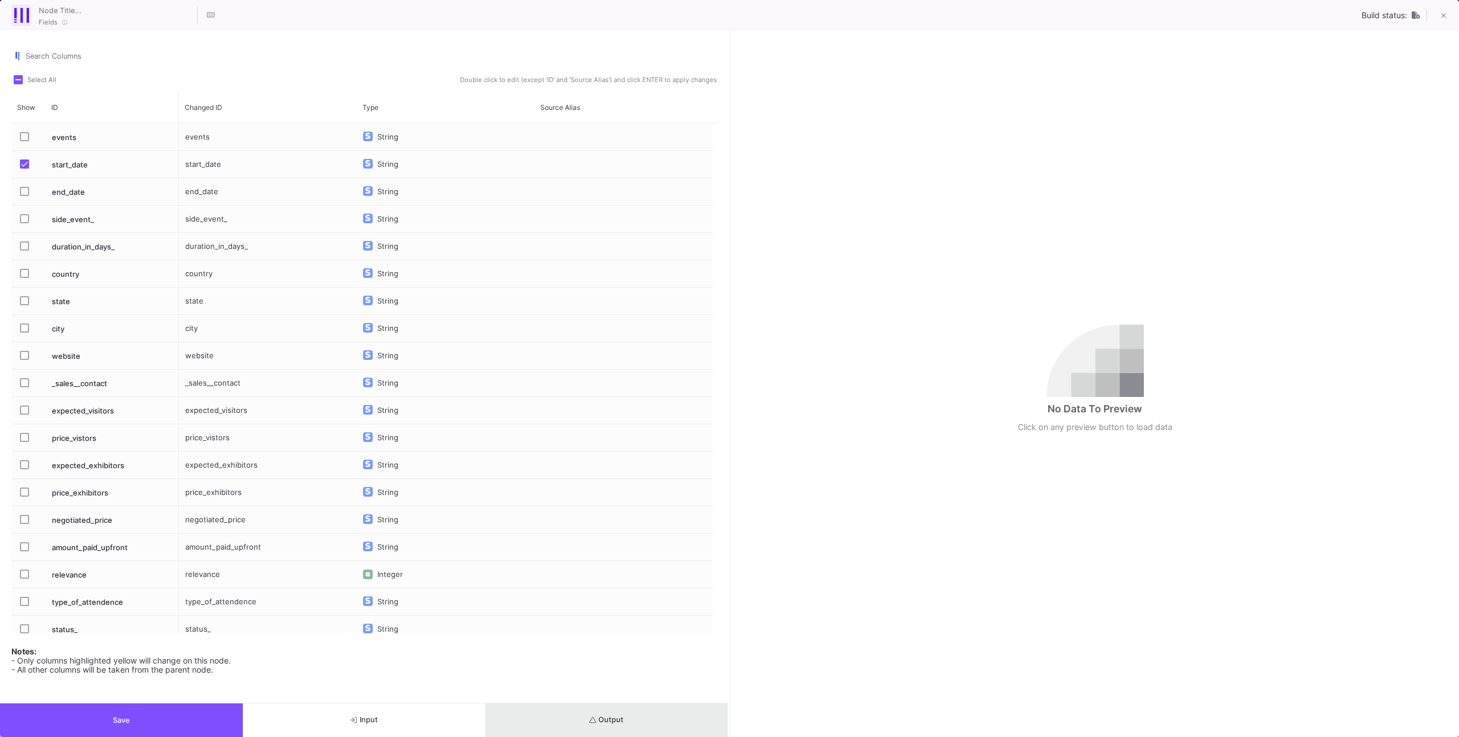
drag, startPoint x: 573, startPoint y: 710, endPoint x: 621, endPoint y: 621, distance: 101.5
click at [573, 711] on button "Output" at bounding box center [607, 721] width 243 height 34
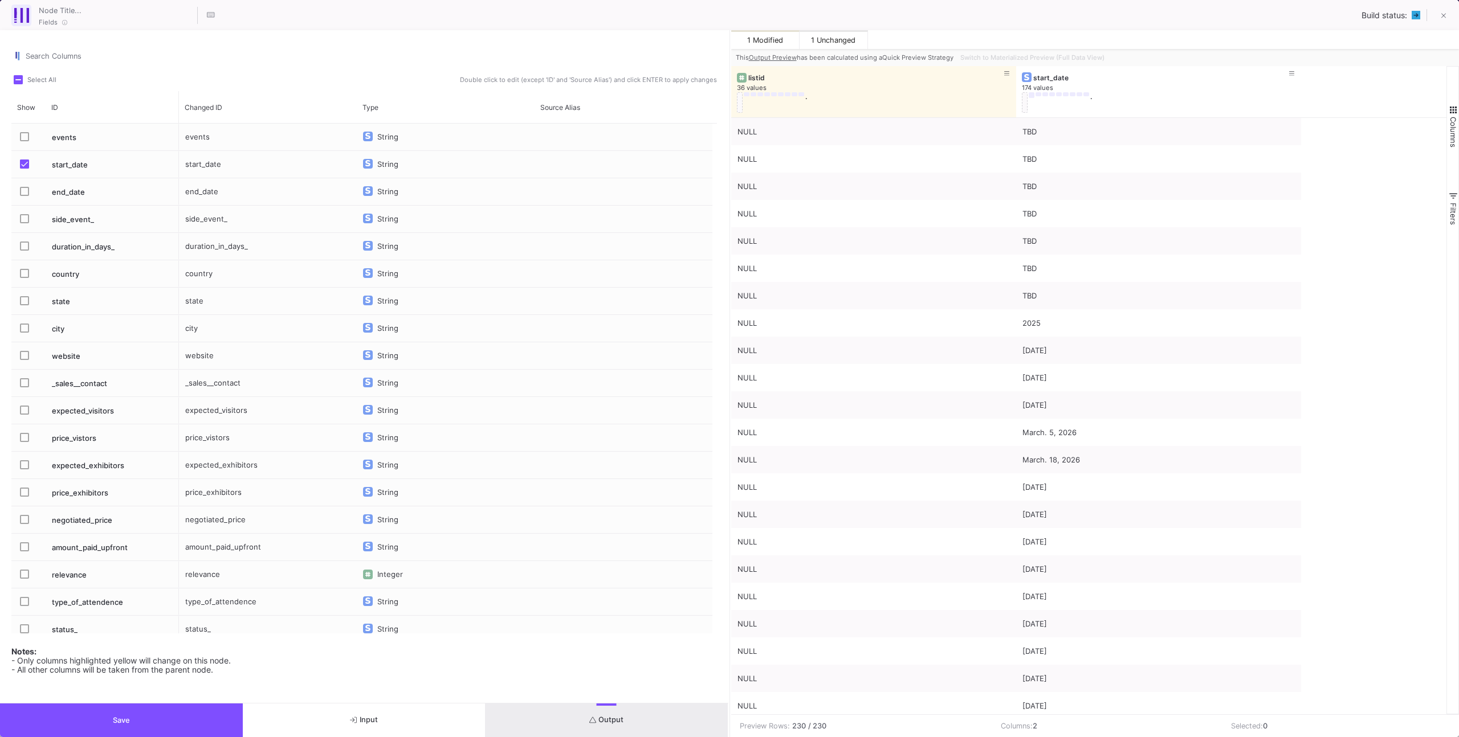
click at [456, 723] on button "Input" at bounding box center [364, 721] width 243 height 34
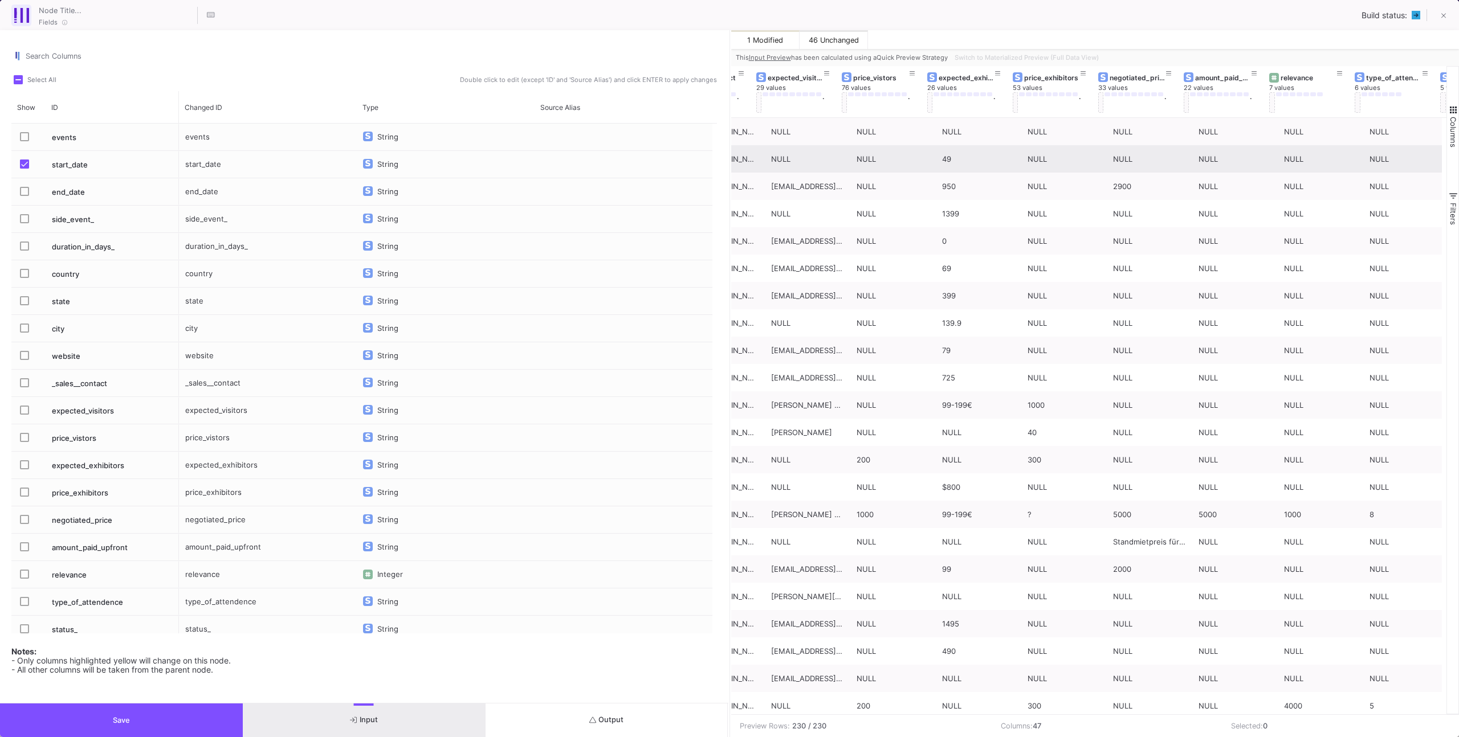
scroll to position [0, 459]
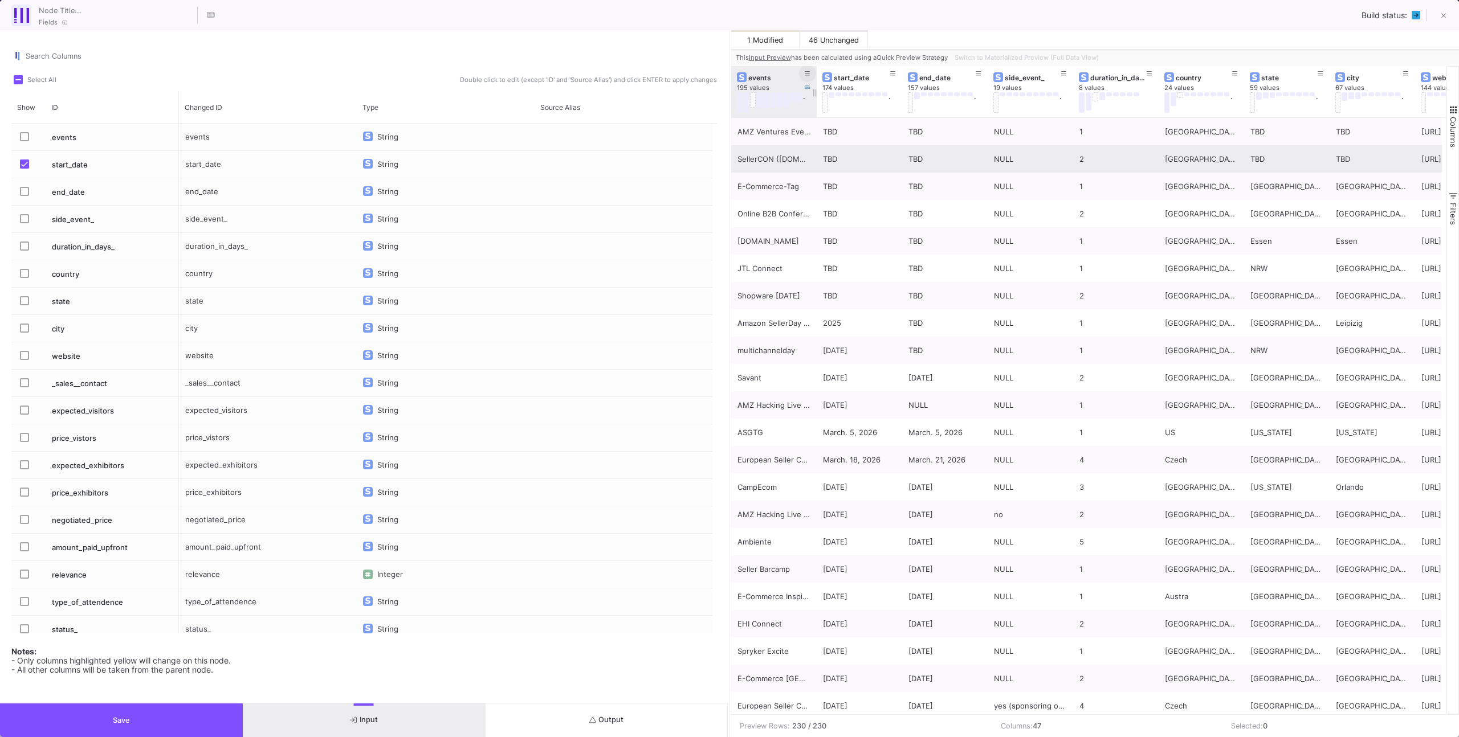
click at [809, 73] on icon at bounding box center [808, 73] width 6 height 5
type input "AMZ"
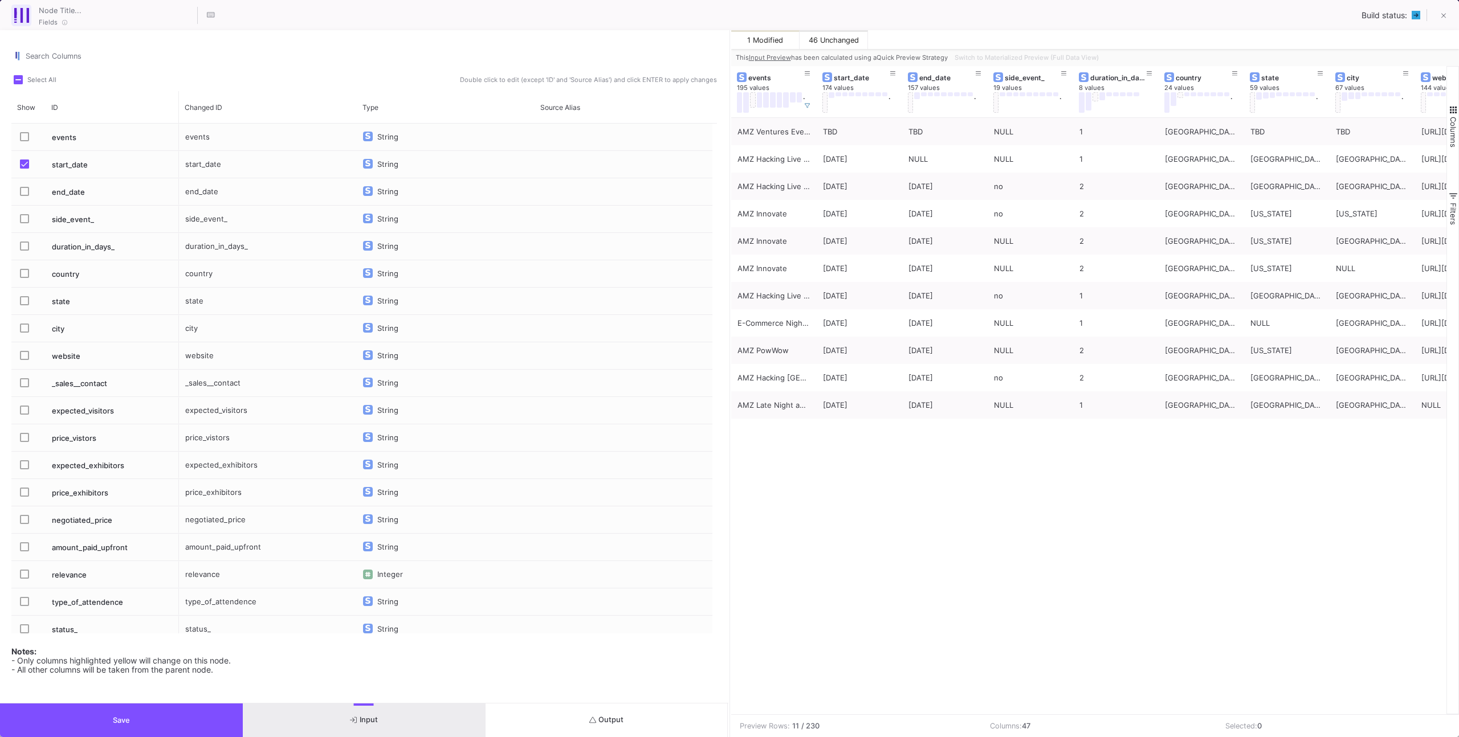
drag, startPoint x: 893, startPoint y: 479, endPoint x: 889, endPoint y: 442, distance: 36.7
click at [892, 476] on div "NULL https://amzventures.de/ TBD TBD Germany 1 NULL TBD TBD AMZ Ventures Event …" at bounding box center [1089, 416] width 716 height 597
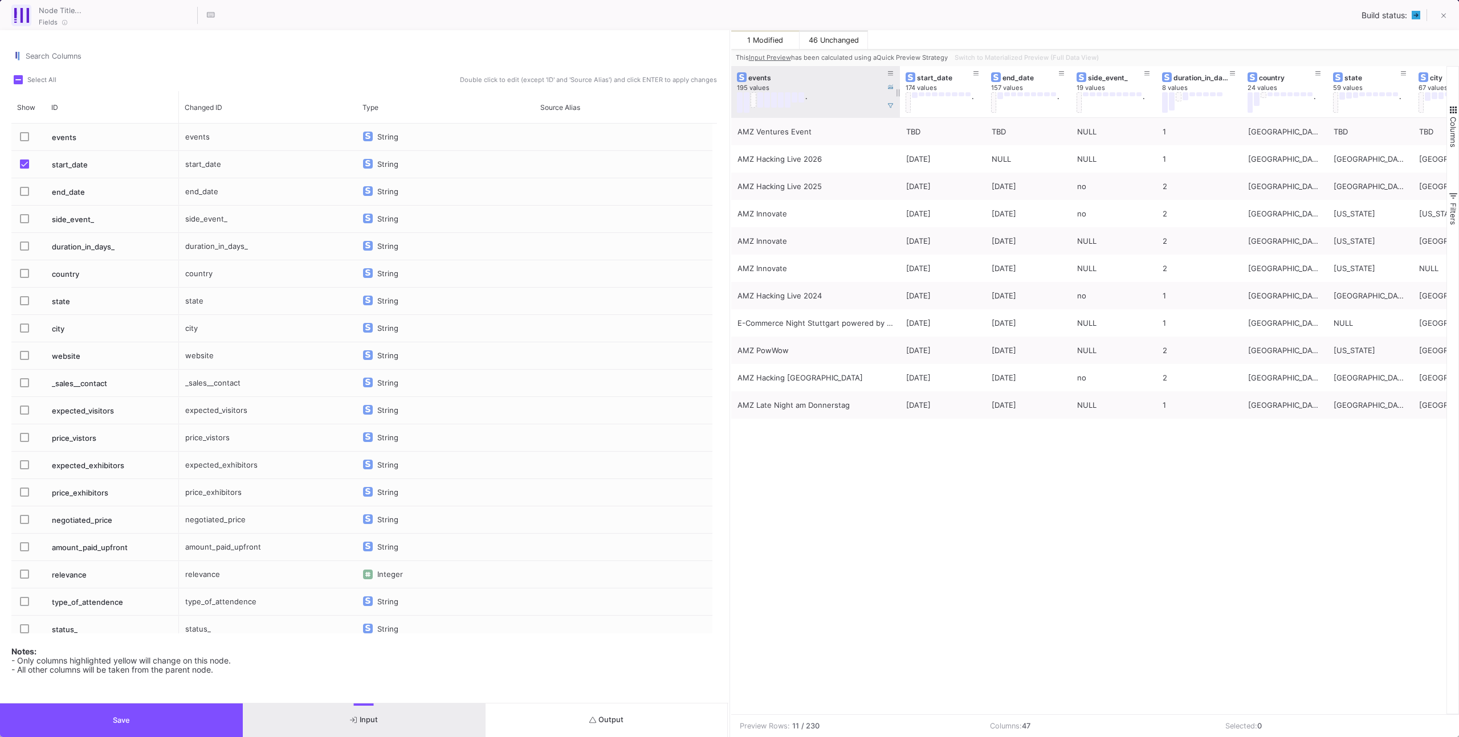
drag, startPoint x: 815, startPoint y: 90, endPoint x: 898, endPoint y: 91, distance: 83.2
click at [898, 91] on div at bounding box center [900, 91] width 5 height 51
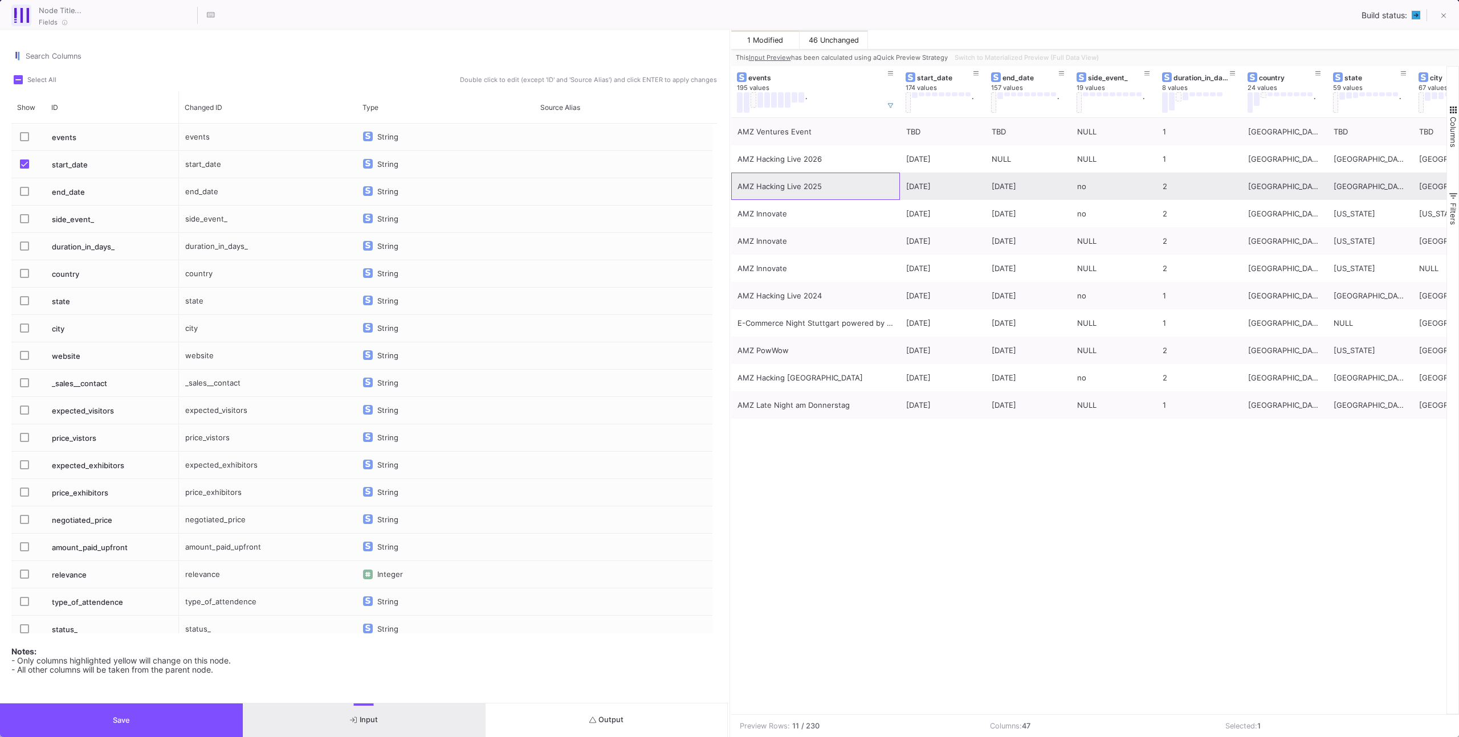
click at [854, 186] on div "AMZ Hacking Live 2025" at bounding box center [815, 186] width 156 height 27
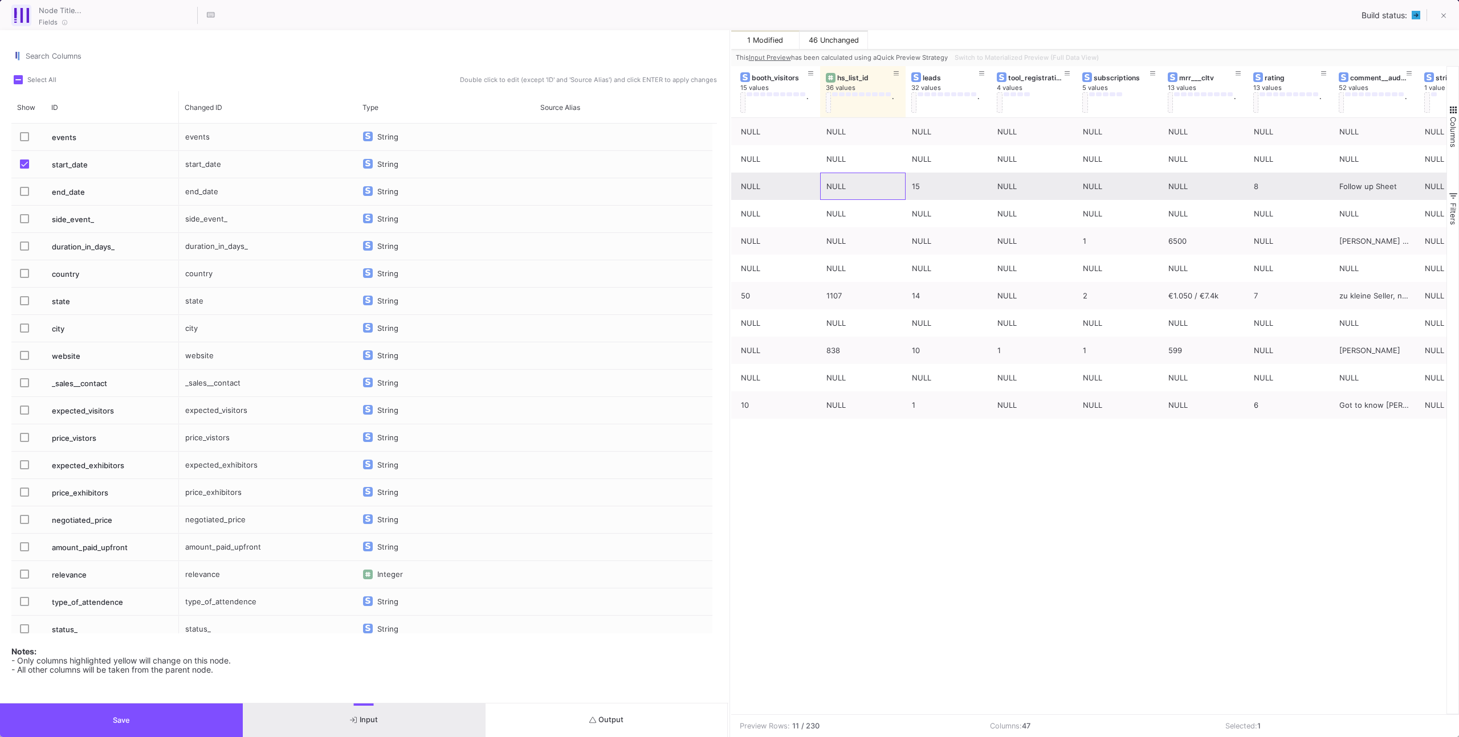
click at [846, 182] on div "NULL" at bounding box center [862, 186] width 73 height 27
click at [1448, 18] on button at bounding box center [1443, 16] width 23 height 23
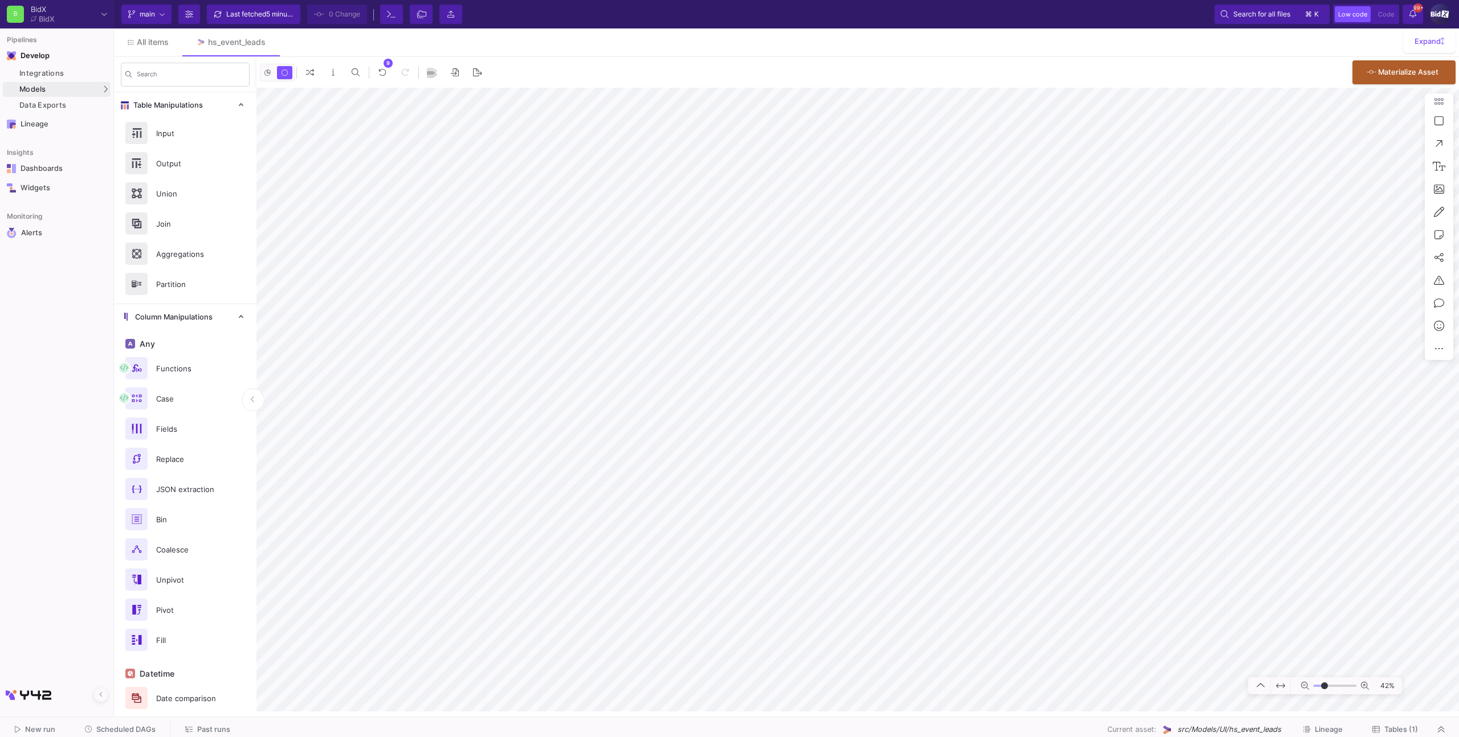
type input "-6"
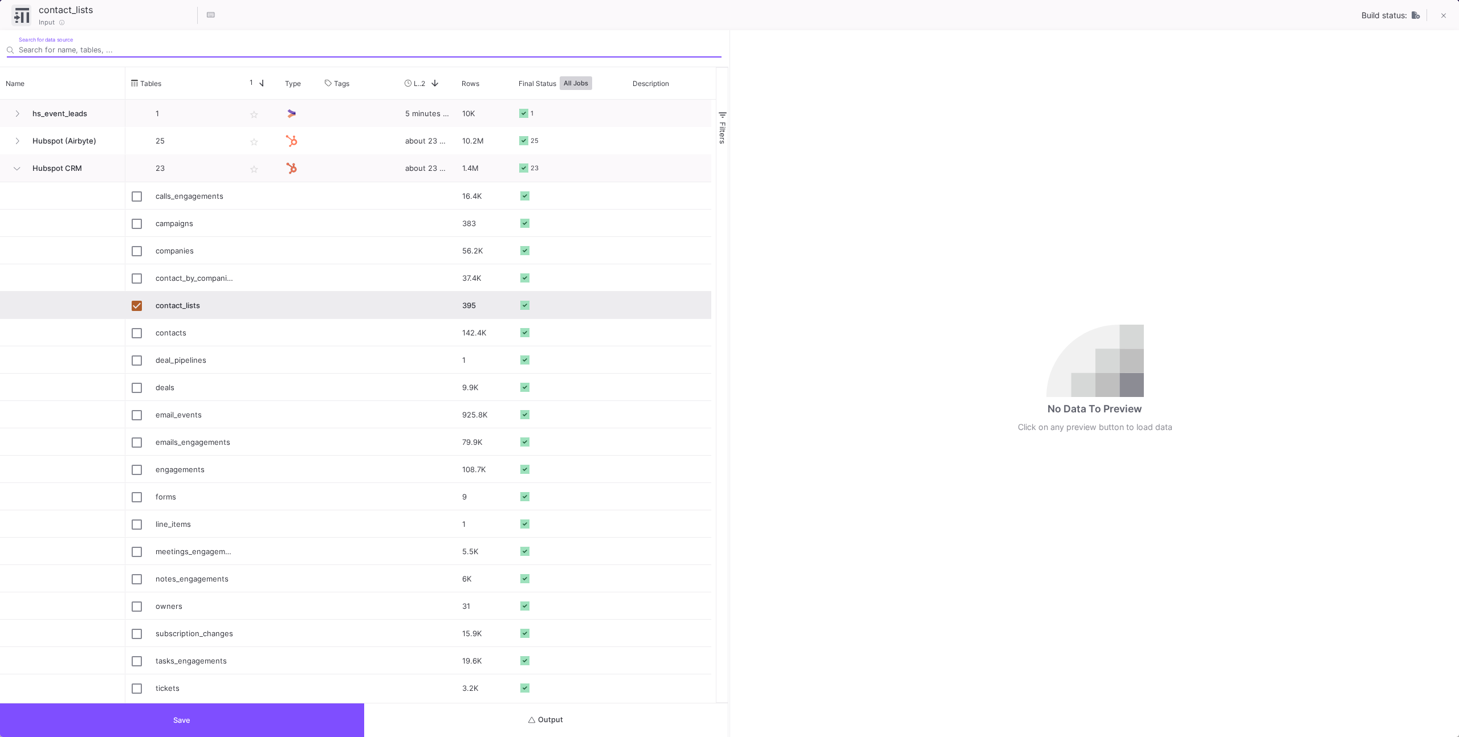
click at [576, 723] on button "Output" at bounding box center [546, 721] width 364 height 34
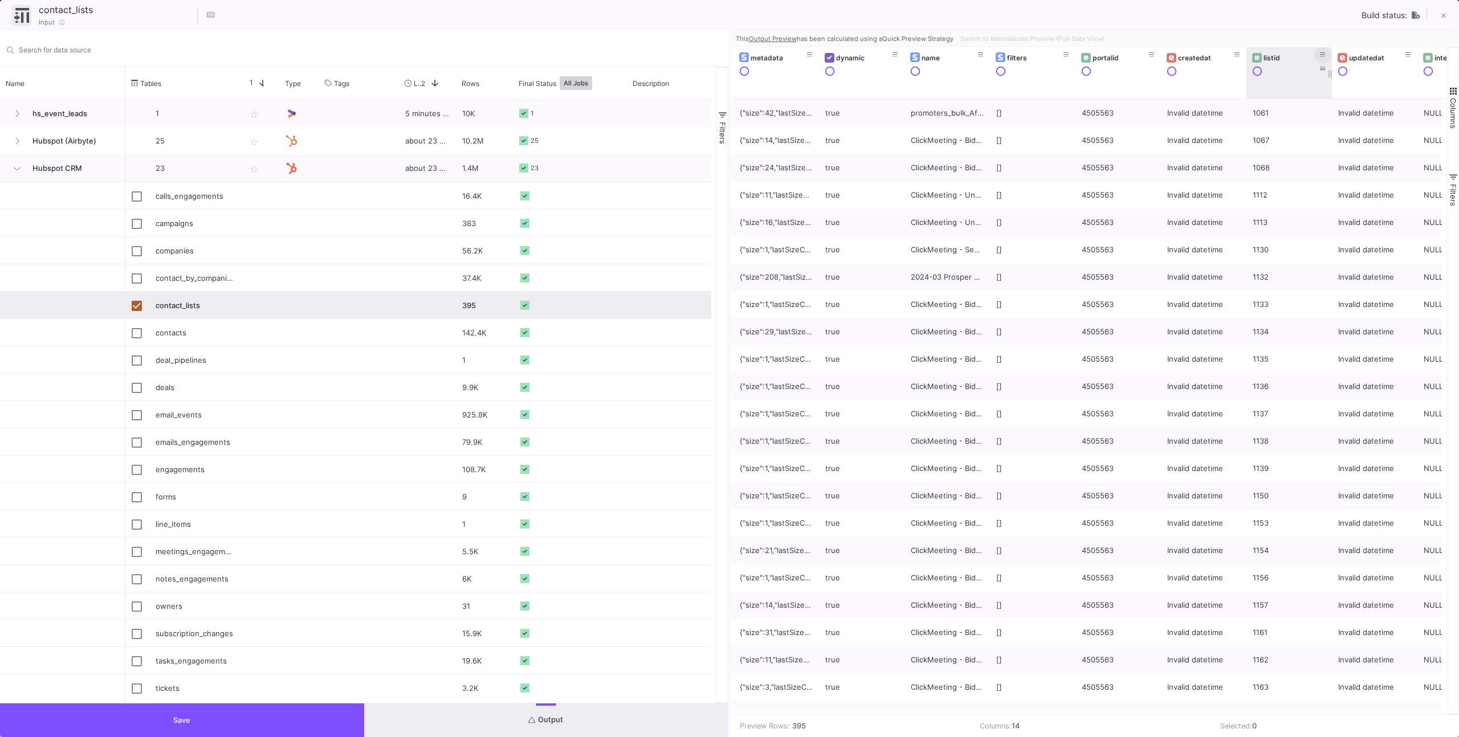
click at [1326, 52] on button at bounding box center [1322, 54] width 17 height 17
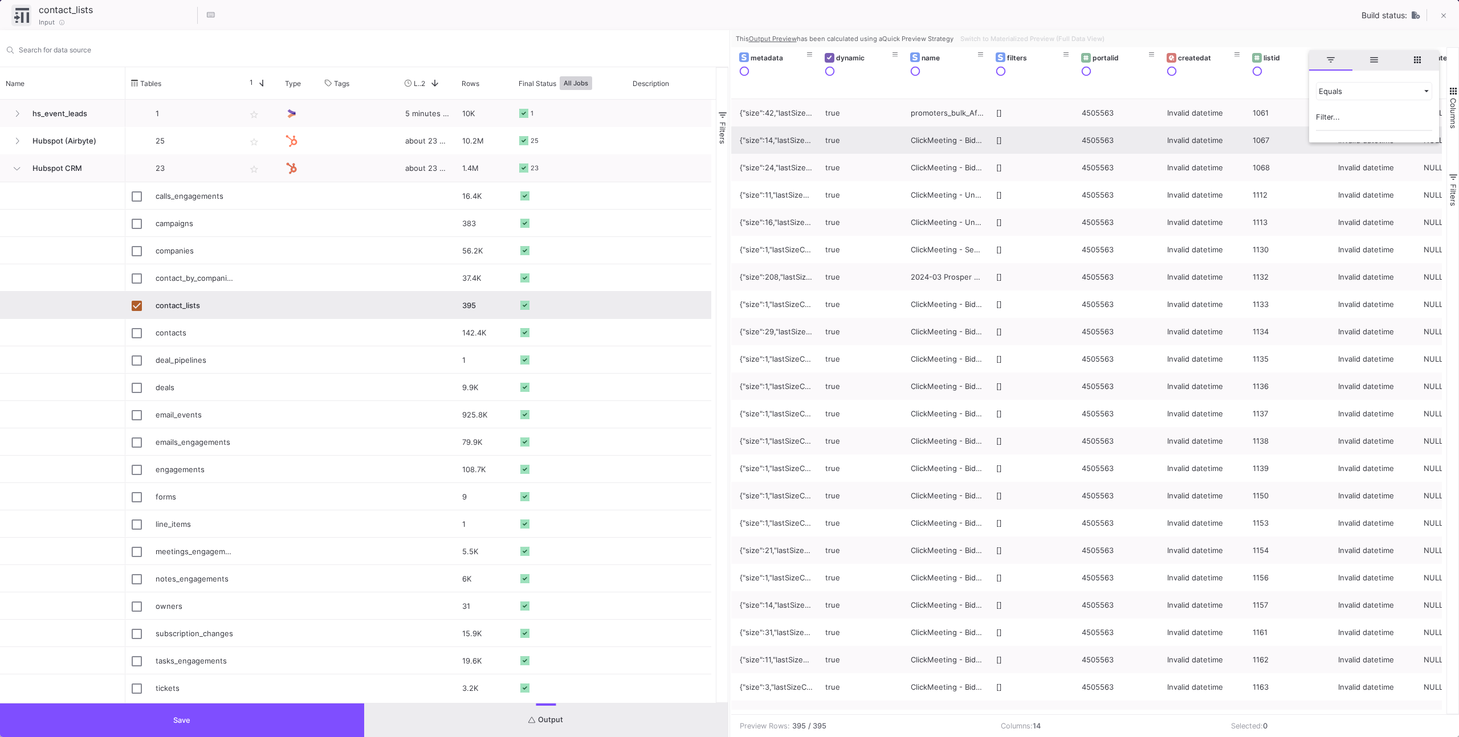
type input "2406"
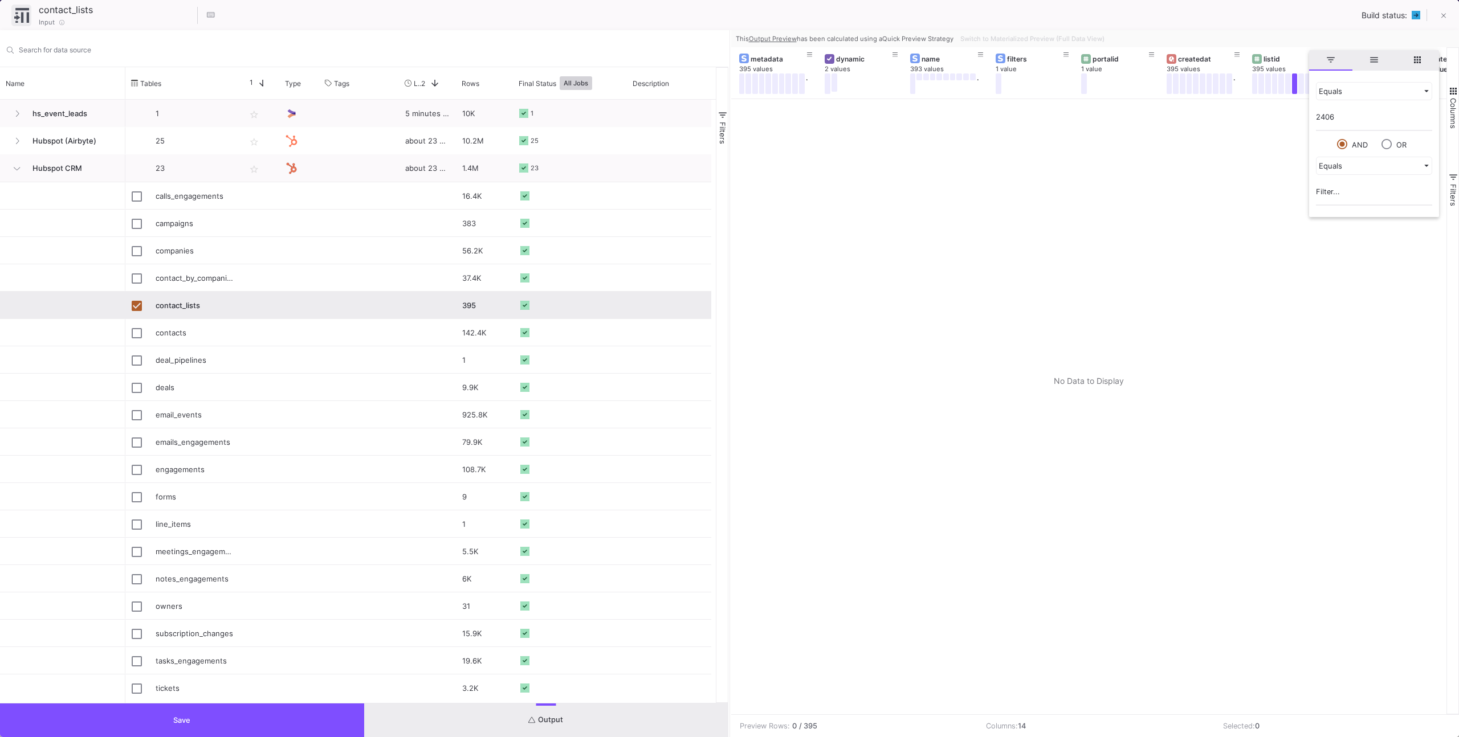
drag, startPoint x: 1206, startPoint y: 185, endPoint x: 1190, endPoint y: 166, distance: 24.7
click at [1205, 184] on div at bounding box center [1089, 406] width 716 height 615
drag, startPoint x: 896, startPoint y: 165, endPoint x: 853, endPoint y: 222, distance: 71.5
click at [896, 165] on div at bounding box center [1089, 406] width 716 height 615
click at [413, 708] on button "Output" at bounding box center [546, 721] width 364 height 34
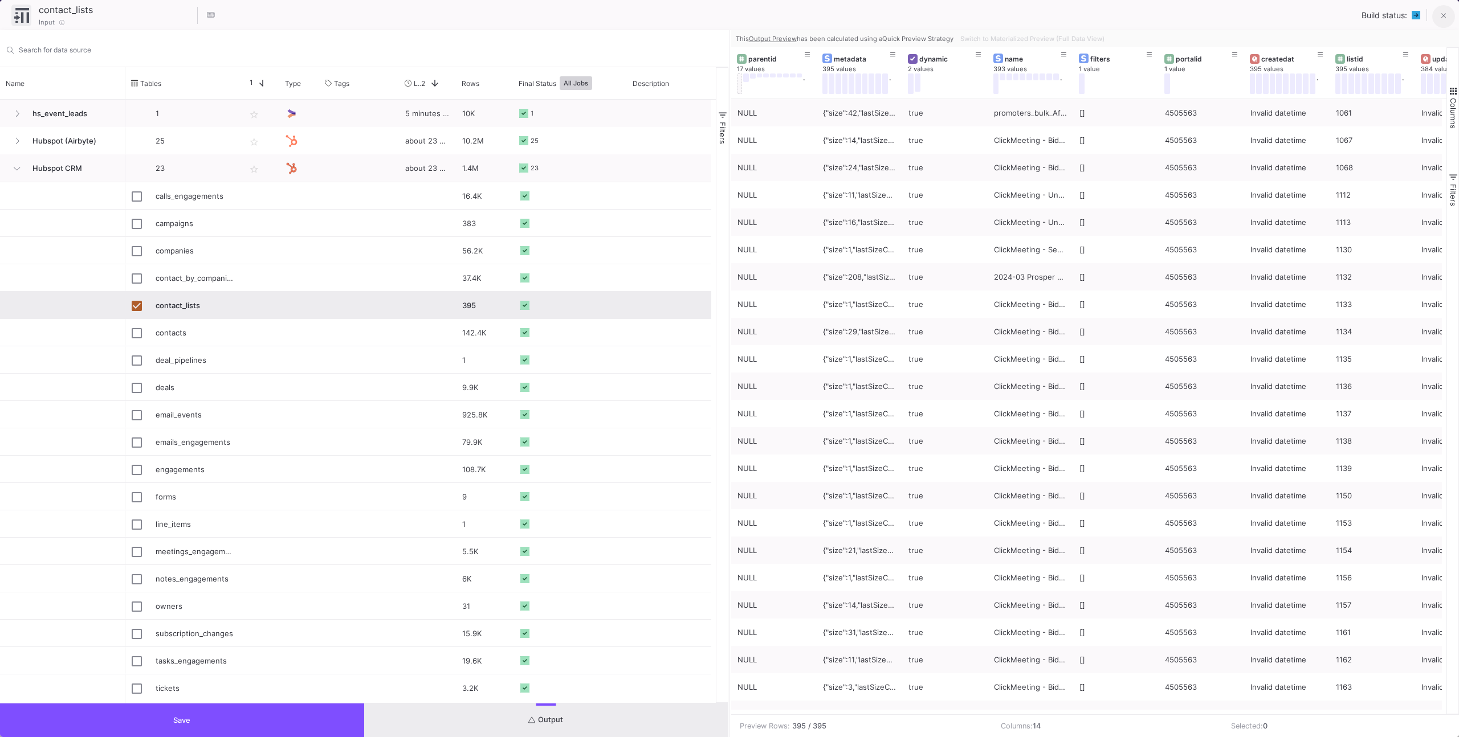
click at [1440, 17] on button at bounding box center [1443, 16] width 23 height 23
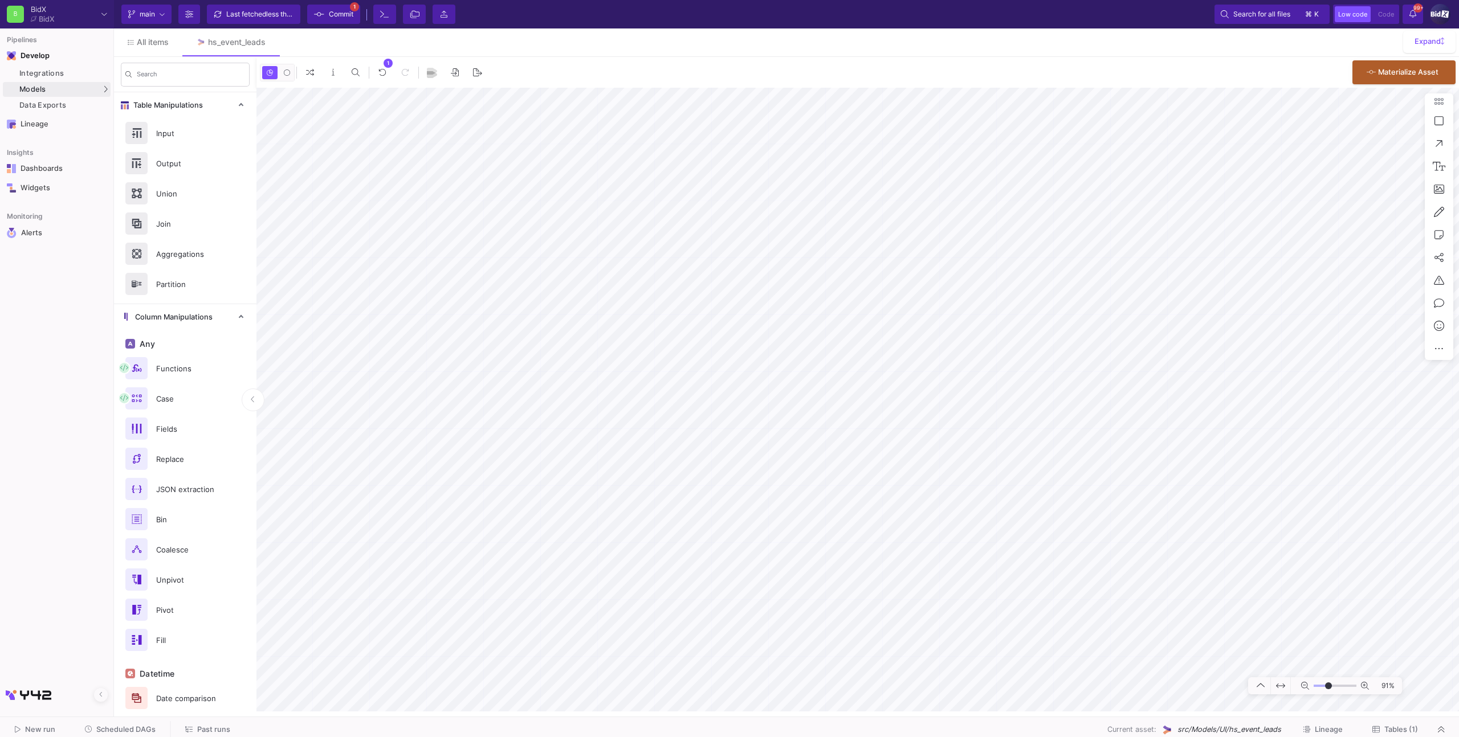
type input "-15"
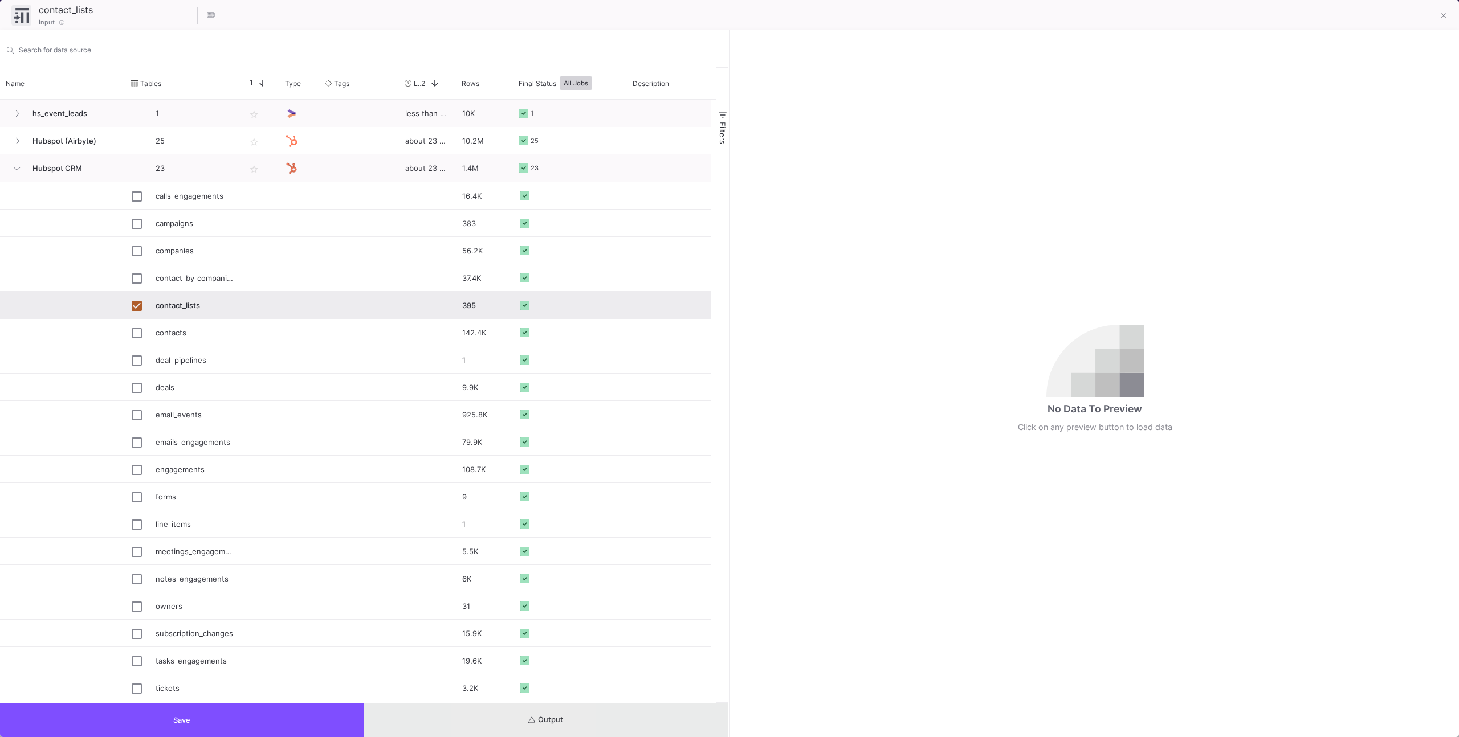
click at [517, 715] on button "Output" at bounding box center [546, 721] width 364 height 34
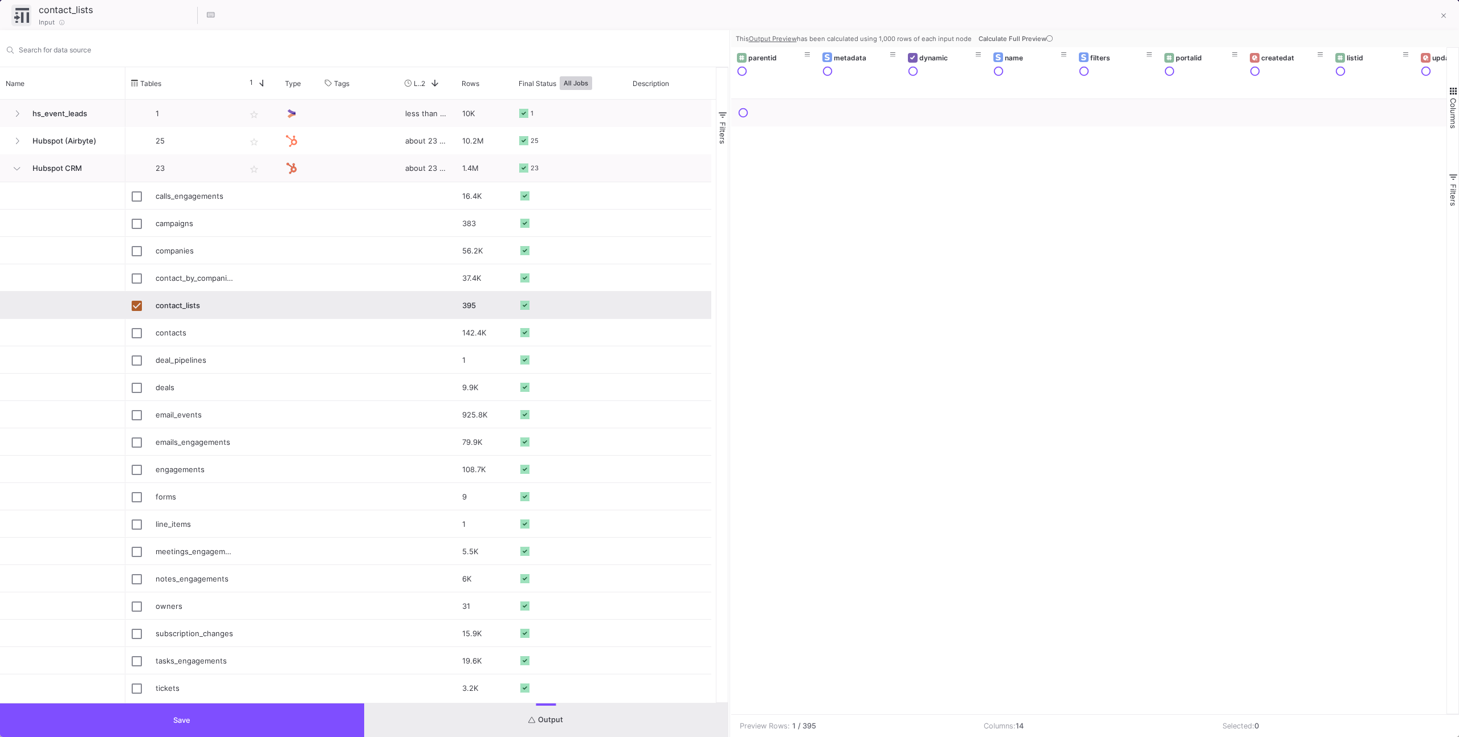
click at [1012, 41] on span "Calculate Full Preview" at bounding box center [1017, 39] width 76 height 8
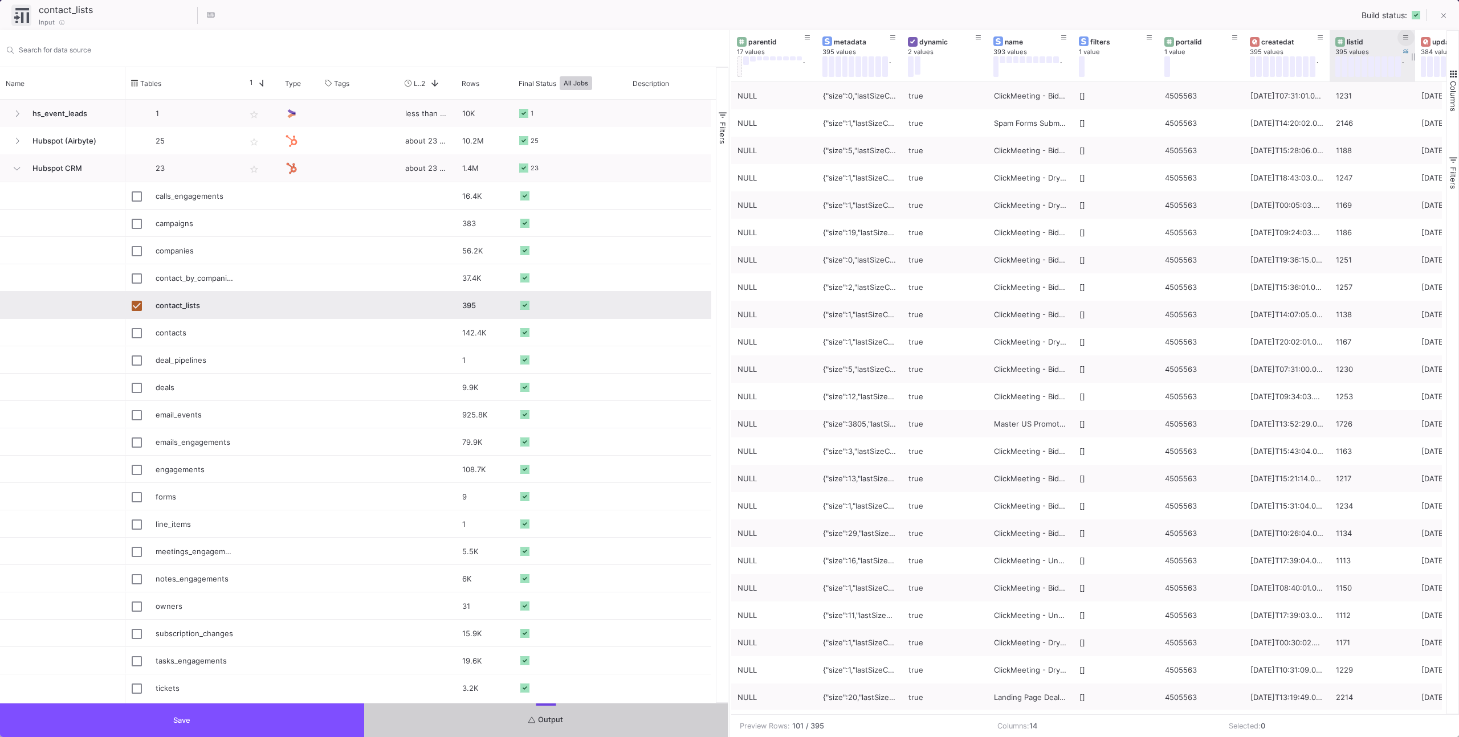
click at [1404, 37] on button at bounding box center [1405, 37] width 17 height 17
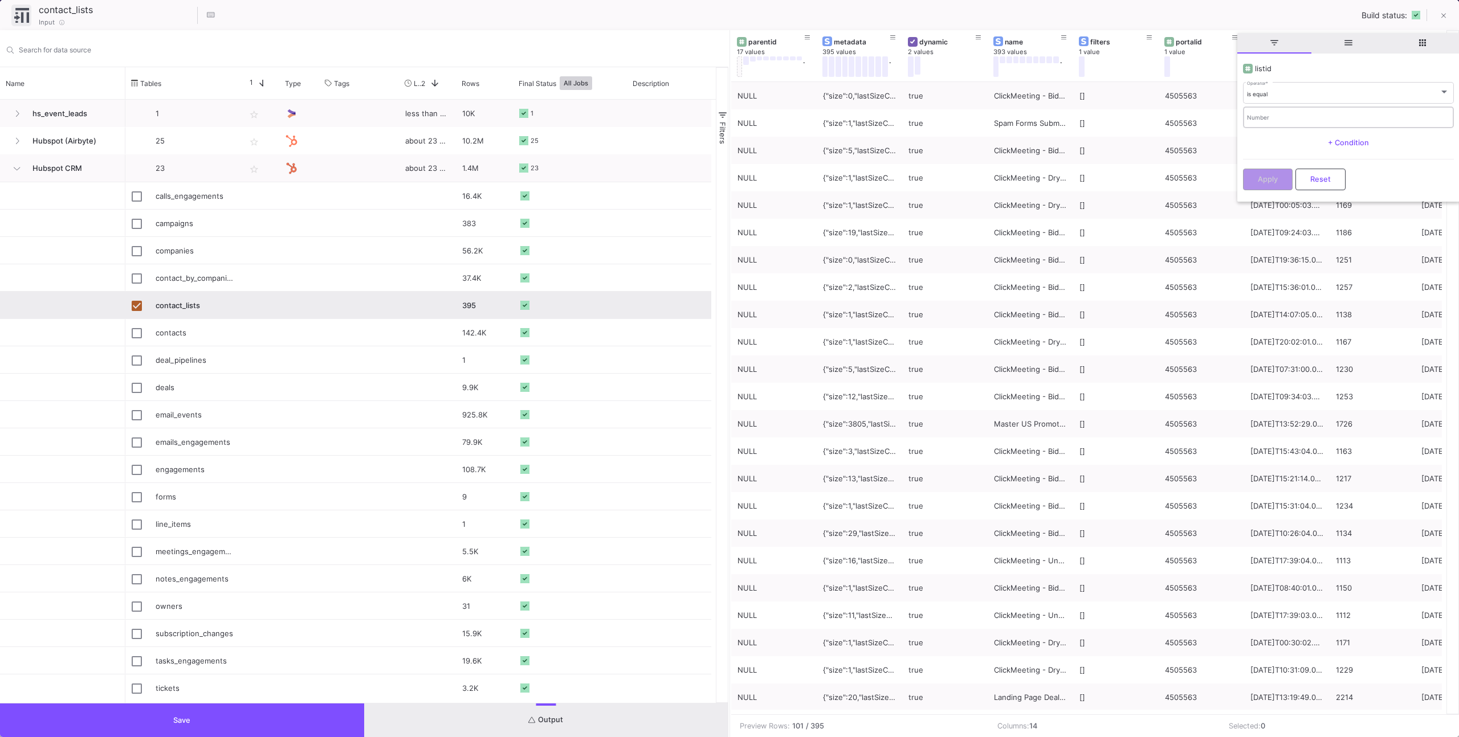
click at [1313, 124] on div "Number" at bounding box center [1348, 116] width 202 height 23
paste input "2406"
type input "2406"
click at [1275, 175] on button "Apply" at bounding box center [1268, 179] width 50 height 22
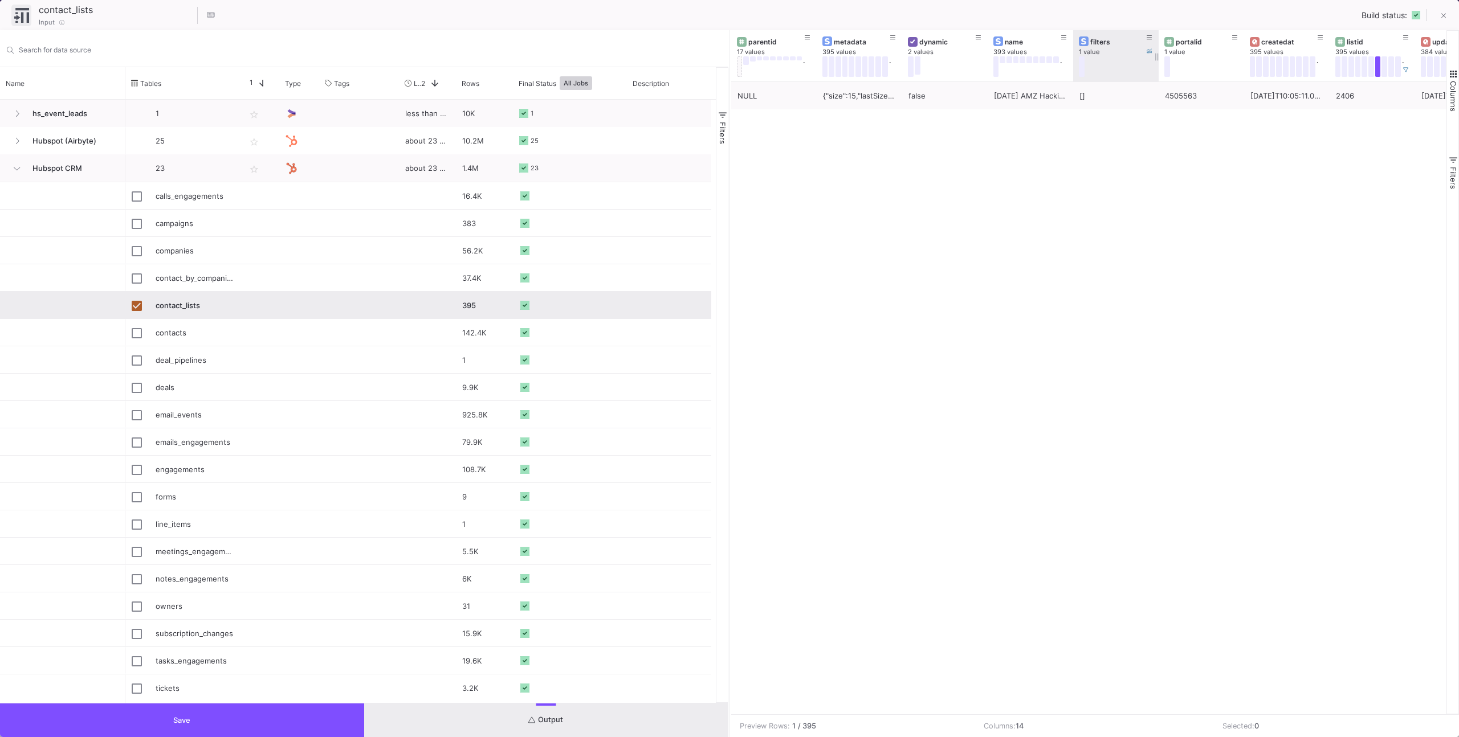
click at [1073, 60] on div "filters 1 value" at bounding box center [1115, 55] width 85 height 51
drag, startPoint x: 1071, startPoint y: 64, endPoint x: 1136, endPoint y: 67, distance: 65.6
click at [1136, 67] on div at bounding box center [1138, 55] width 5 height 51
click at [1444, 14] on icon at bounding box center [1443, 16] width 5 height 8
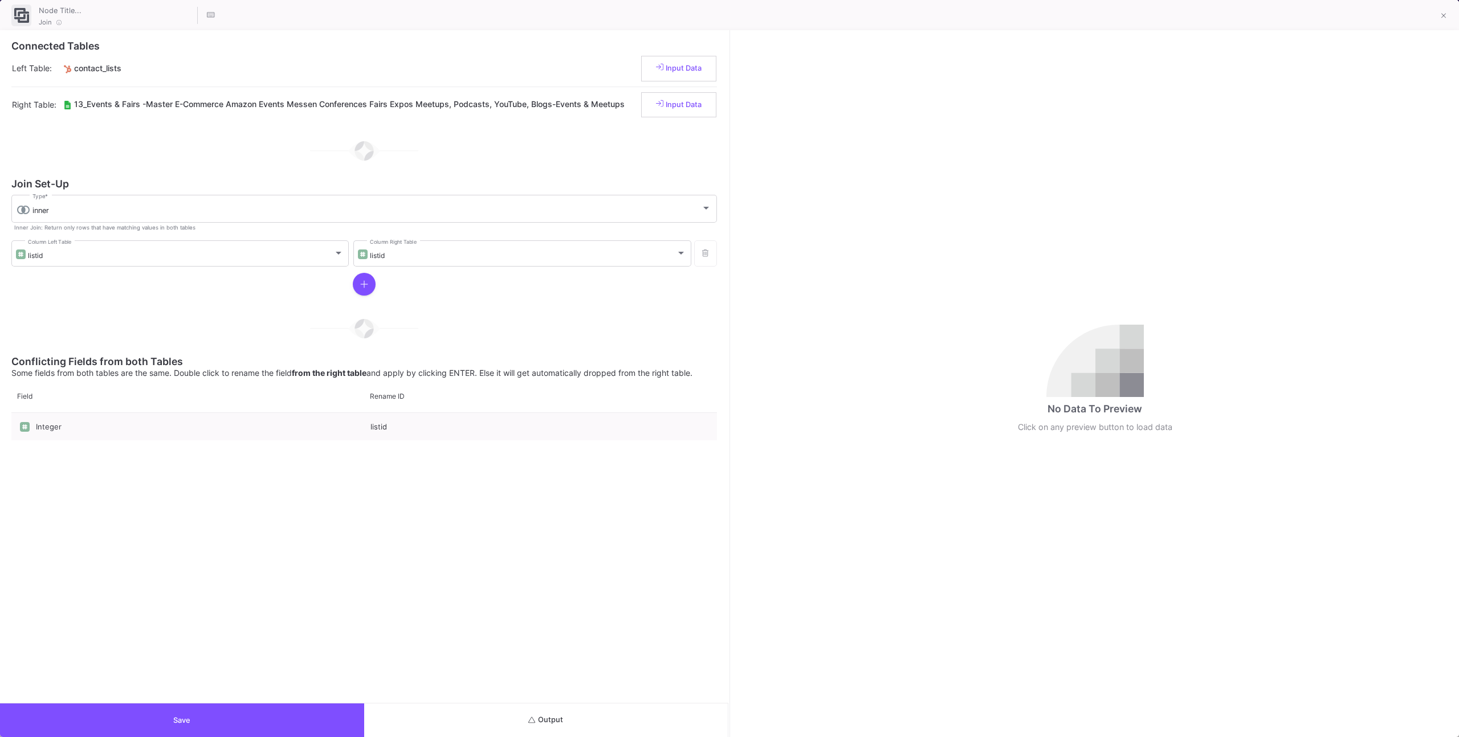
drag, startPoint x: 523, startPoint y: 719, endPoint x: 530, endPoint y: 706, distance: 14.8
click at [524, 716] on button "Output" at bounding box center [546, 721] width 364 height 34
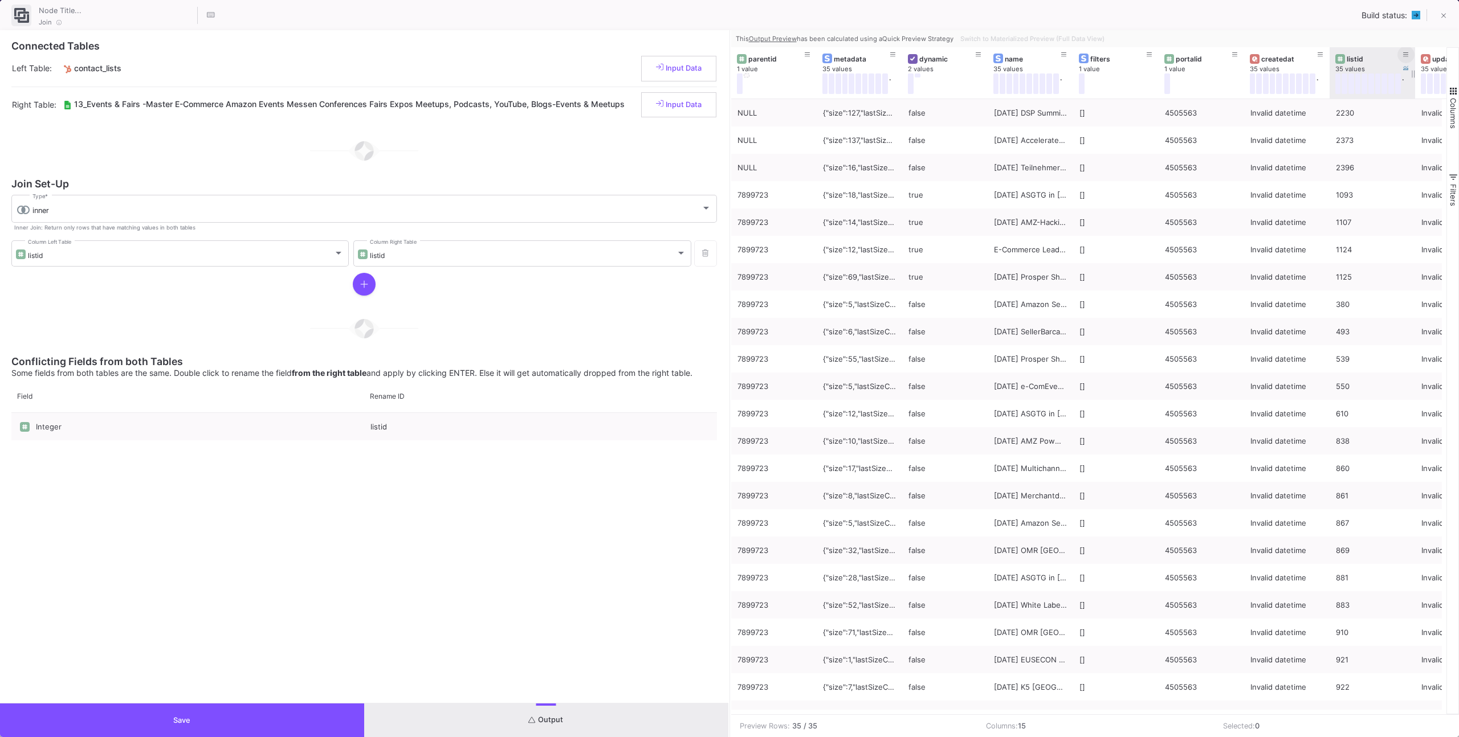
click at [1405, 52] on icon at bounding box center [1406, 54] width 6 height 5
type input "2406"
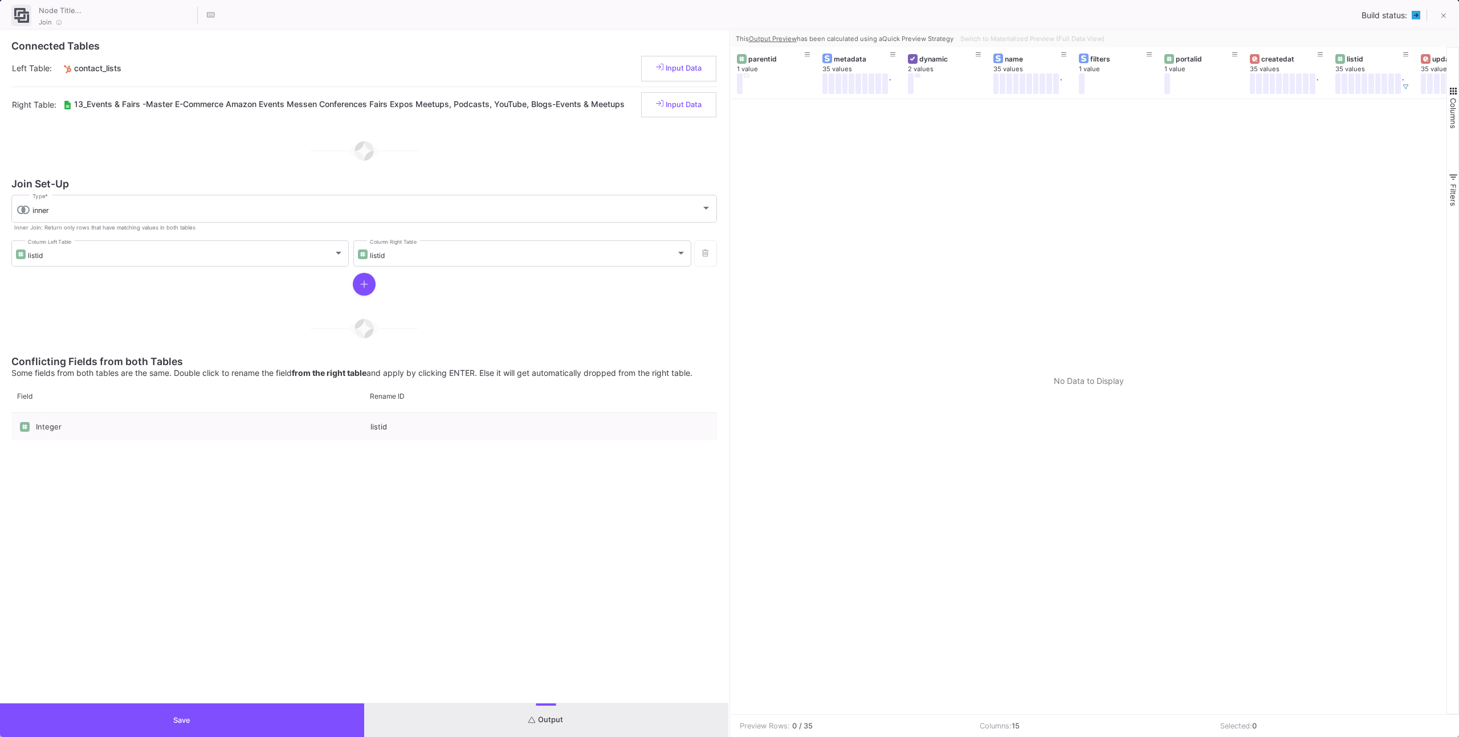
click at [1298, 129] on div at bounding box center [1089, 406] width 716 height 615
click at [1410, 84] on button at bounding box center [1405, 87] width 17 height 17
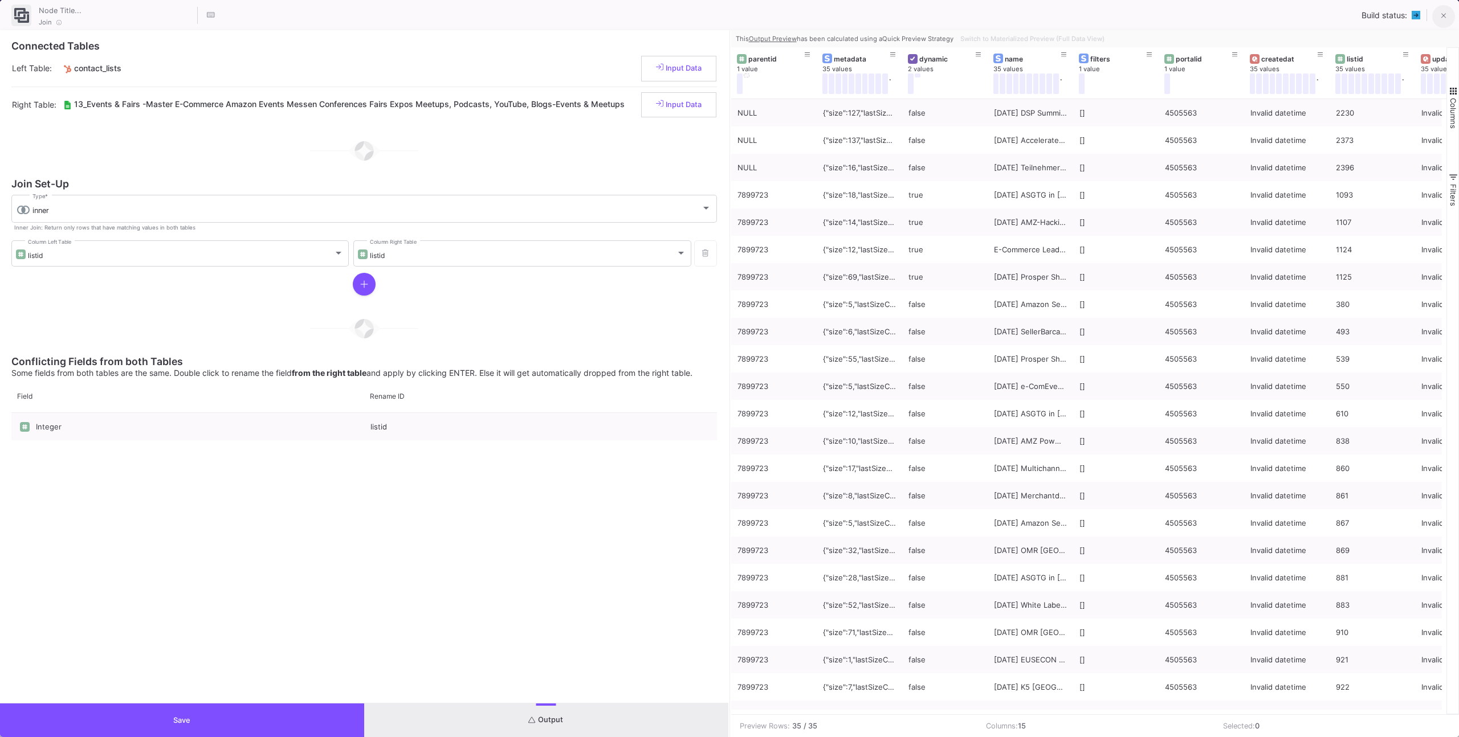
click at [1449, 17] on button at bounding box center [1443, 16] width 23 height 23
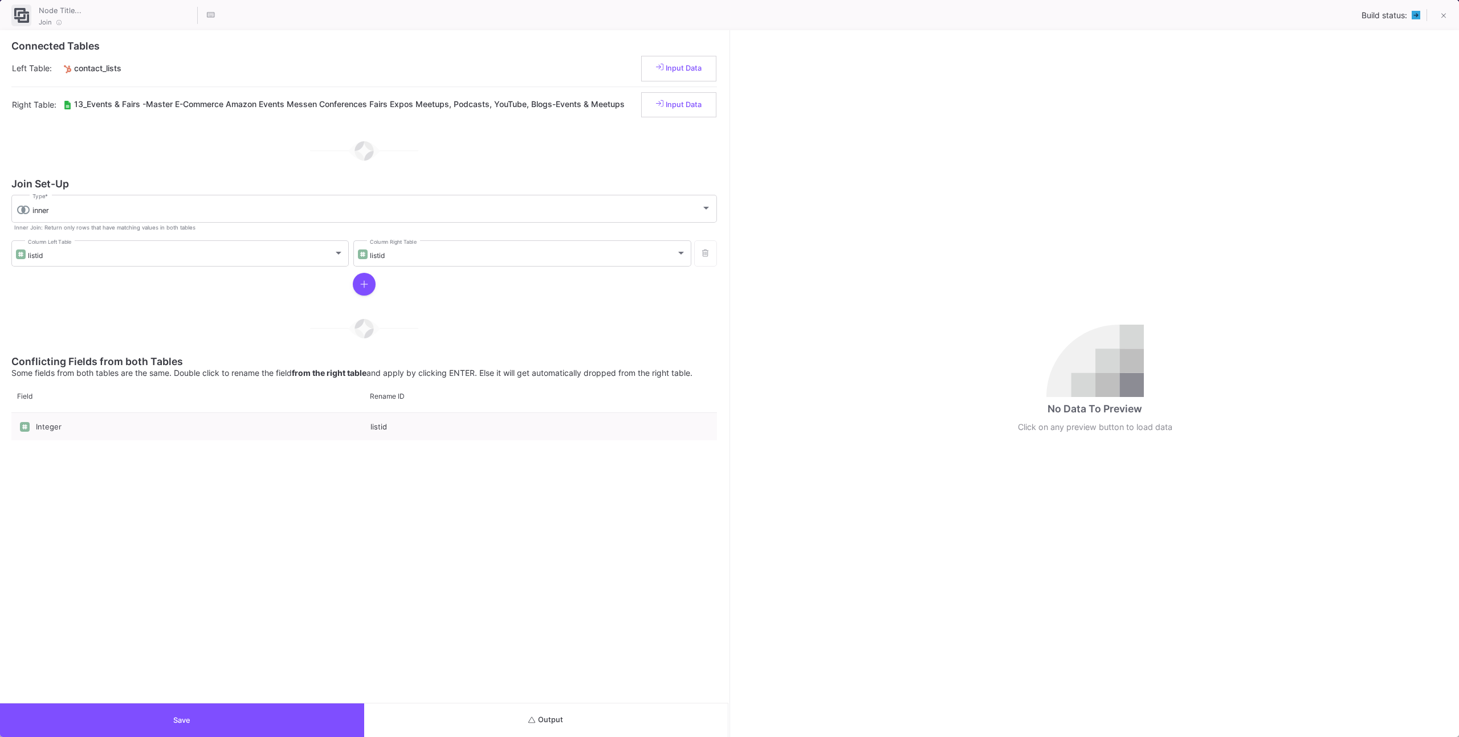
click at [630, 727] on button "Output" at bounding box center [546, 721] width 364 height 34
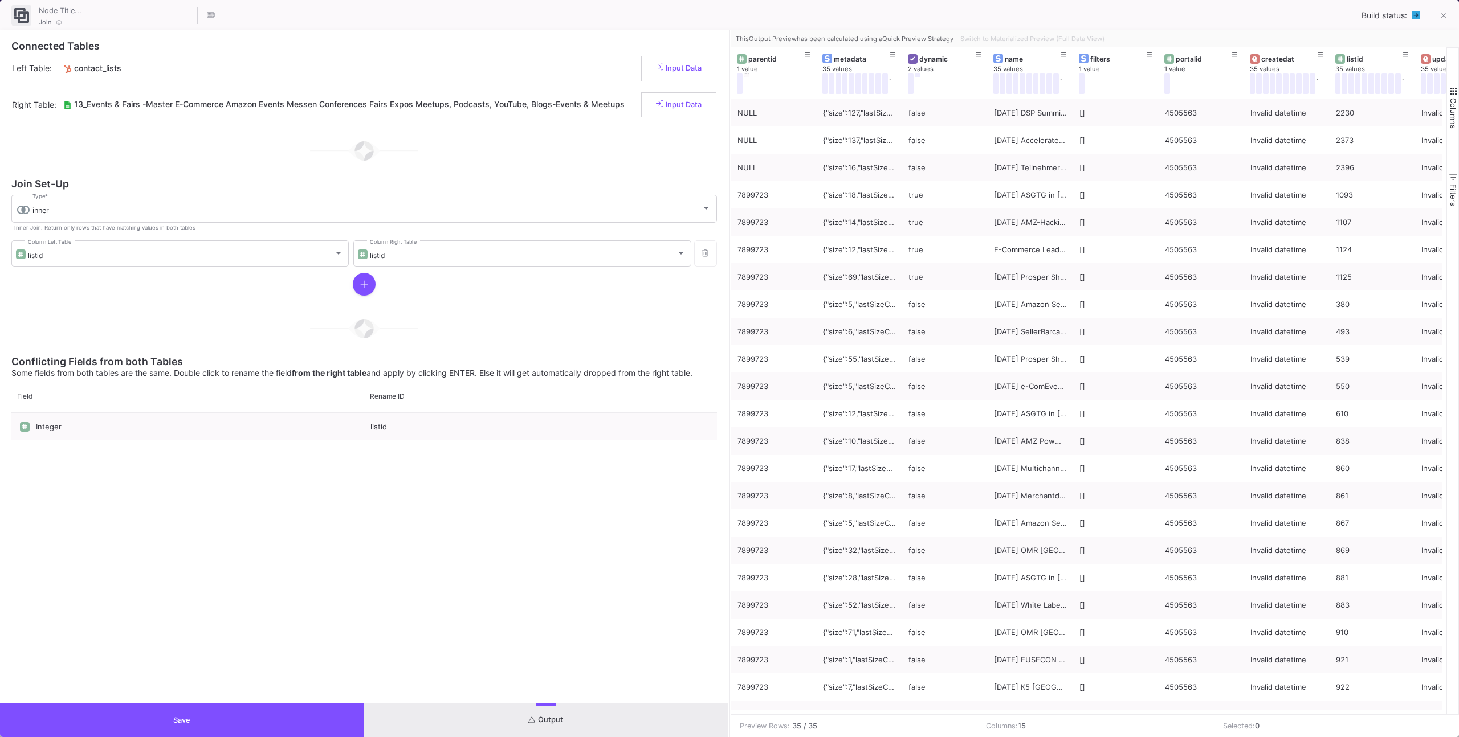
drag, startPoint x: 555, startPoint y: 702, endPoint x: 556, endPoint y: 712, distance: 9.7
click at [555, 703] on div "Connected Tables Left Table: contact_lists Input Data Right Table: 13_Events & …" at bounding box center [364, 383] width 728 height 707
click at [556, 713] on button "Output" at bounding box center [546, 721] width 364 height 34
click at [337, 715] on button "Save" at bounding box center [182, 721] width 364 height 34
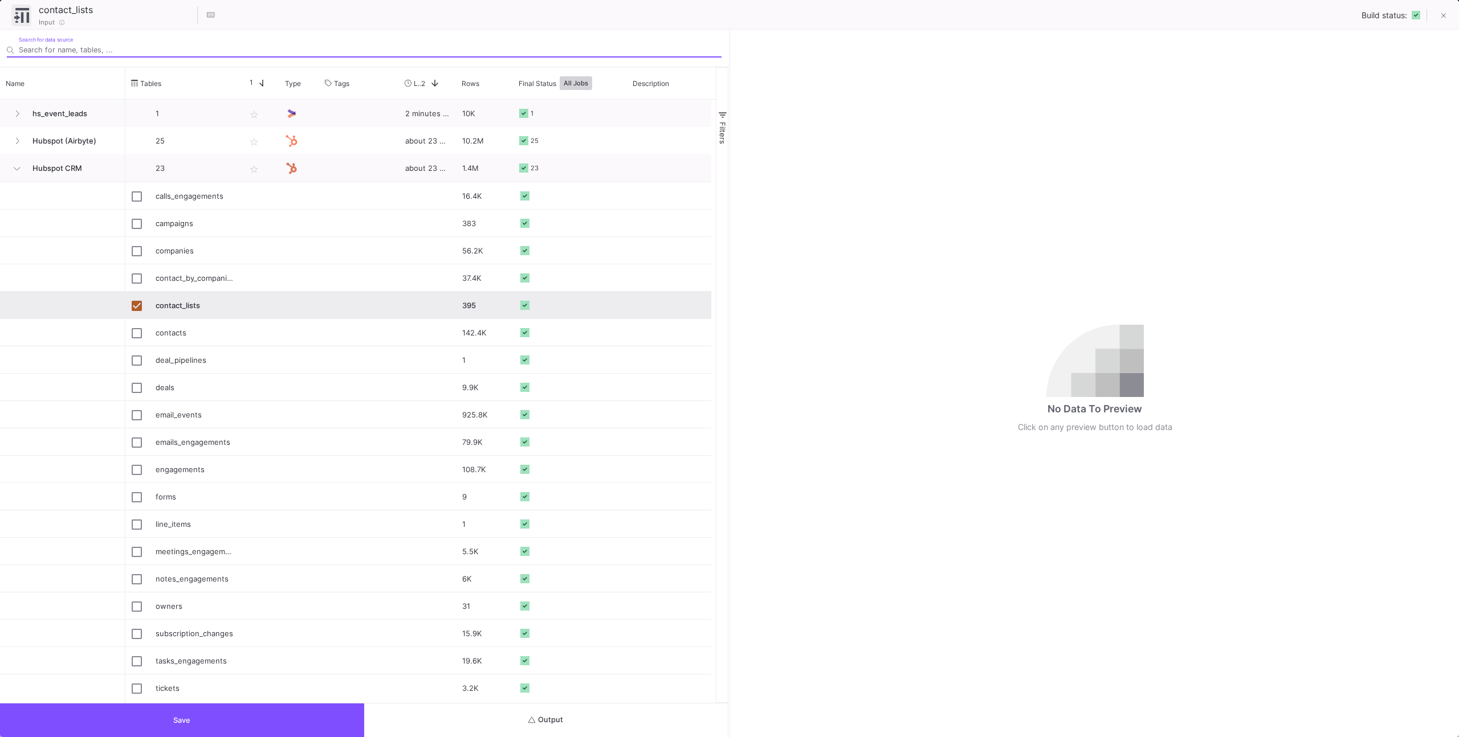
click at [500, 723] on button "Output" at bounding box center [546, 721] width 364 height 34
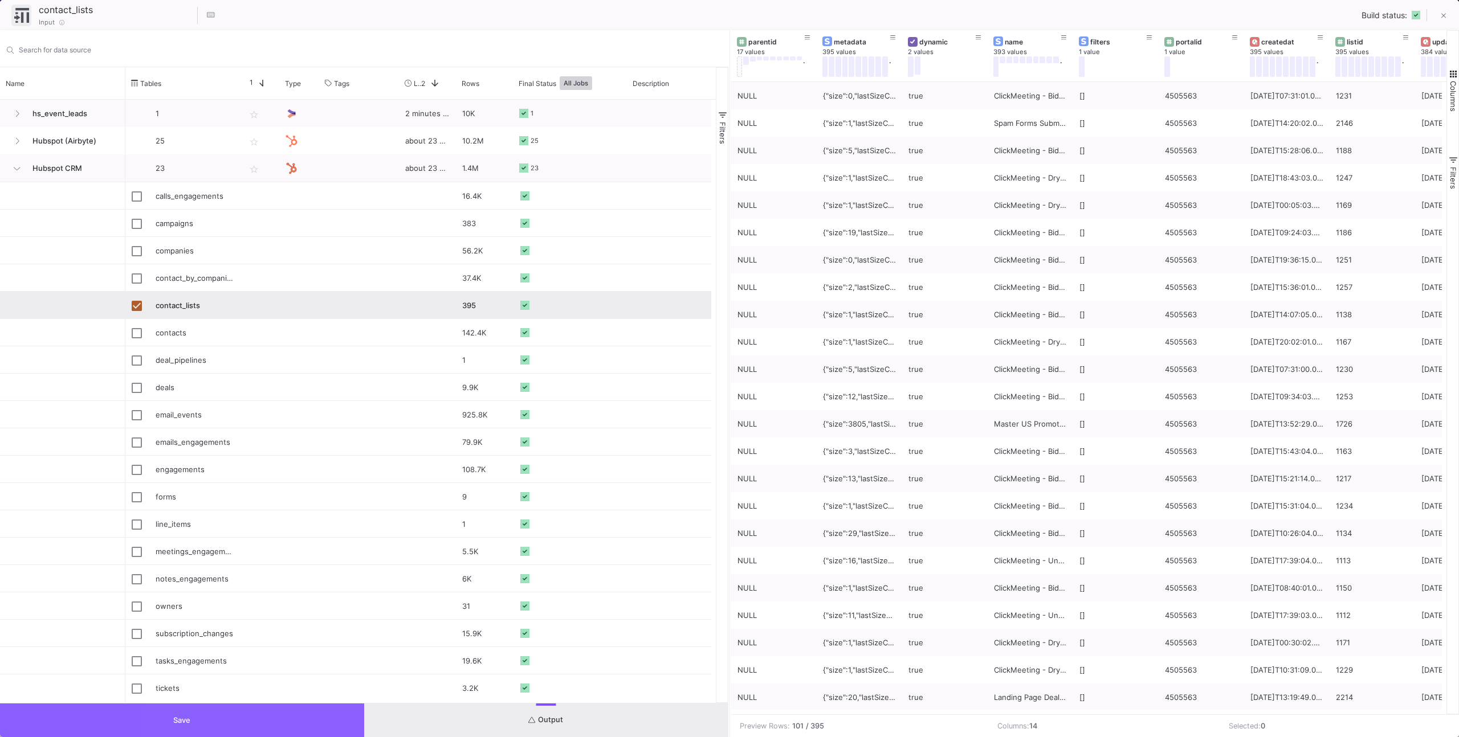
click at [325, 717] on button "Save" at bounding box center [182, 721] width 364 height 34
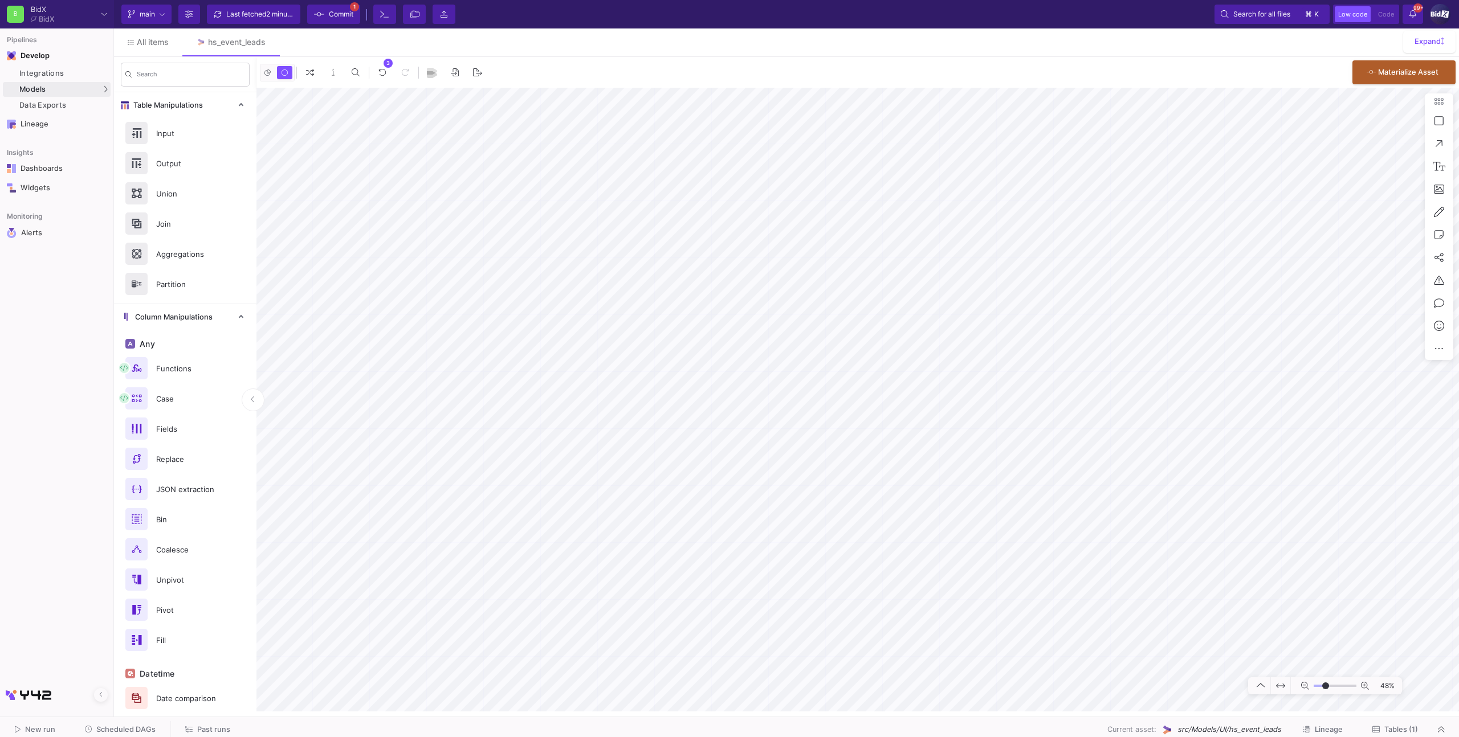
click at [335, 21] on span "Commit" at bounding box center [341, 14] width 25 height 17
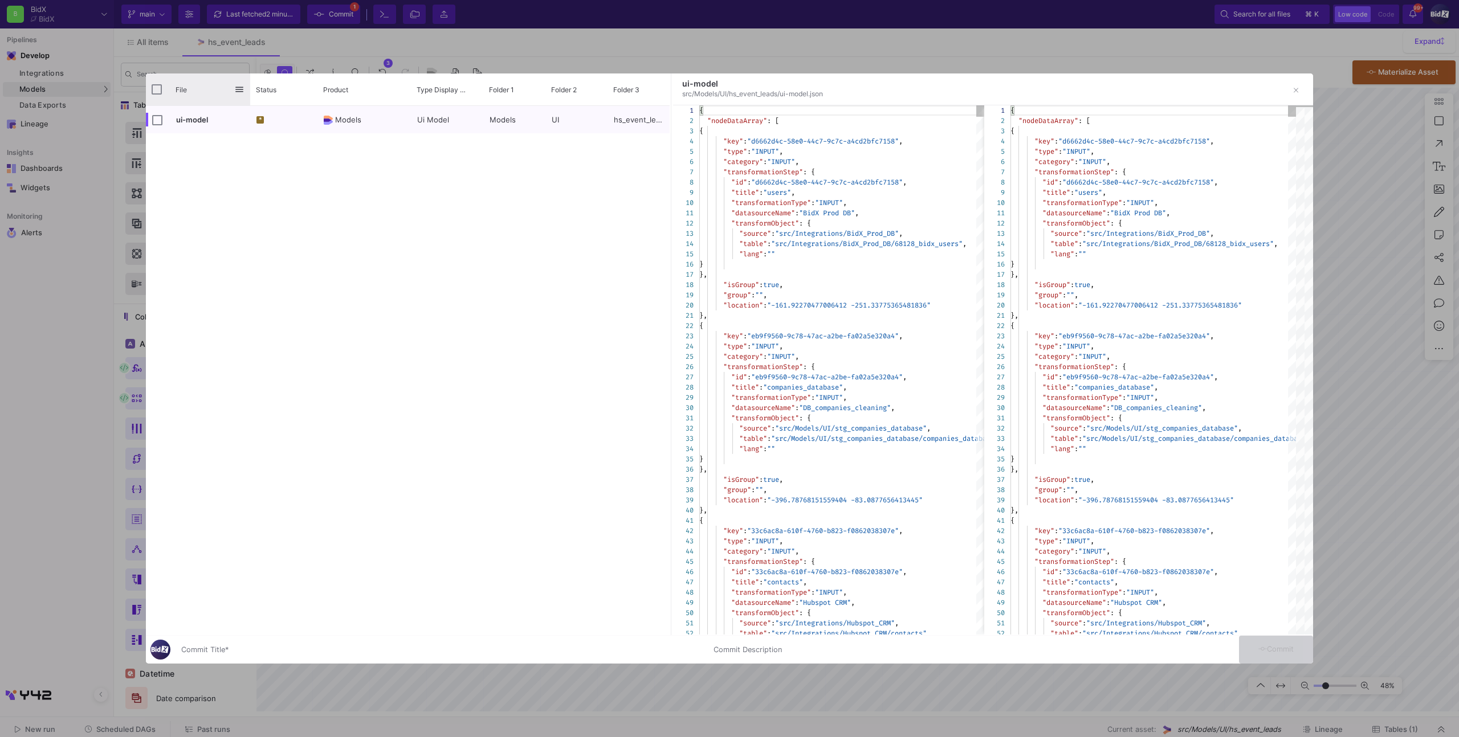
click at [157, 96] on div "File" at bounding box center [198, 90] width 104 height 32
click at [155, 87] on input "Press Space to toggle all rows selection (unchecked)" at bounding box center [157, 89] width 10 height 10
checkbox input "true"
click at [406, 676] on div at bounding box center [729, 368] width 1459 height 737
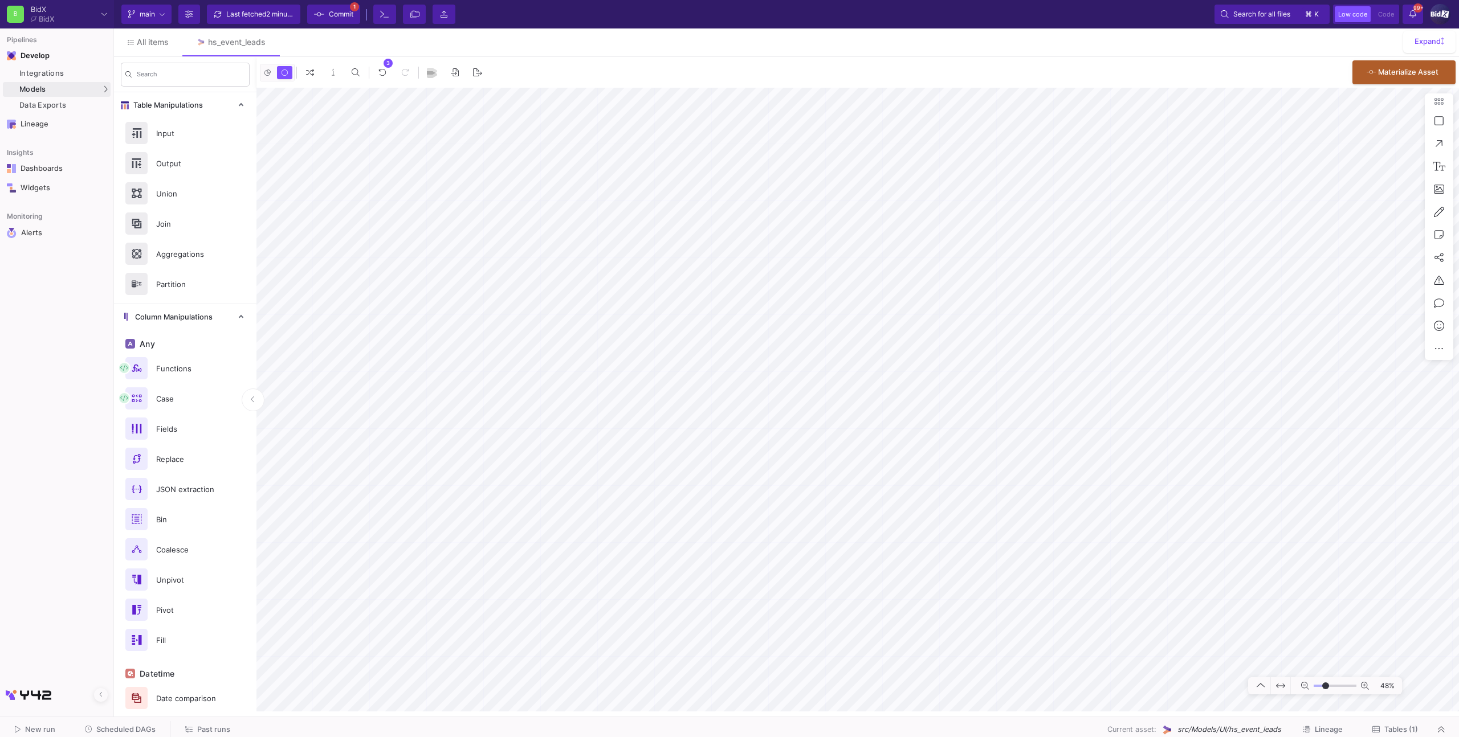
click at [349, 7] on span "Commit" at bounding box center [341, 14] width 25 height 17
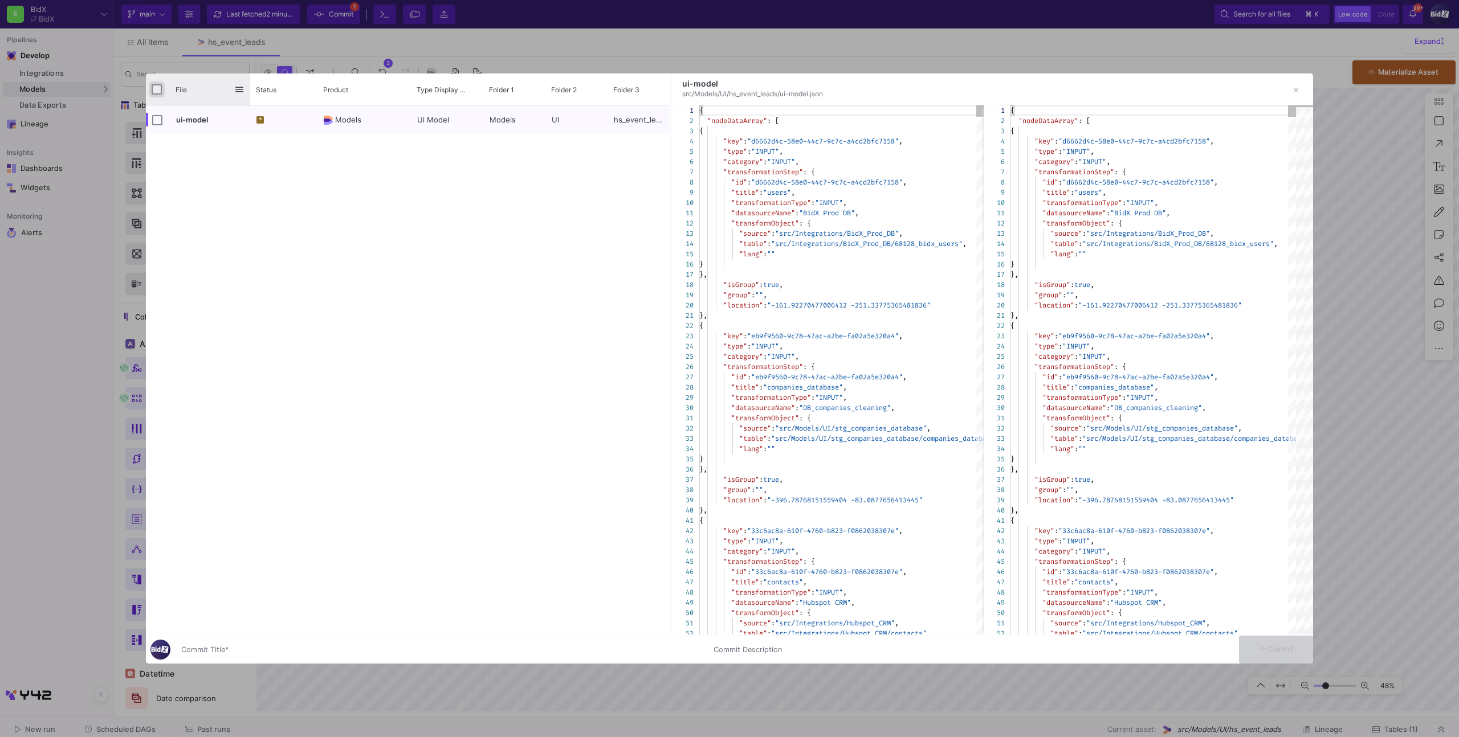
click at [160, 92] on input "Press Space to toggle all rows selection (unchecked)" at bounding box center [157, 89] width 10 height 10
checkbox input "true"
drag, startPoint x: 282, startPoint y: 646, endPoint x: 289, endPoint y: 650, distance: 7.9
click at [282, 647] on input "Commit Title *" at bounding box center [440, 650] width 519 height 9
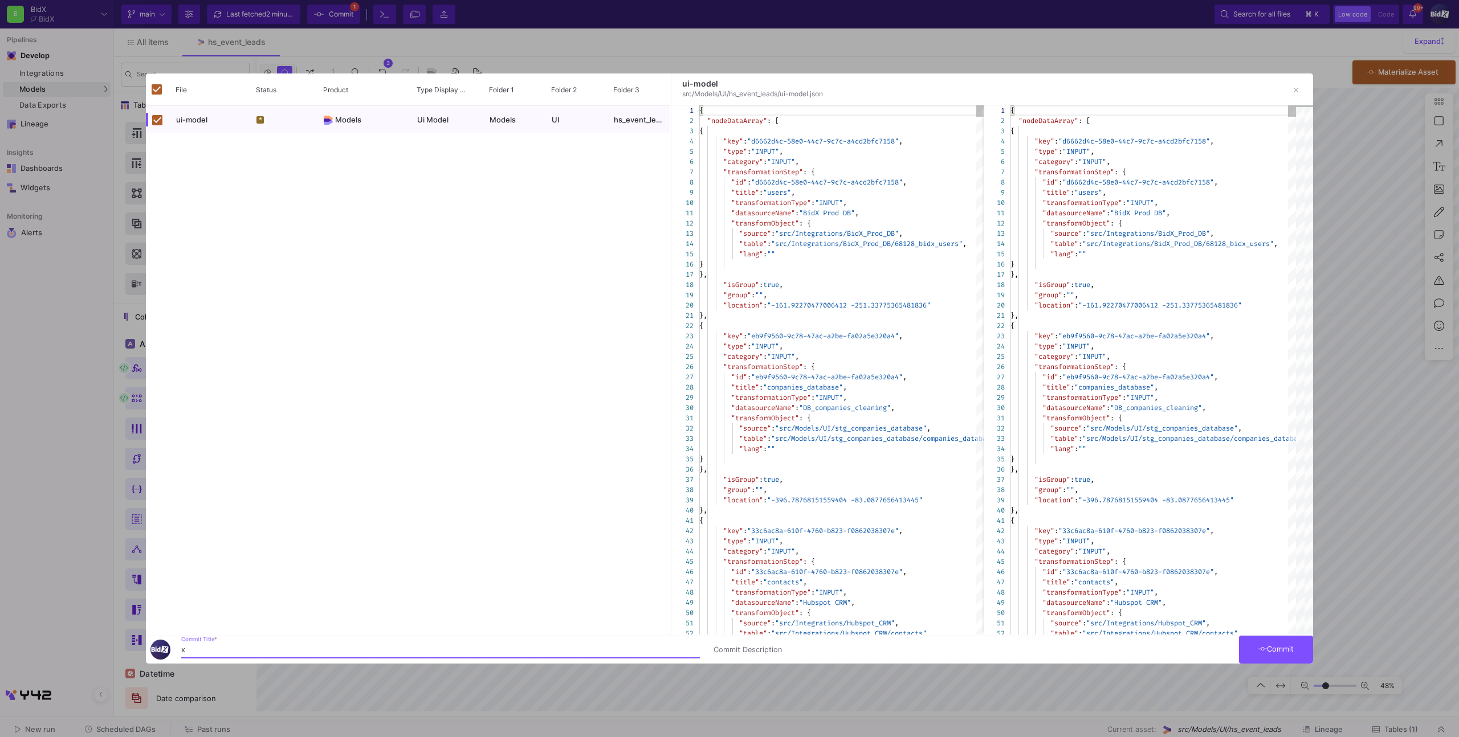
type input "x"
click at [1253, 650] on button "Commit" at bounding box center [1276, 650] width 74 height 28
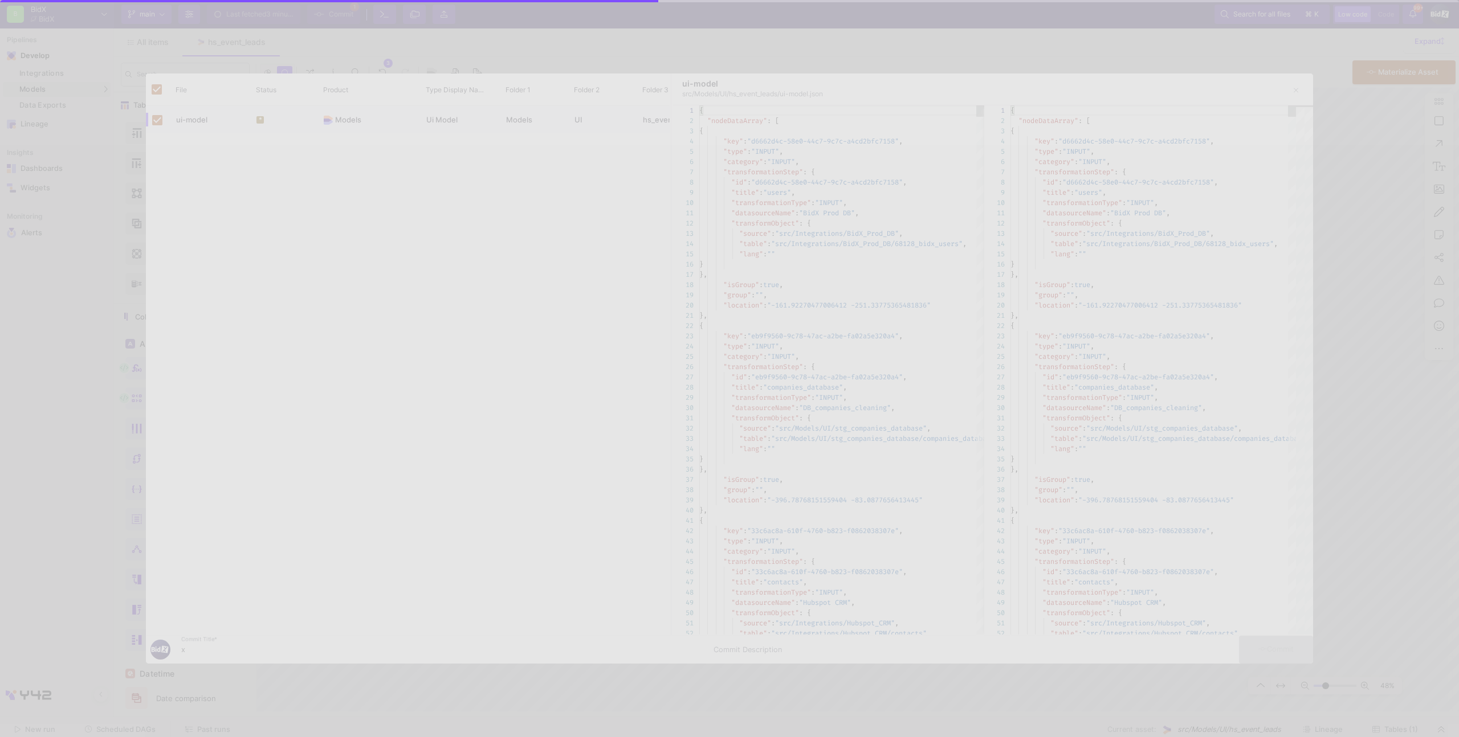
checkbox input "false"
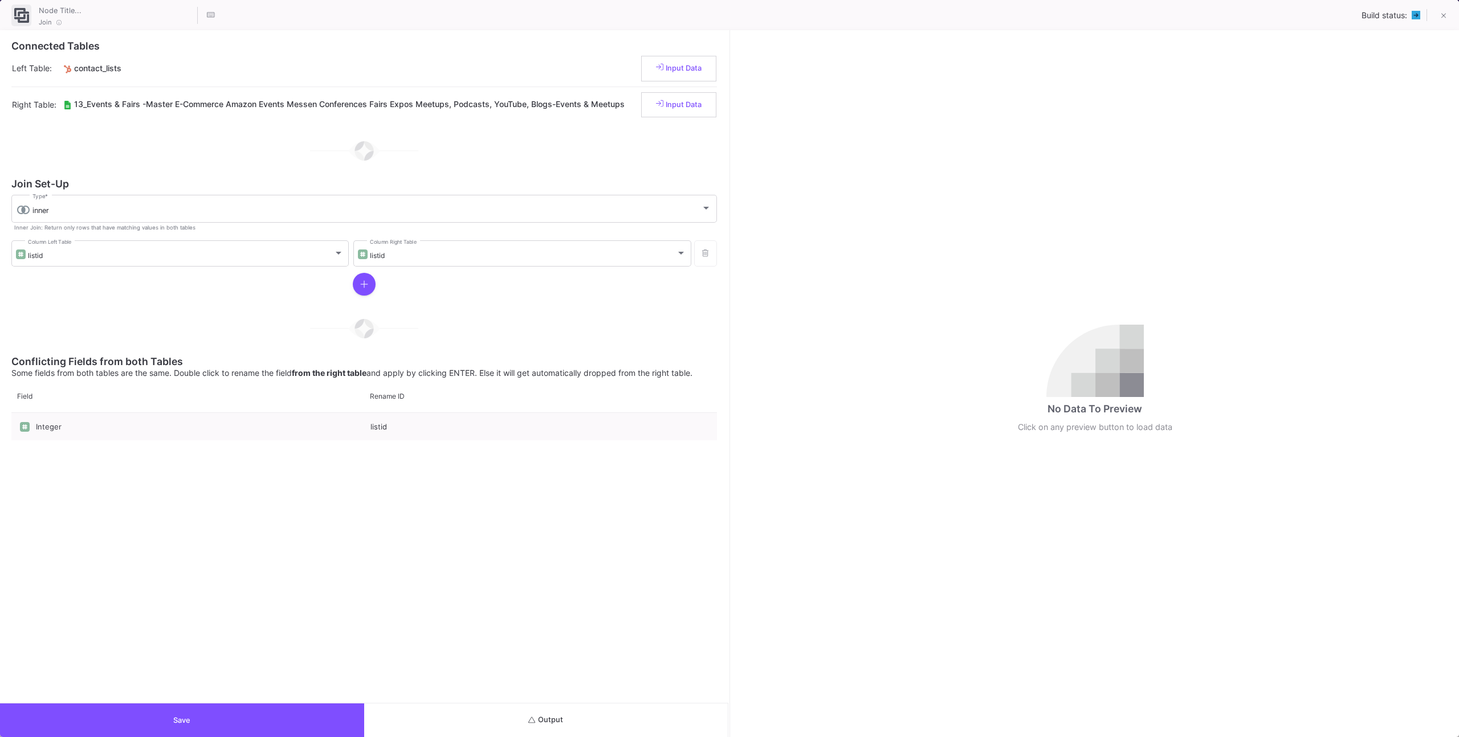
click at [604, 712] on button "Output" at bounding box center [546, 721] width 364 height 34
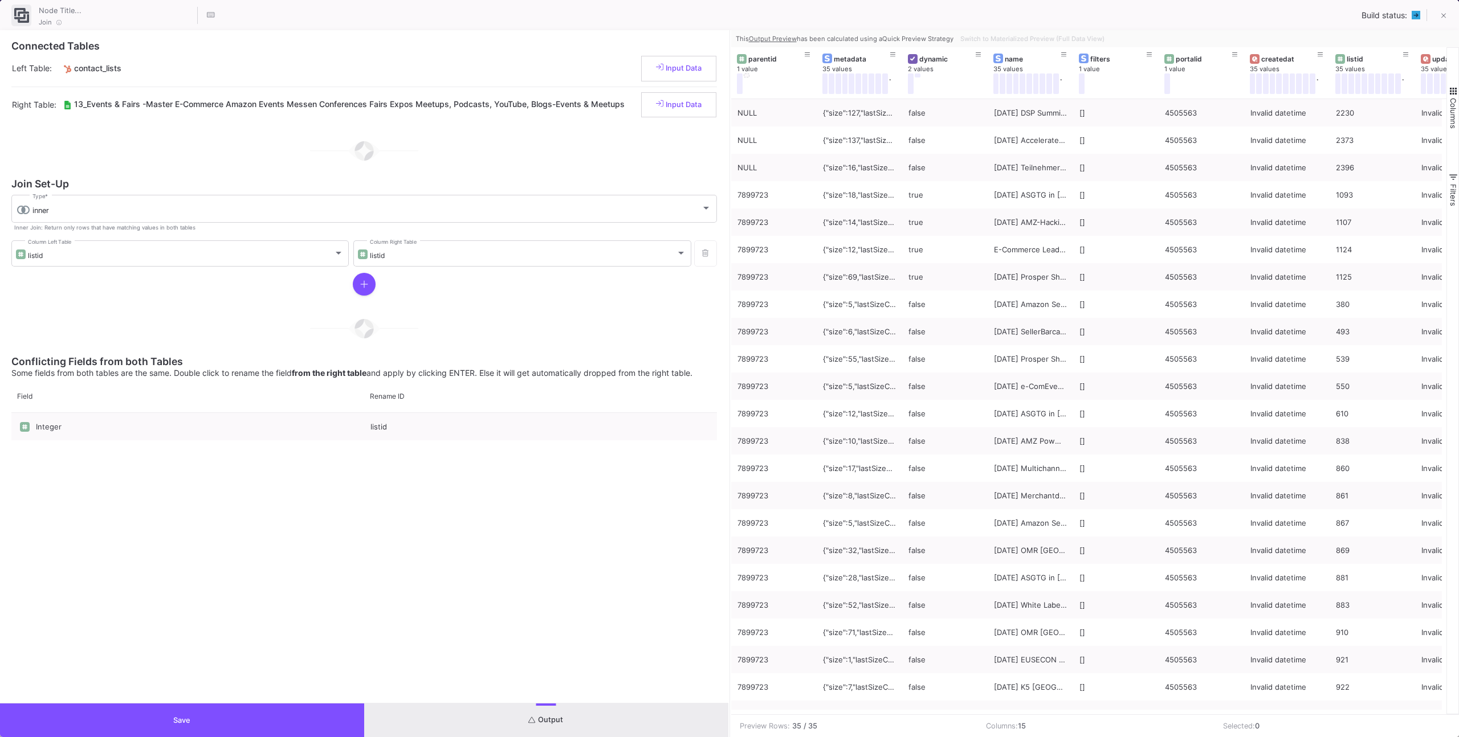
click at [218, 712] on button "Save" at bounding box center [182, 721] width 364 height 34
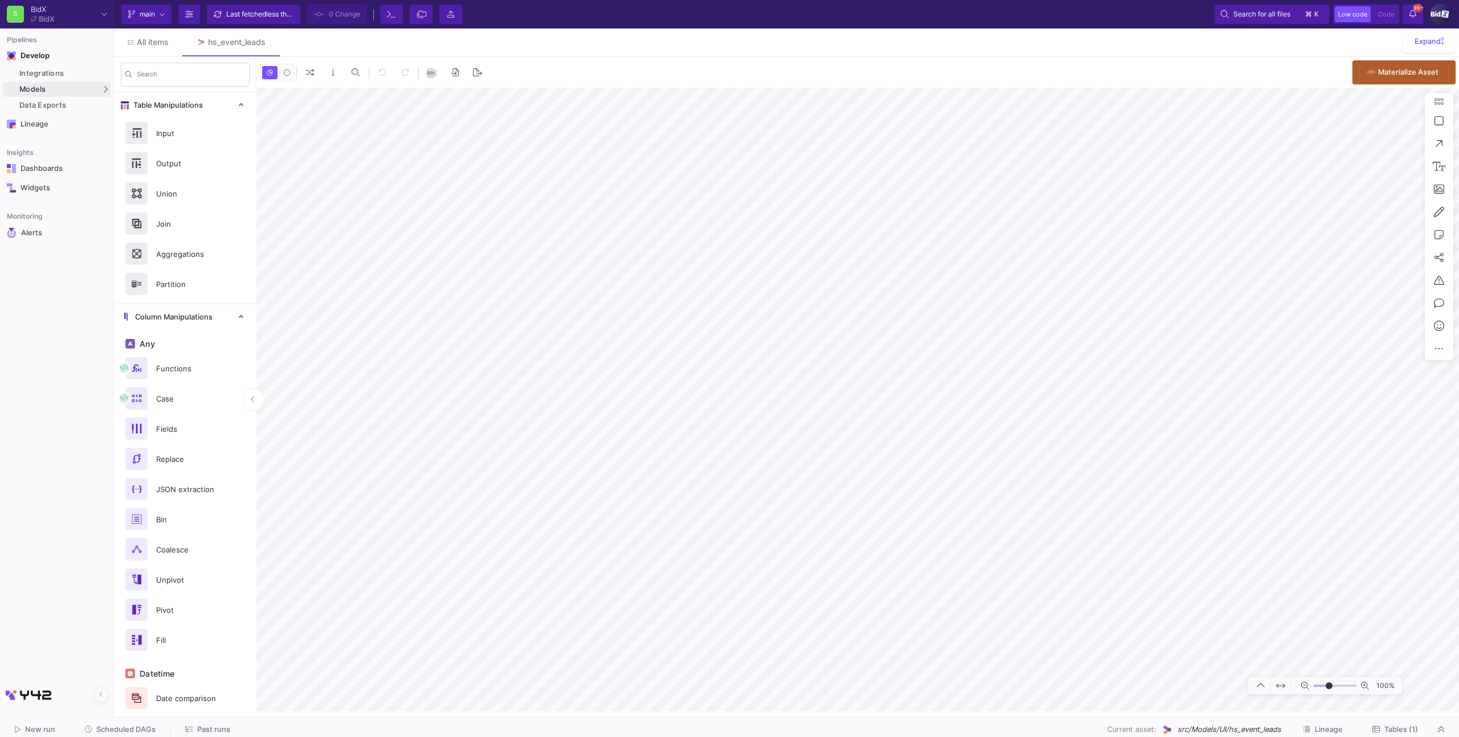
type input "-31"
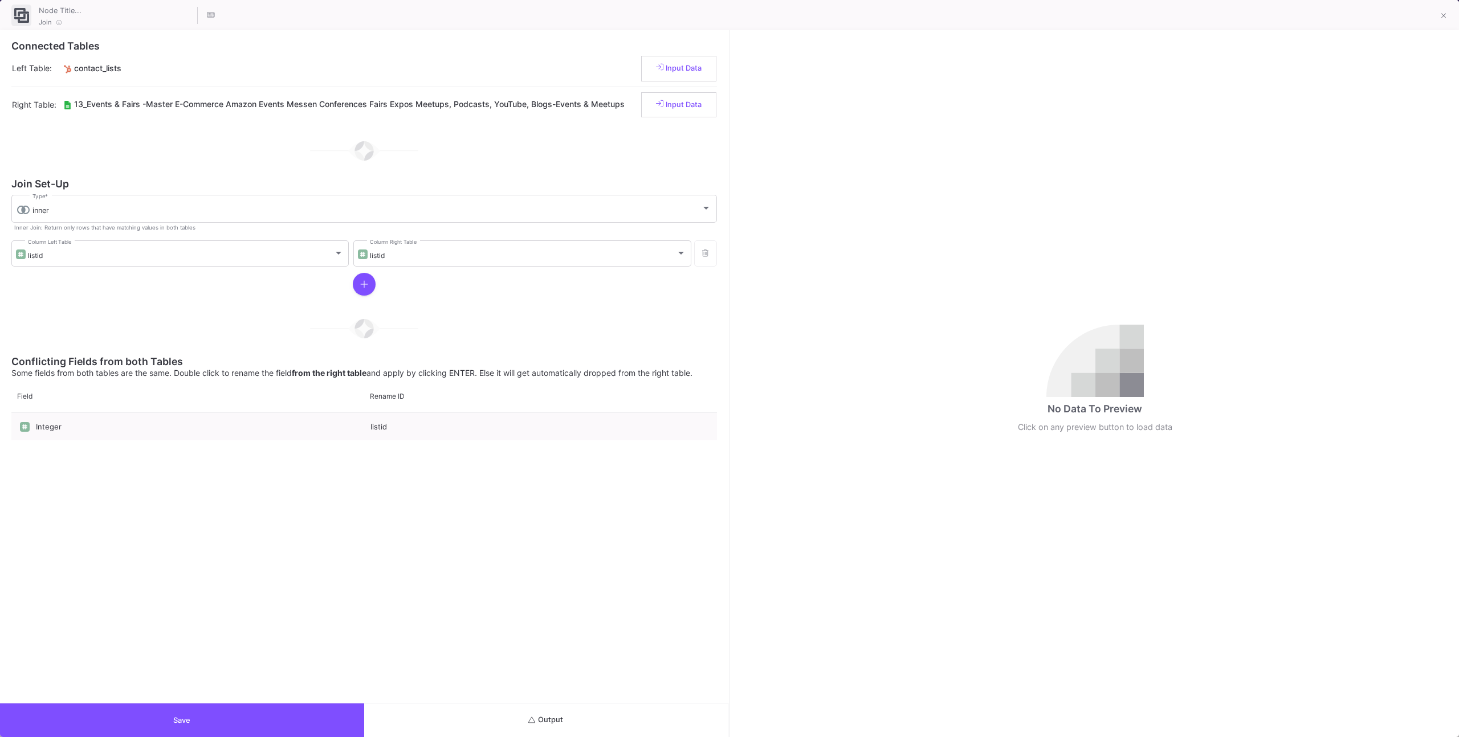
drag, startPoint x: 457, startPoint y: 701, endPoint x: 458, endPoint y: 708, distance: 6.9
click at [457, 702] on div "Connected Tables Left Table: contact_lists Input Data Right Table: 13_Events & …" at bounding box center [364, 366] width 728 height 673
click at [458, 708] on button "Output" at bounding box center [546, 721] width 364 height 34
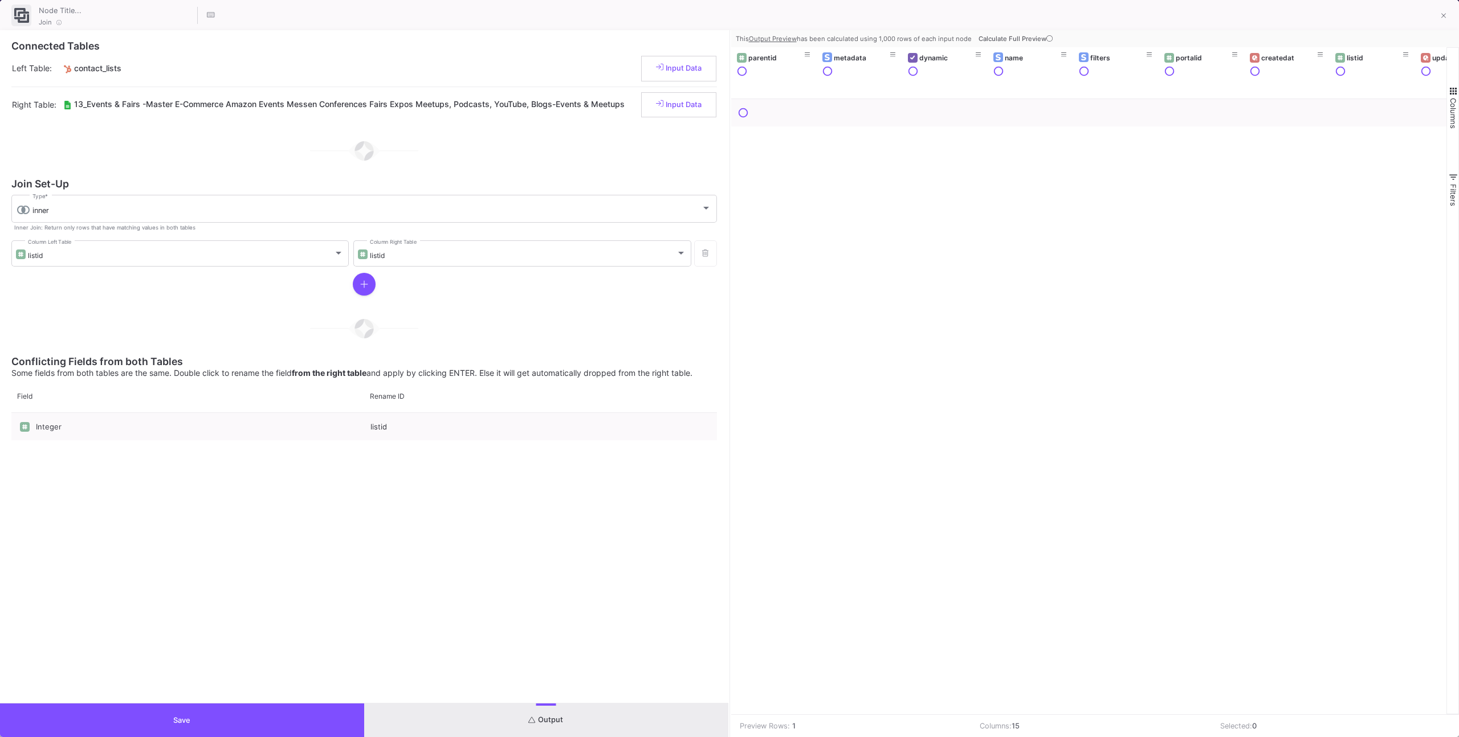
click at [1009, 42] on span "Calculate Full Preview" at bounding box center [1017, 39] width 76 height 8
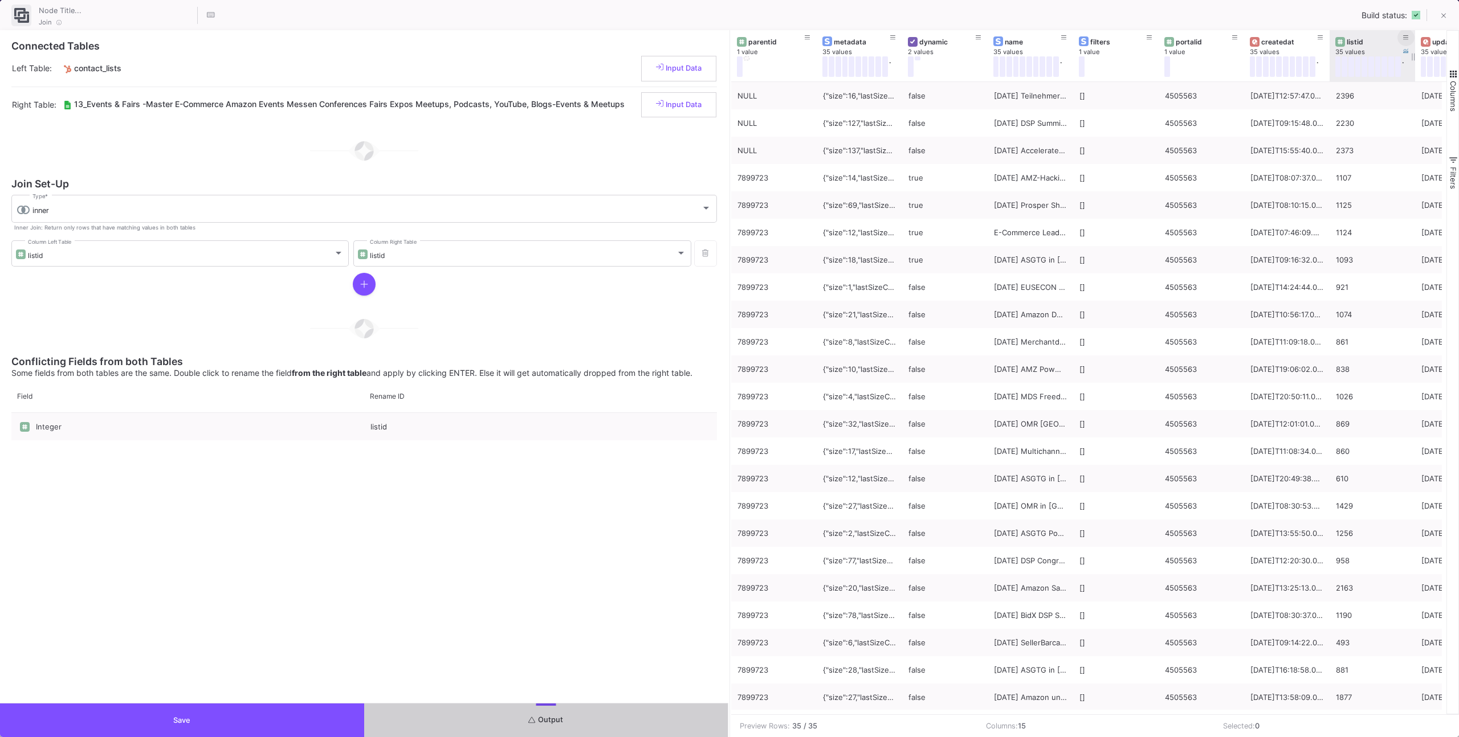
click at [1406, 35] on icon at bounding box center [1406, 37] width 6 height 5
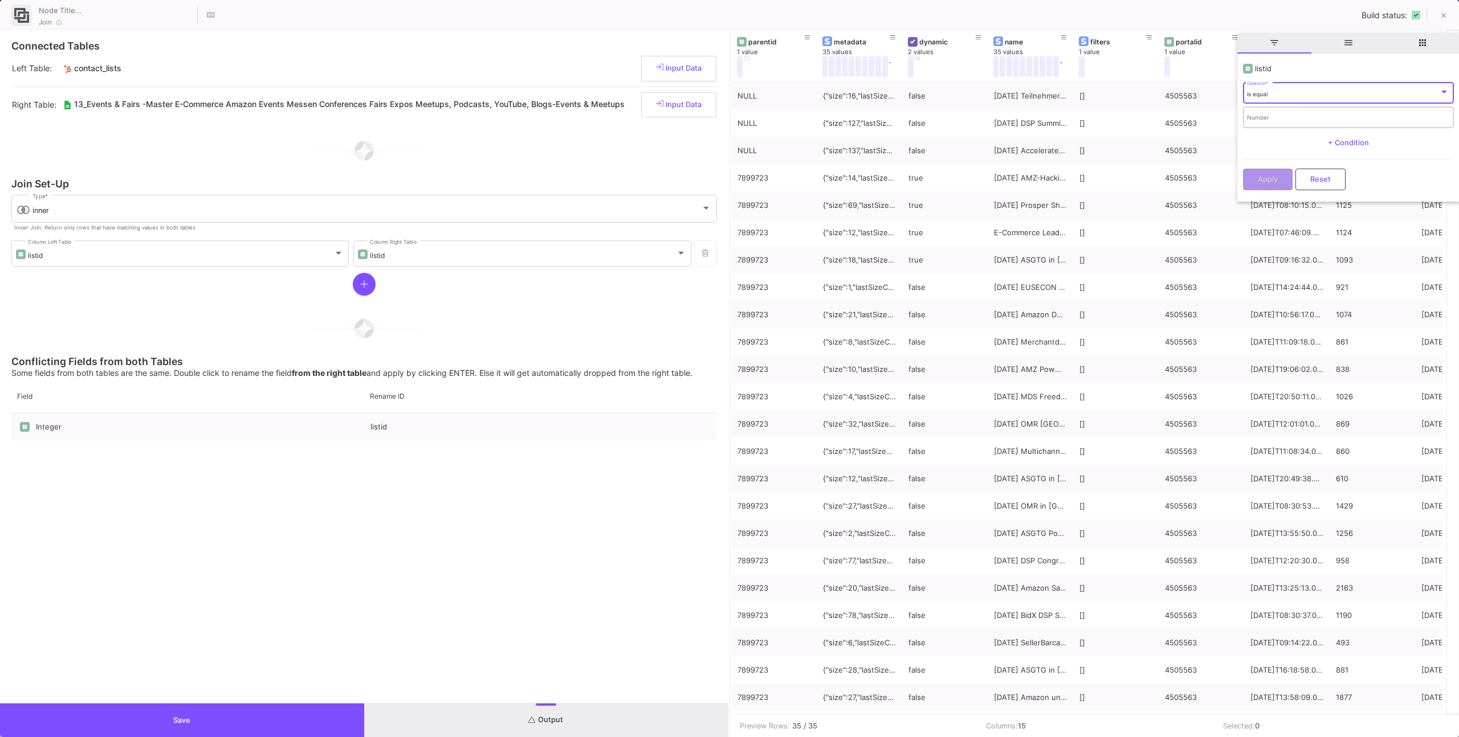
click at [1334, 119] on input "Number" at bounding box center [1348, 118] width 202 height 7
paste input "2406"
type input "2406"
click at [1271, 168] on div "Apply Reset" at bounding box center [1348, 176] width 211 height 35
click at [296, 723] on button "Save" at bounding box center [182, 721] width 364 height 34
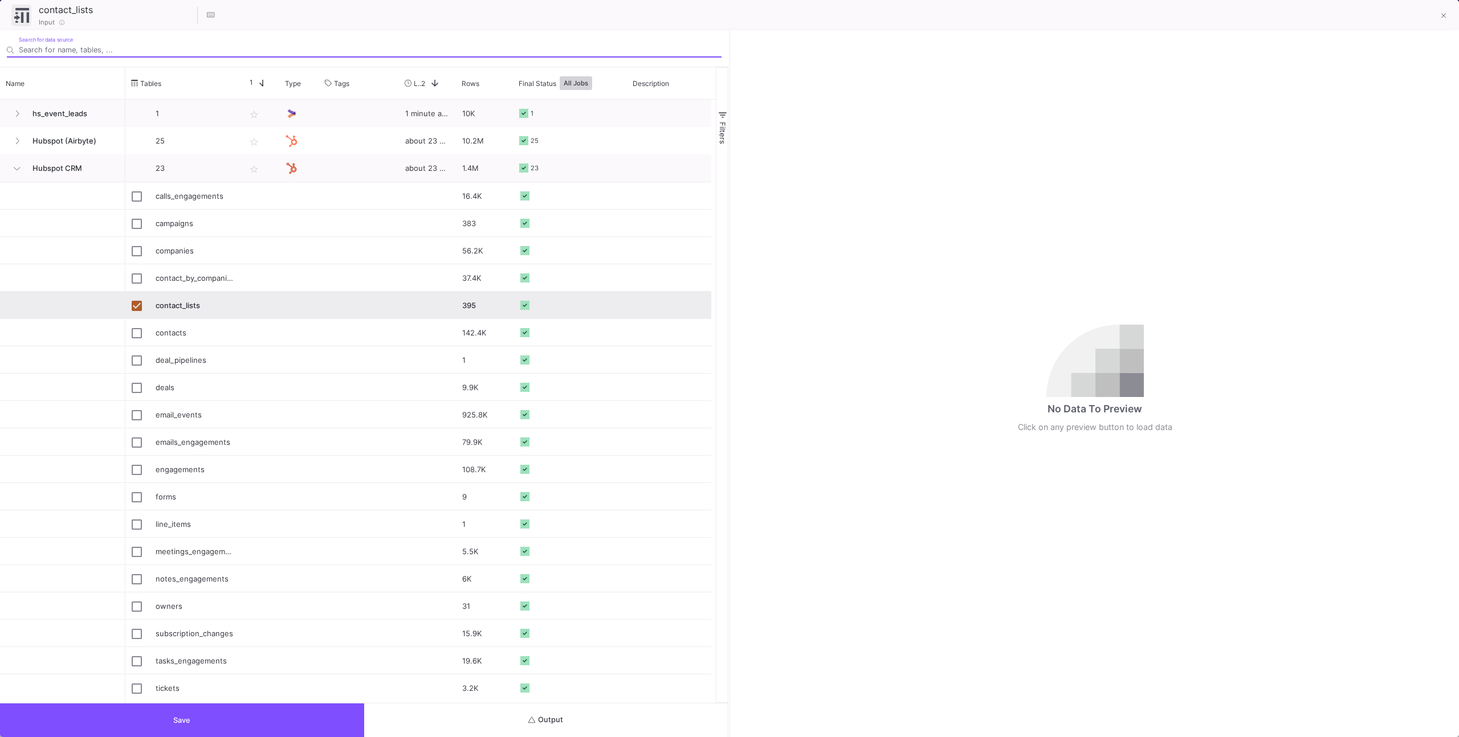
click at [483, 718] on button "Output" at bounding box center [546, 721] width 364 height 34
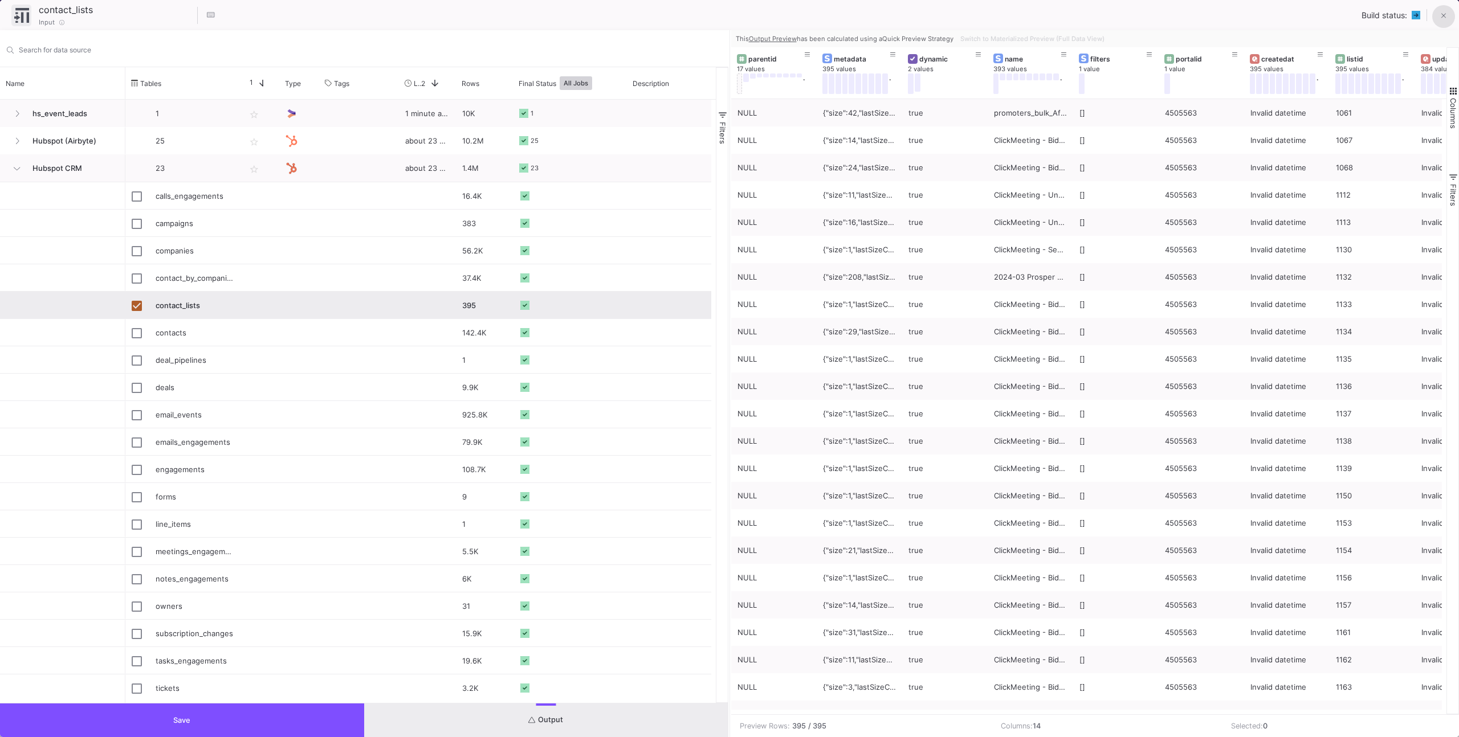
click at [1442, 18] on icon at bounding box center [1443, 16] width 5 height 8
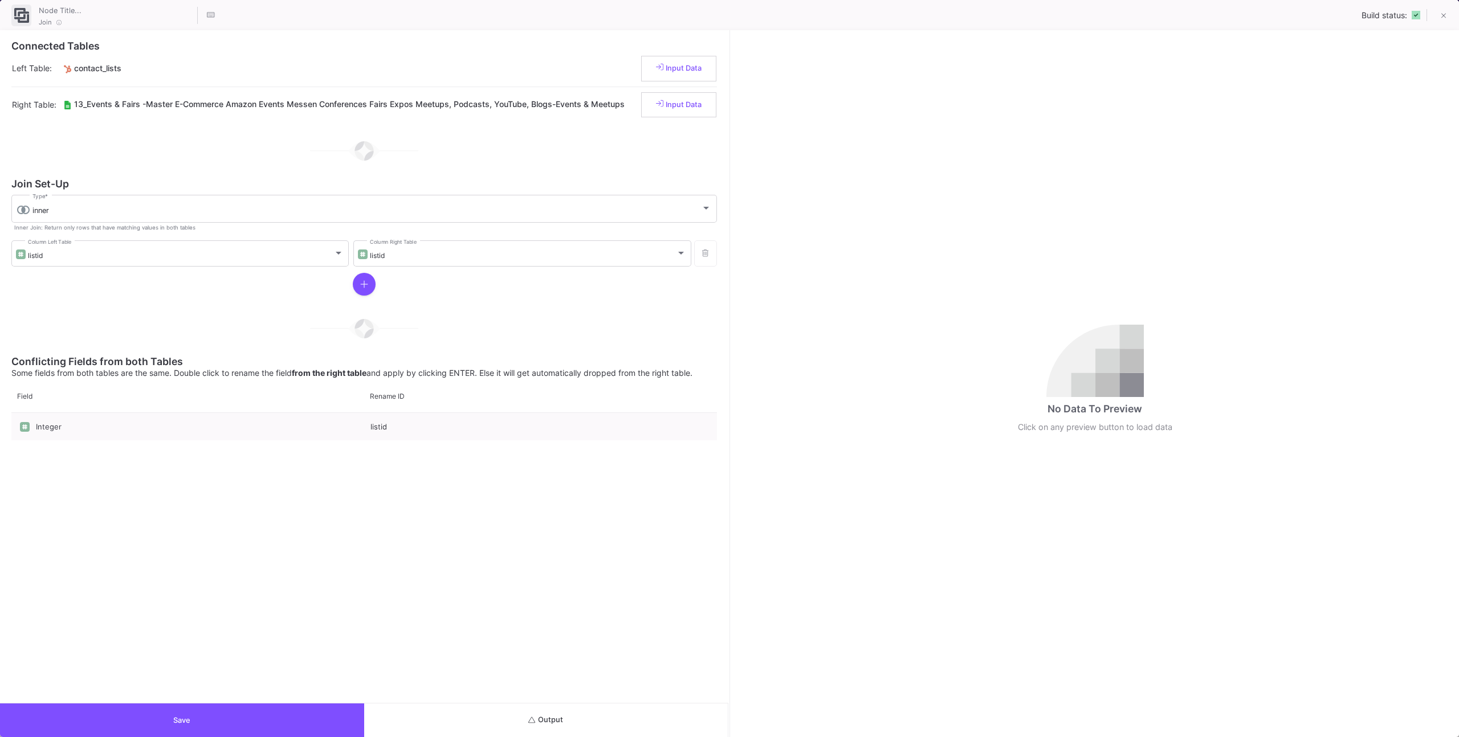
click at [568, 719] on button "Output" at bounding box center [546, 721] width 364 height 34
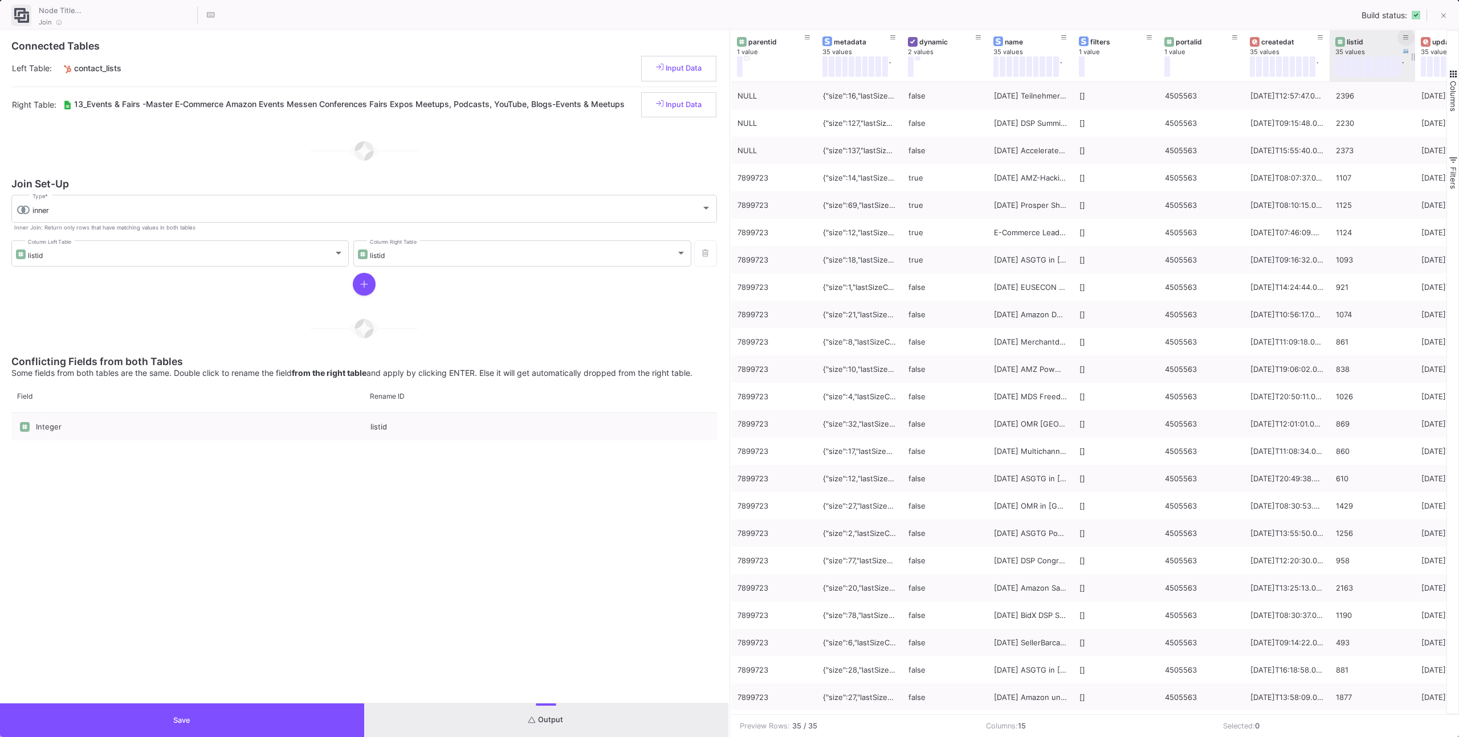
click at [1406, 35] on icon at bounding box center [1406, 38] width 6 height 6
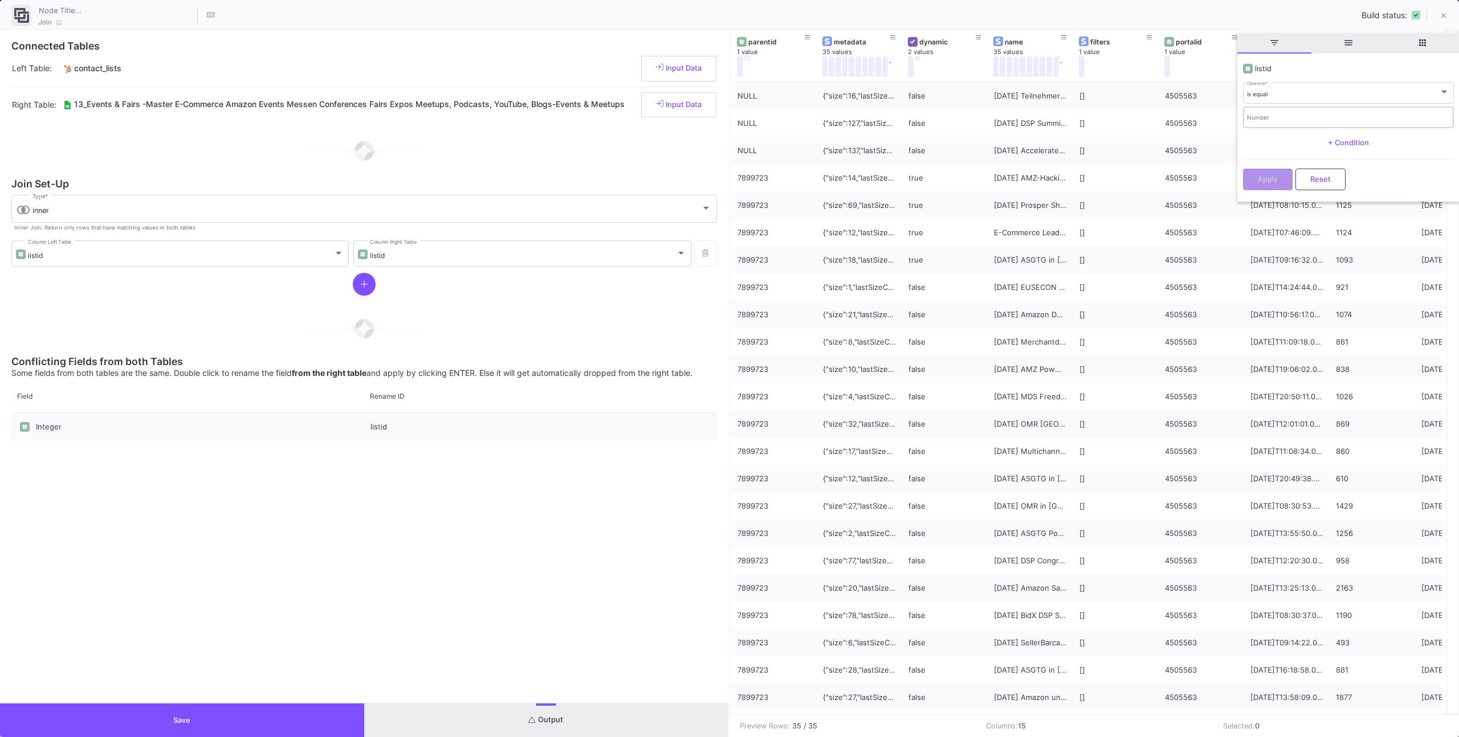
click at [1340, 109] on div "Number" at bounding box center [1348, 116] width 202 height 23
paste input "2406"
type input "2406"
click at [1268, 179] on span "Apply" at bounding box center [1268, 178] width 20 height 9
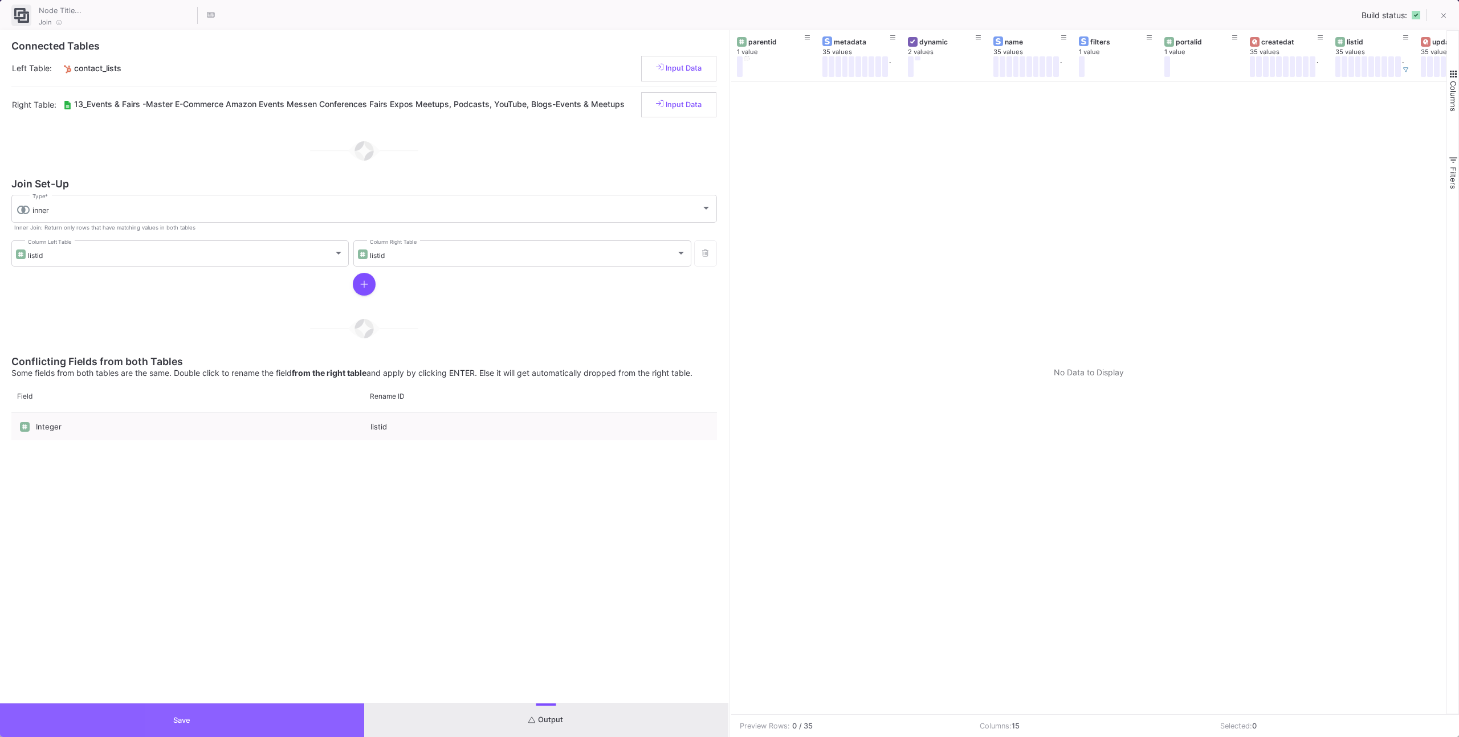
click at [343, 723] on button "Save" at bounding box center [182, 721] width 364 height 34
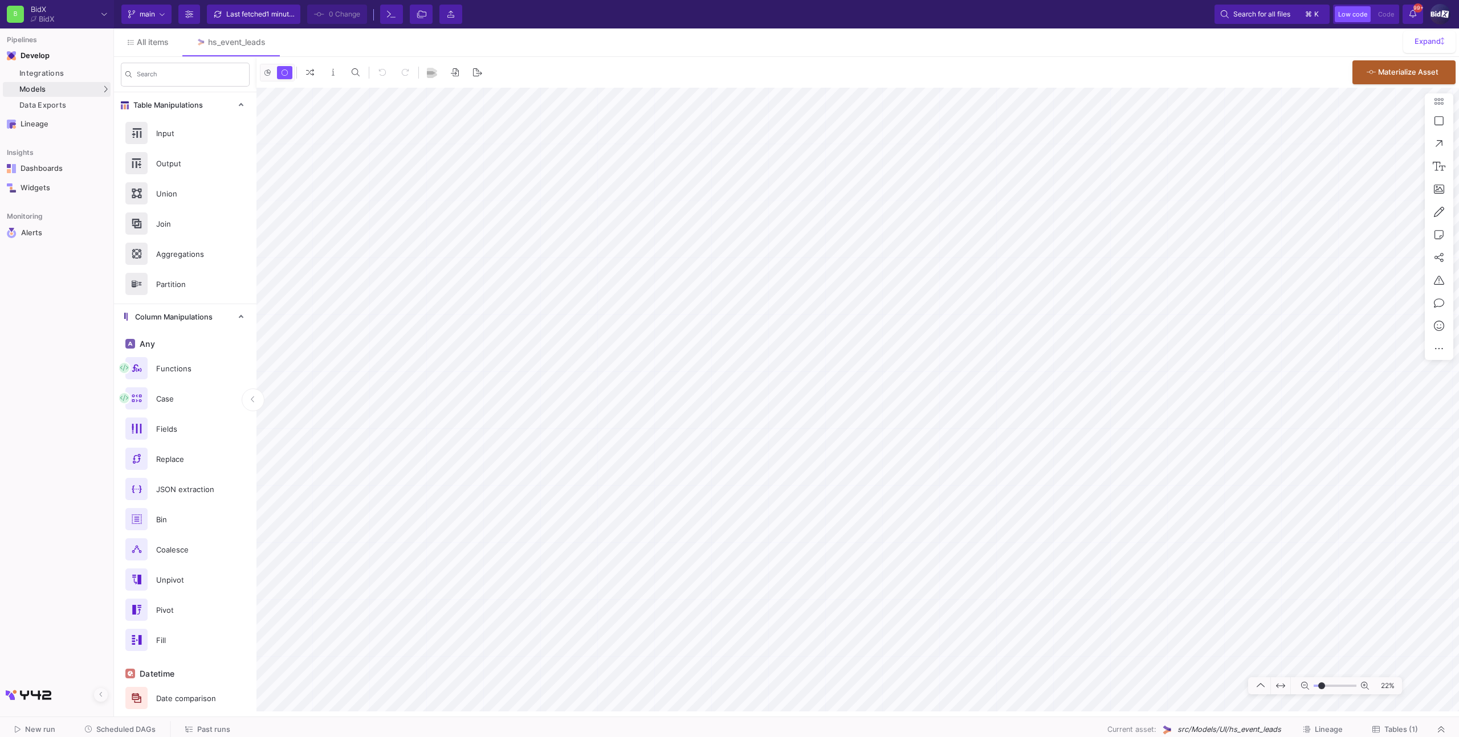
click at [140, 730] on span "Scheduled DAGs" at bounding box center [125, 729] width 59 height 9
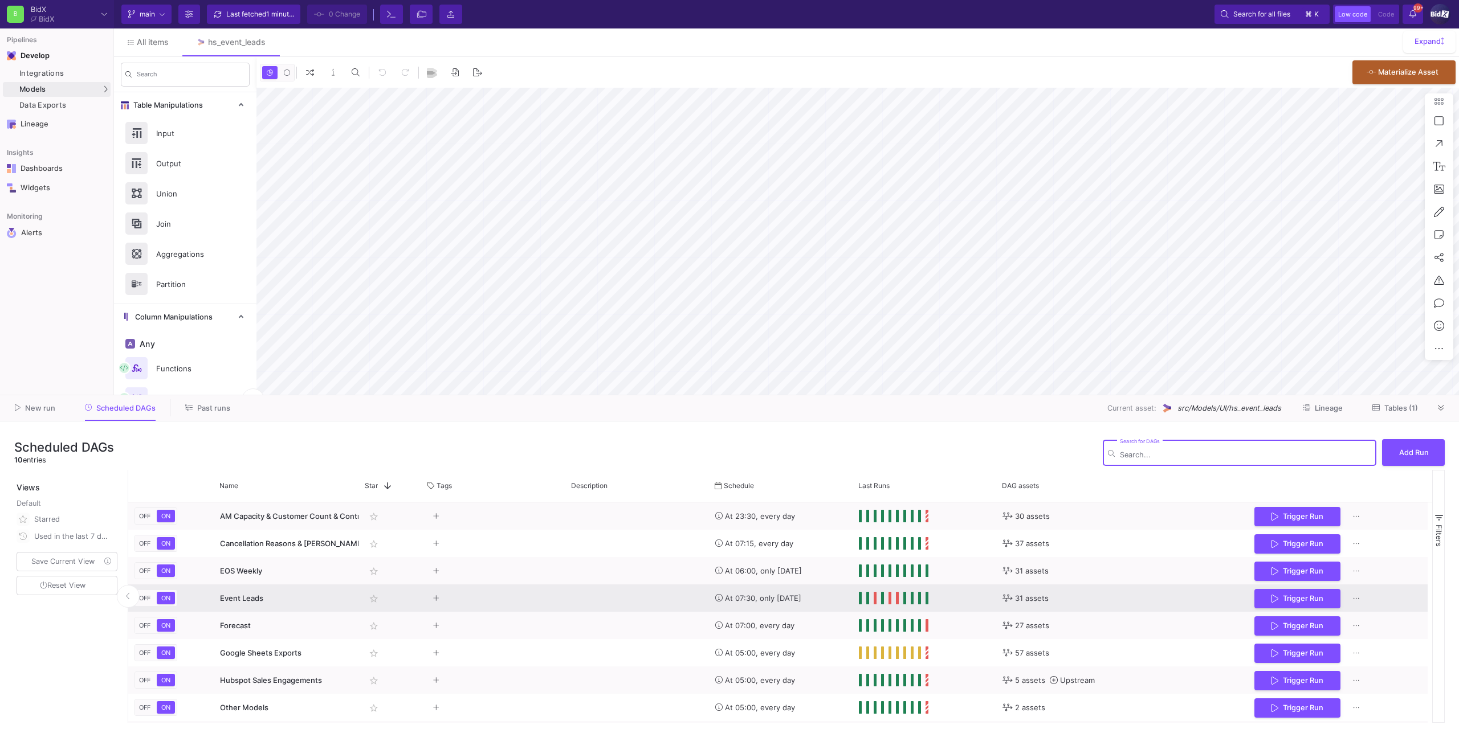
type input "-31"
click at [1296, 596] on span "Trigger Run" at bounding box center [1303, 597] width 40 height 9
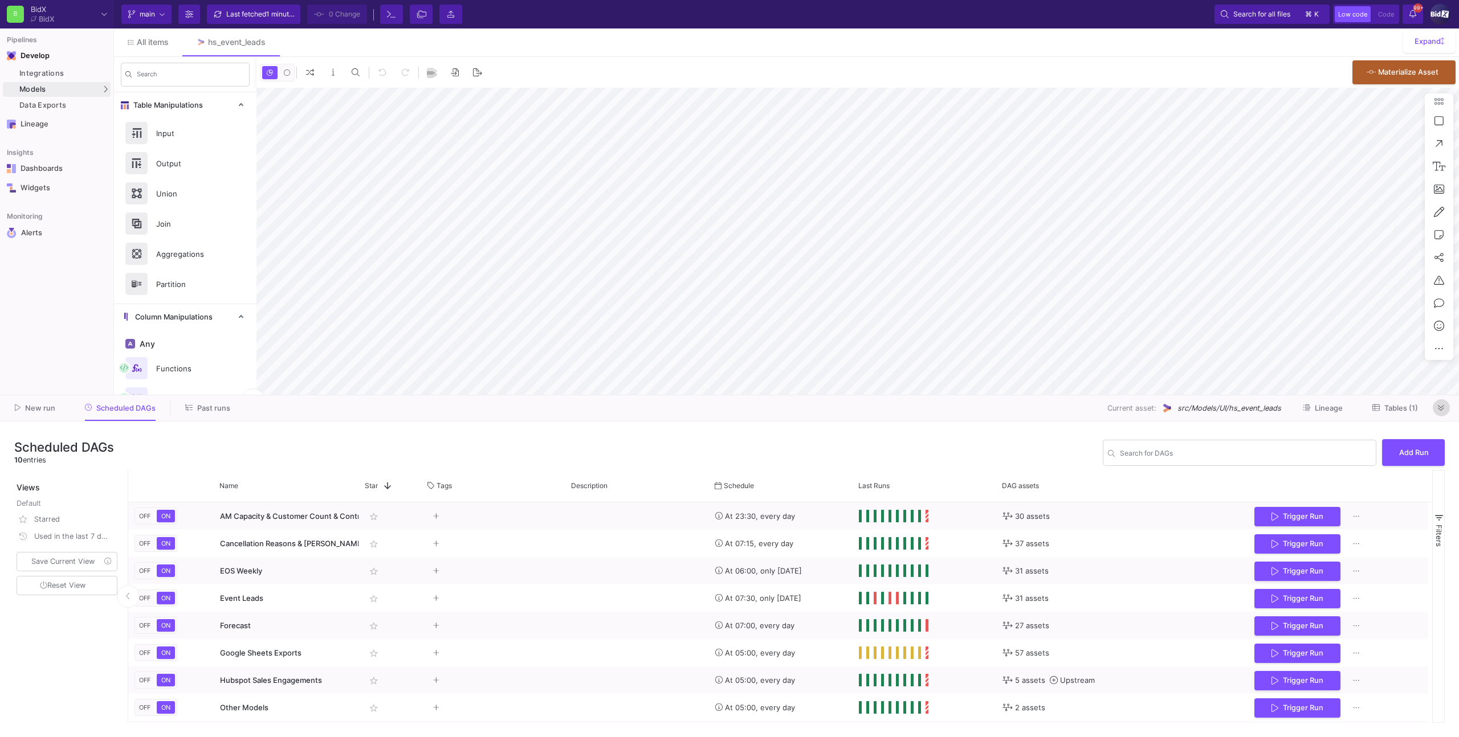
click at [1437, 411] on button at bounding box center [1441, 407] width 17 height 17
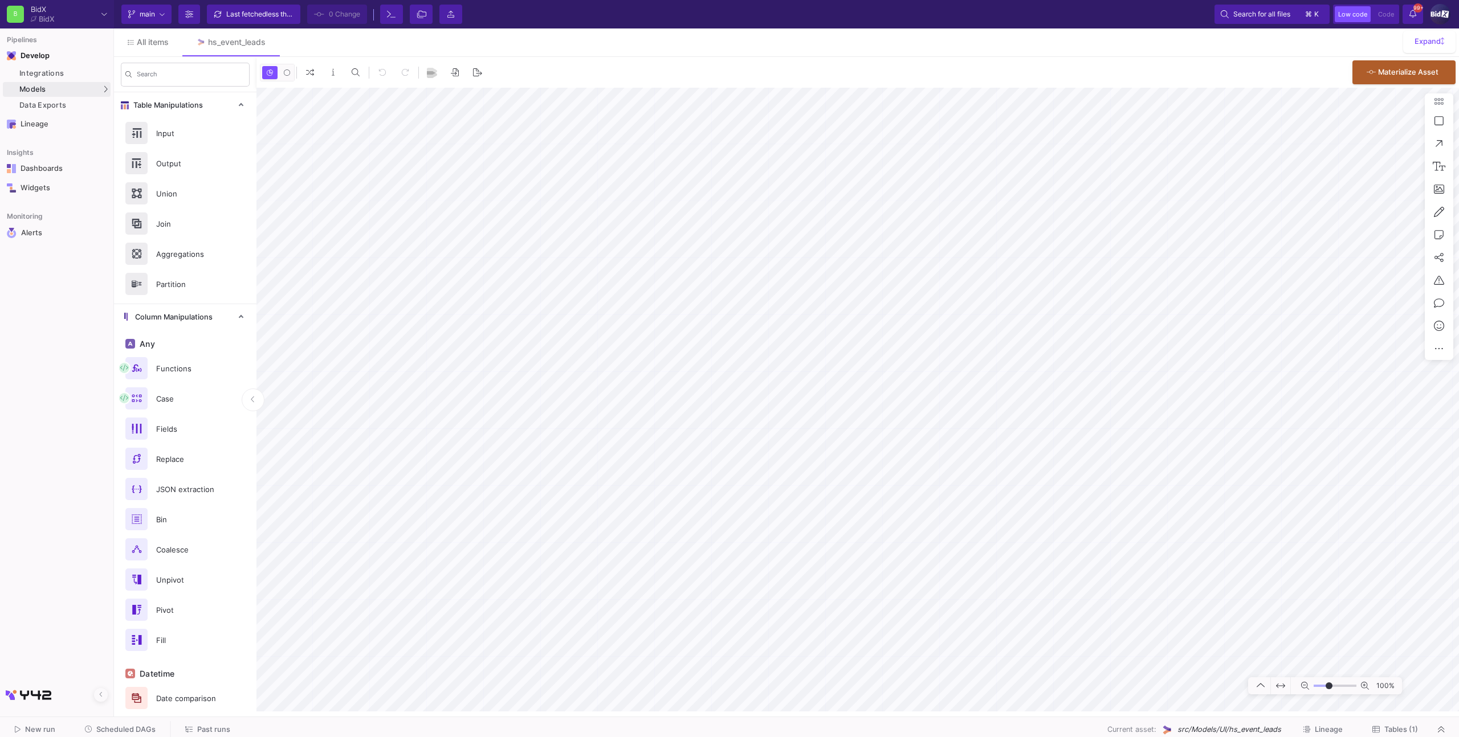
type input "-31"
click at [140, 733] on span "Scheduled DAGs" at bounding box center [125, 729] width 59 height 9
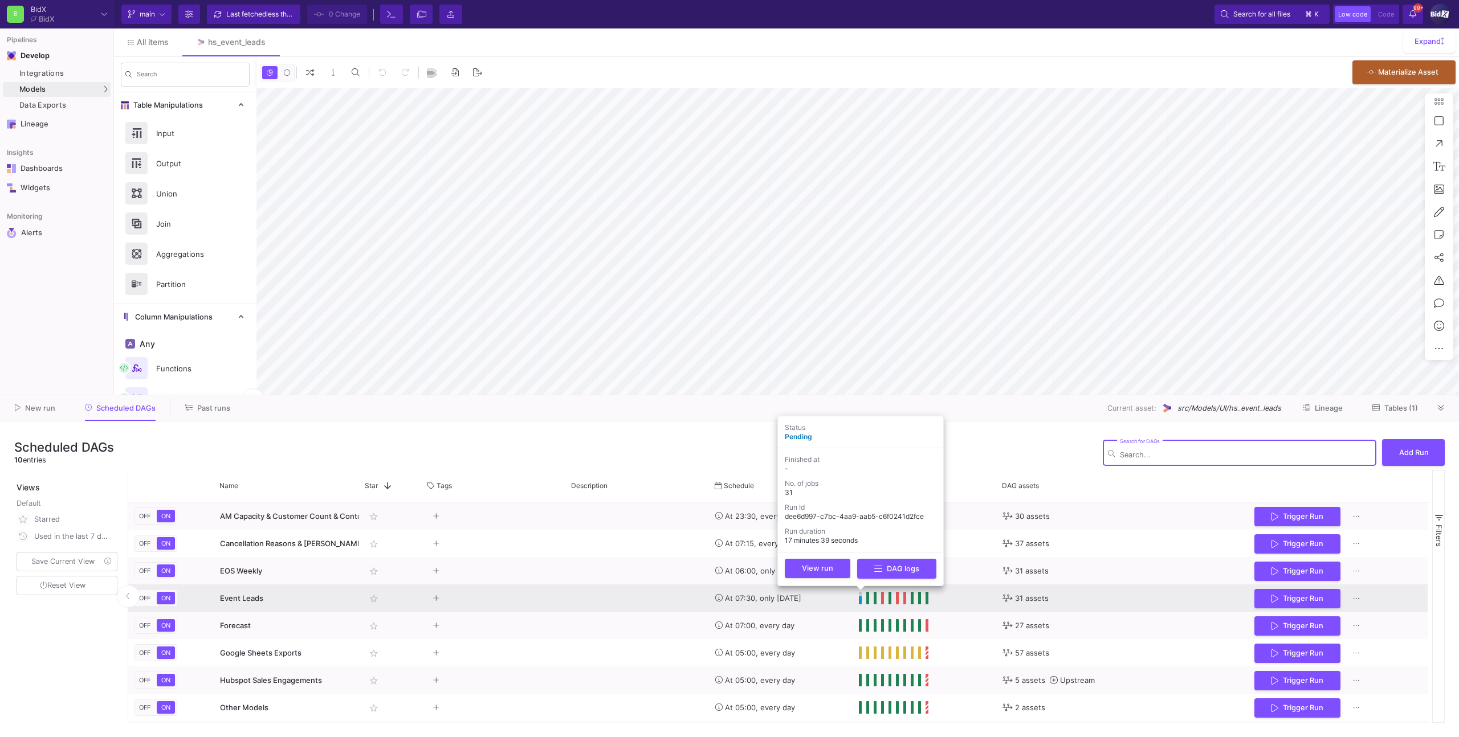
type input "-31"
